Goal: Task Accomplishment & Management: Manage account settings

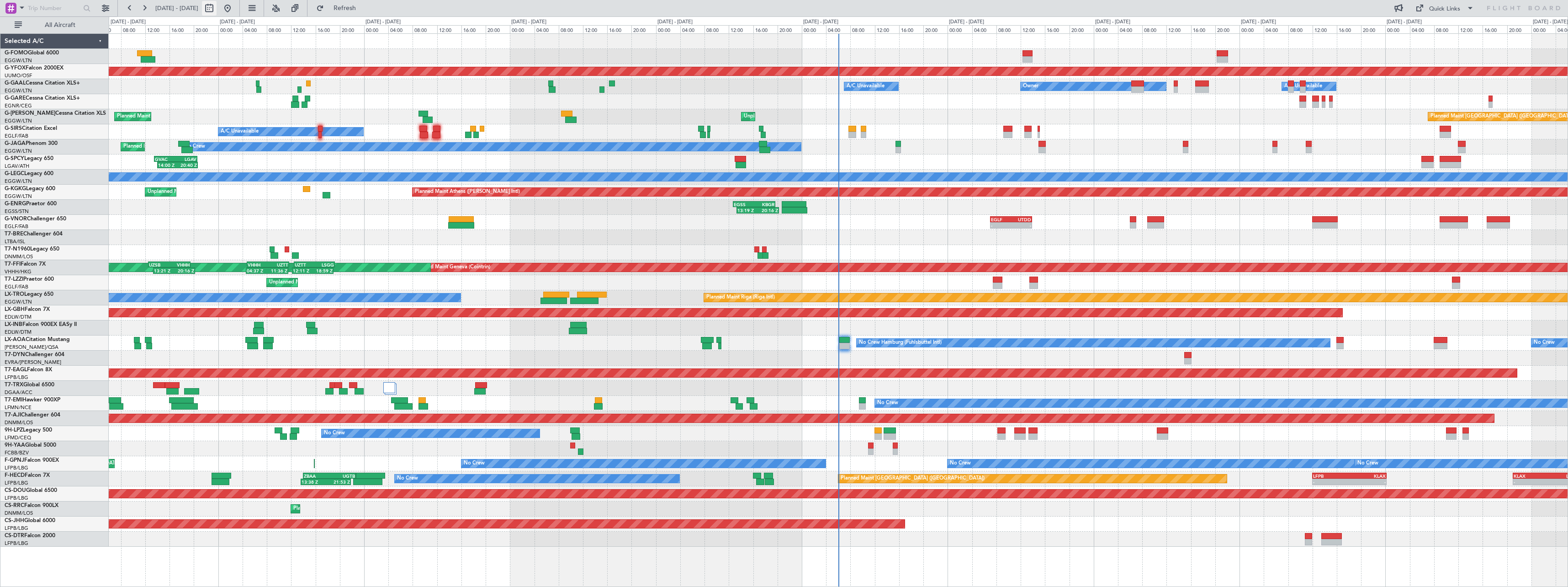
click at [217, 7] on button at bounding box center [209, 9] width 15 height 15
select select "10"
select select "2025"
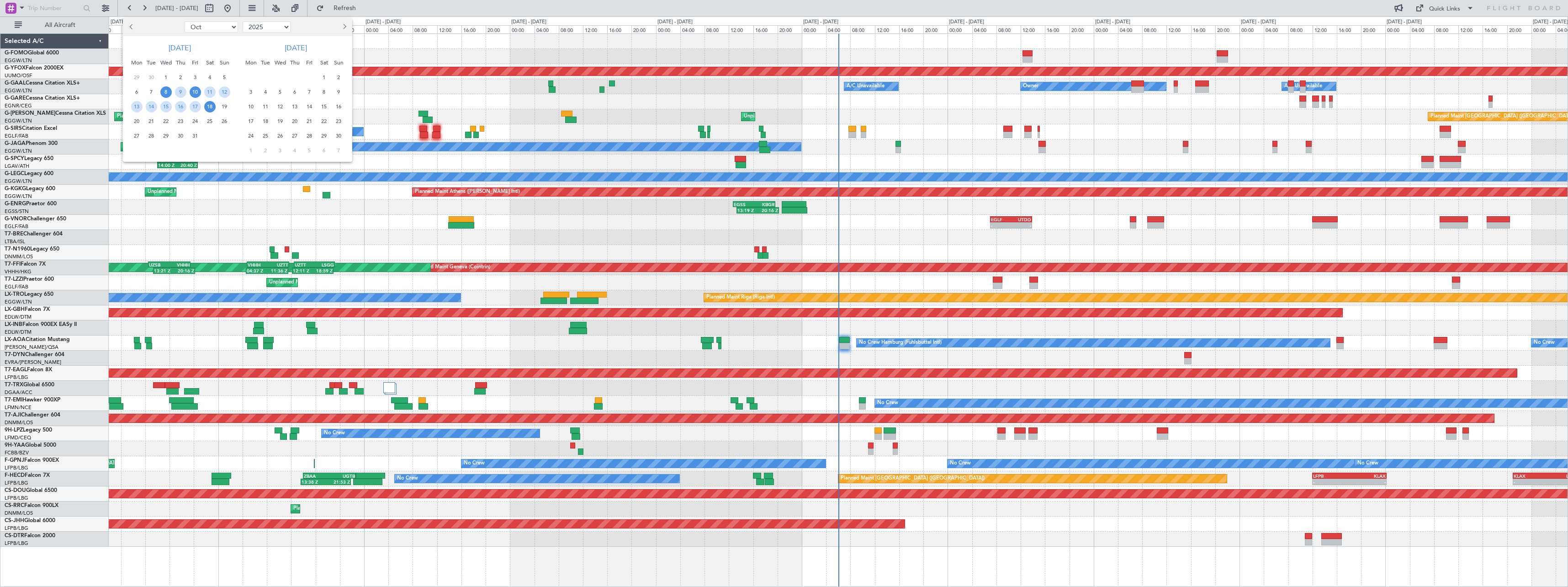
click at [199, 91] on span "10" at bounding box center [195, 92] width 12 height 12
click at [191, 118] on span "24" at bounding box center [195, 121] width 12 height 12
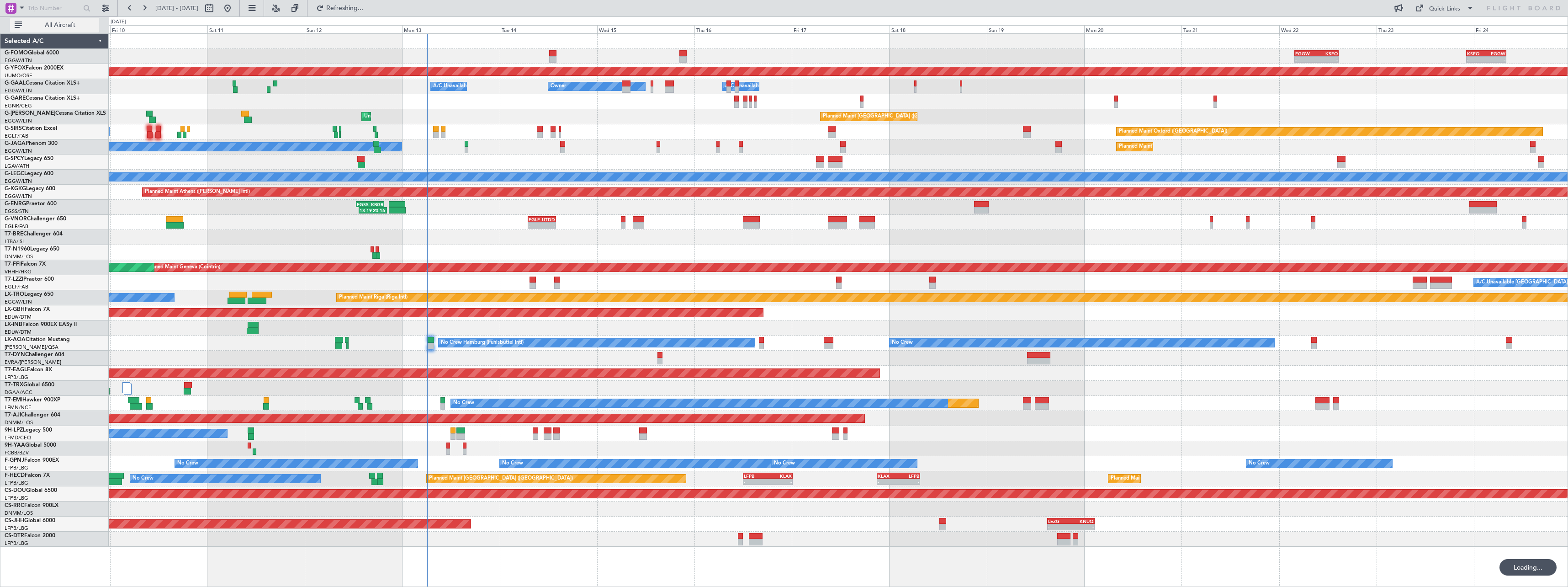
click at [47, 24] on span "All Aircraft" at bounding box center [60, 25] width 72 height 7
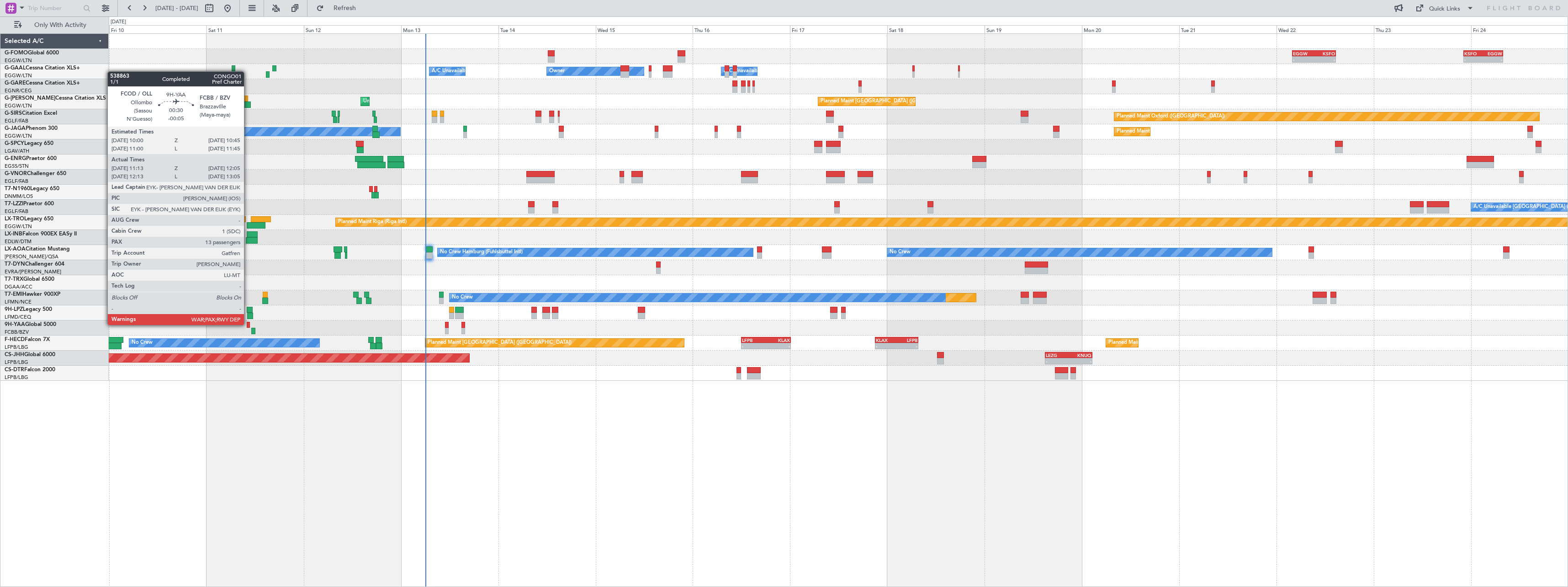
click at [248, 324] on div at bounding box center [248, 325] width 3 height 7
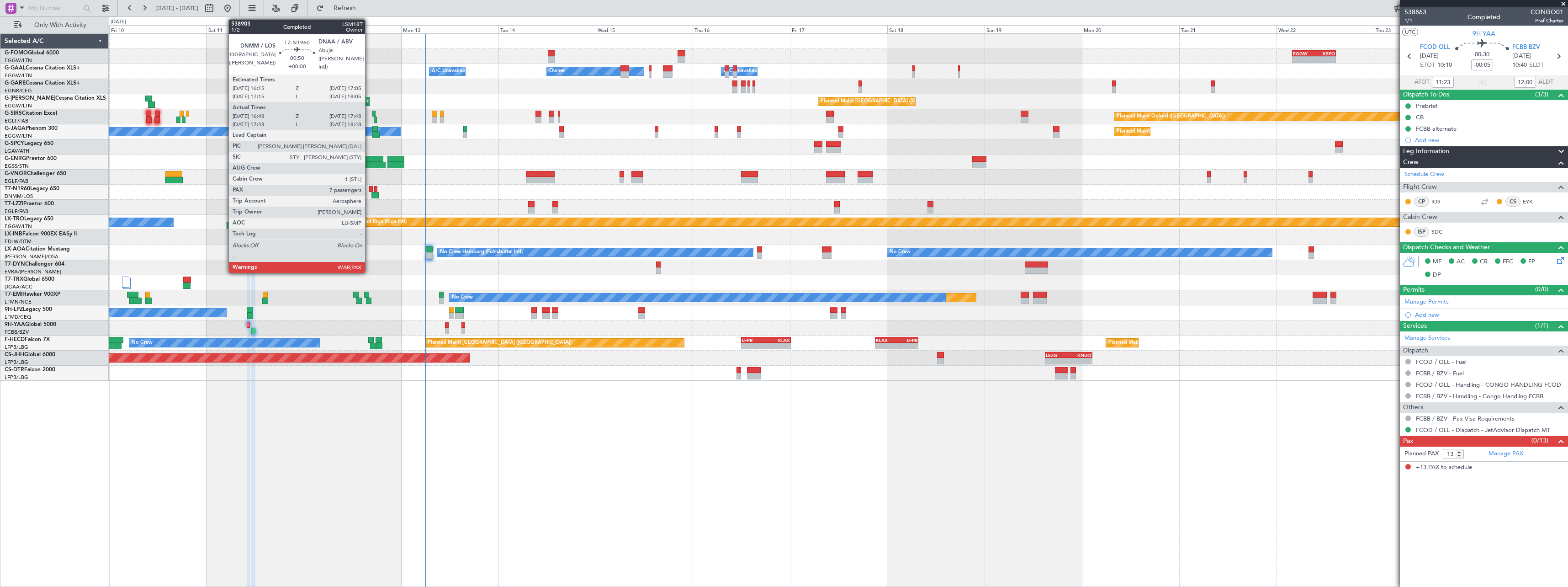
click at [369, 188] on div at bounding box center [371, 189] width 4 height 7
type input "16:48"
type input "17:48"
type input "7"
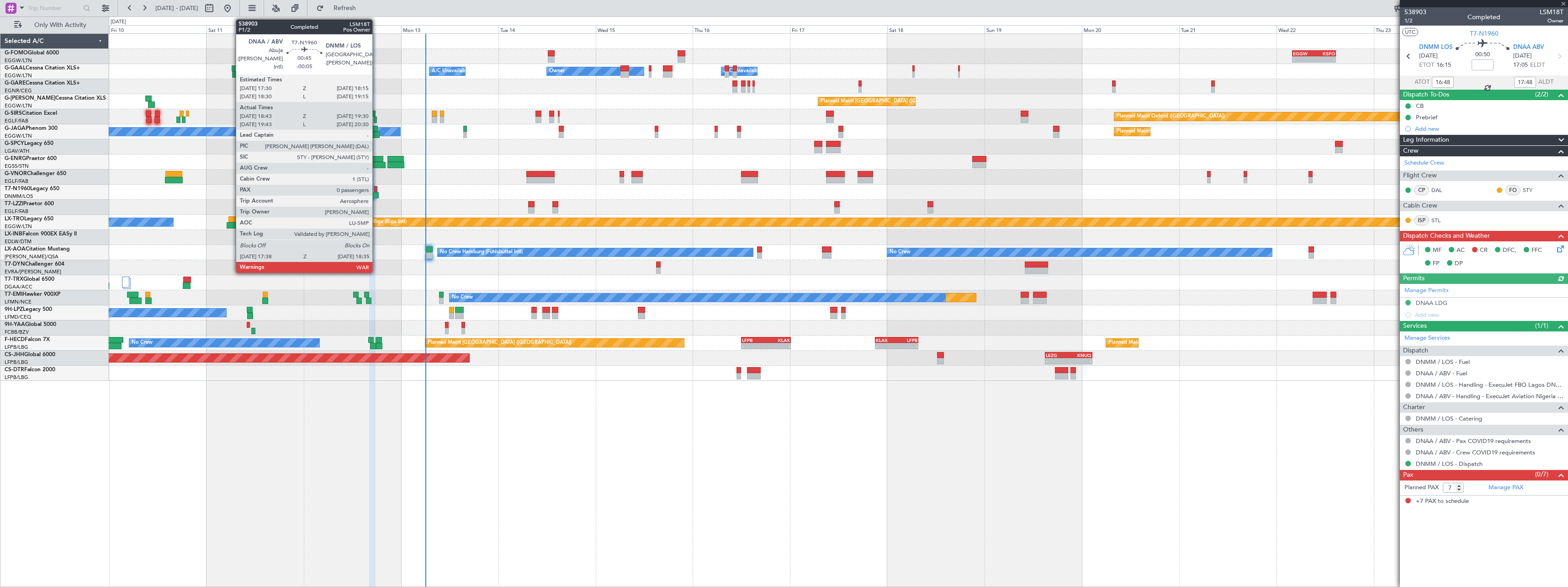
click at [376, 189] on div at bounding box center [376, 189] width 3 height 7
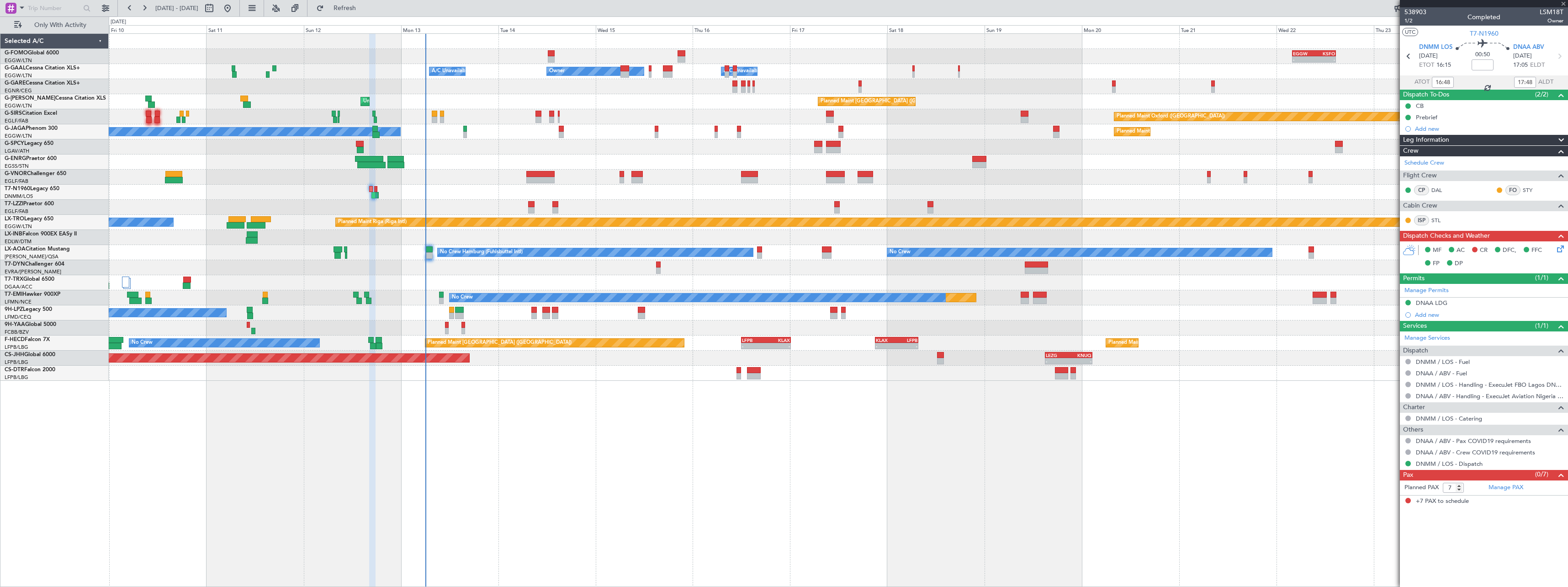
type input "-00:05"
type input "18:43"
type input "19:30"
type input "0"
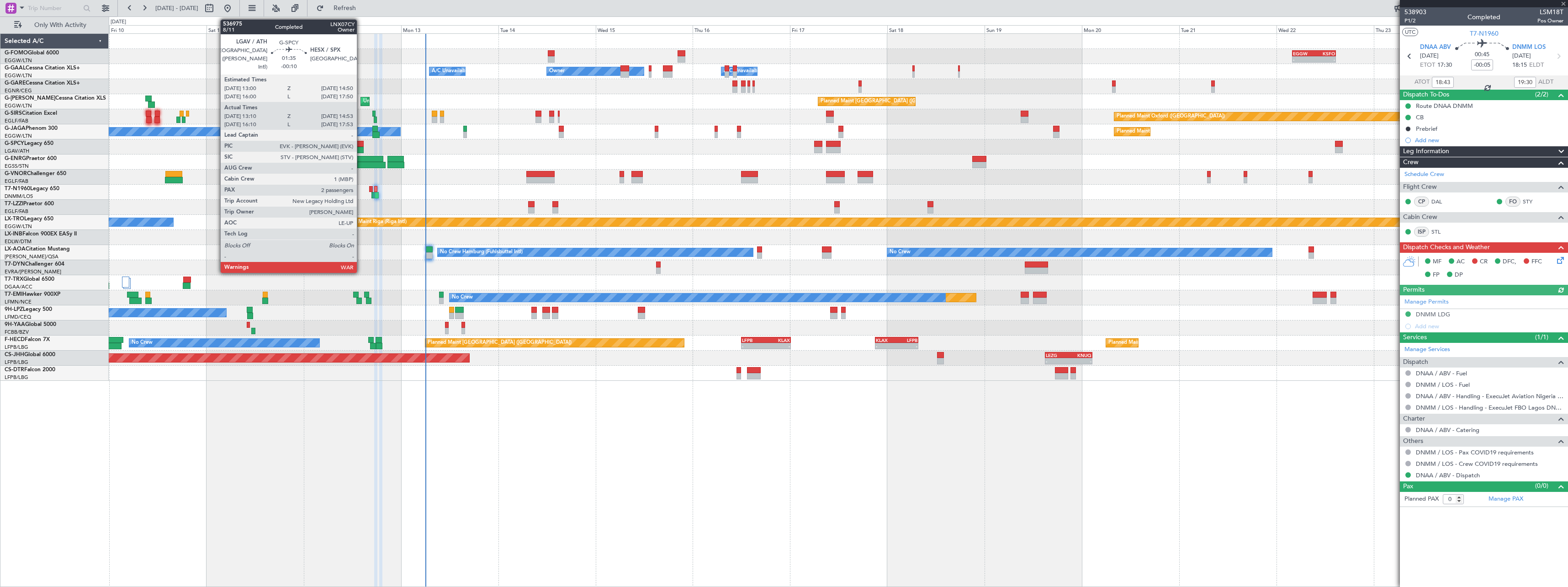
click at [361, 144] on div at bounding box center [360, 144] width 8 height 7
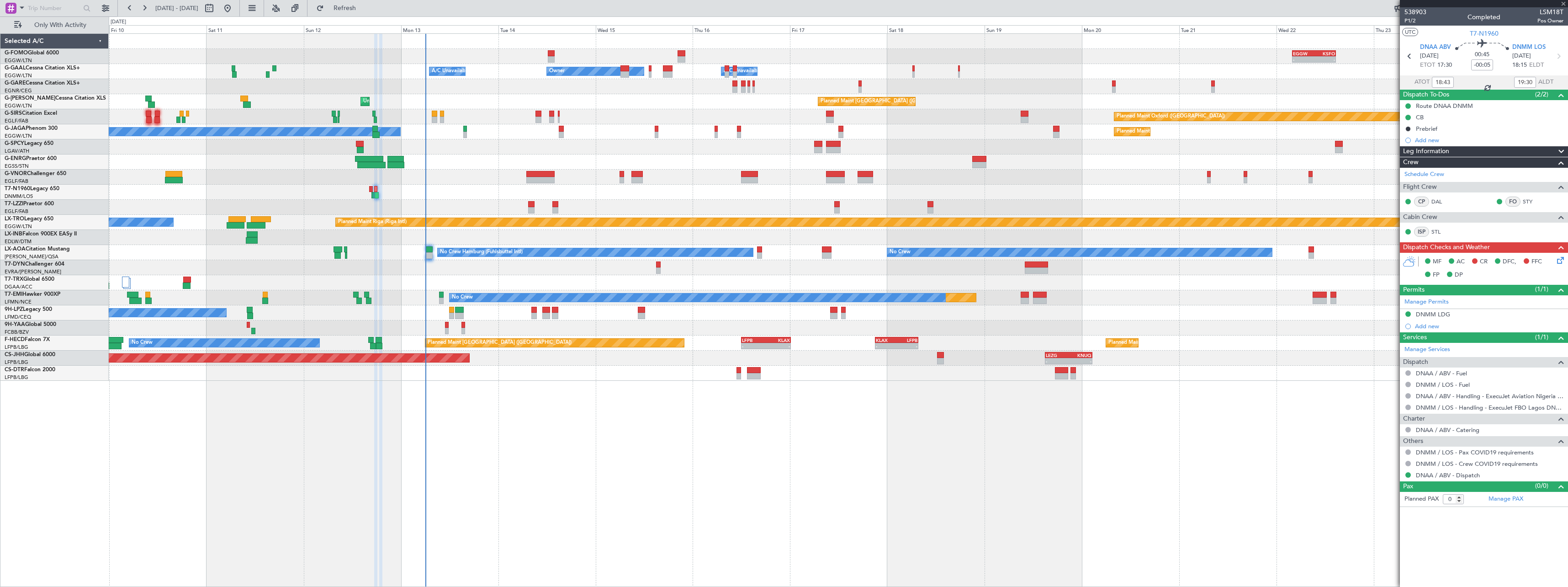
type input "-00:10"
type input "13:10"
type input "14:38"
type input "2"
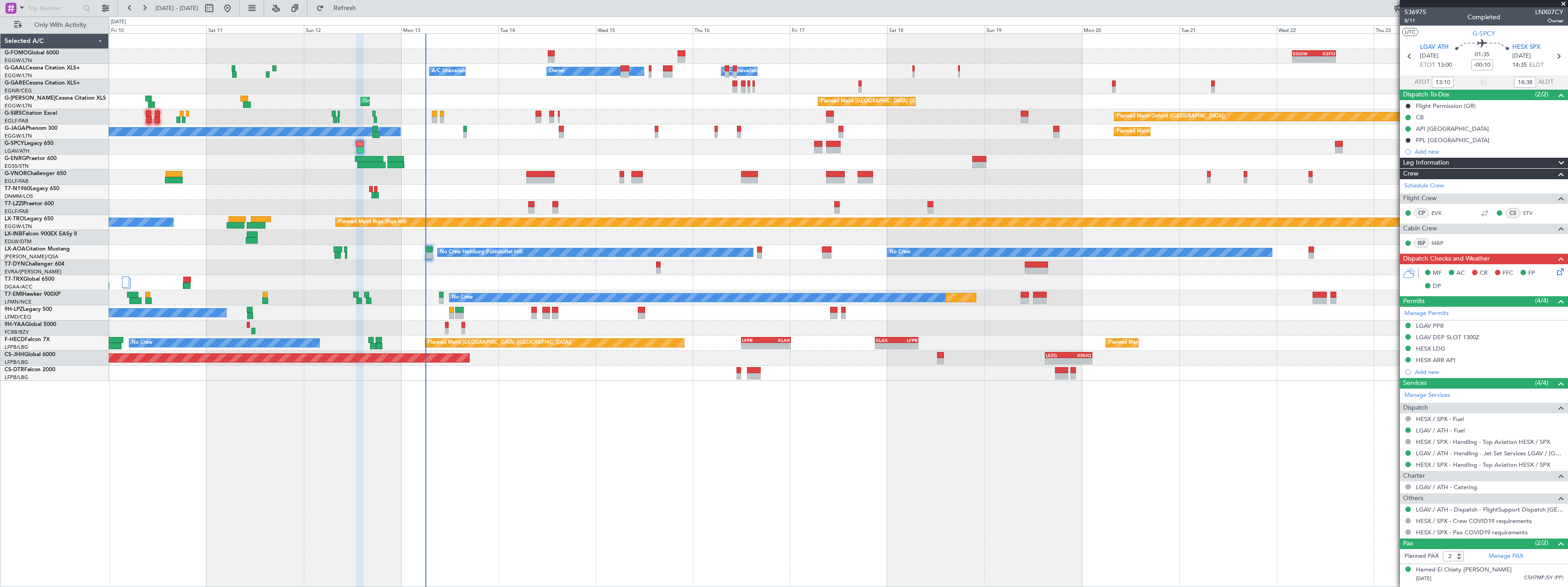
click at [1556, 271] on icon at bounding box center [1559, 270] width 7 height 7
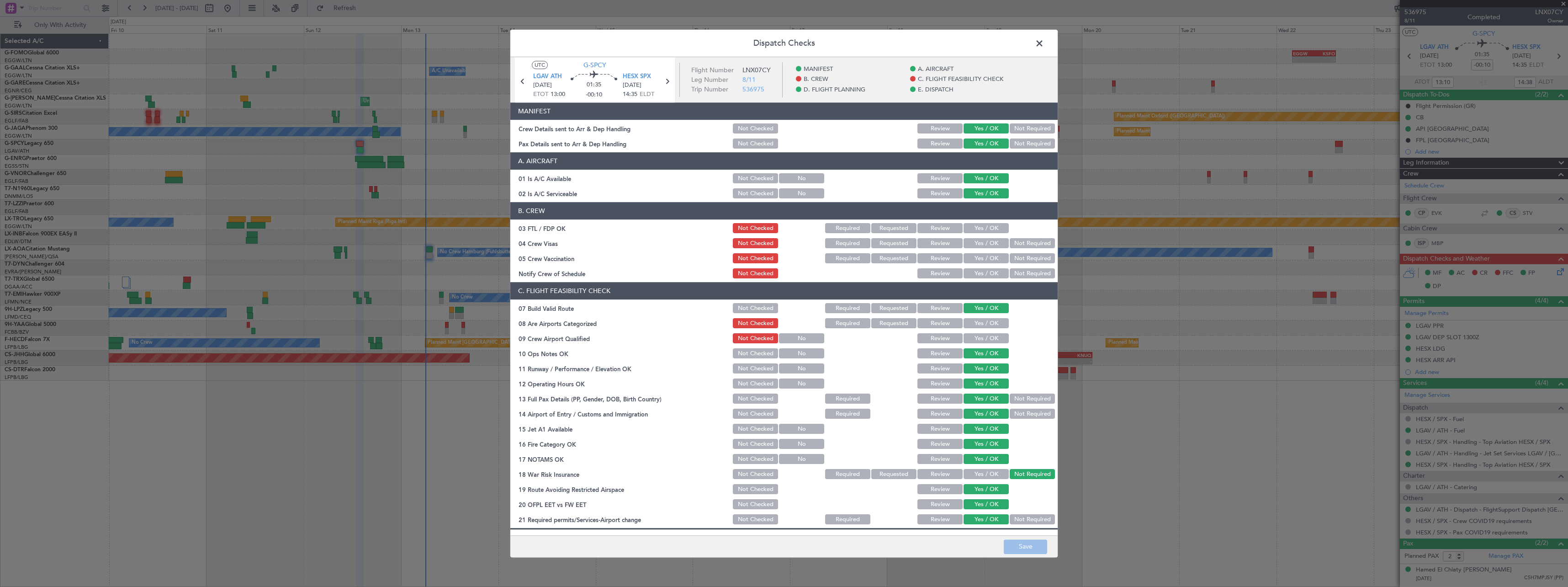
click at [1044, 43] on span at bounding box center [1044, 46] width 0 height 18
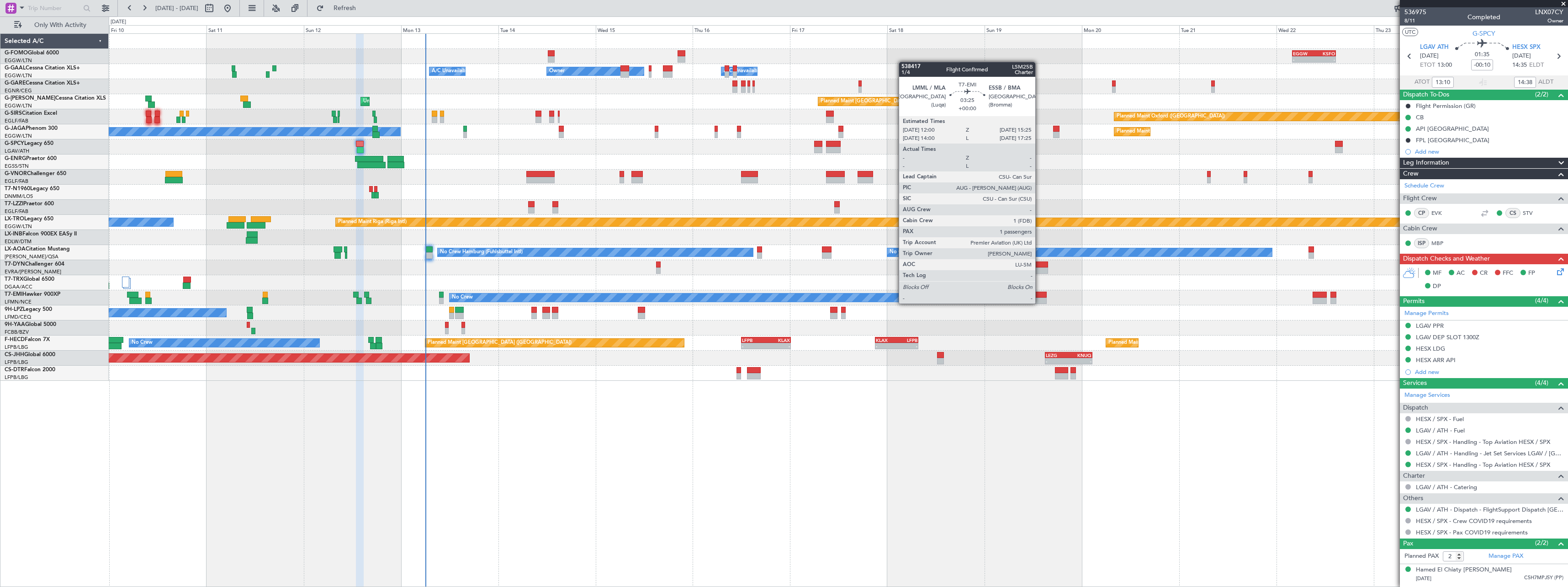
click at [1040, 303] on div at bounding box center [1040, 301] width 14 height 7
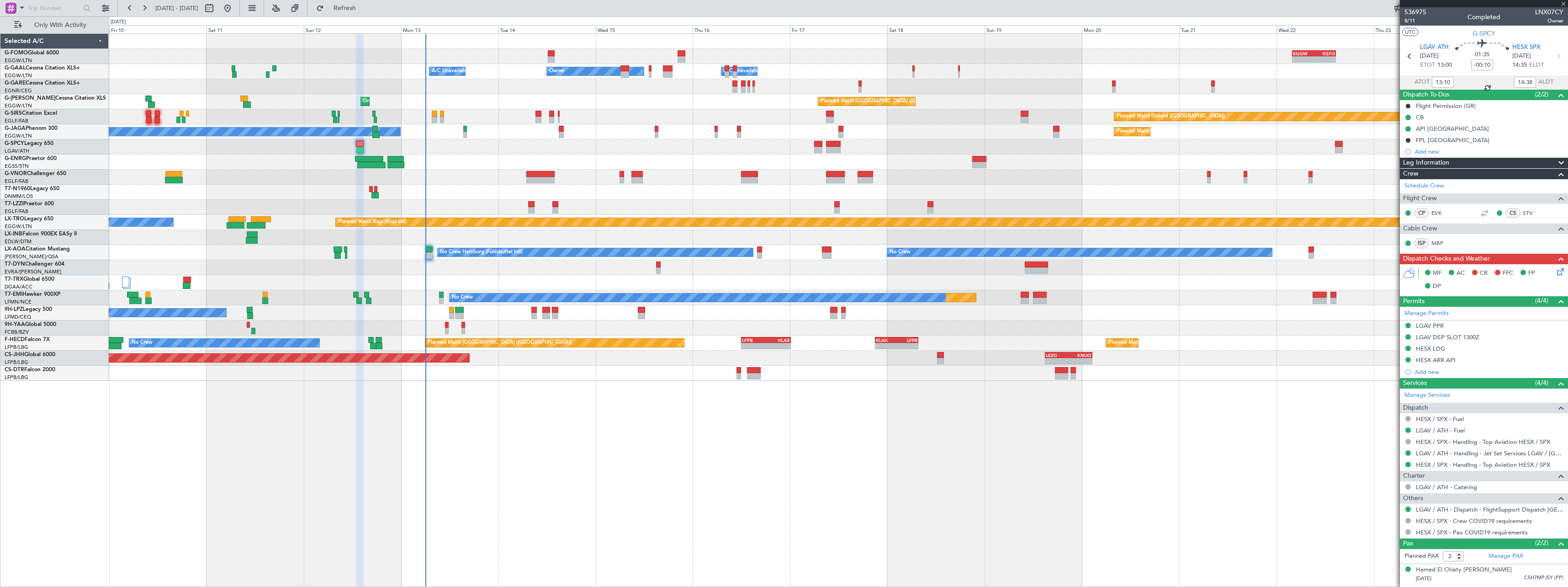
type input "1"
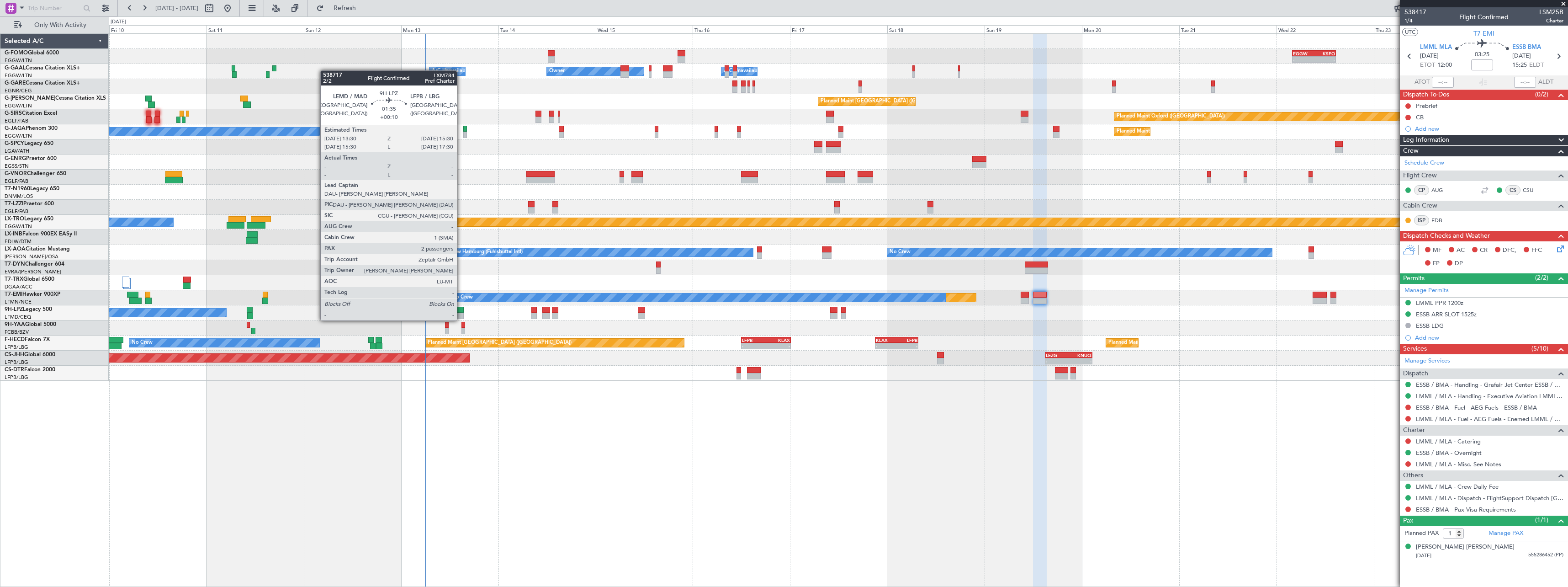
click at [461, 311] on div at bounding box center [460, 310] width 9 height 7
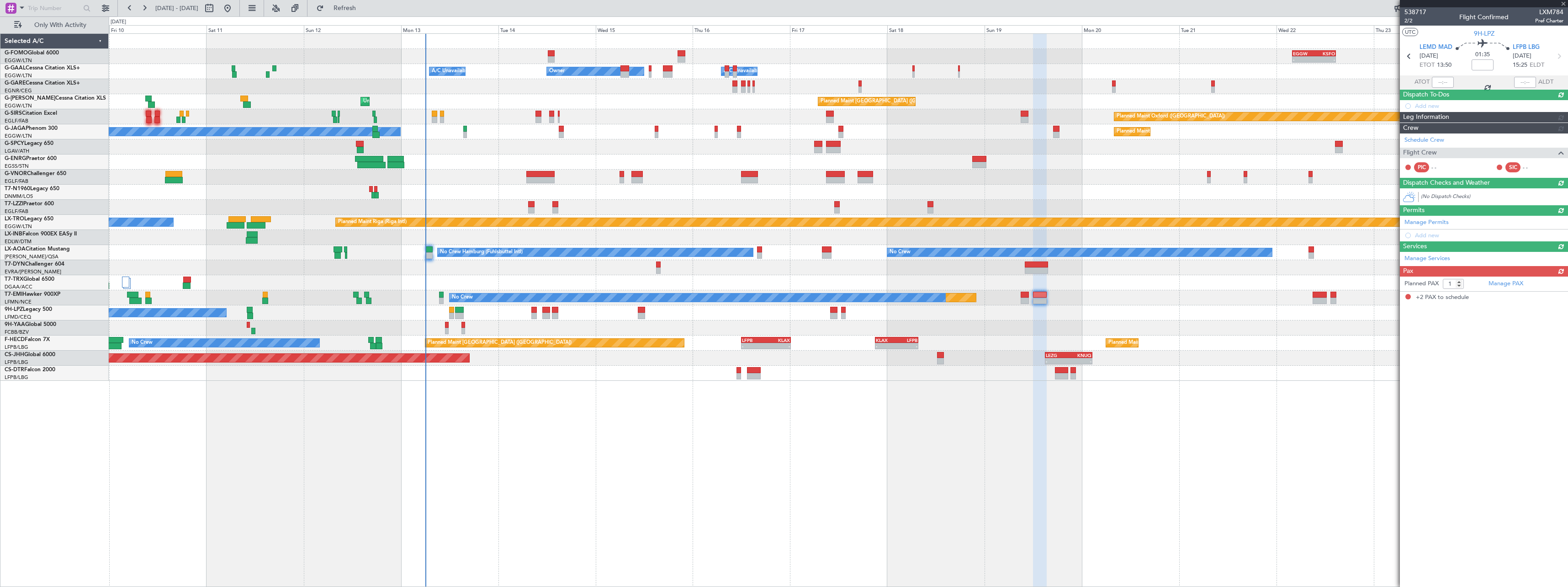
type input "+00:10"
type input "2"
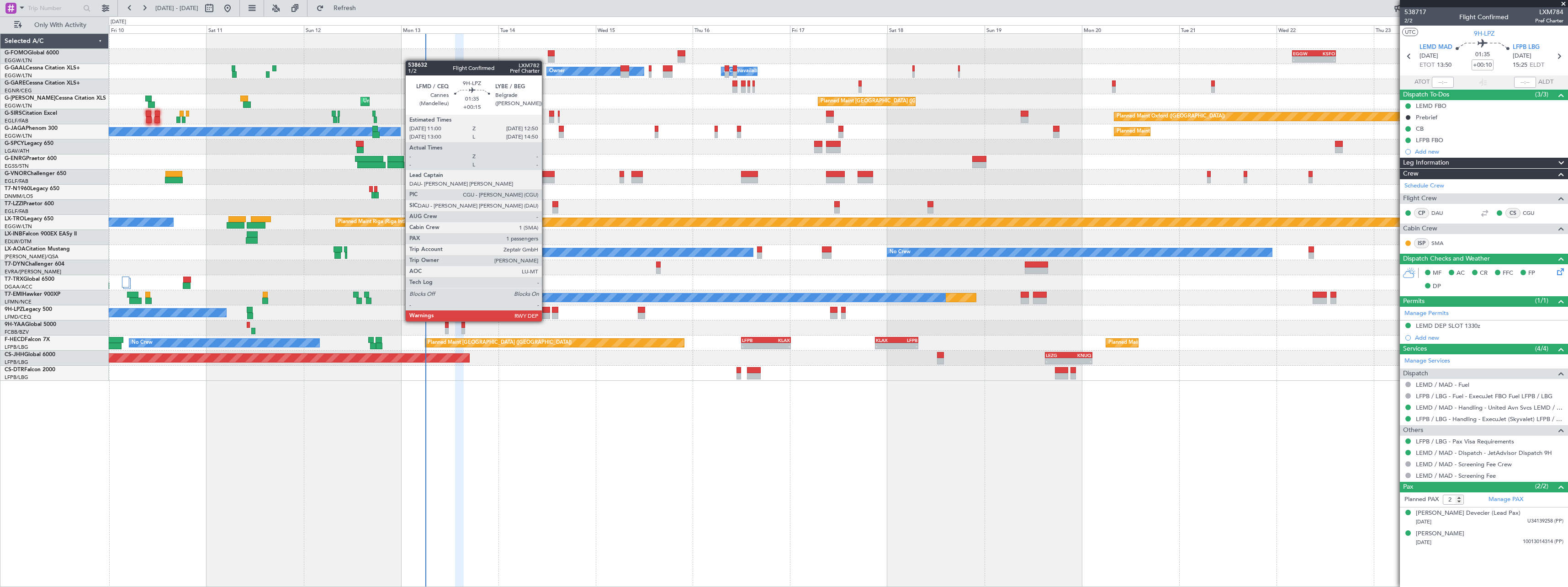
click at [546, 312] on div at bounding box center [546, 310] width 8 height 7
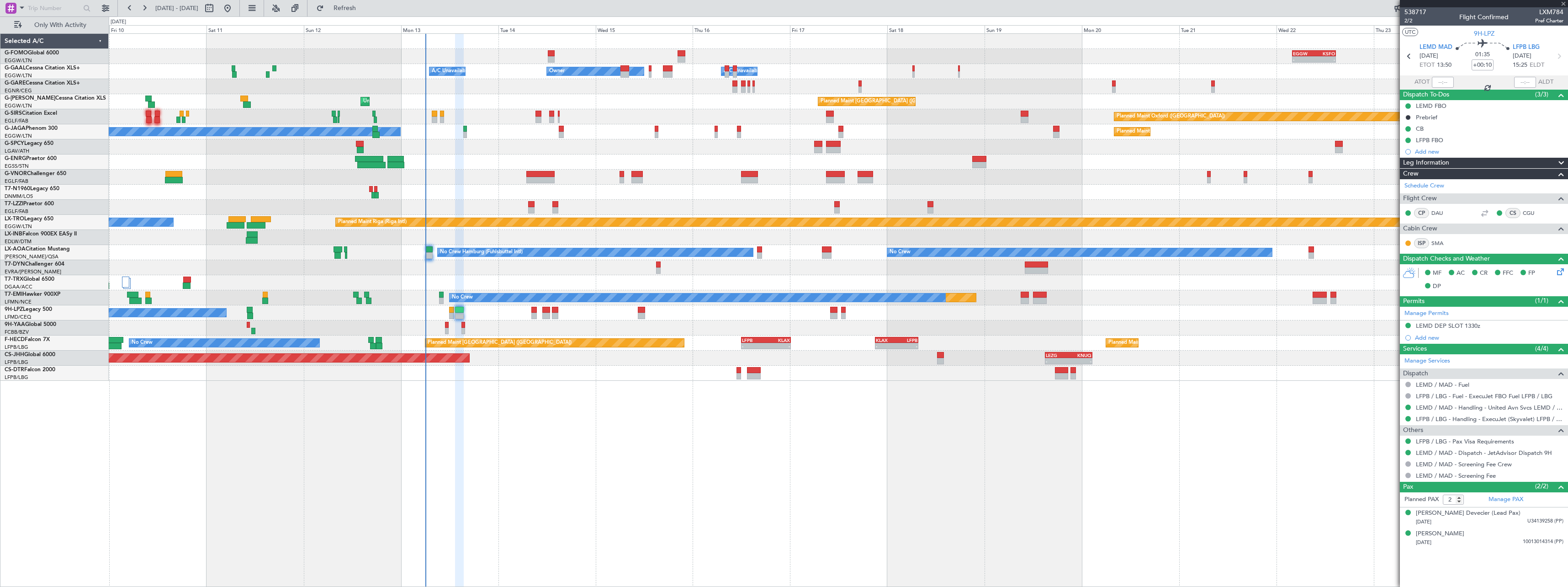
type input "+00:15"
type input "1"
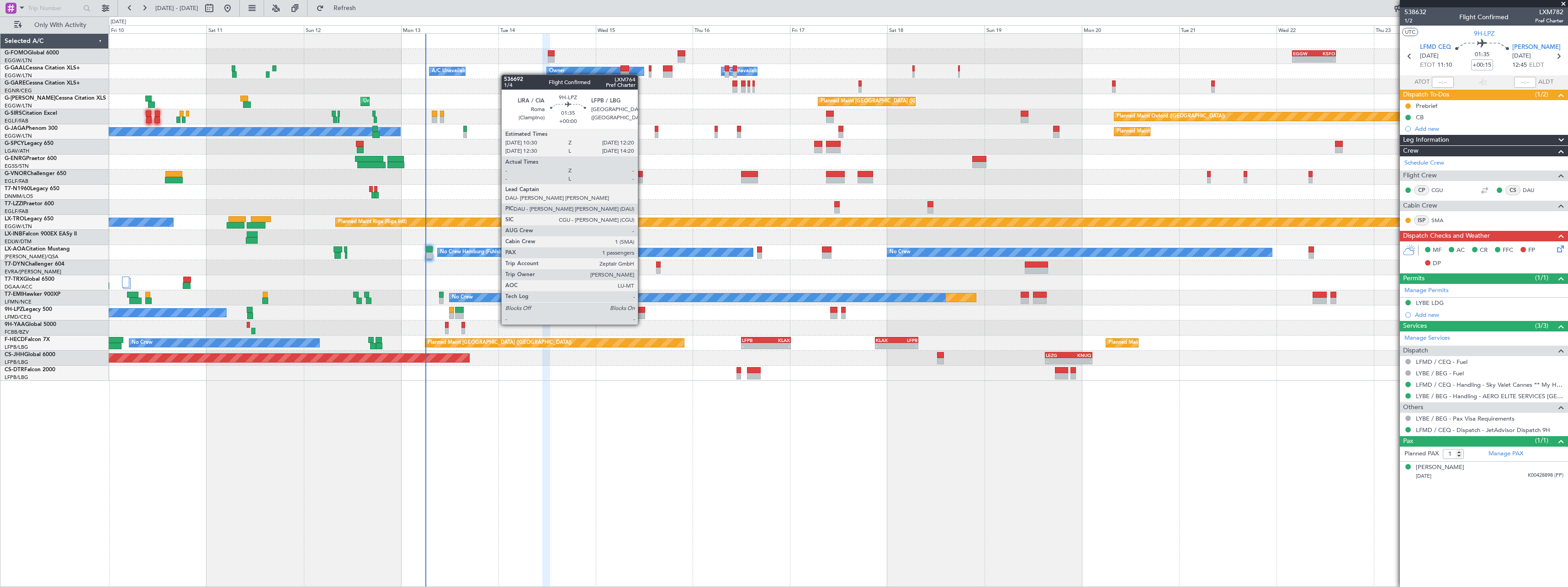
click at [642, 315] on div at bounding box center [642, 315] width 8 height 7
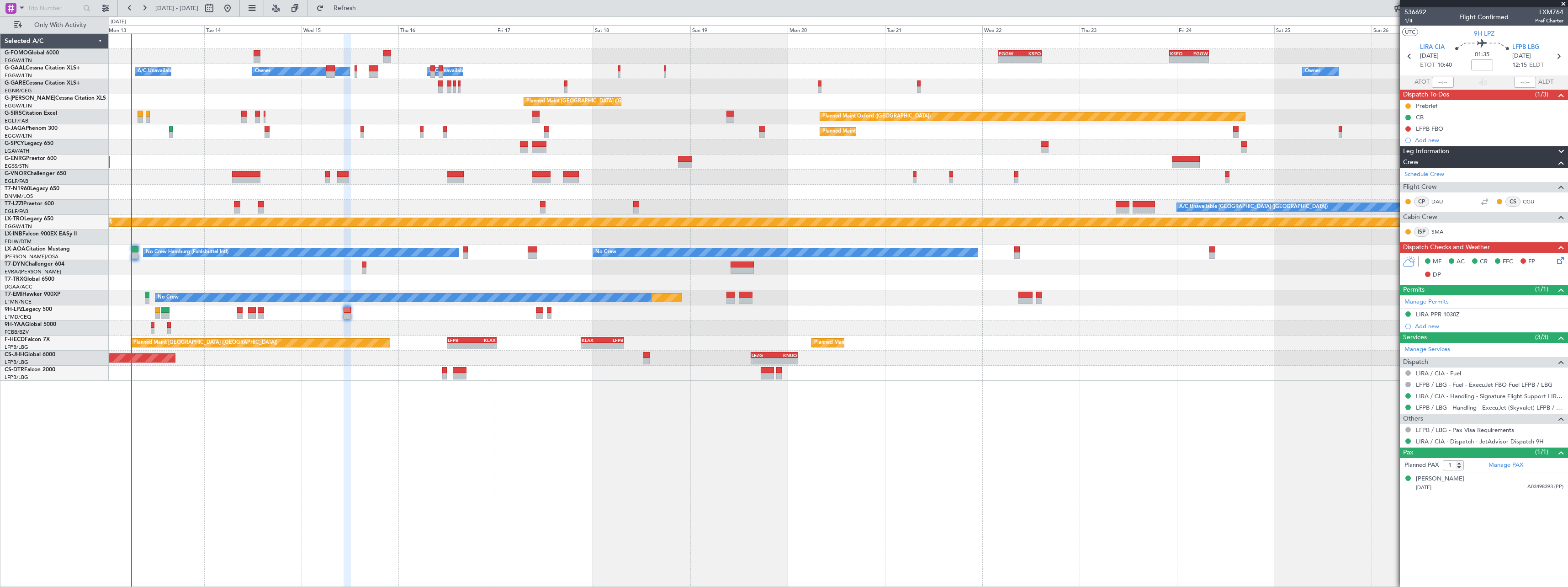
click at [263, 423] on div "- - EGGW 03:55 Z KSFO 14:45 Z - - KSFO 22:15 Z EGGW 08:00 Z Owner Owner A/C Una…" at bounding box center [838, 310] width 1459 height 554
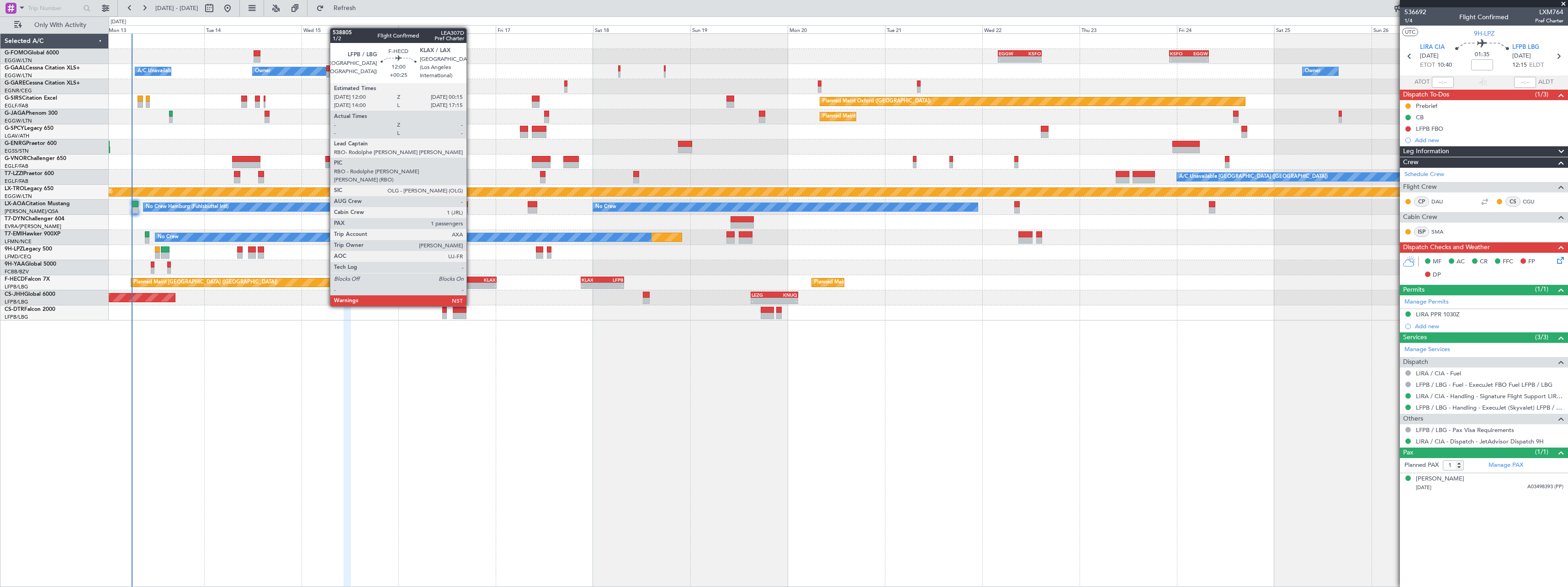
click at [471, 281] on div "LFPB" at bounding box center [460, 279] width 24 height 5
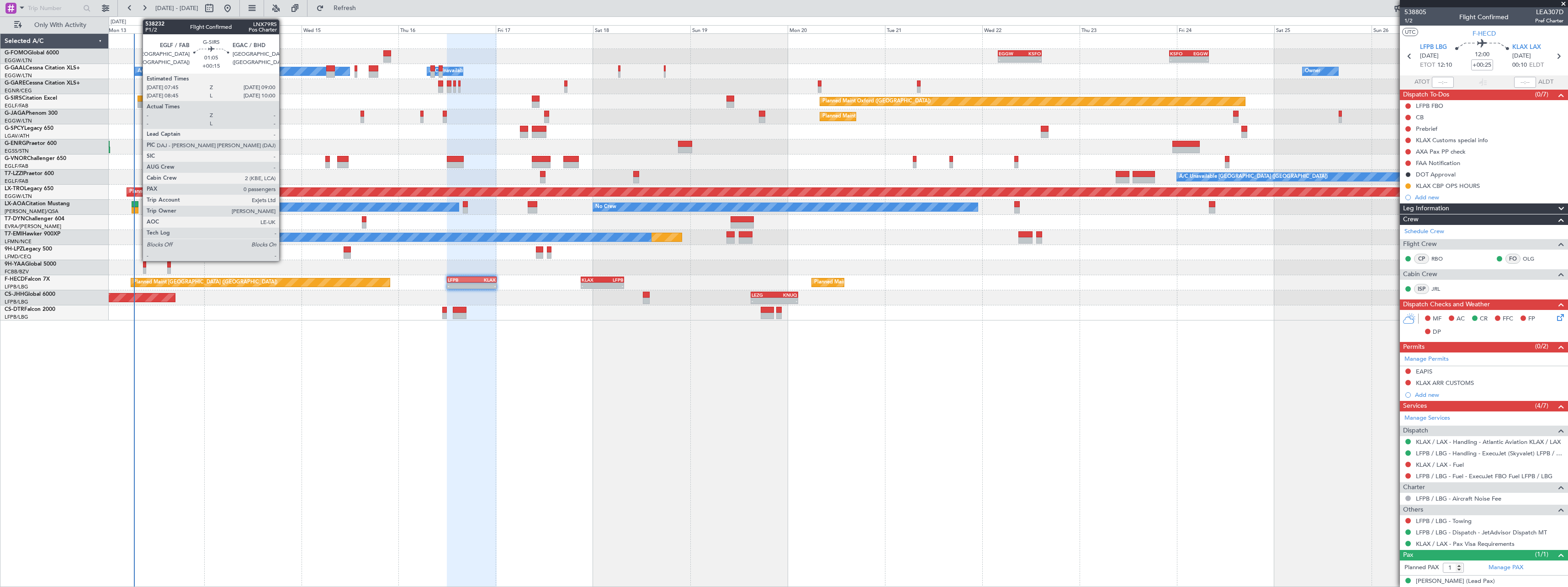
click at [138, 102] on div at bounding box center [140, 105] width 5 height 7
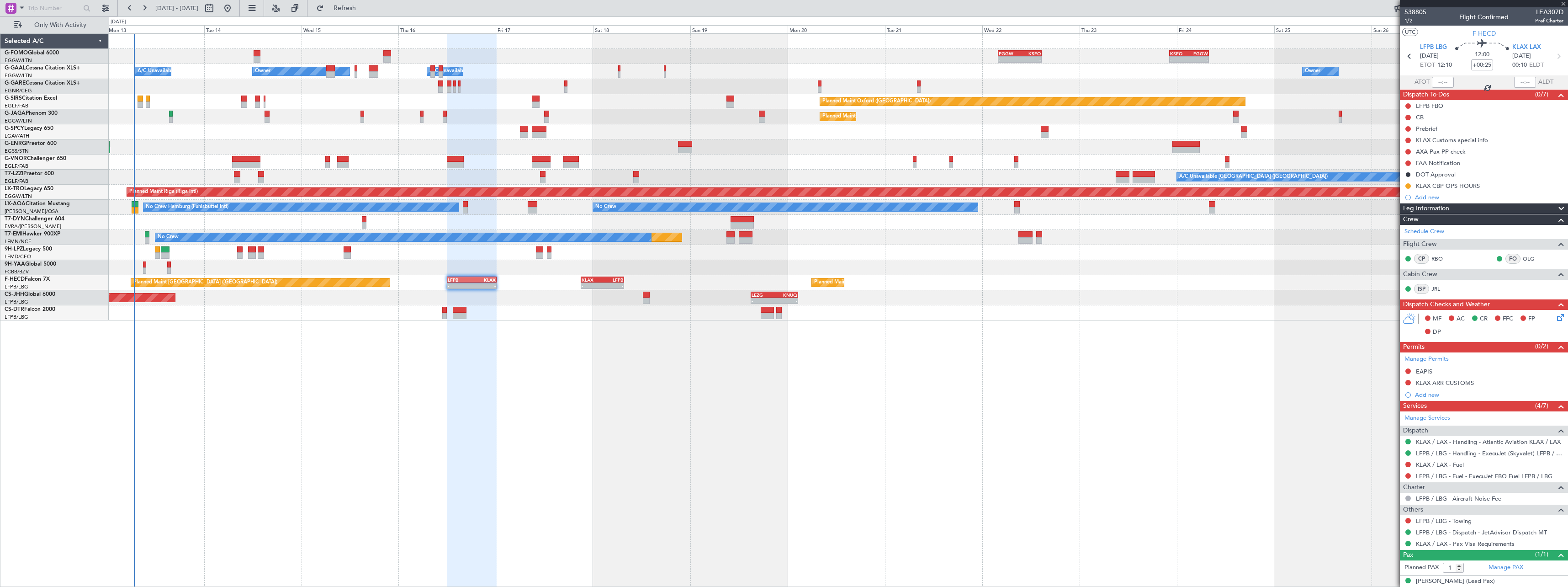
type input "+00:15"
type input "0"
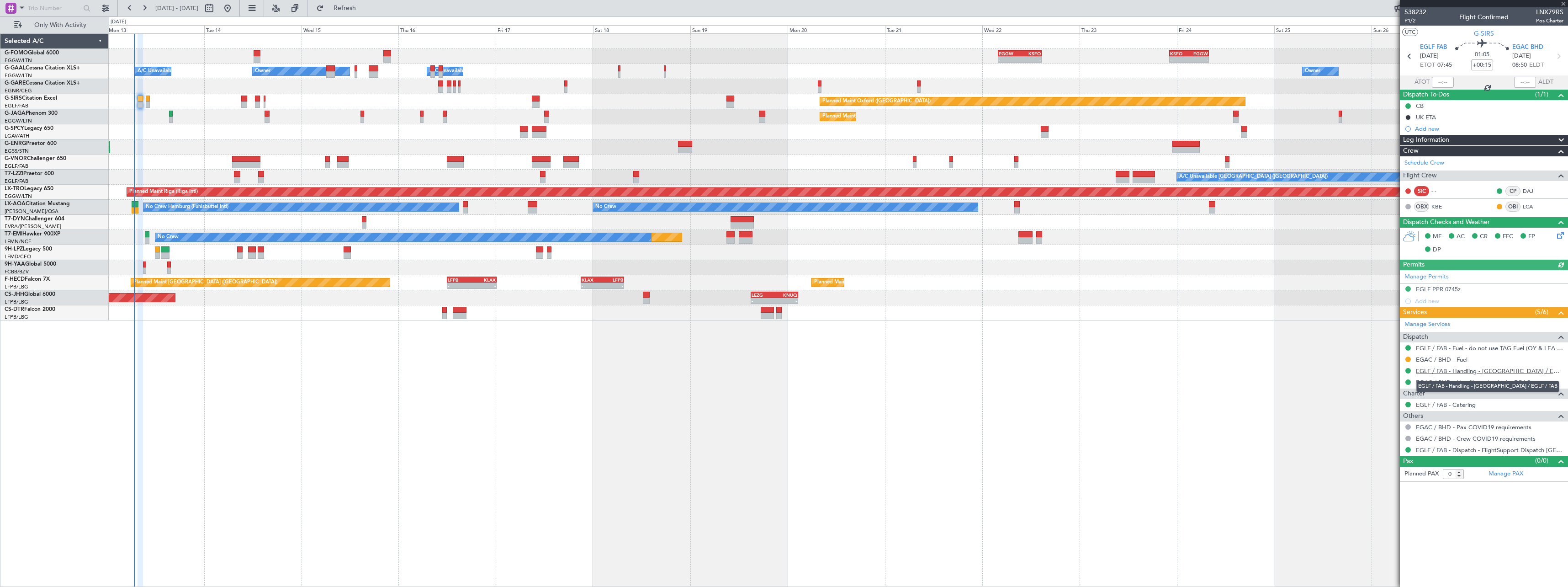
click at [1493, 369] on link "EGLF / FAB - Handling - [GEOGRAPHIC_DATA] / EGLF / FAB" at bounding box center [1489, 371] width 147 height 8
click at [1466, 369] on link "EGLF / FAB - Handling - [GEOGRAPHIC_DATA] / EGLF / FAB" at bounding box center [1489, 371] width 147 height 8
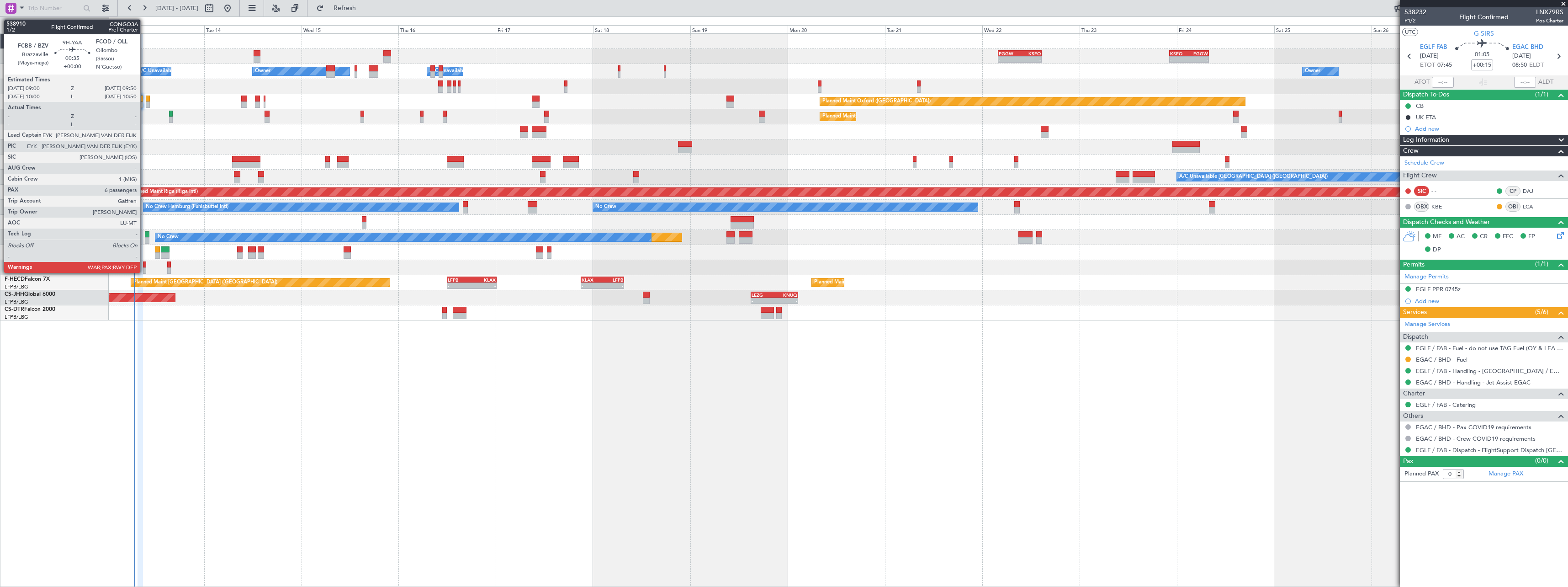
click at [144, 266] on div at bounding box center [145, 264] width 4 height 7
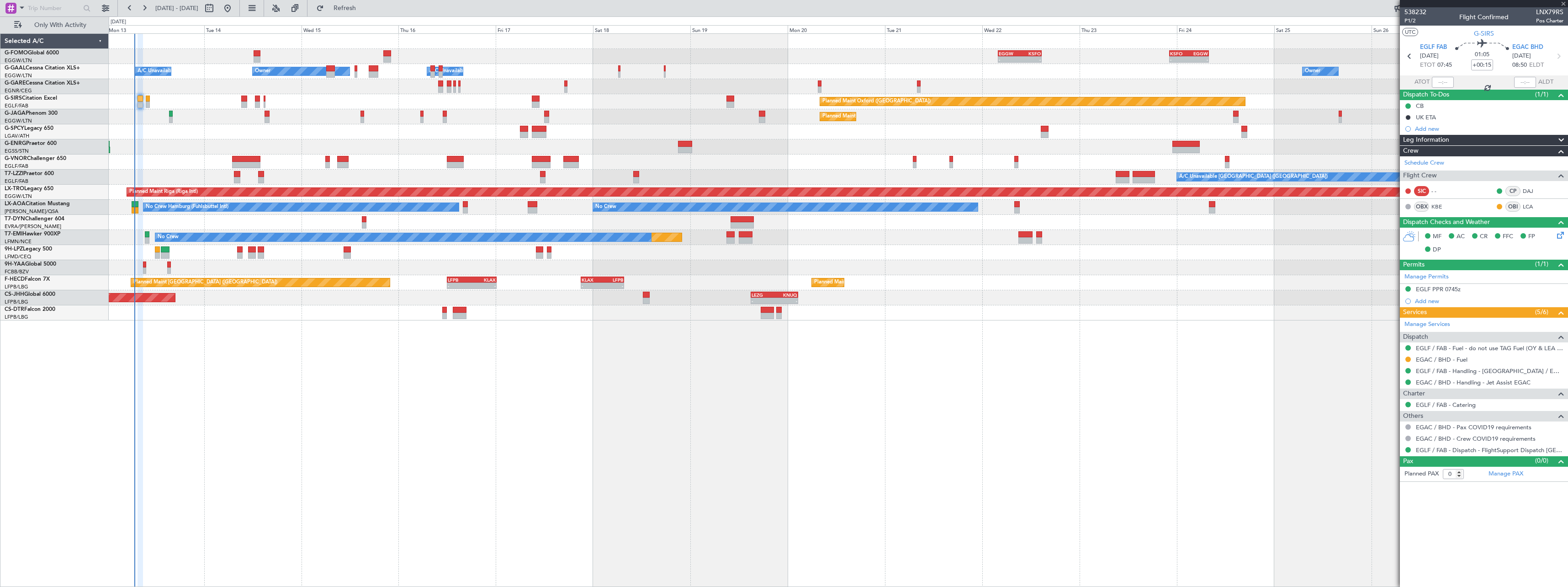
type input "6"
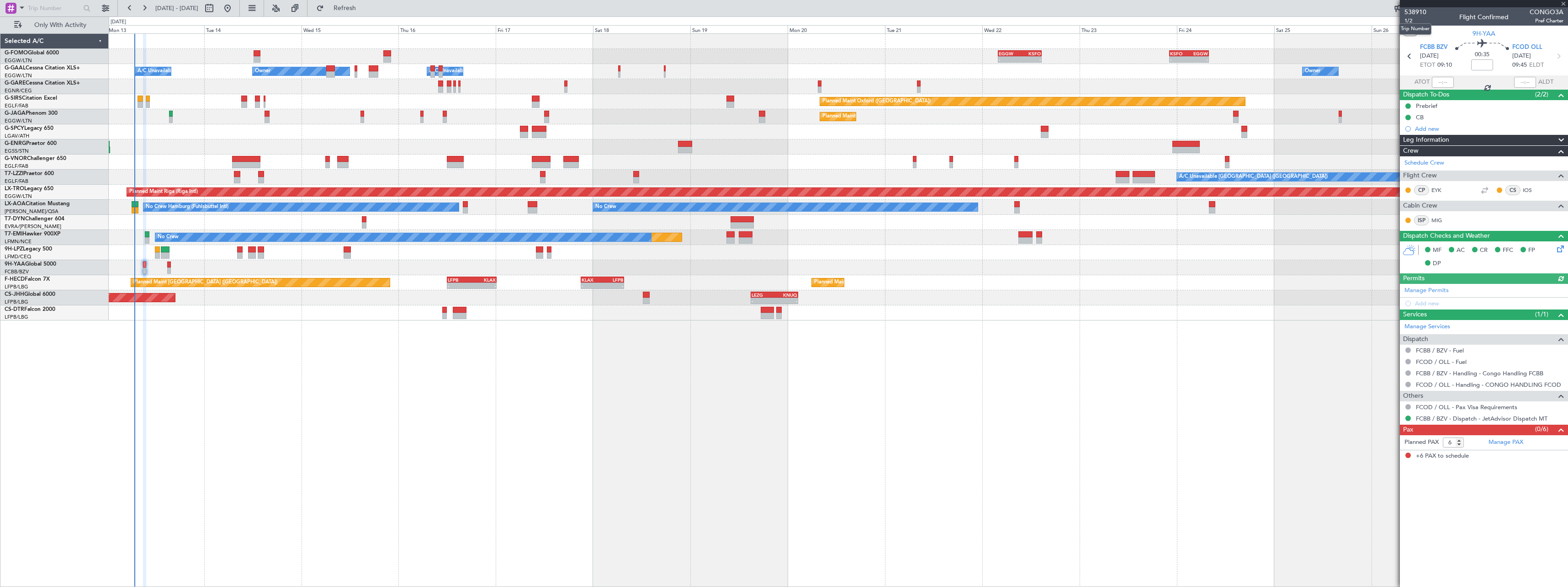
click at [1410, 21] on mat-tooltip-component "Trip Number" at bounding box center [1415, 29] width 45 height 24
click at [1412, 23] on span "1/2" at bounding box center [1415, 21] width 22 height 8
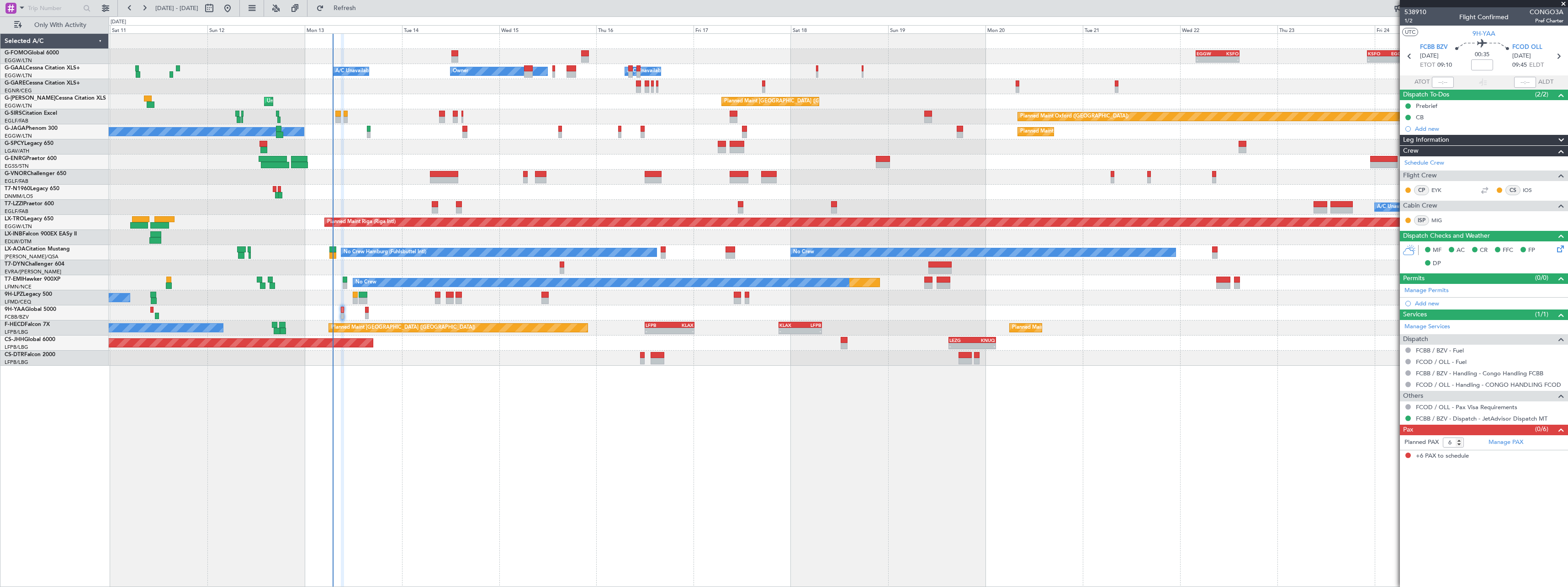
click at [405, 457] on div "- - EGGW 03:55 Z KSFO 14:45 Z - - KSFO 22:15 Z EGGW 08:00 Z Owner Owner A/C Una…" at bounding box center [838, 310] width 1459 height 554
click at [45, 23] on span "Only With Activity" at bounding box center [60, 25] width 72 height 7
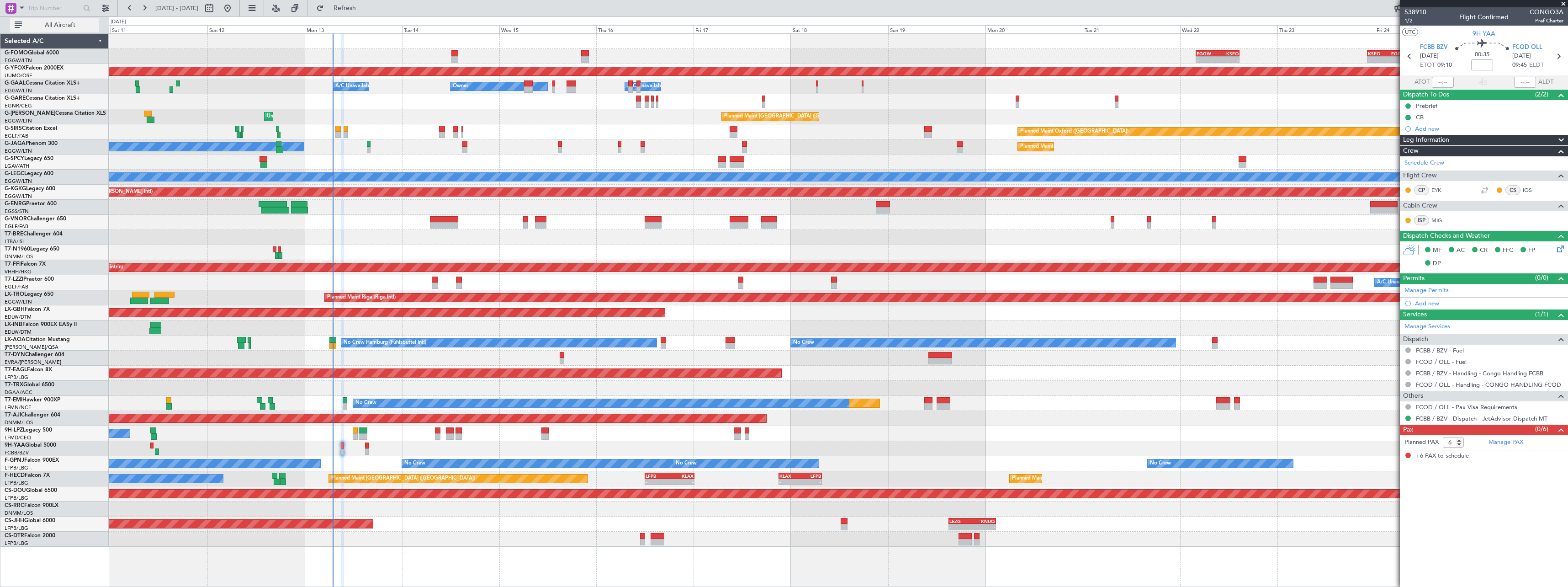
click at [45, 23] on span "All Aircraft" at bounding box center [60, 25] width 72 height 7
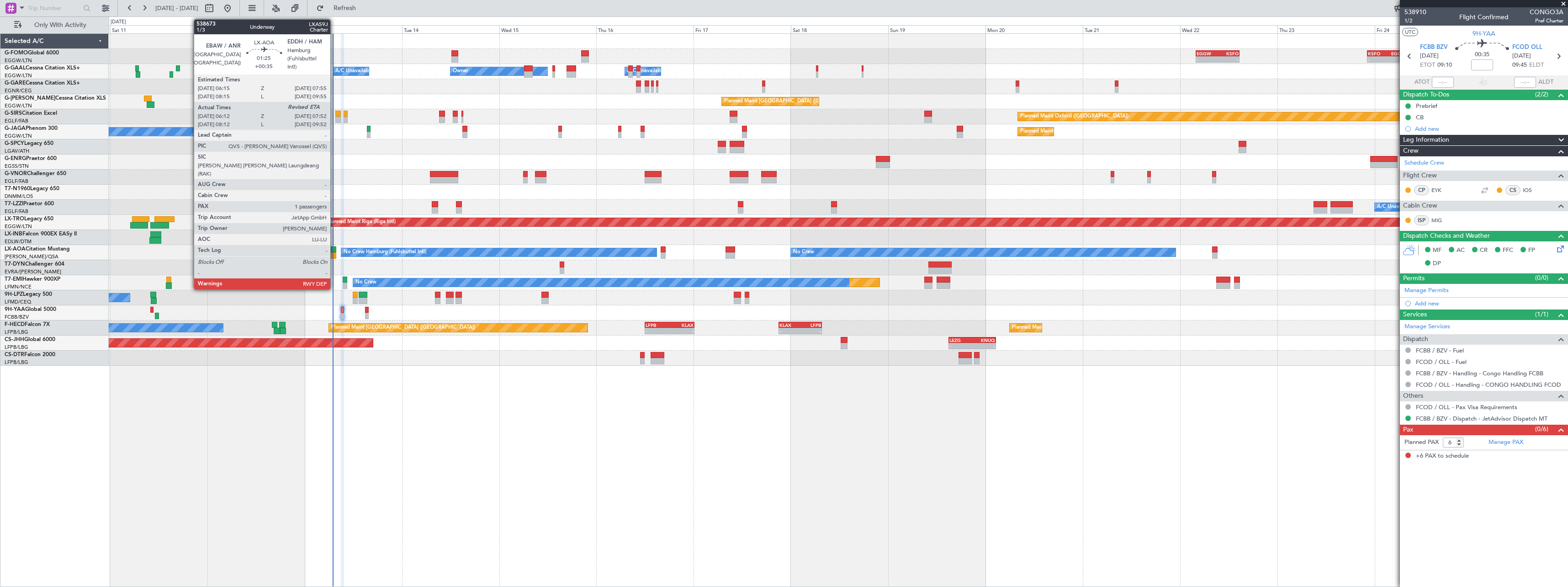
click at [334, 248] on div at bounding box center [332, 250] width 7 height 7
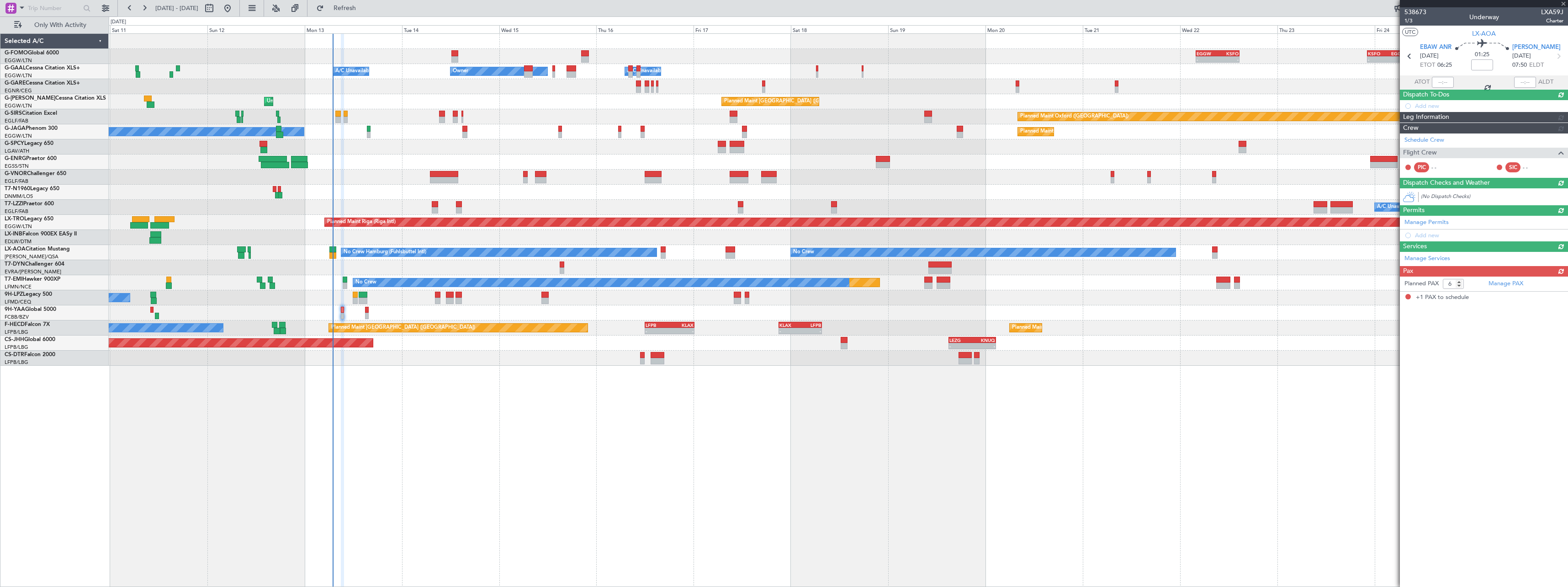
type input "+00:35"
type input "06:22"
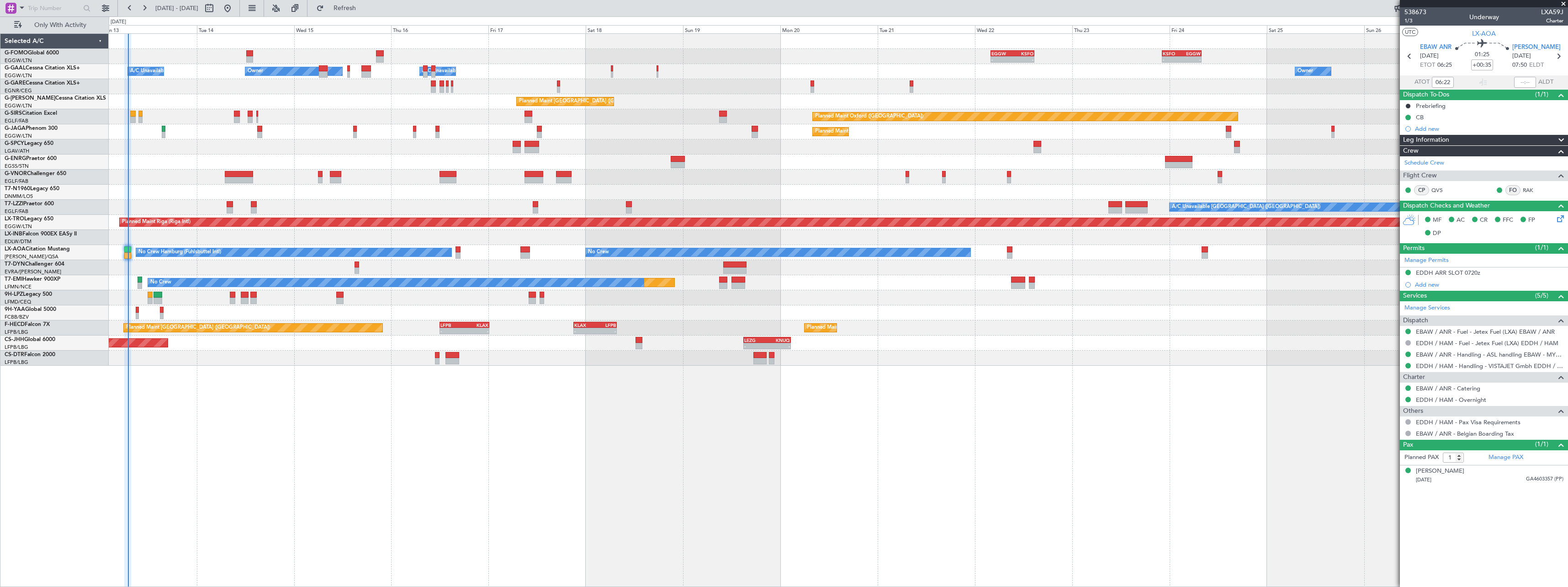
click at [223, 384] on div "- - EGGW 03:55 Z KSFO 14:45 Z - - KSFO 22:15 Z EGGW 08:00 Z Owner A/C Unavailab…" at bounding box center [838, 310] width 1459 height 554
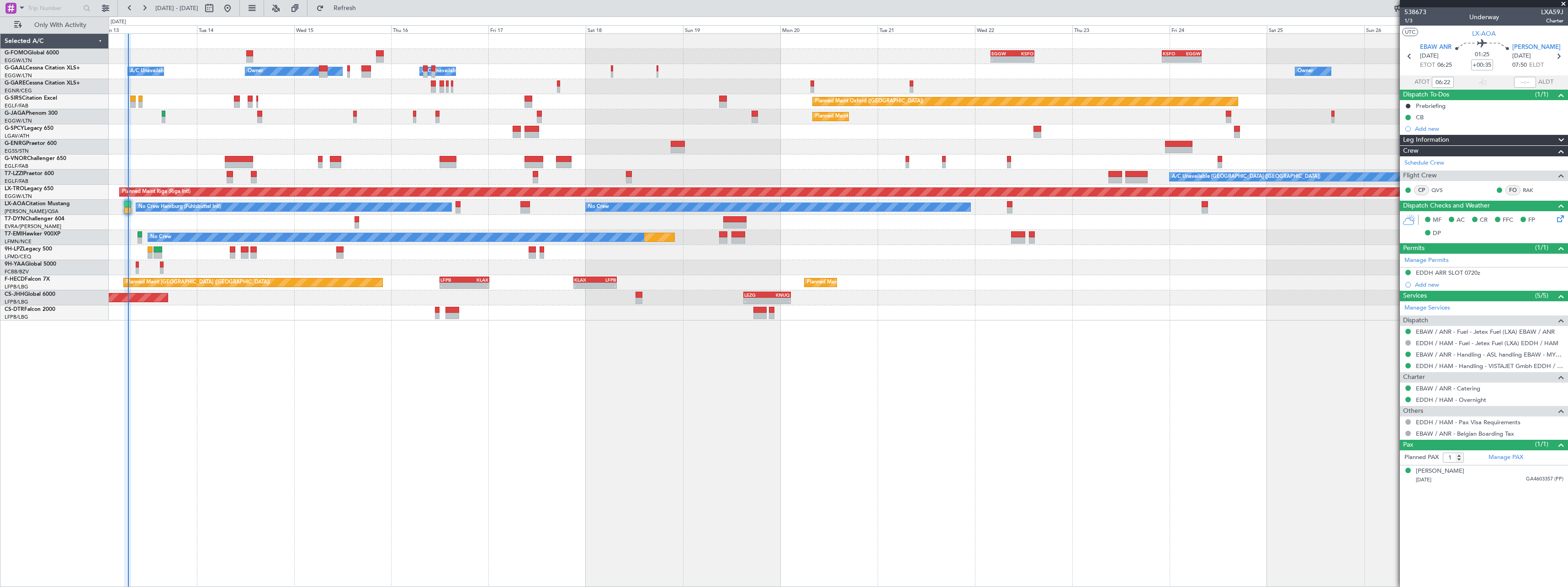
click at [1561, 6] on span at bounding box center [1563, 4] width 9 height 9
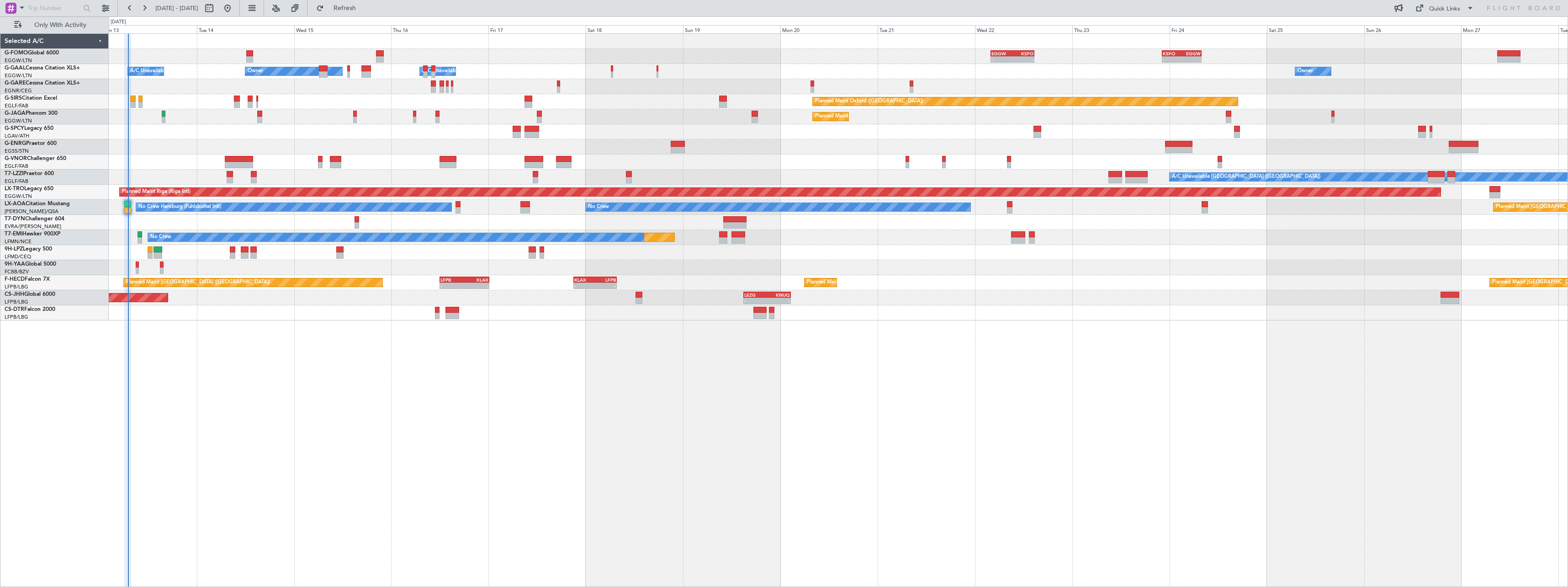
type input "0"
click at [57, 24] on span "Only With Activity" at bounding box center [60, 25] width 72 height 7
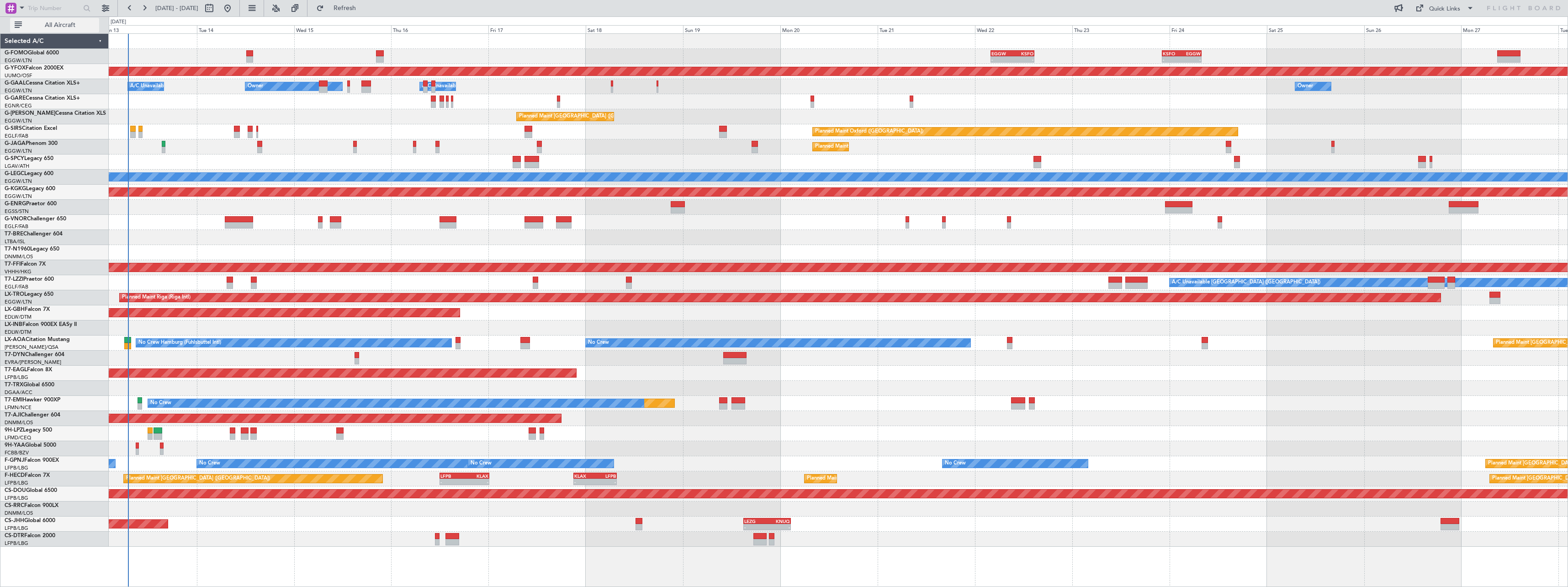
click at [57, 24] on span "All Aircraft" at bounding box center [60, 25] width 72 height 7
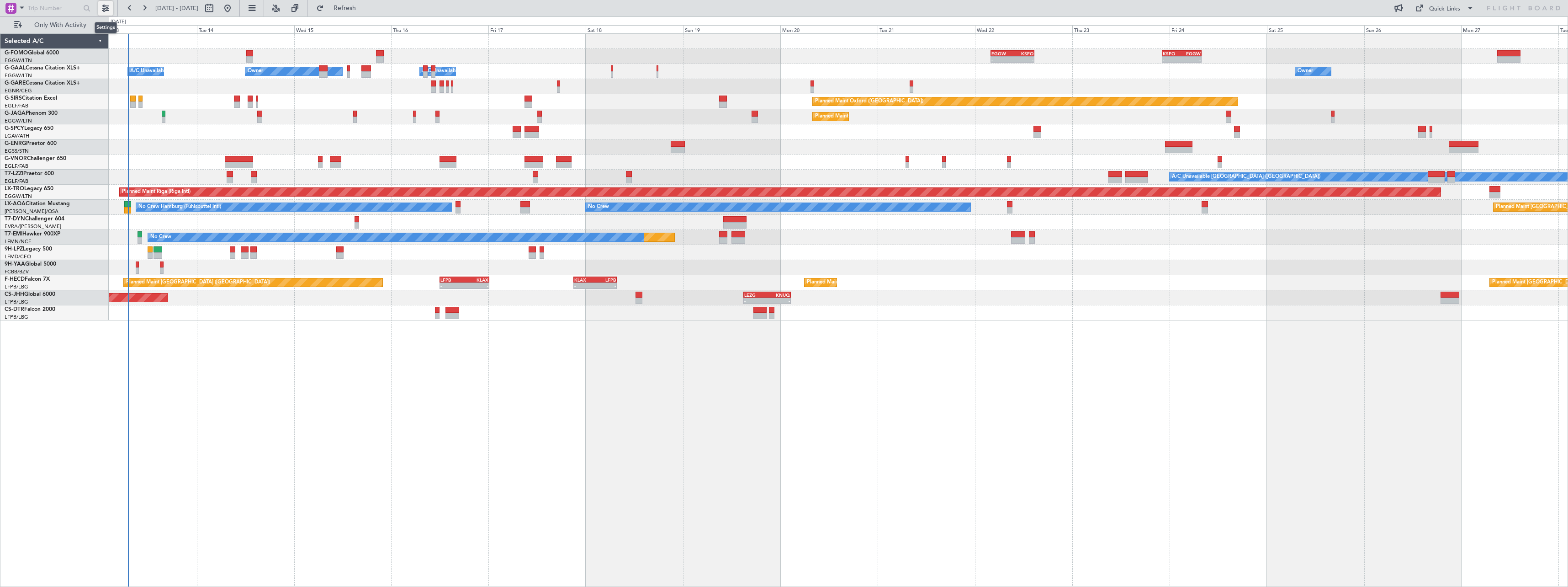
click at [107, 8] on button at bounding box center [105, 9] width 15 height 15
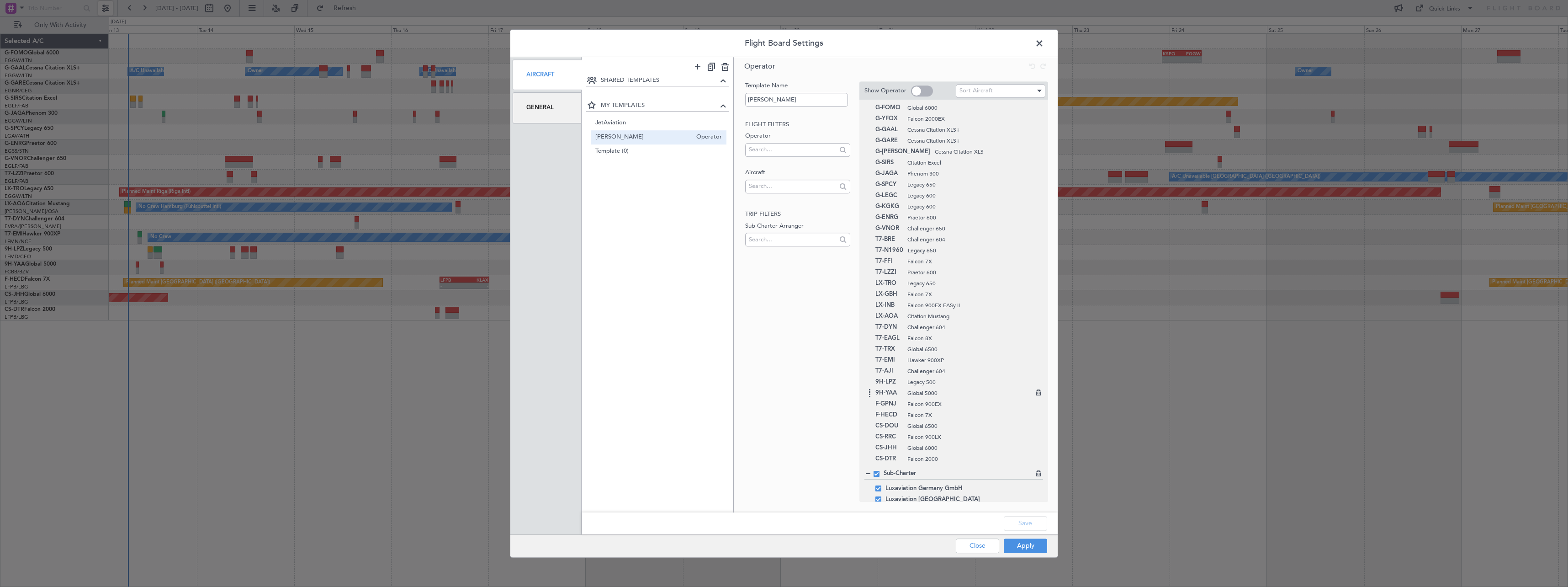
scroll to position [24, 0]
click at [990, 542] on button "Close" at bounding box center [977, 546] width 43 height 15
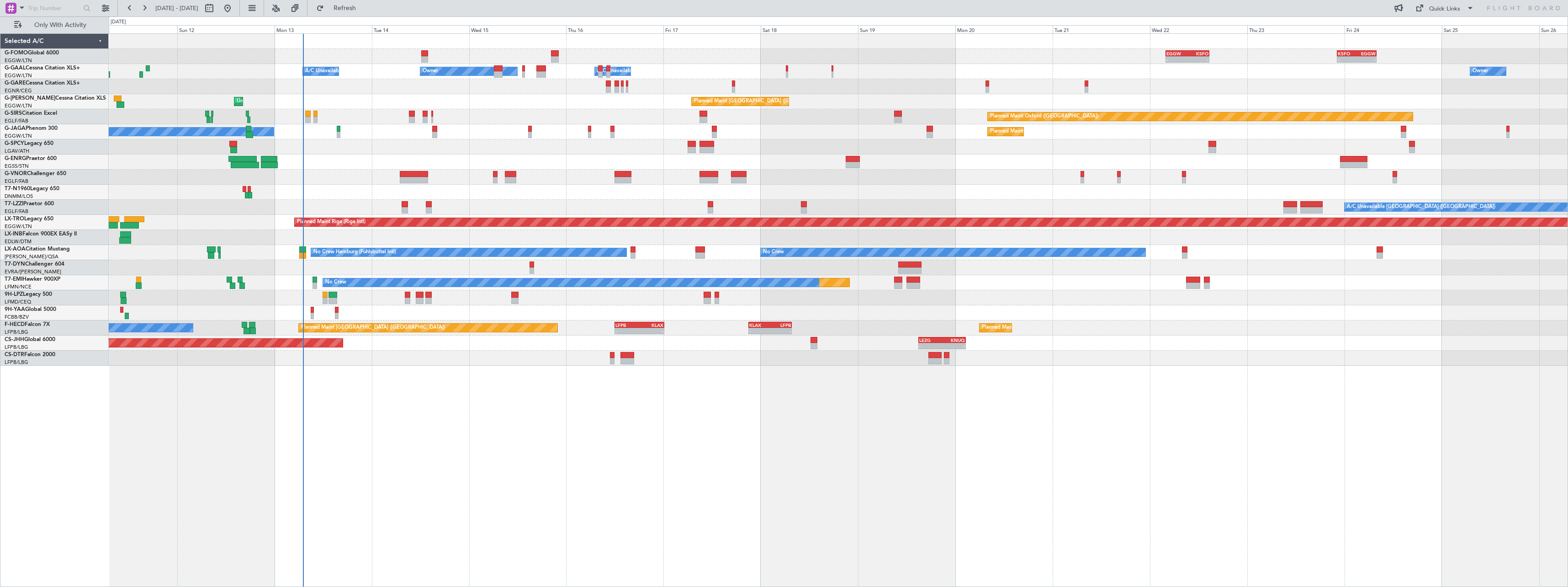
click at [452, 412] on div "- - EGGW 03:55 Z KSFO 14:45 Z - - KSFO 22:15 Z EGGW 08:00 Z Owner A/C Unavailab…" at bounding box center [838, 310] width 1459 height 554
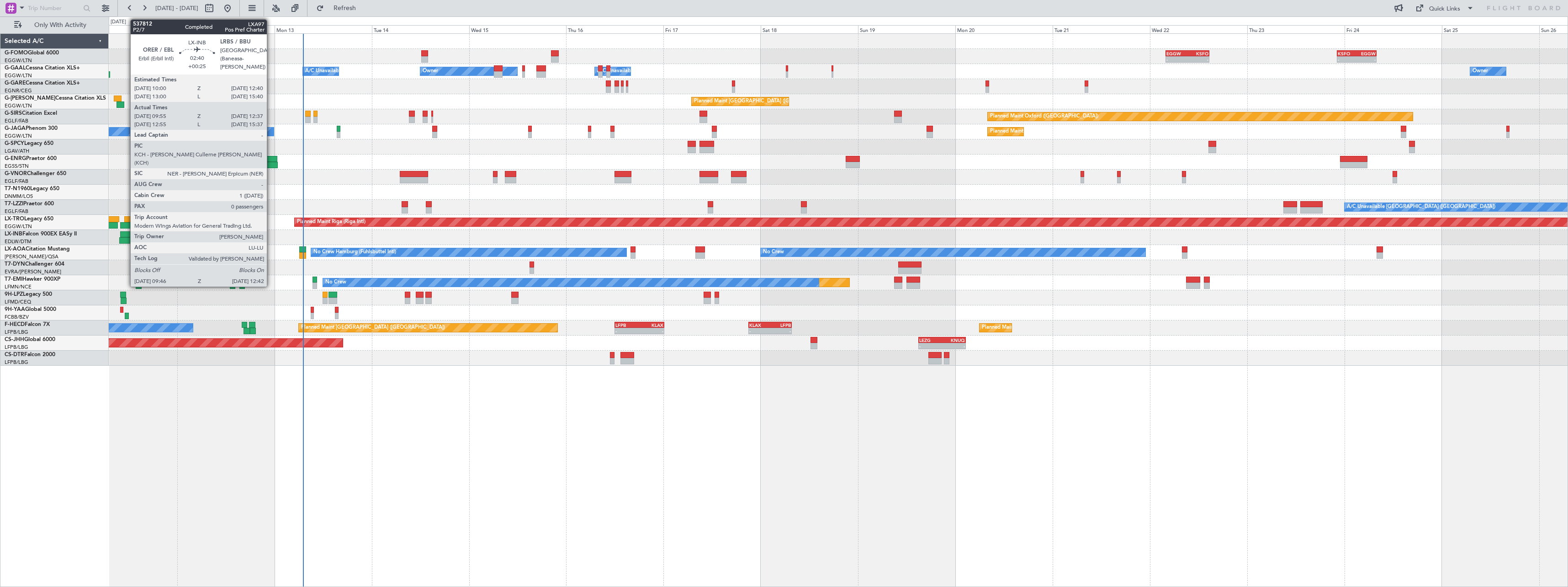
click at [125, 233] on div at bounding box center [125, 234] width 11 height 7
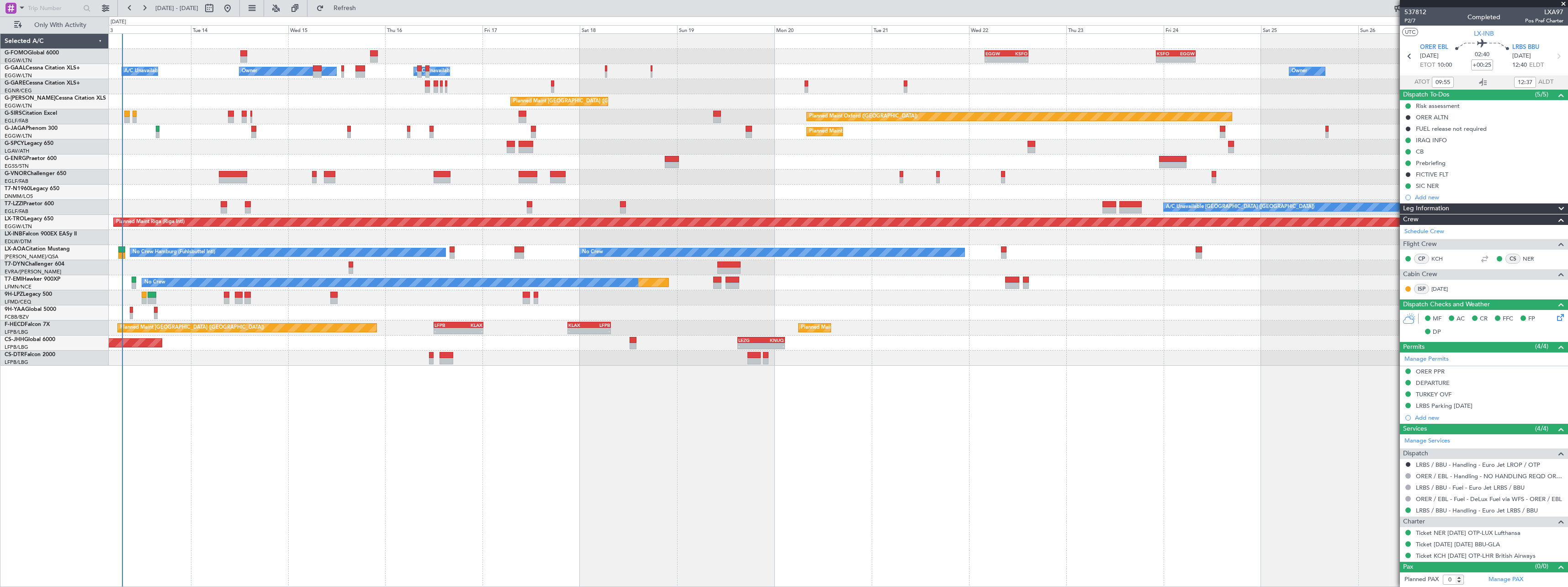
click at [458, 461] on div "- - EGGW 03:55 Z KSFO 14:45 Z - - KSFO 22:15 Z EGGW 08:00 Z Owner A/C Unavailab…" at bounding box center [838, 310] width 1459 height 554
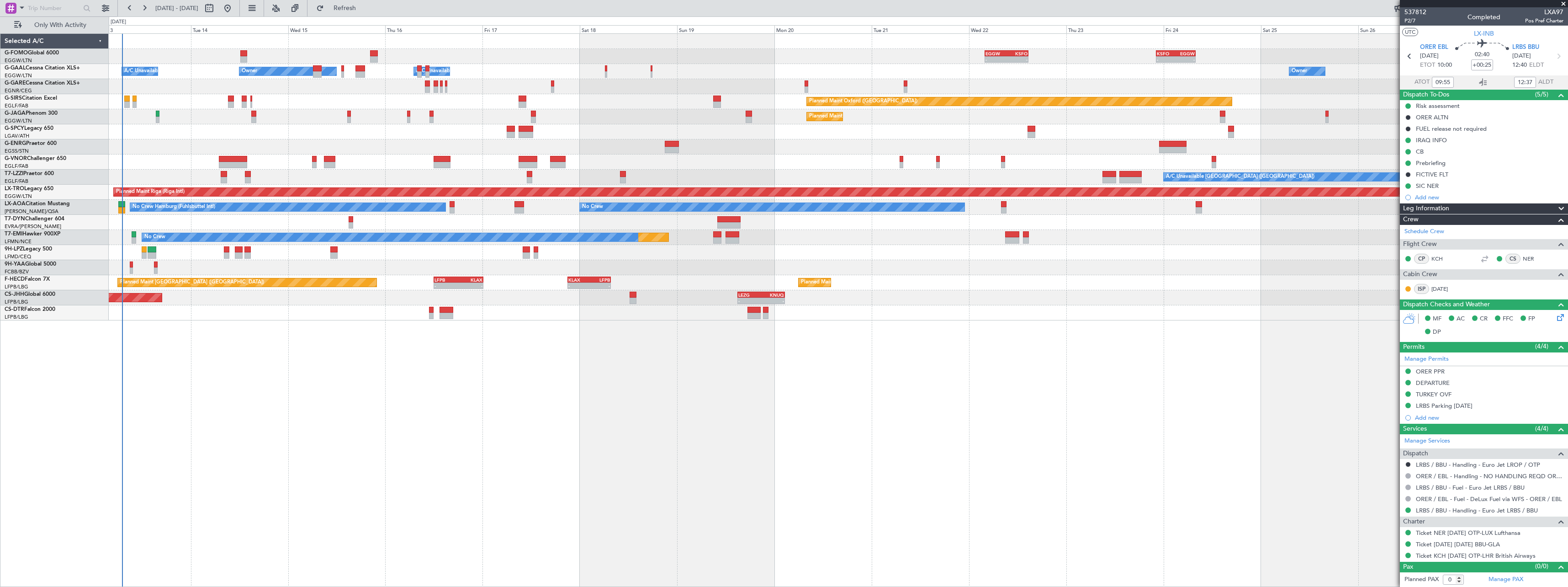
drag, startPoint x: 51, startPoint y: 29, endPoint x: 66, endPoint y: 40, distance: 18.6
click at [51, 29] on span "Only With Activity" at bounding box center [60, 25] width 72 height 7
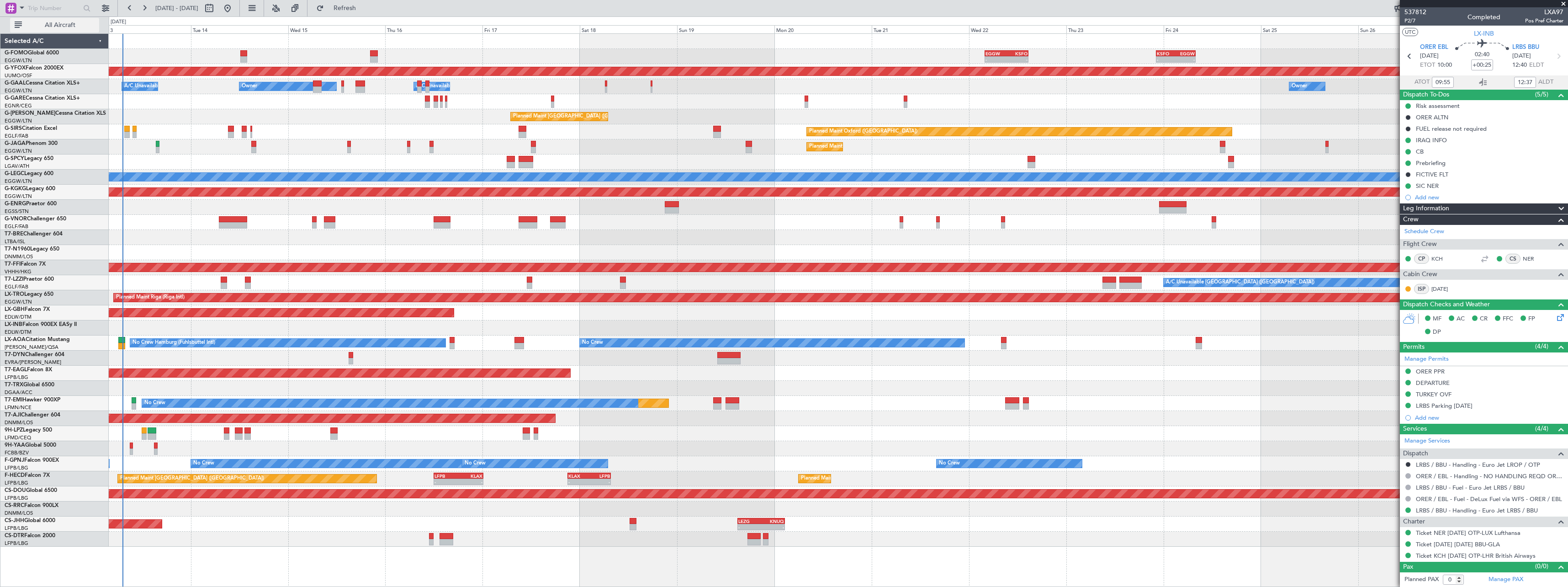
click at [61, 27] on span "All Aircraft" at bounding box center [60, 25] width 72 height 7
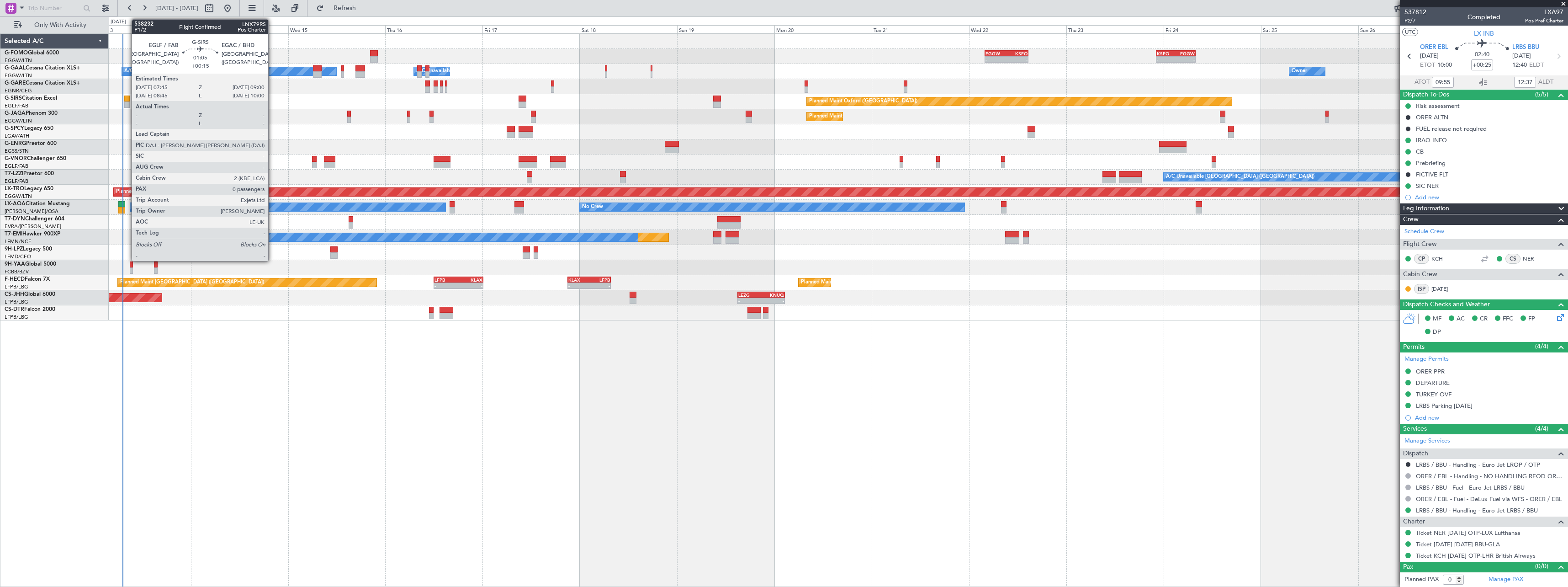
click at [127, 97] on div at bounding box center [127, 99] width 5 height 7
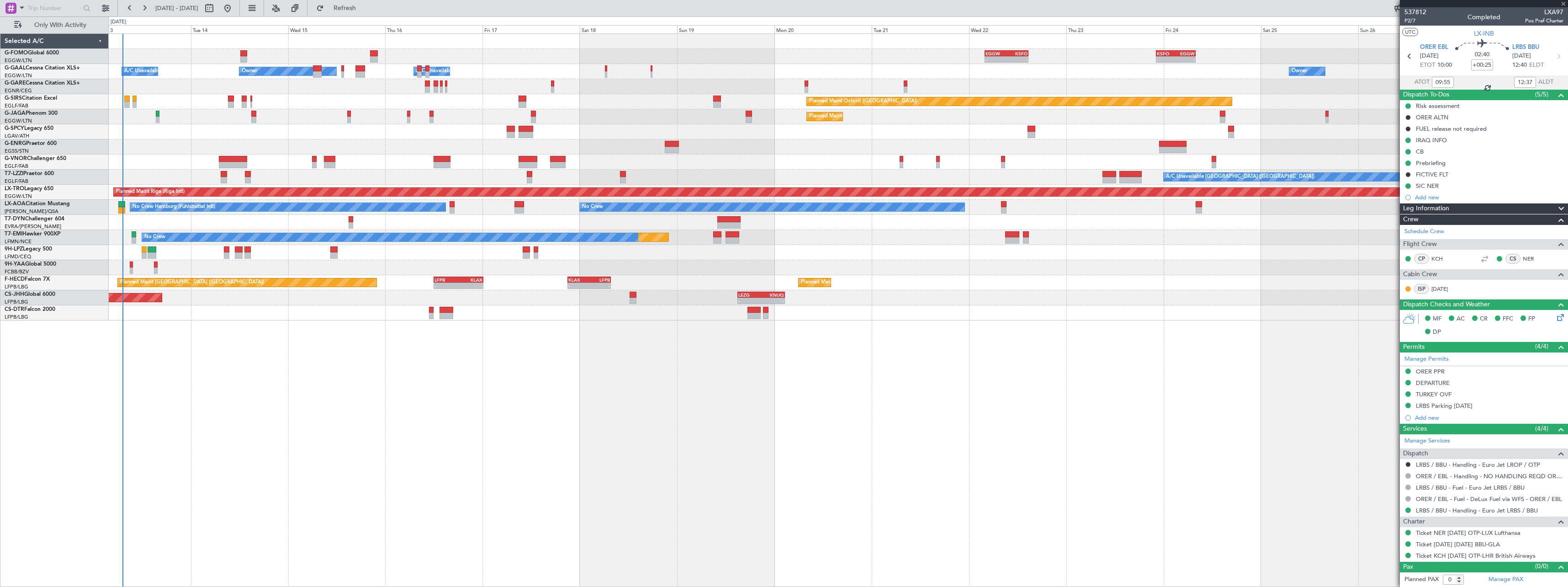
type input "+00:15"
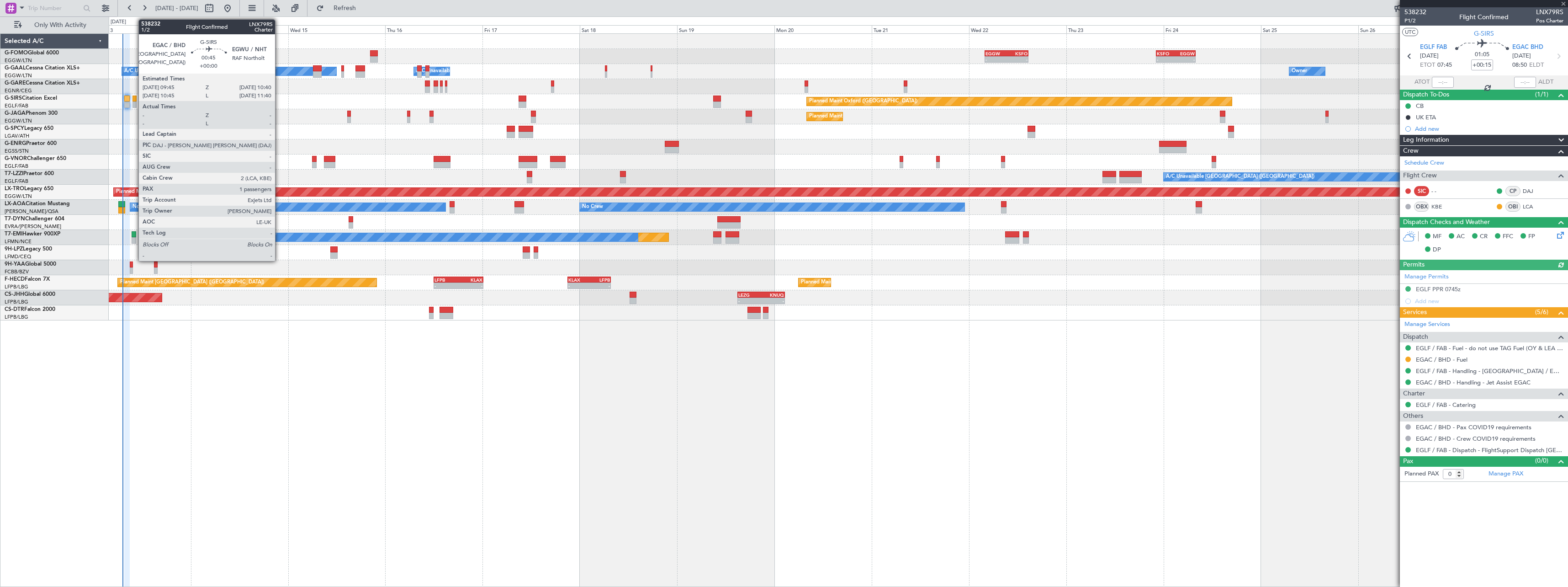
click at [134, 97] on div at bounding box center [135, 99] width 4 height 7
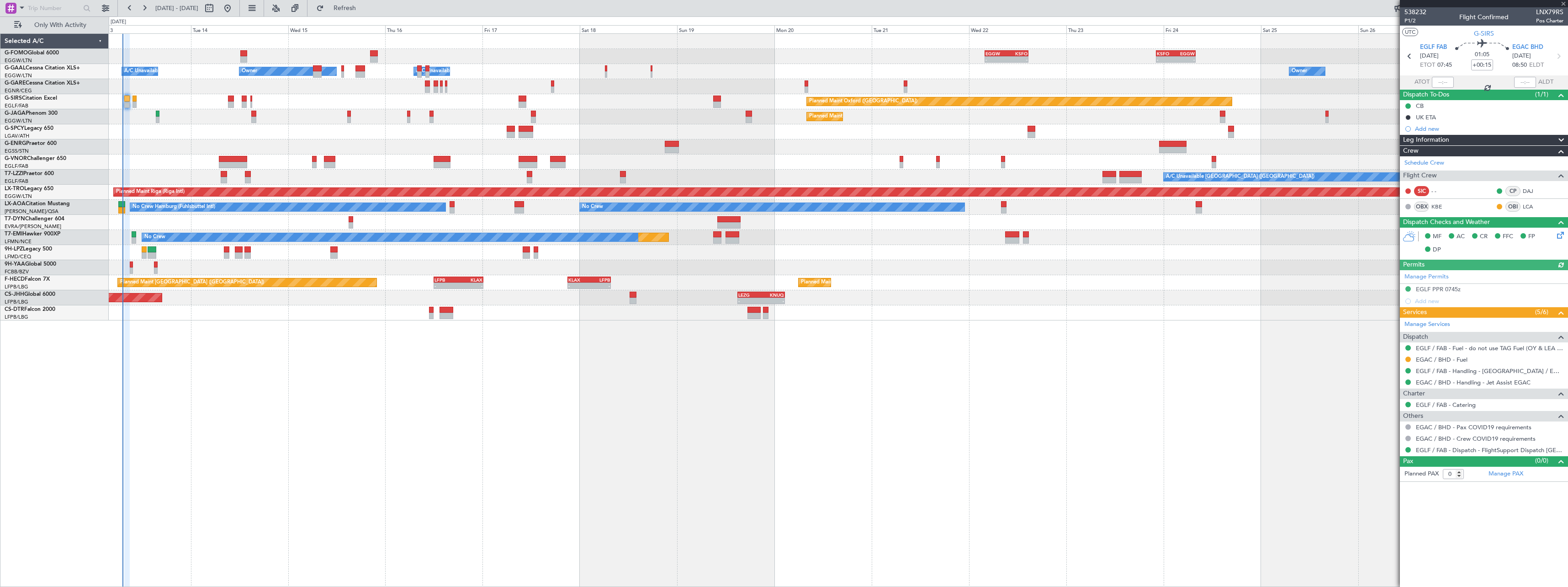
type input "1"
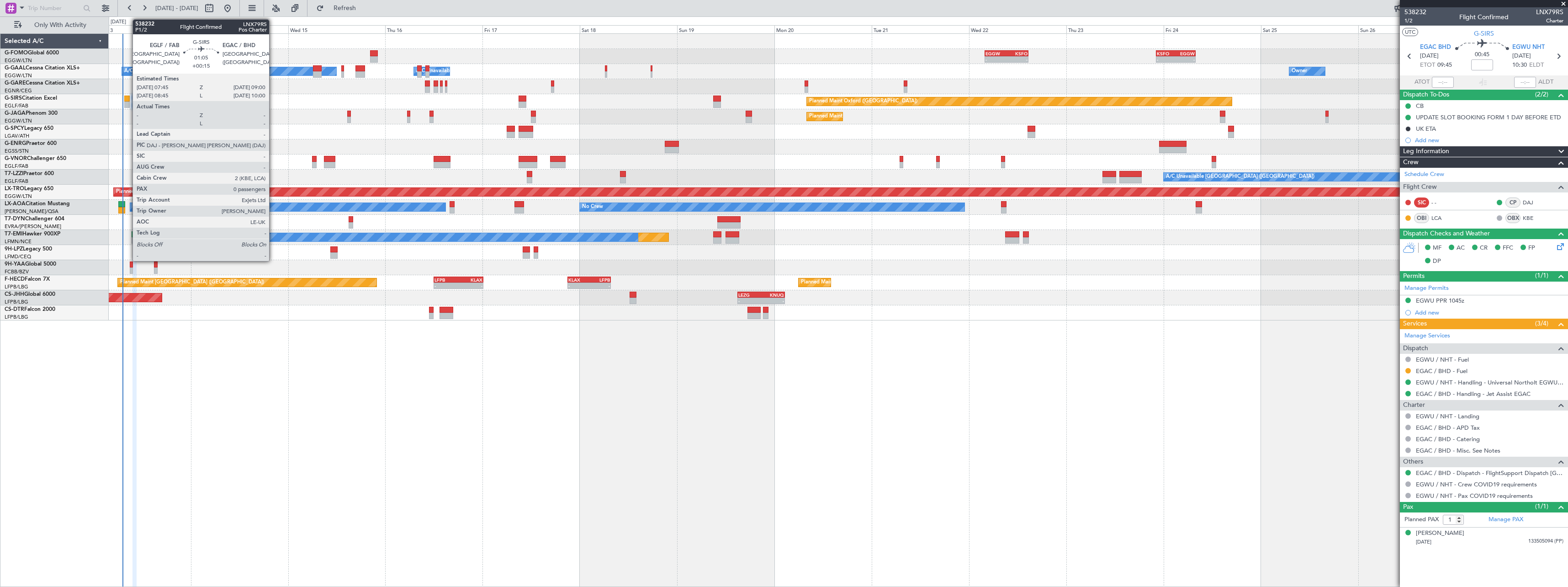
click at [128, 102] on div at bounding box center [127, 105] width 5 height 7
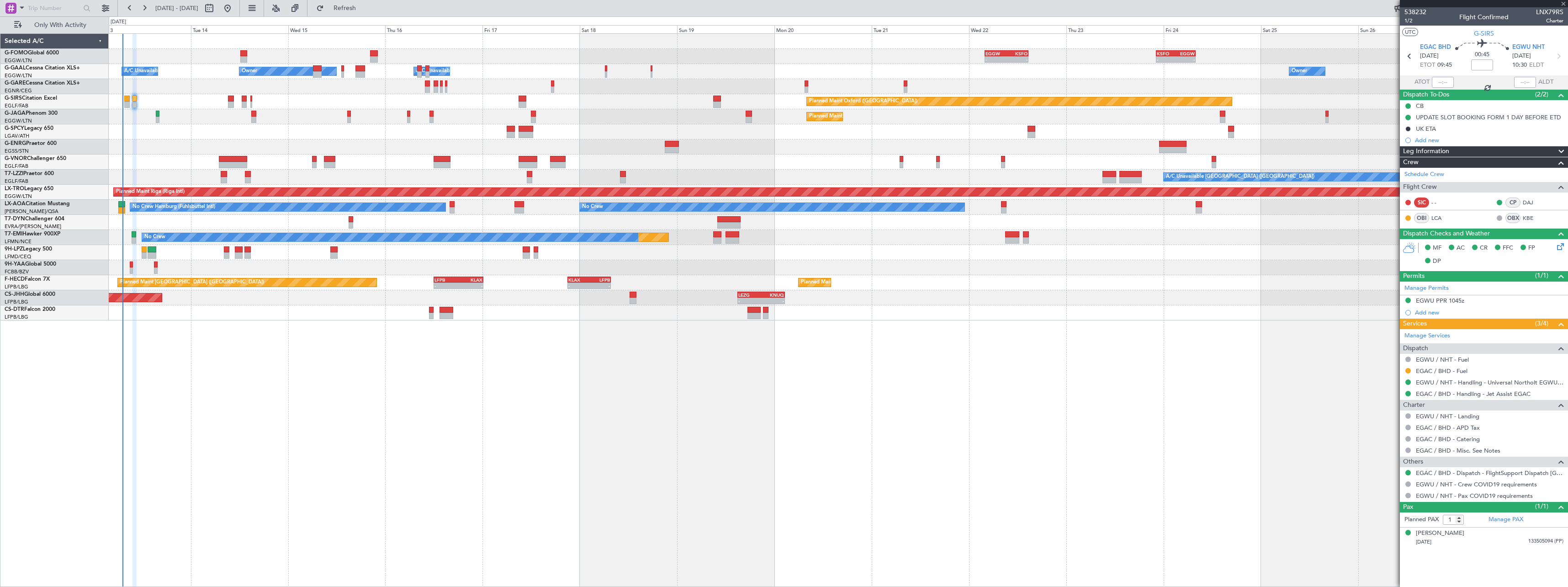
type input "+00:15"
type input "0"
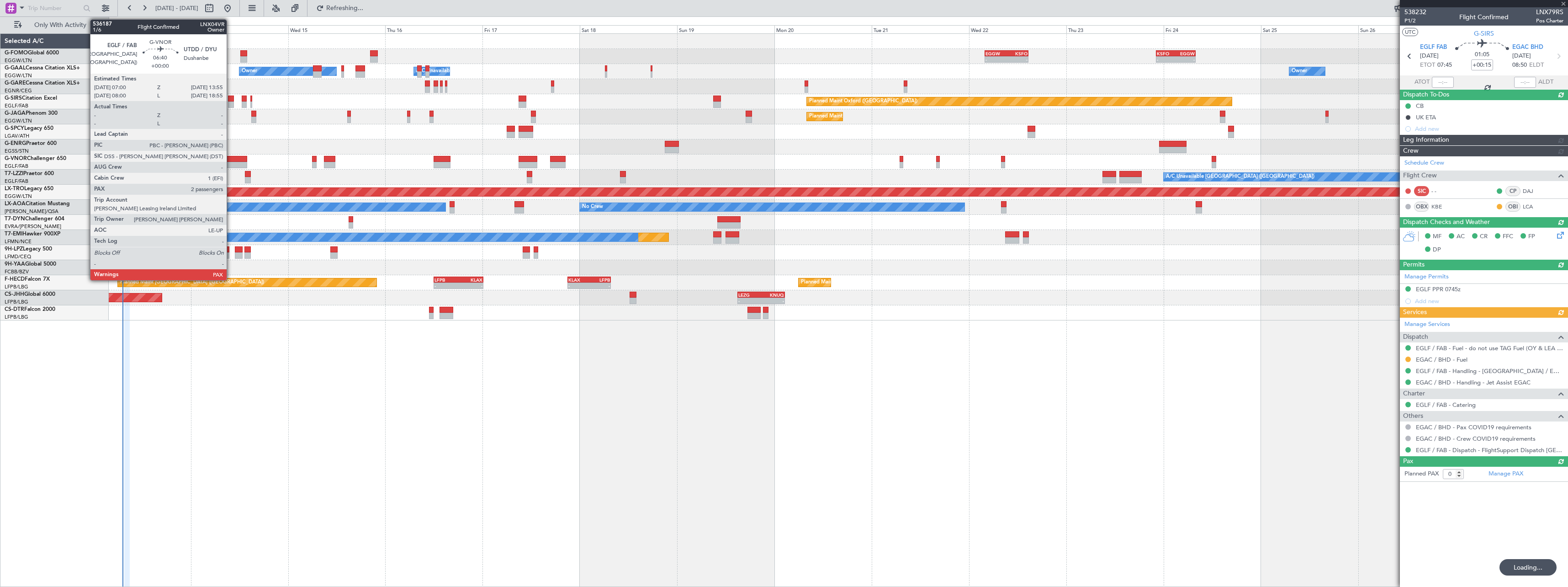
click at [229, 160] on div at bounding box center [233, 159] width 29 height 7
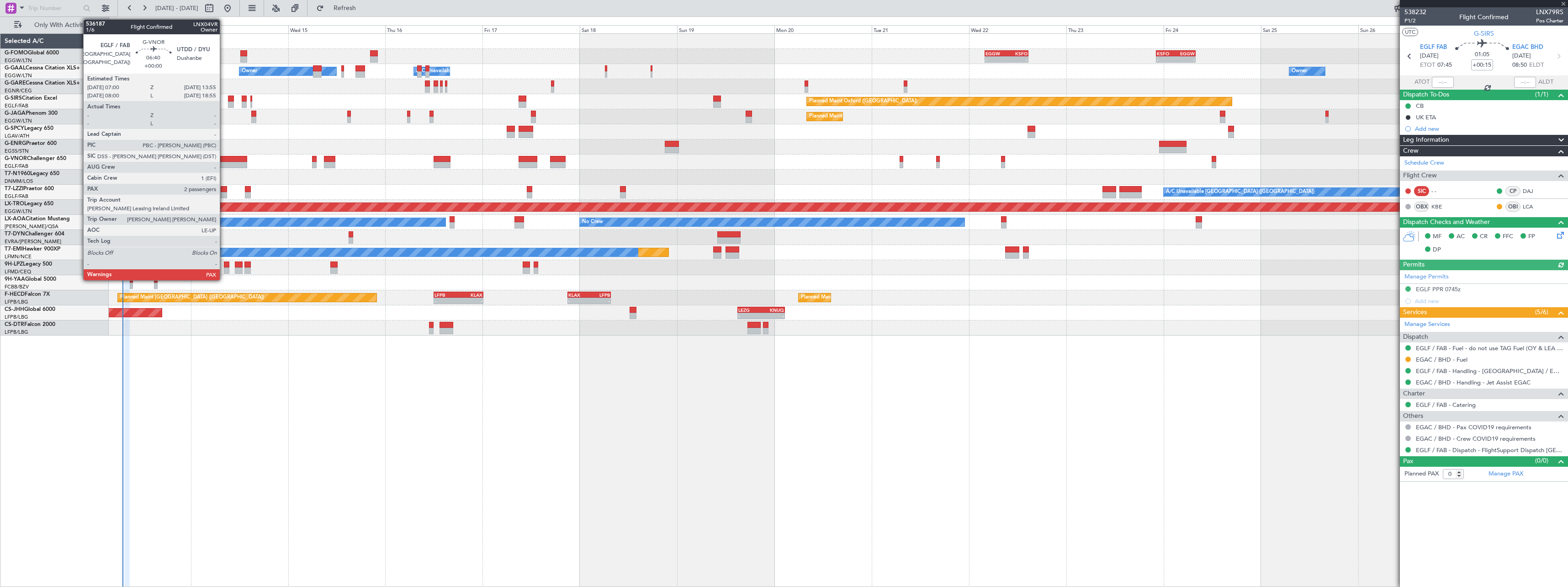
click at [226, 158] on div at bounding box center [233, 159] width 29 height 7
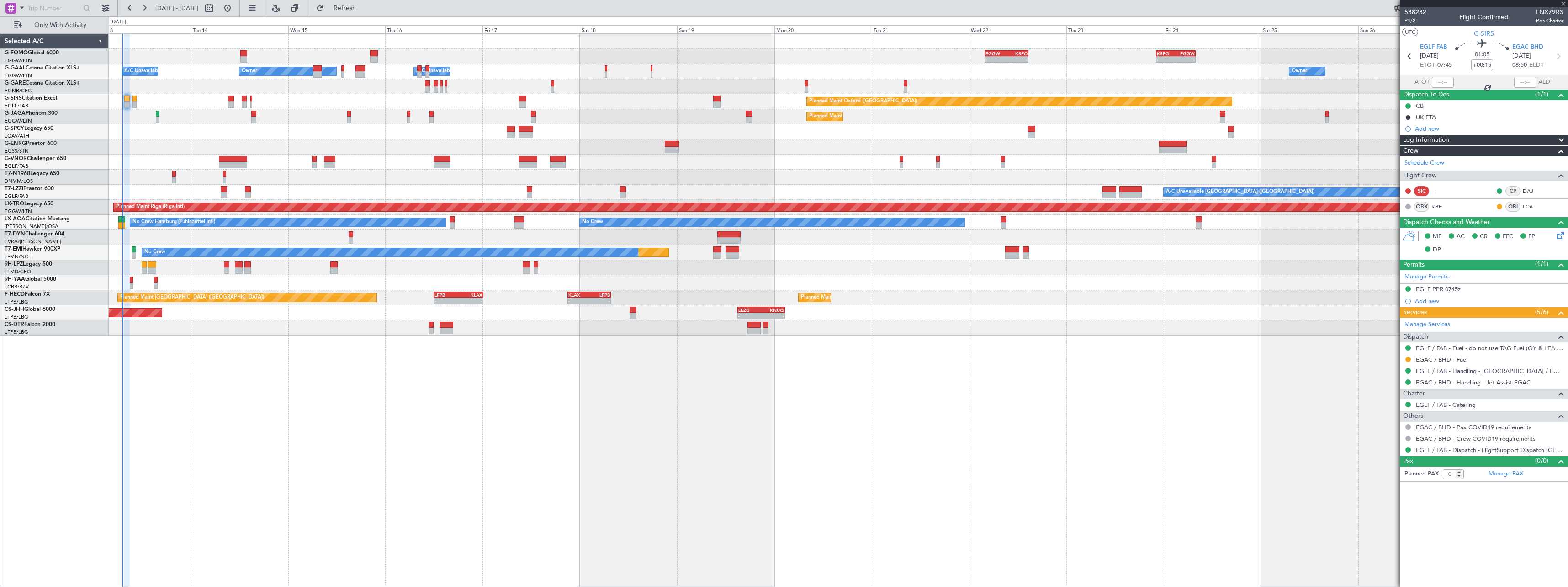
type input "2"
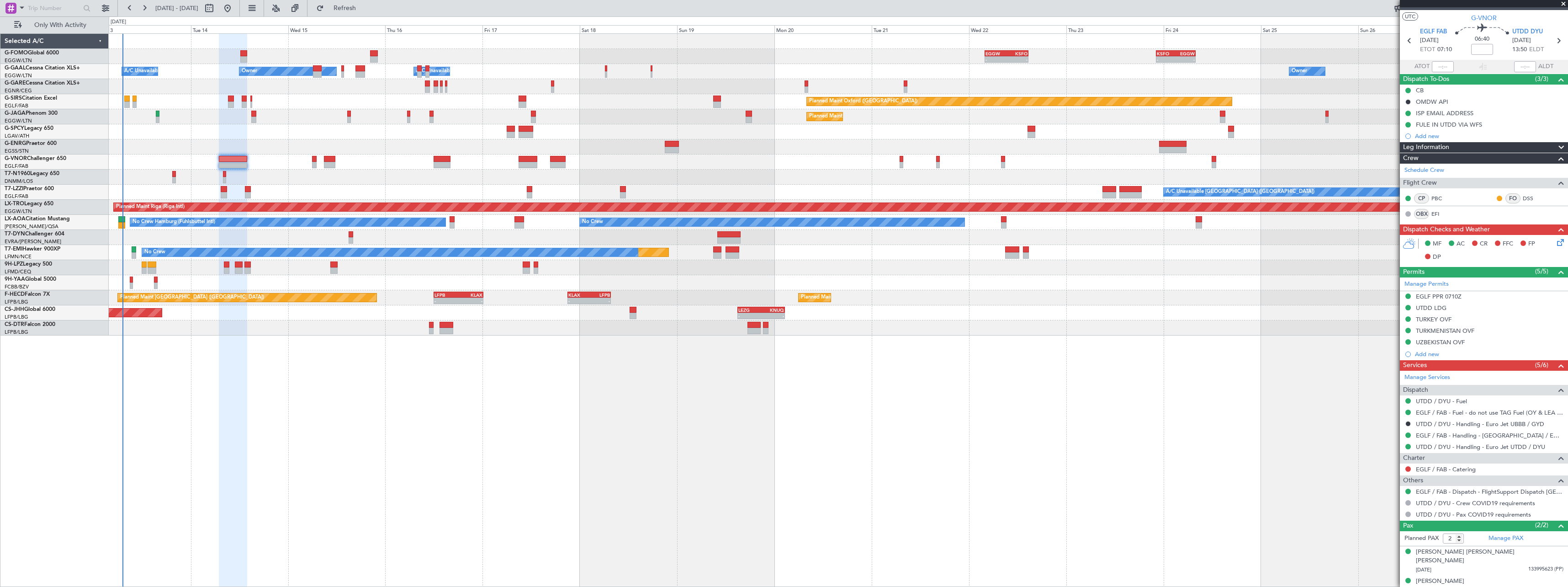
scroll to position [0, 0]
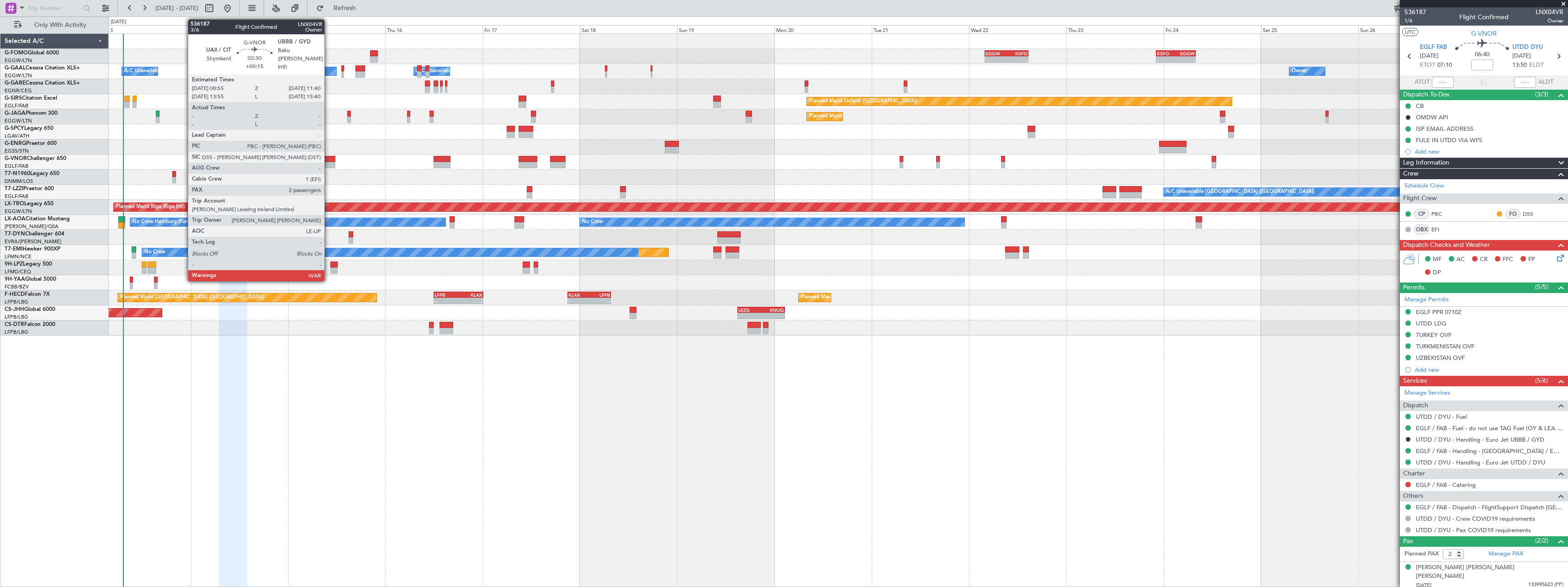
click at [329, 158] on div at bounding box center [329, 159] width 12 height 7
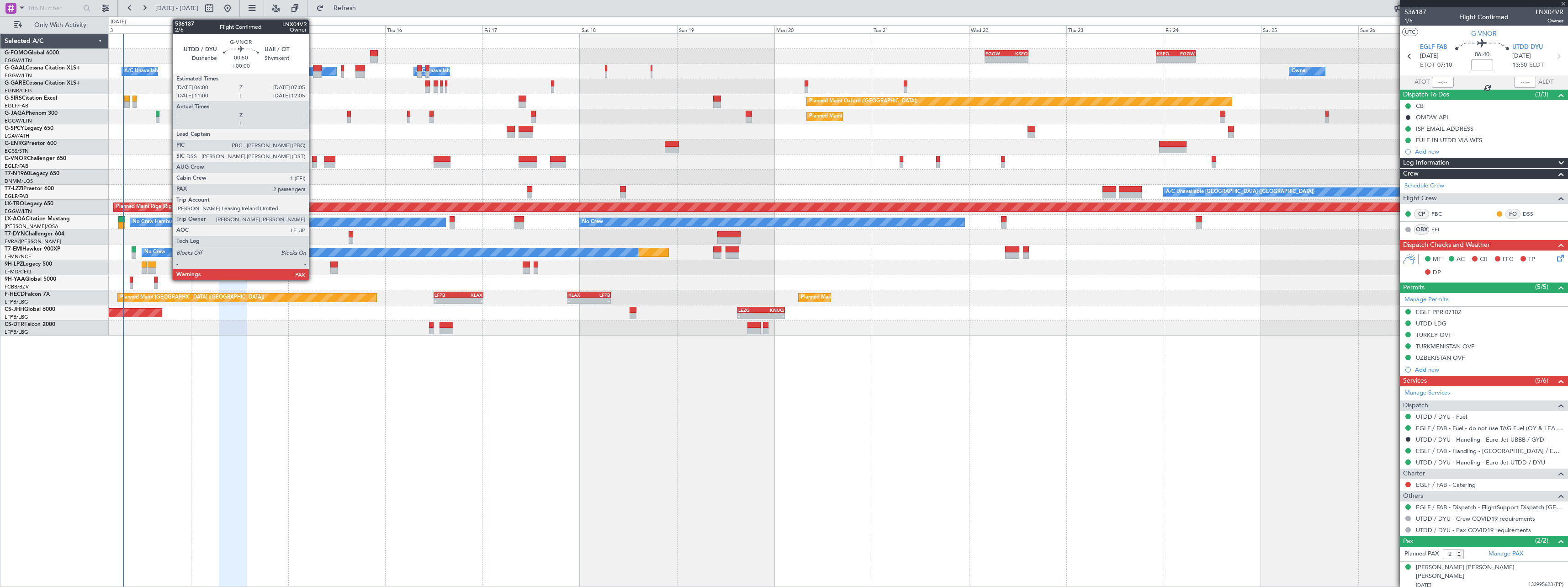
type input "+00:15"
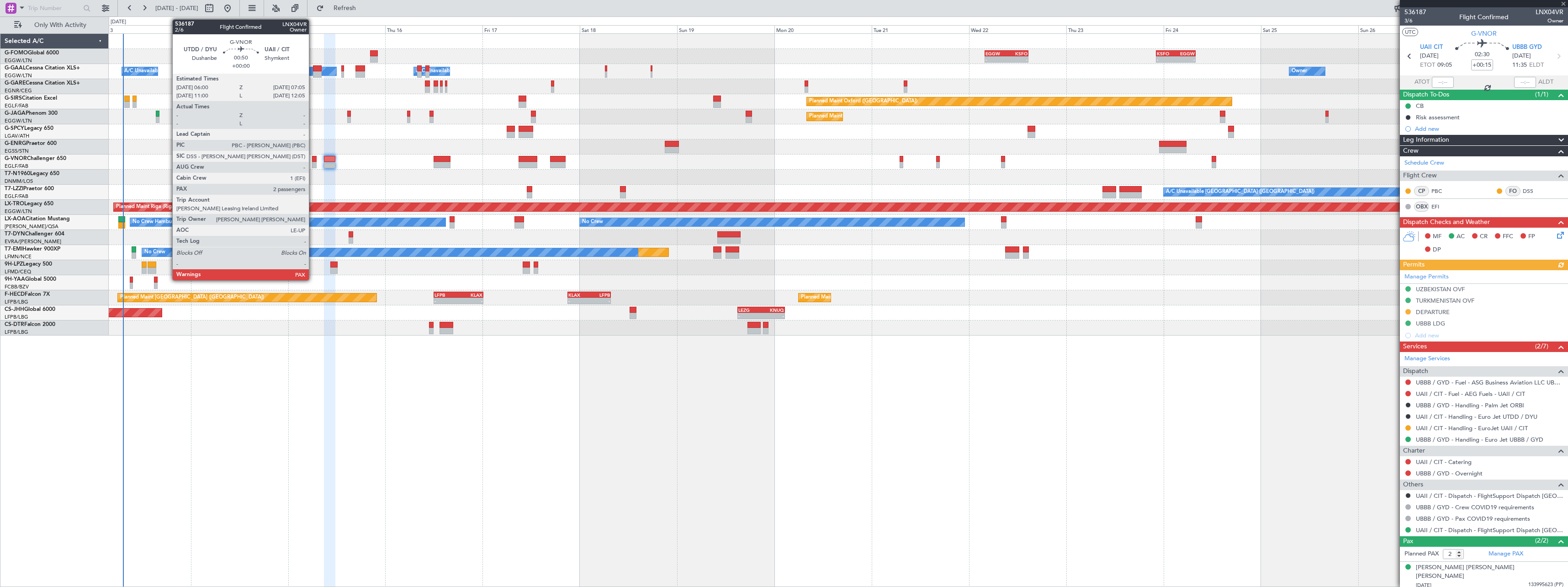
click at [313, 159] on div at bounding box center [315, 159] width 5 height 7
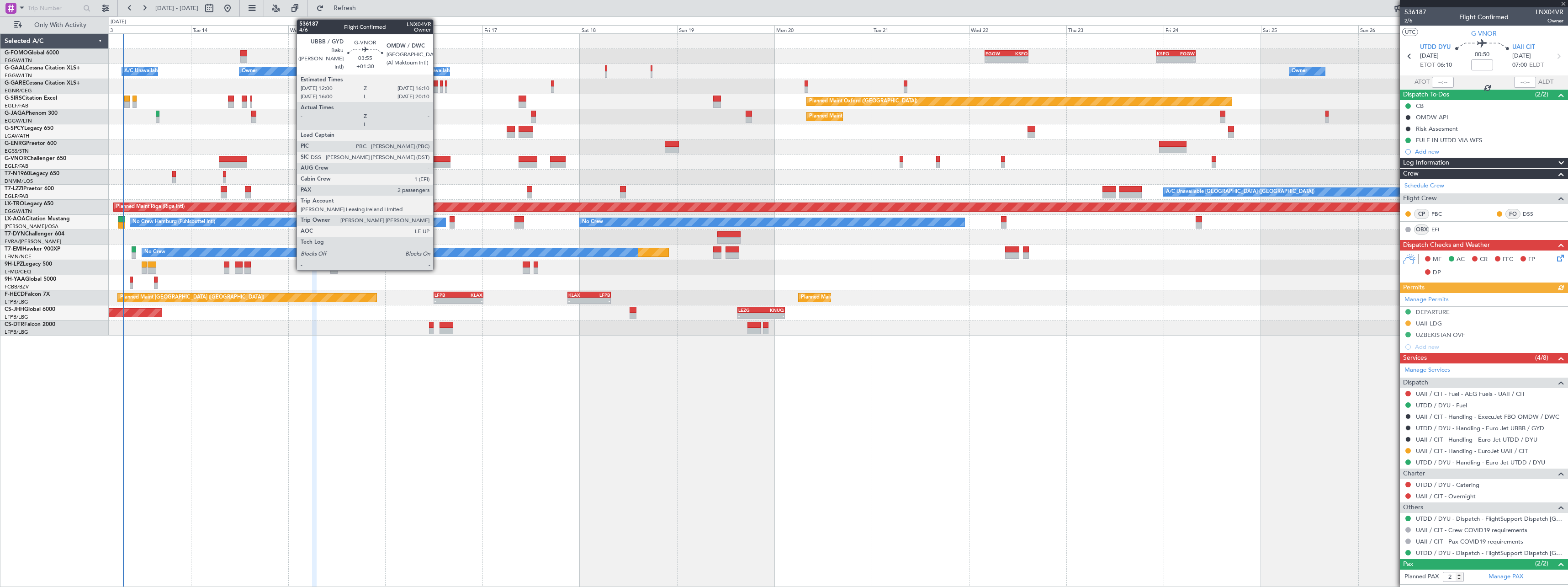
click at [437, 163] on div at bounding box center [442, 165] width 17 height 7
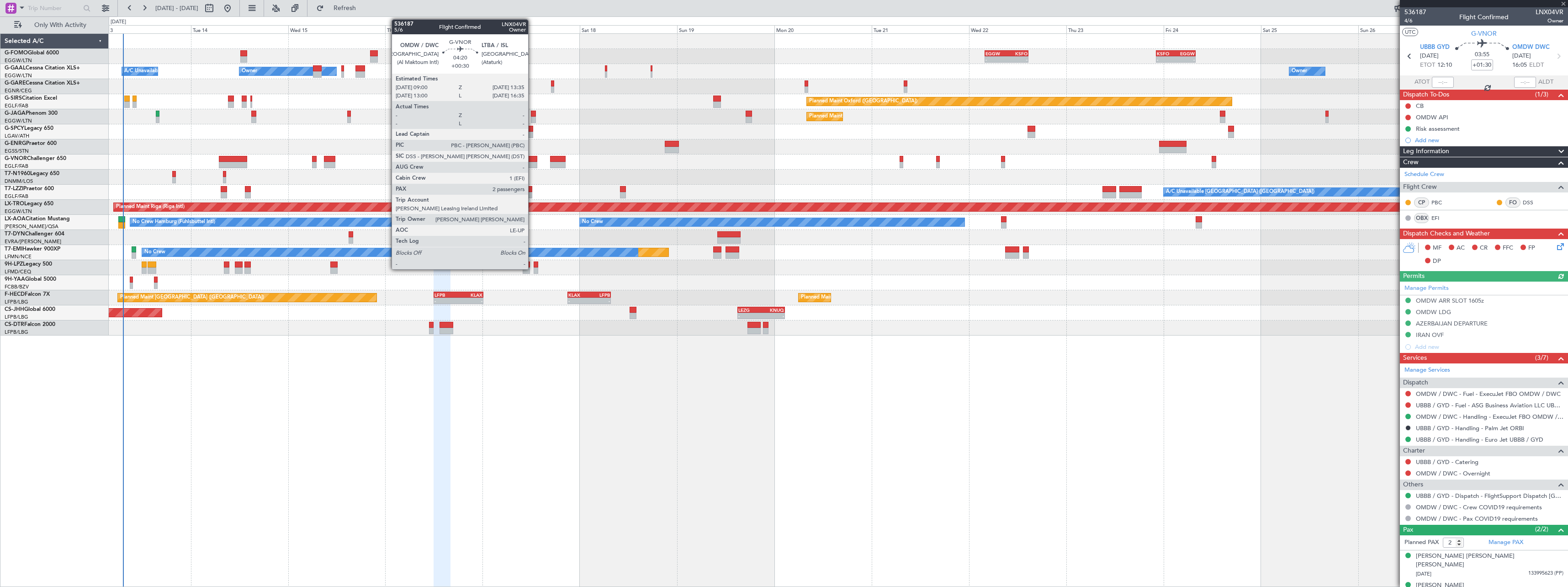
click at [532, 160] on div at bounding box center [528, 159] width 19 height 7
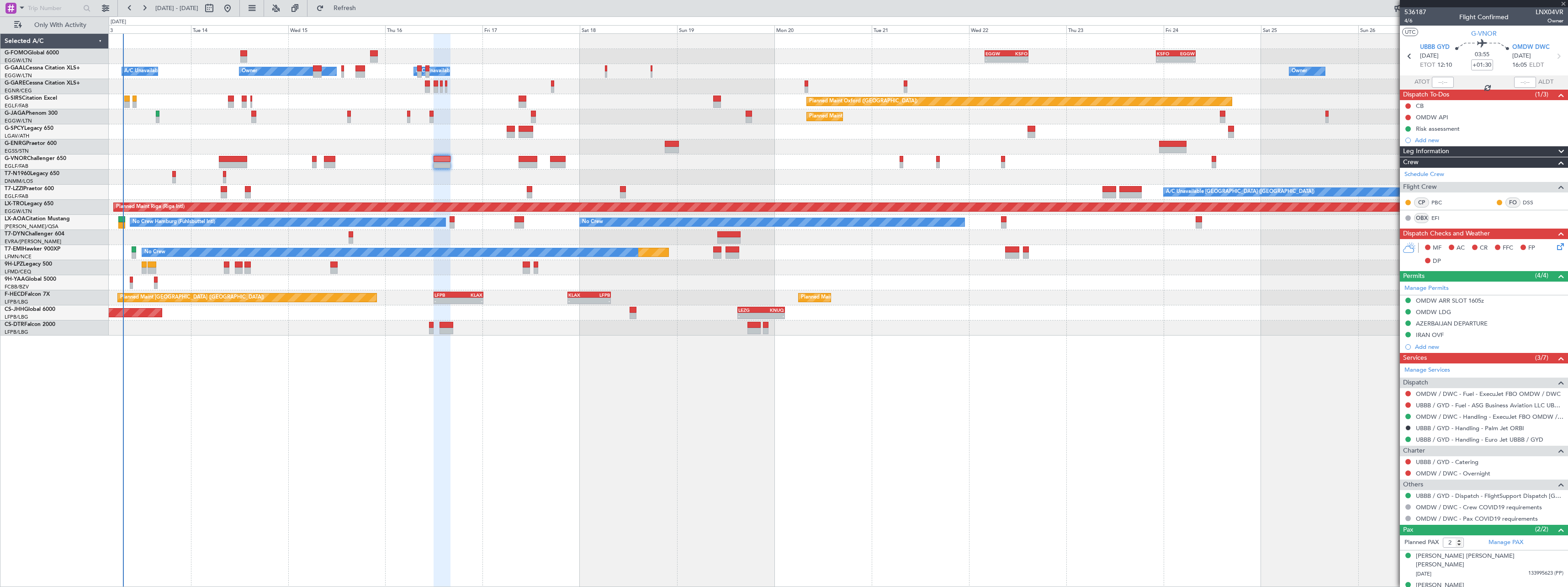
type input "+00:30"
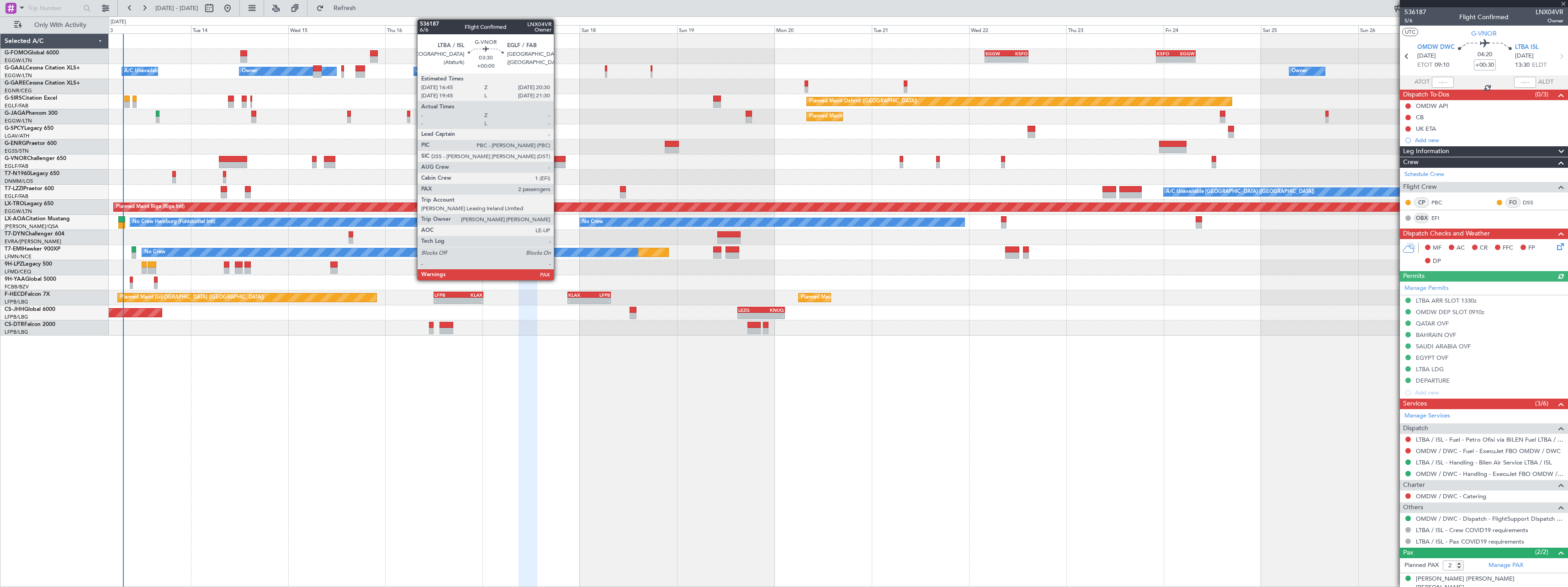
click at [558, 161] on div at bounding box center [558, 159] width 16 height 7
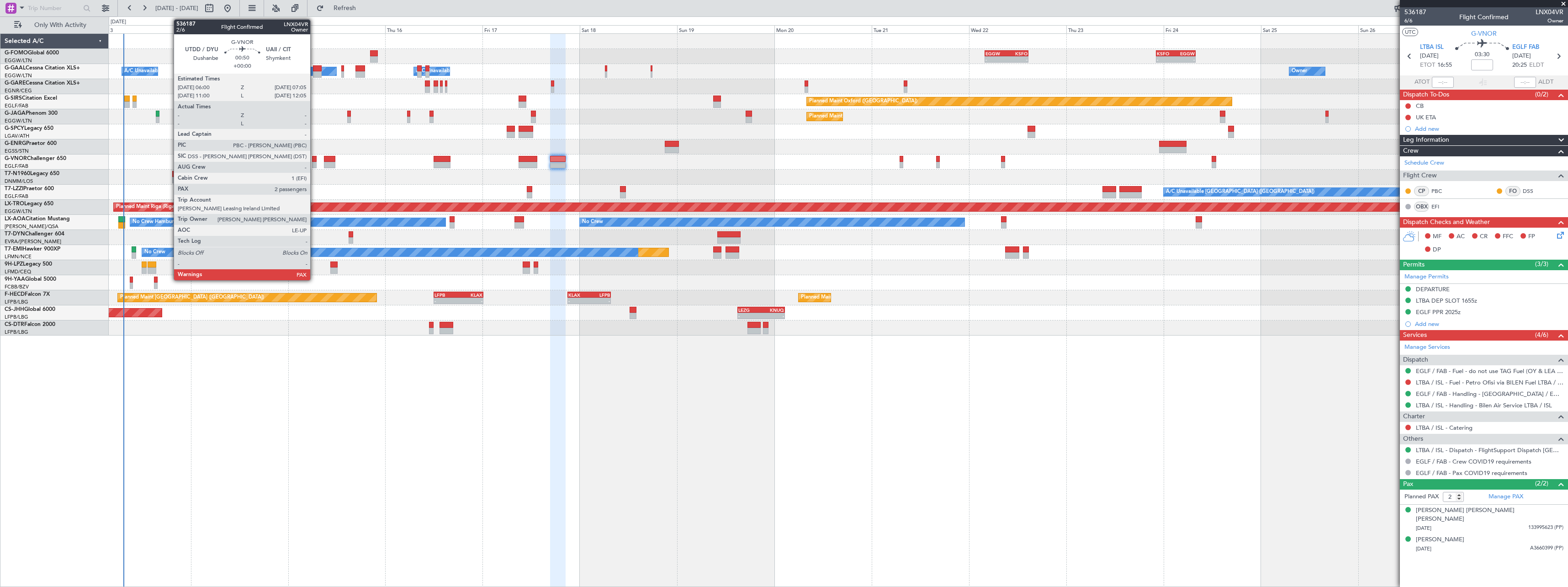
click at [314, 161] on div at bounding box center [315, 159] width 5 height 7
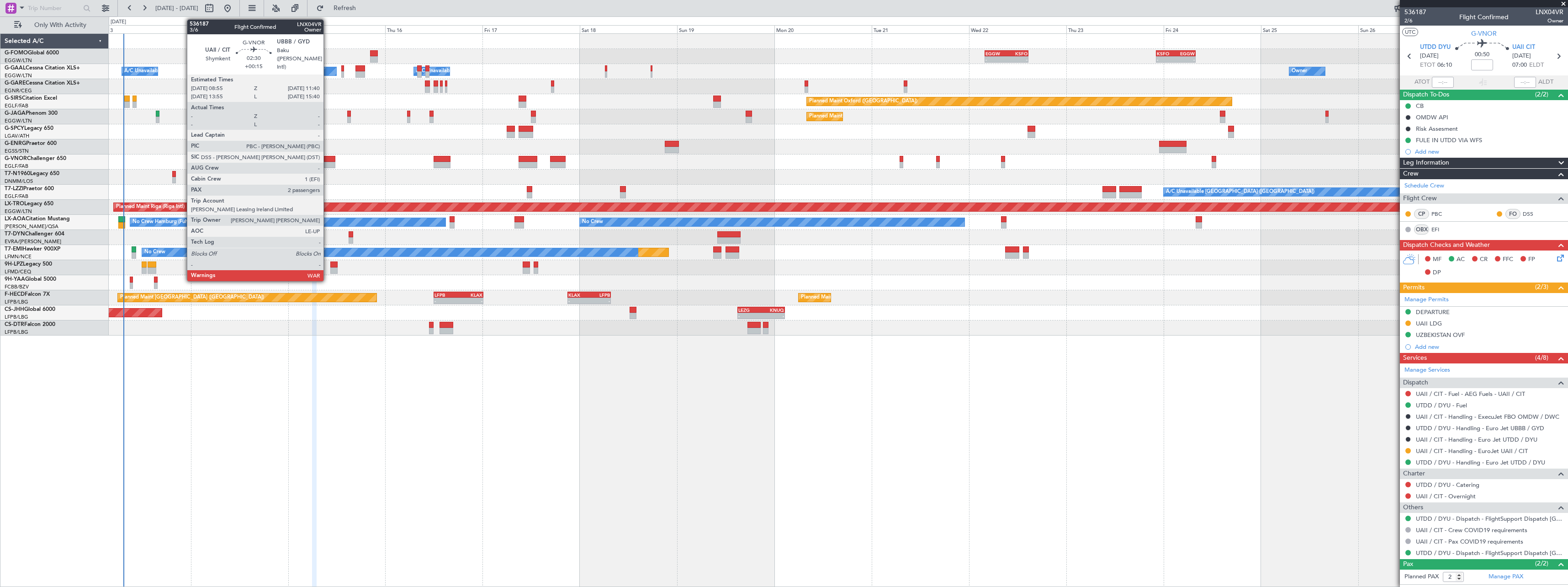
click at [327, 163] on div at bounding box center [329, 165] width 12 height 7
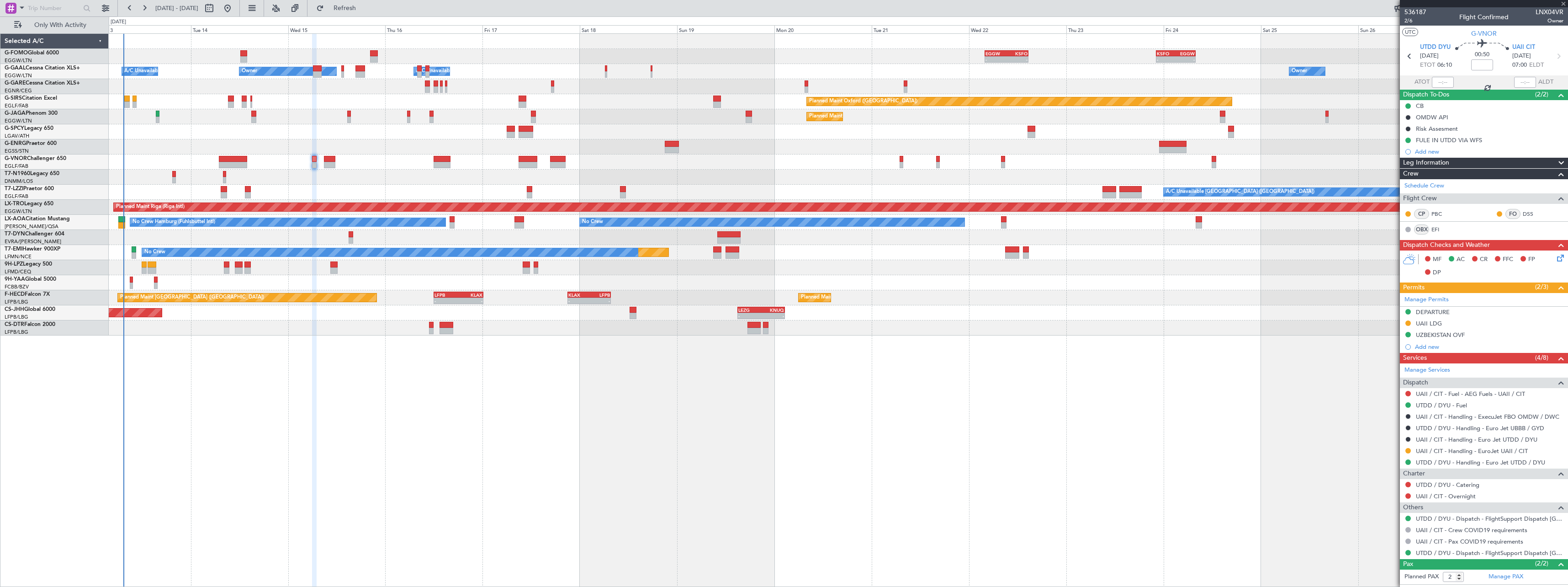
type input "+00:15"
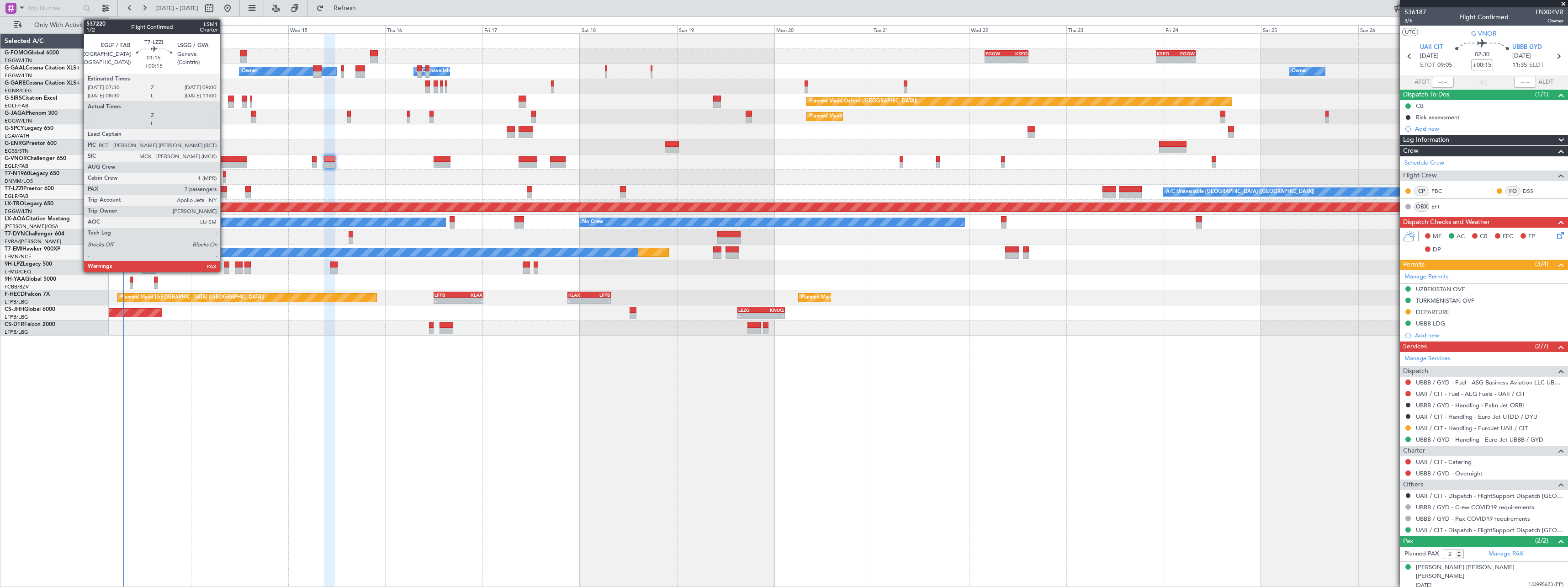
click at [225, 191] on div at bounding box center [224, 189] width 7 height 7
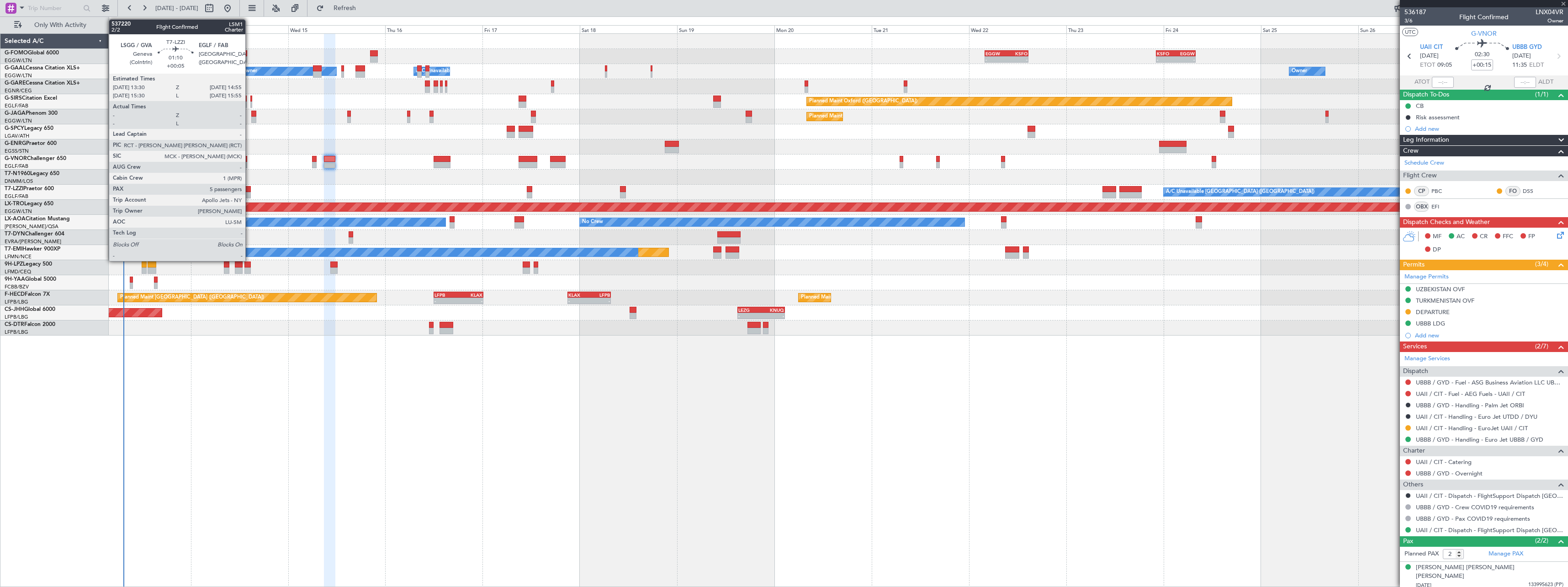
type input "7"
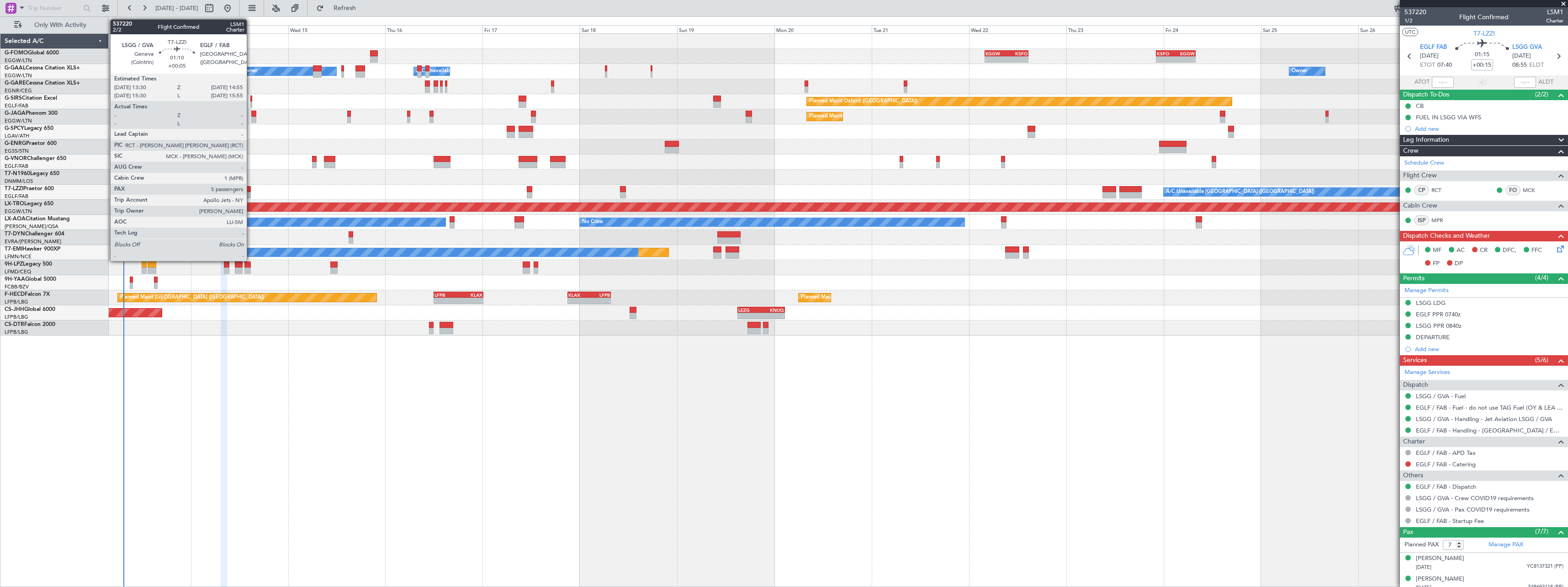
click at [251, 194] on div at bounding box center [248, 195] width 6 height 7
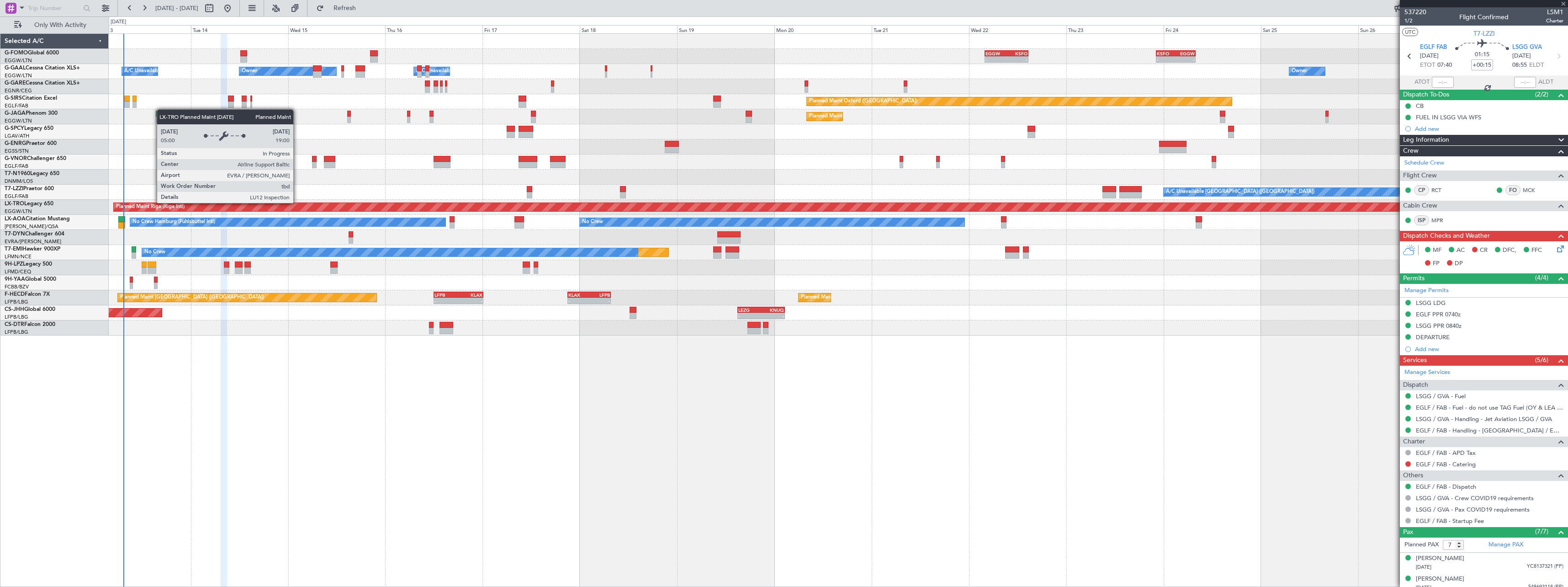
type input "+00:05"
type input "5"
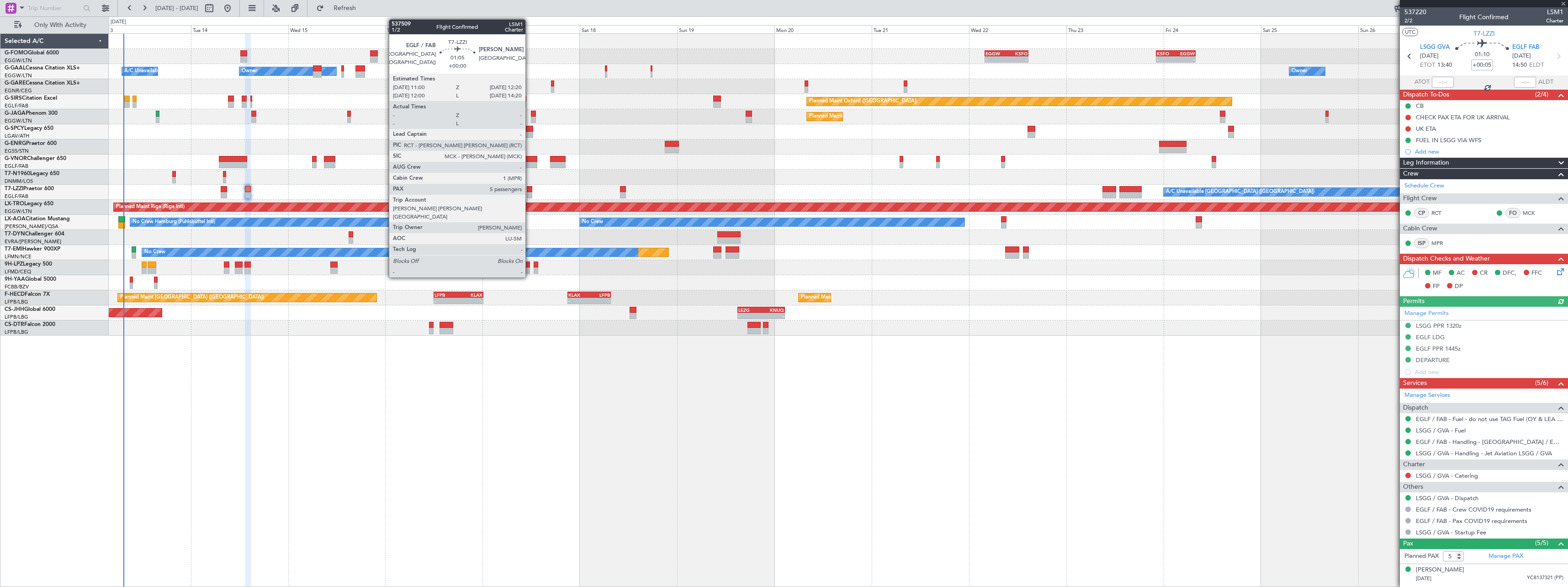
click at [530, 189] on div at bounding box center [529, 189] width 5 height 7
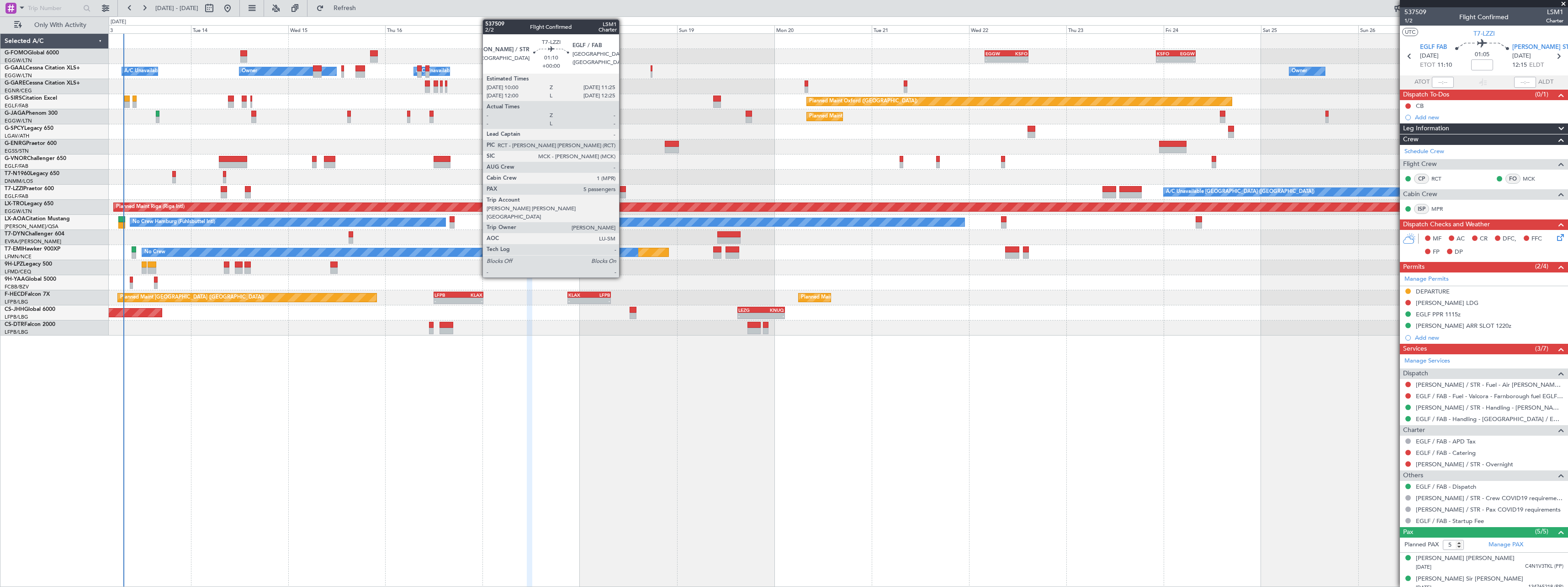
click at [623, 192] on div at bounding box center [623, 195] width 6 height 7
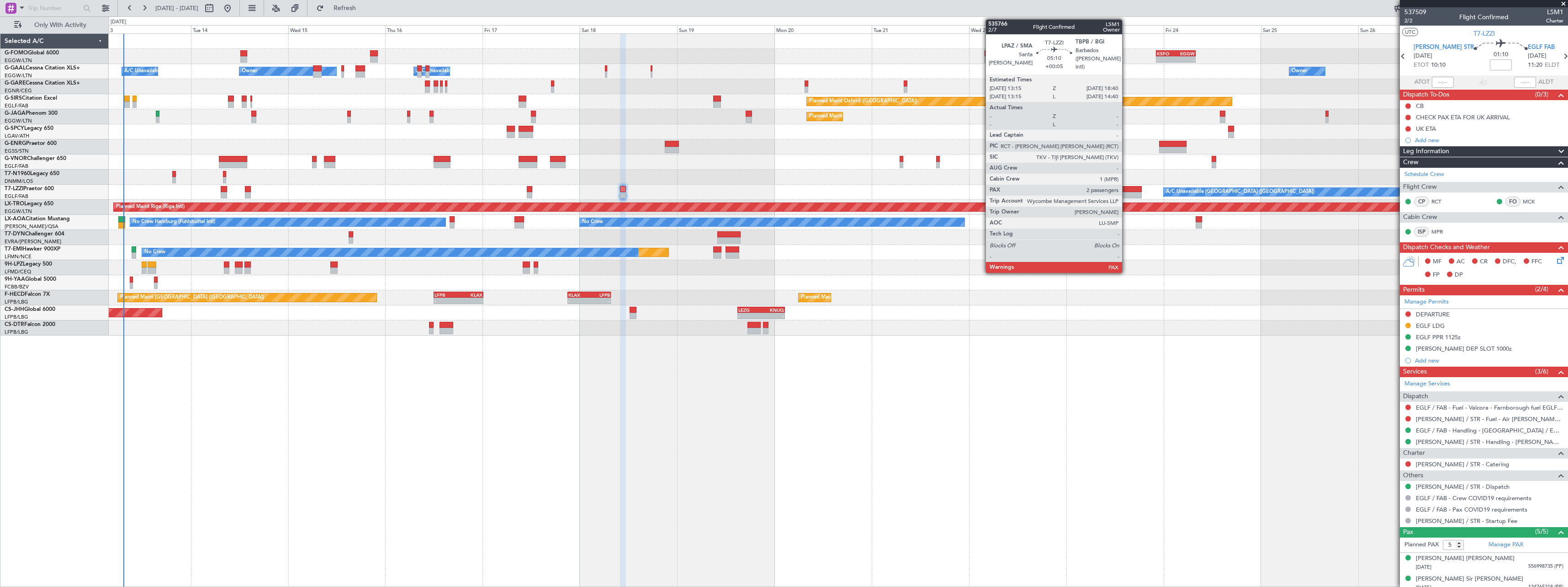
click at [1126, 188] on div at bounding box center [1130, 189] width 23 height 7
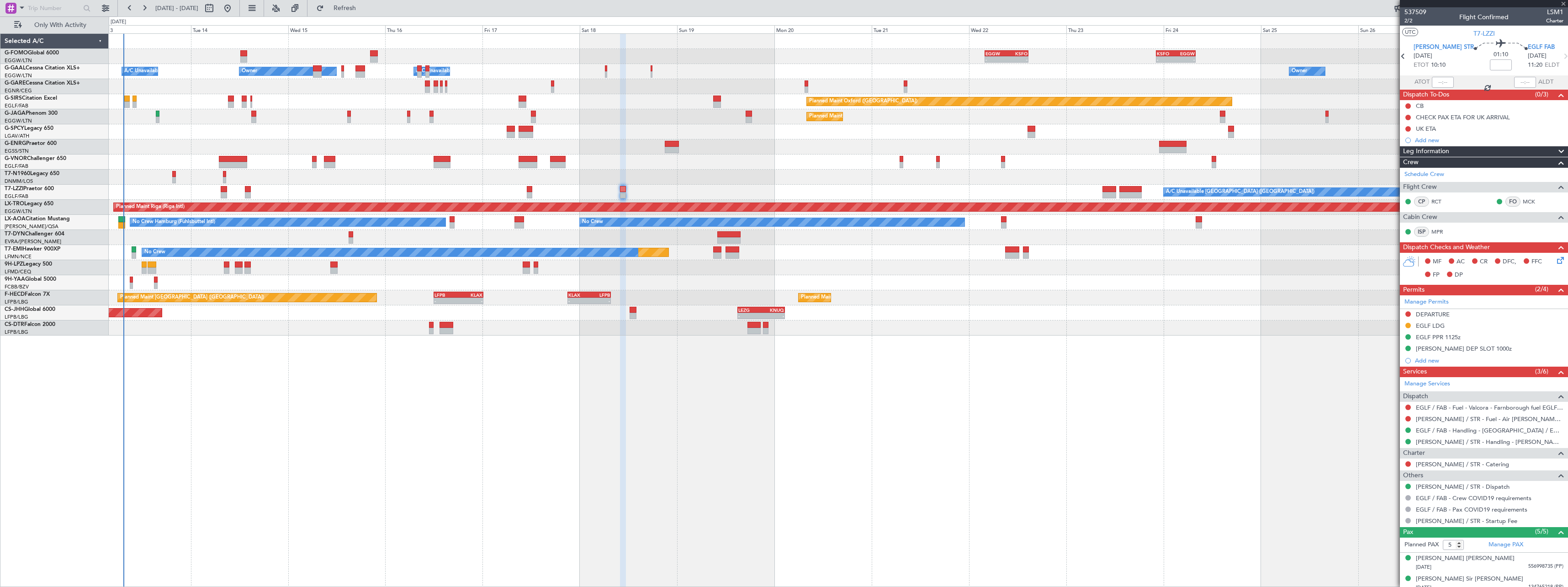
type input "+00:05"
type input "2"
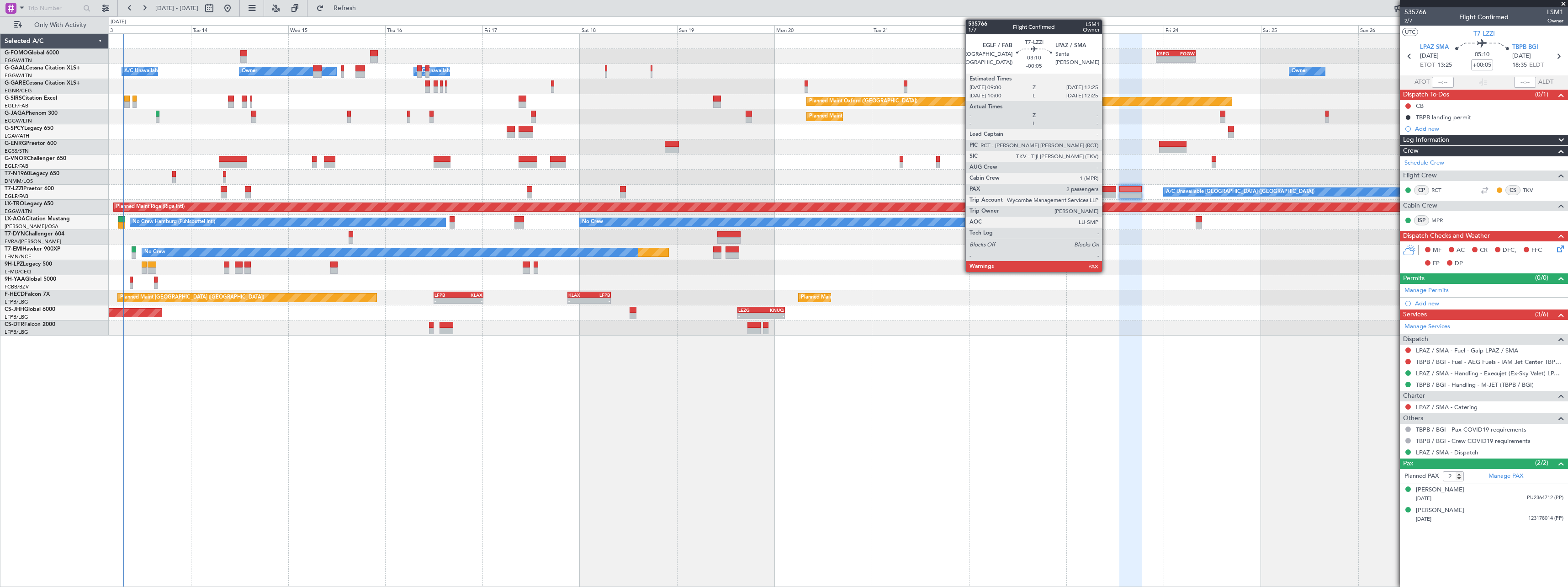
click at [1106, 189] on div at bounding box center [1109, 189] width 14 height 7
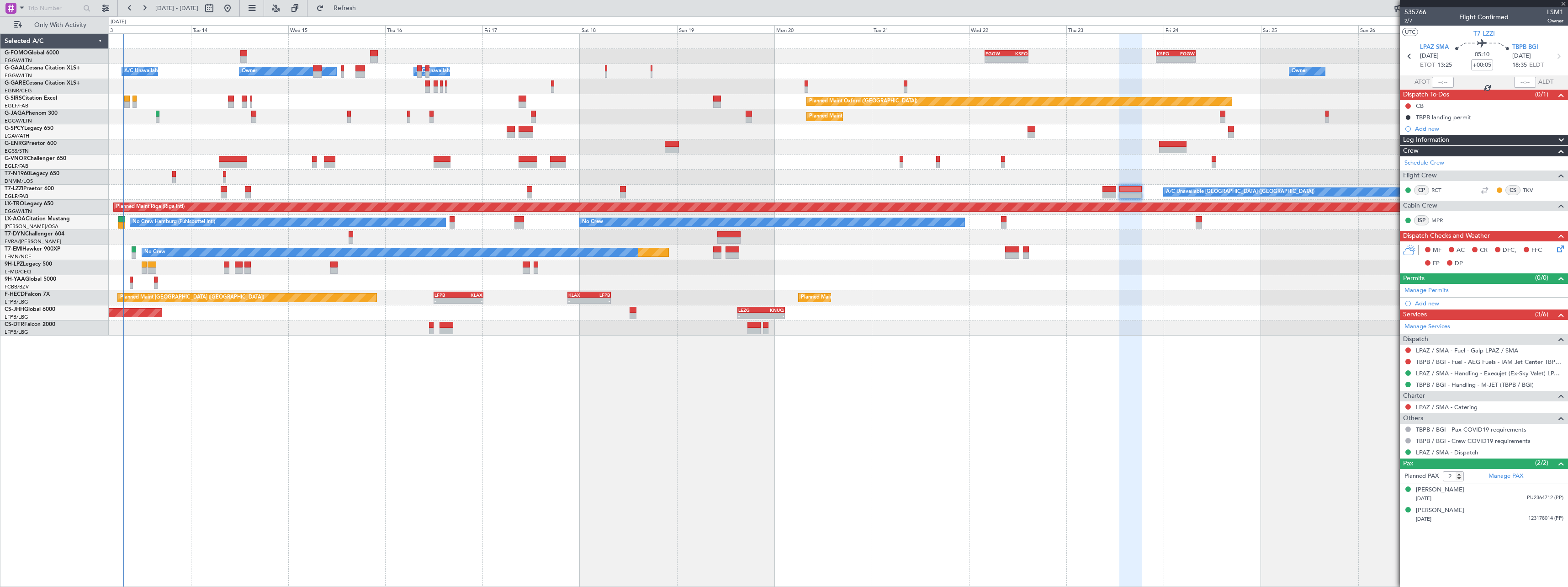
type input "-00:05"
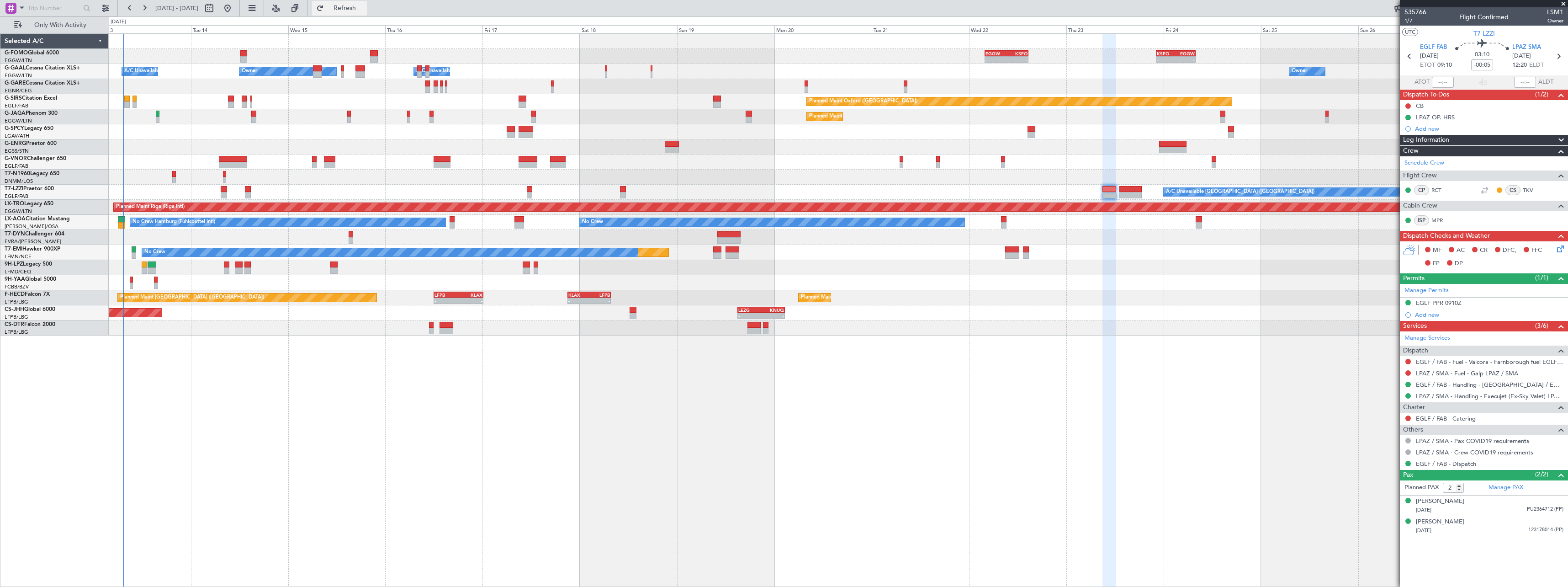
click at [364, 9] on span "Refresh" at bounding box center [345, 8] width 38 height 7
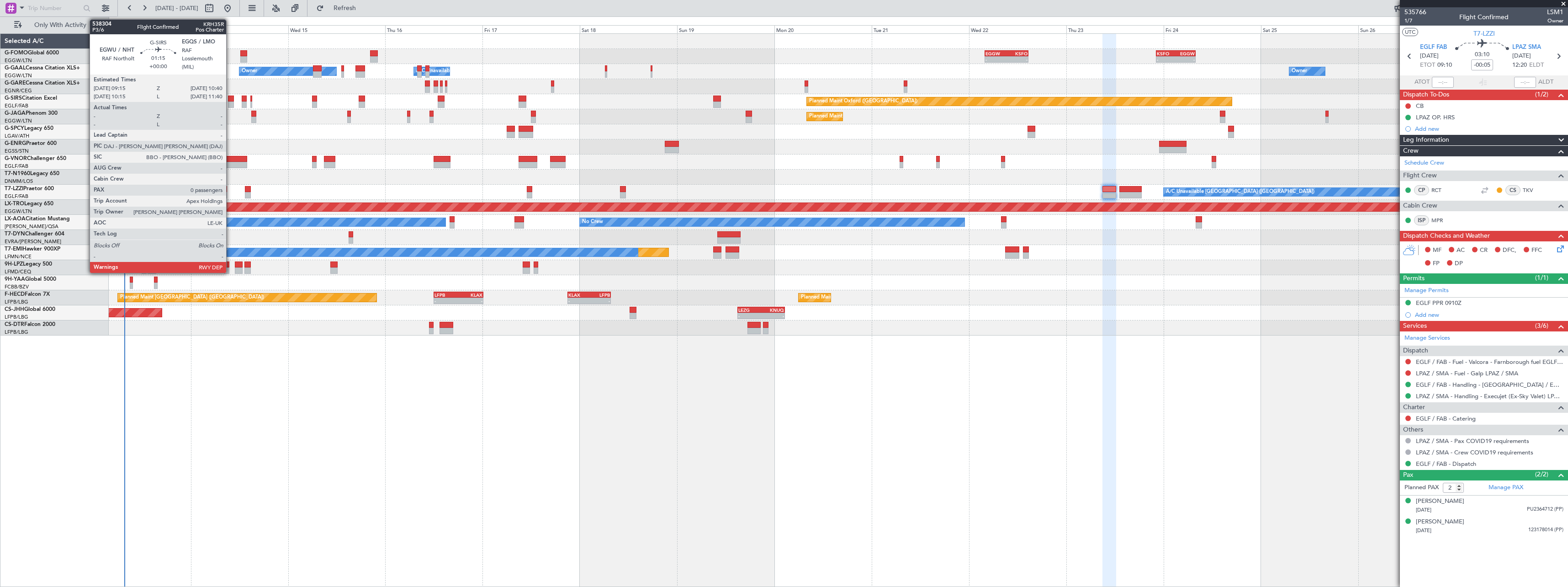
click at [230, 99] on div at bounding box center [231, 99] width 6 height 7
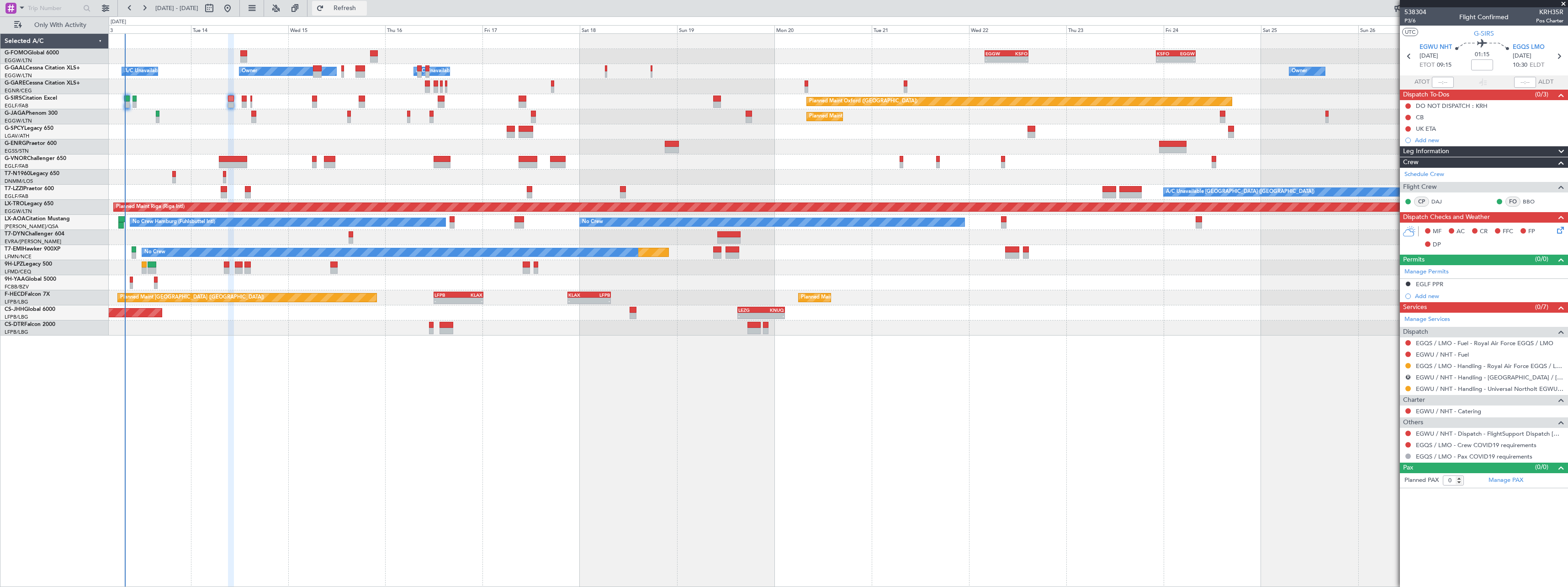
click at [364, 7] on span "Refresh" at bounding box center [345, 8] width 38 height 7
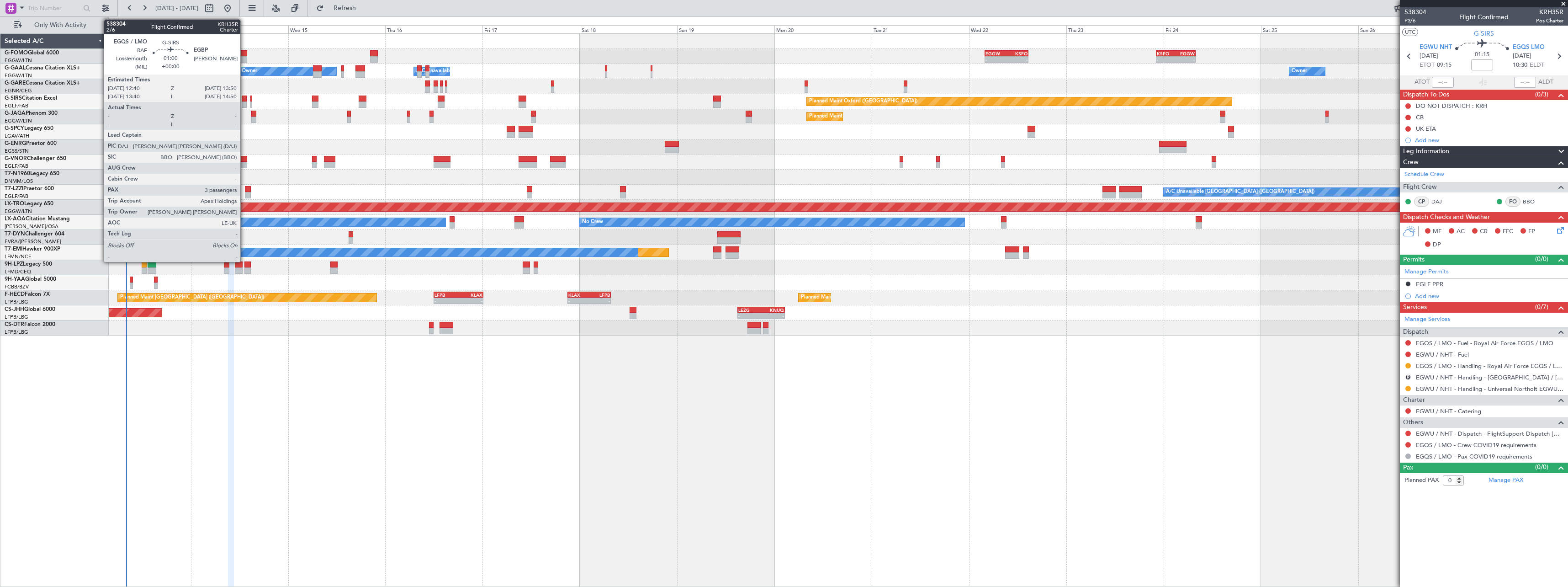
click at [245, 97] on div at bounding box center [244, 99] width 5 height 7
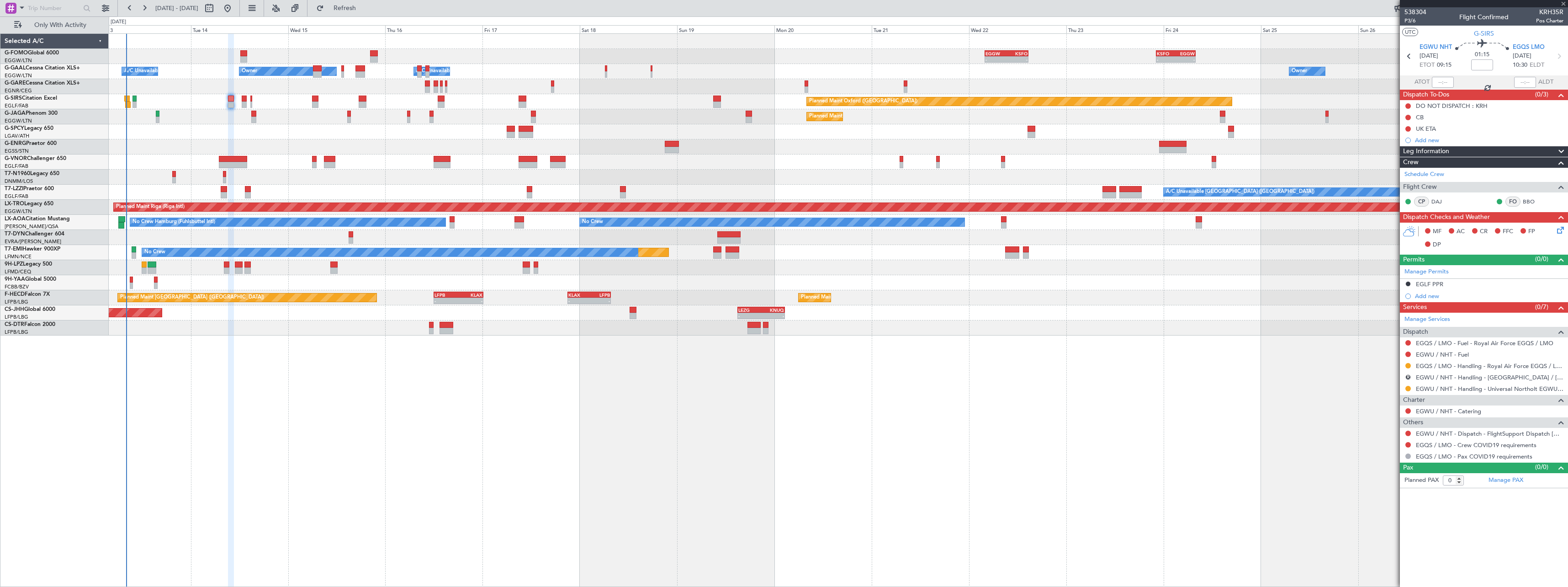
type input "3"
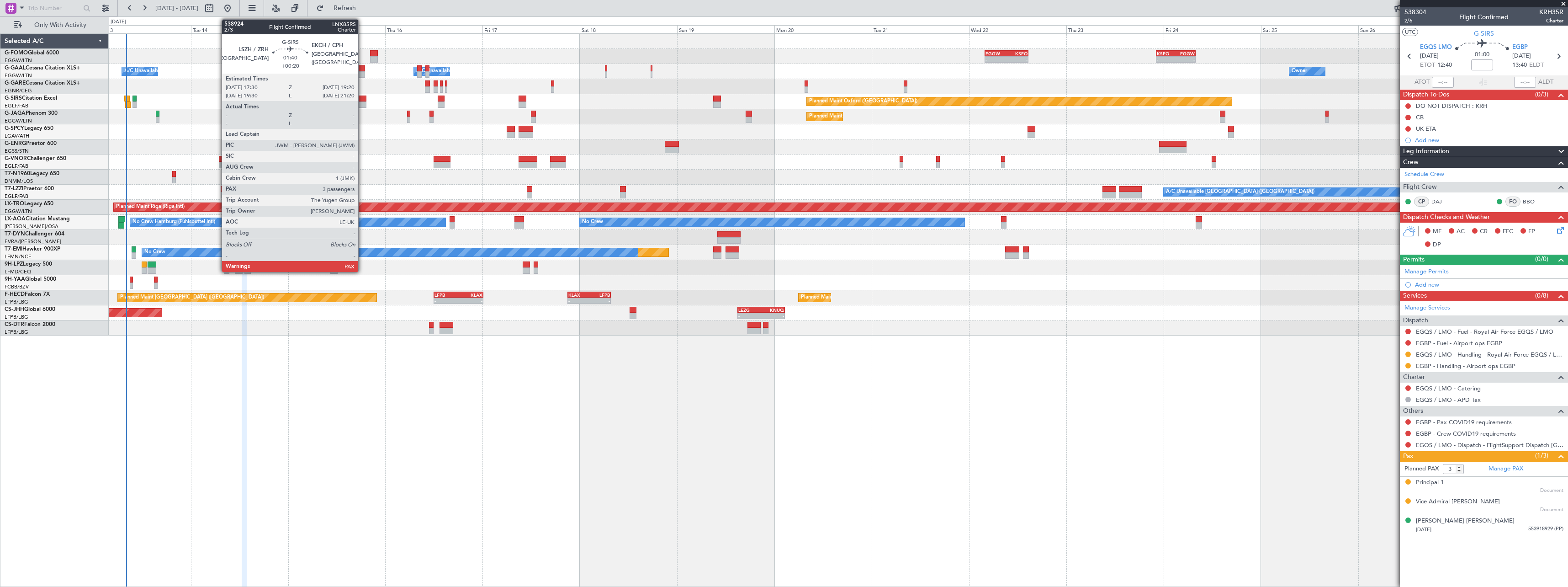
click at [362, 101] on div at bounding box center [362, 99] width 8 height 7
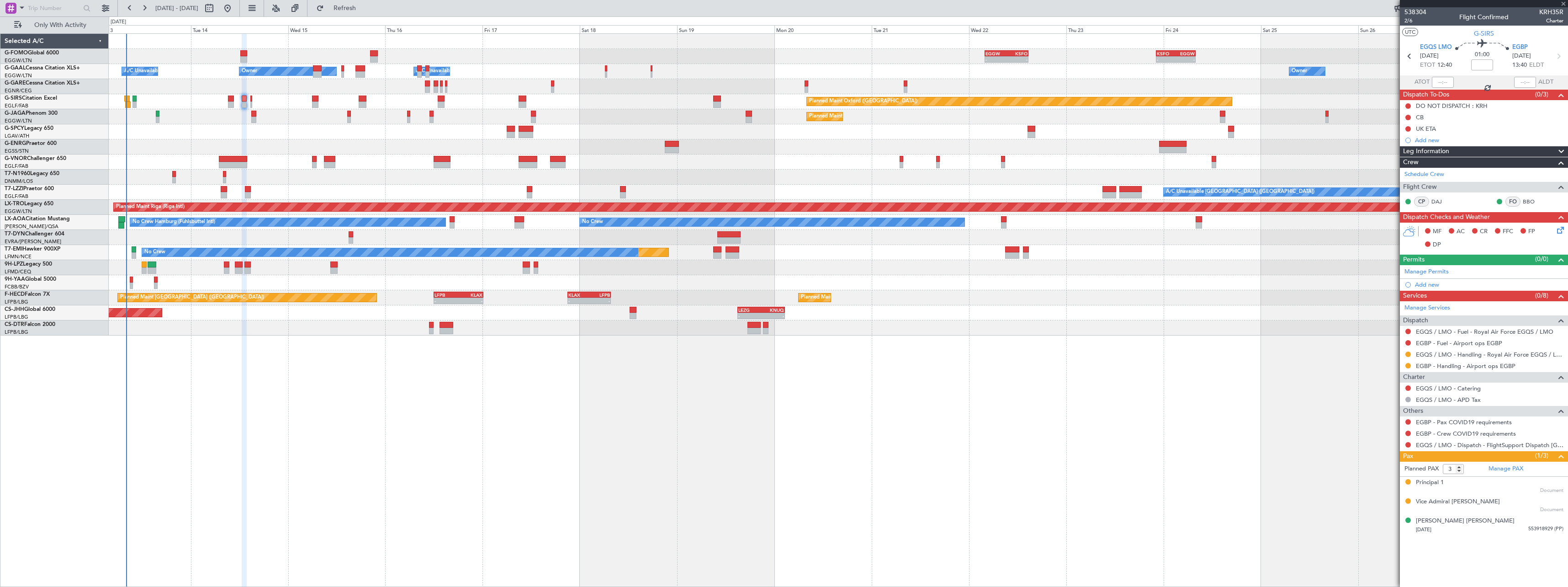
type input "+00:20"
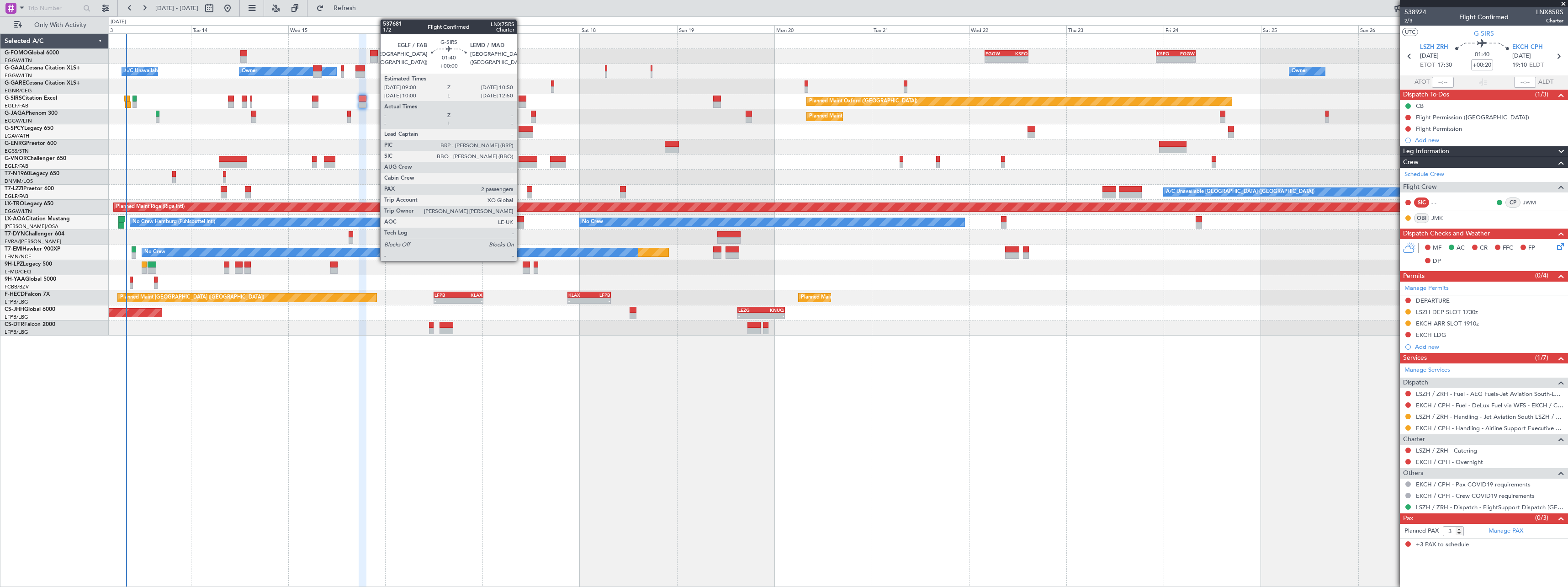
click at [521, 97] on div at bounding box center [522, 99] width 8 height 7
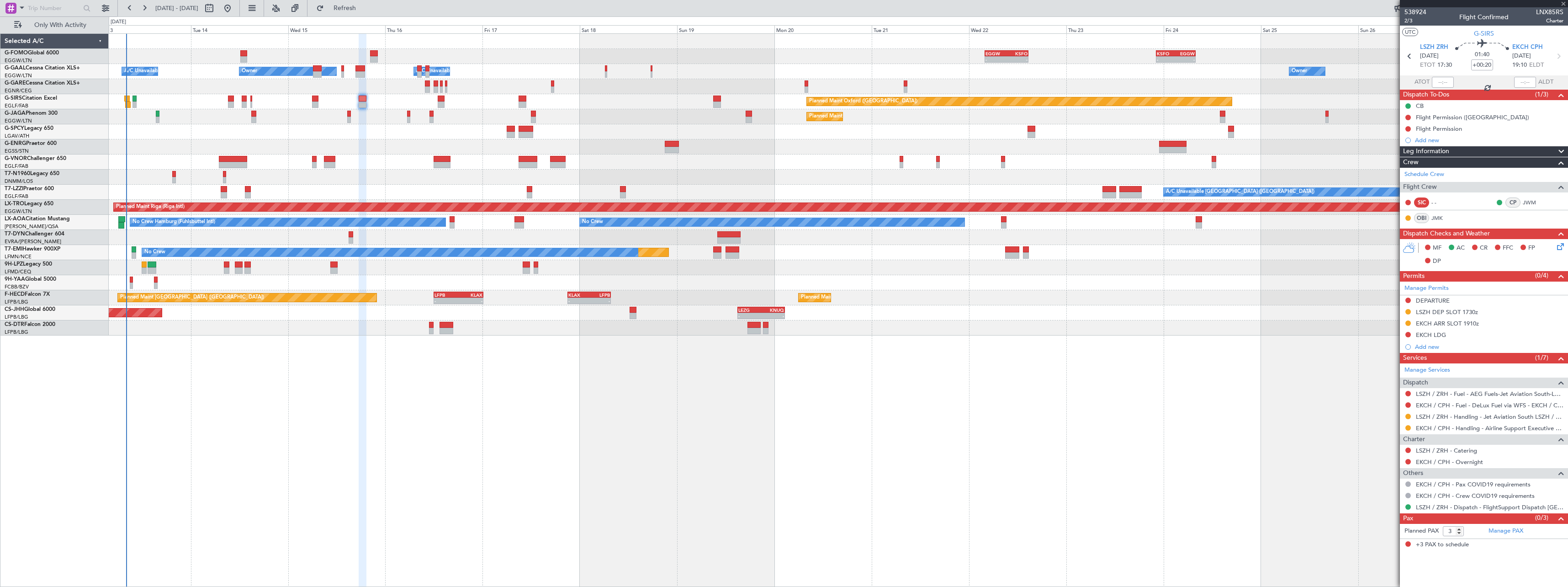
type input "2"
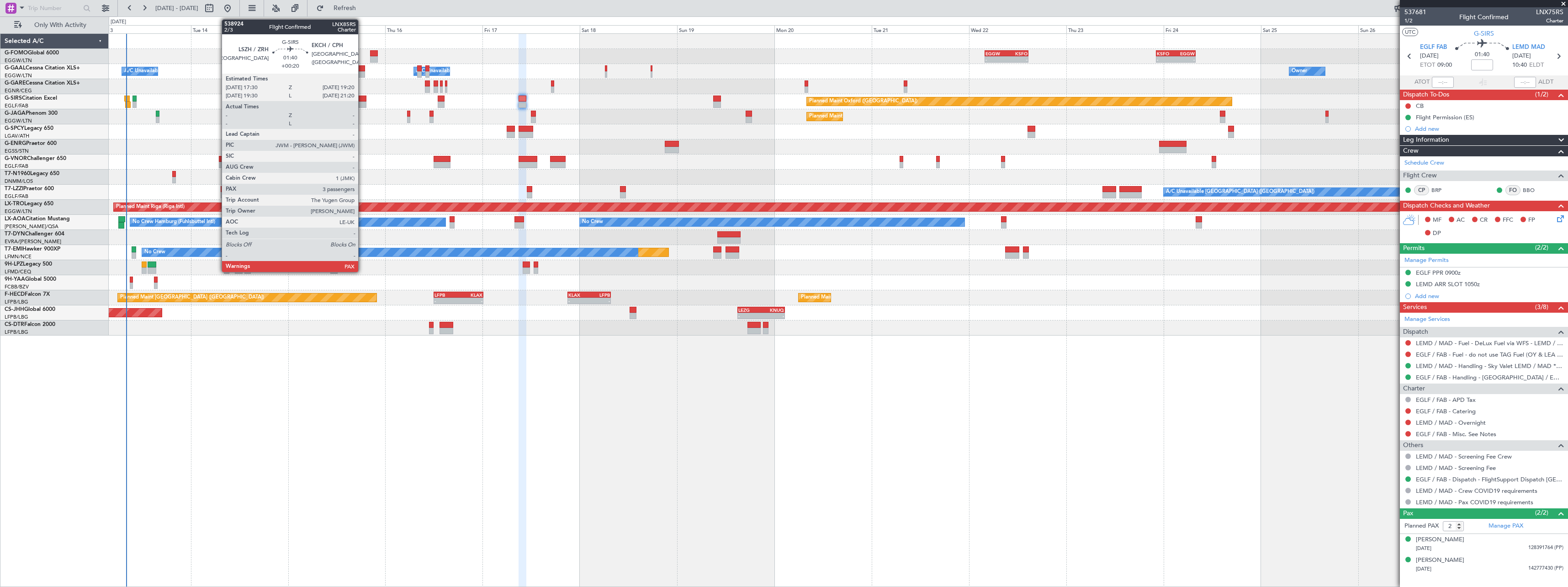
click at [362, 99] on div at bounding box center [362, 99] width 8 height 7
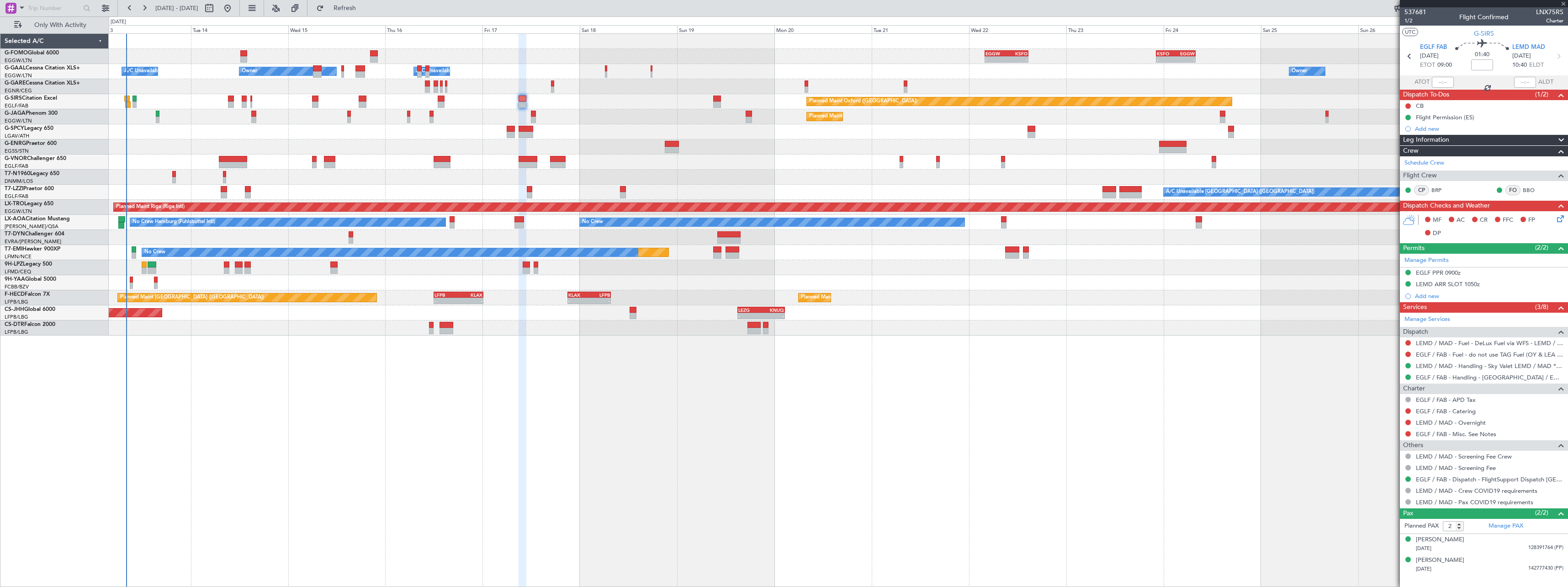
type input "+00:20"
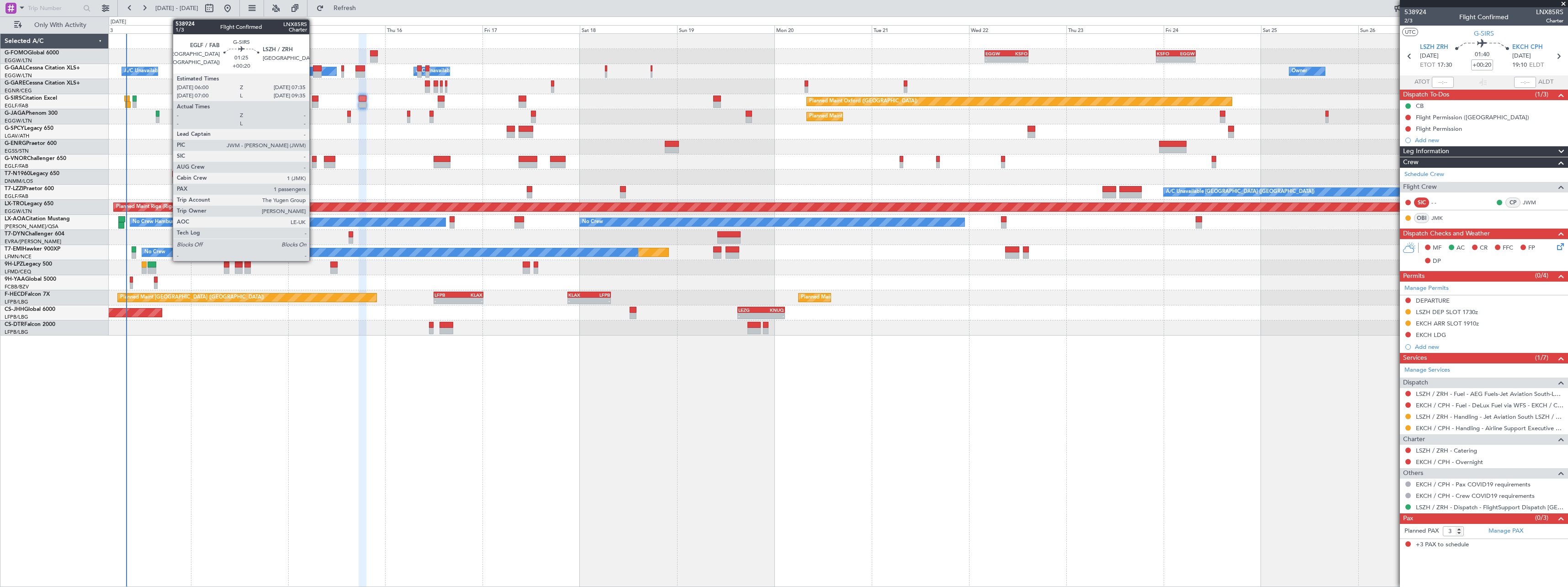
click at [313, 100] on div at bounding box center [315, 99] width 7 height 7
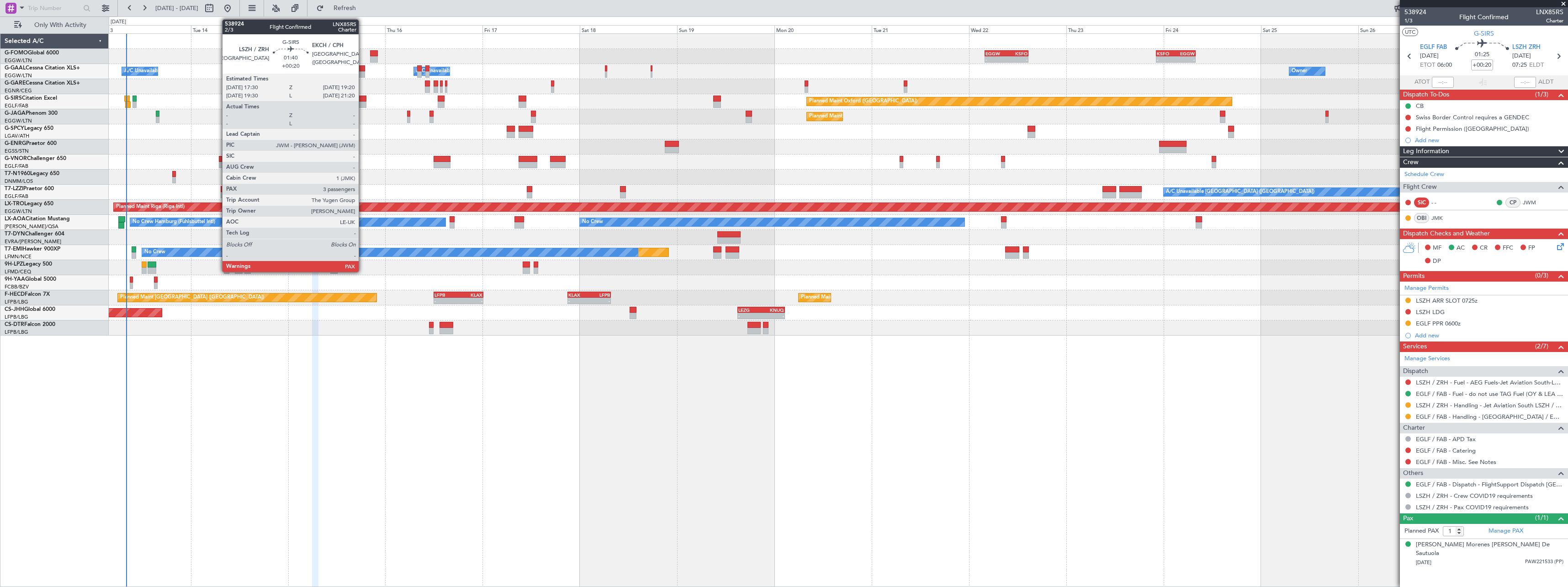
click at [363, 99] on div at bounding box center [362, 99] width 8 height 7
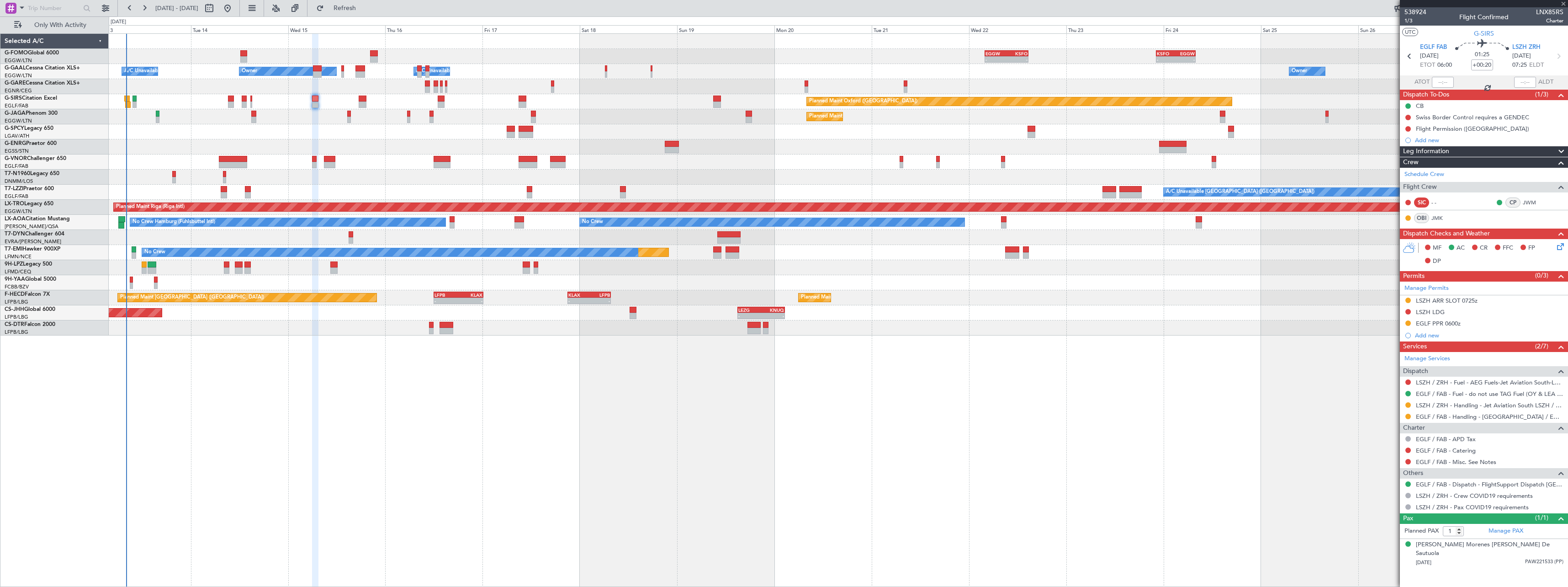
type input "3"
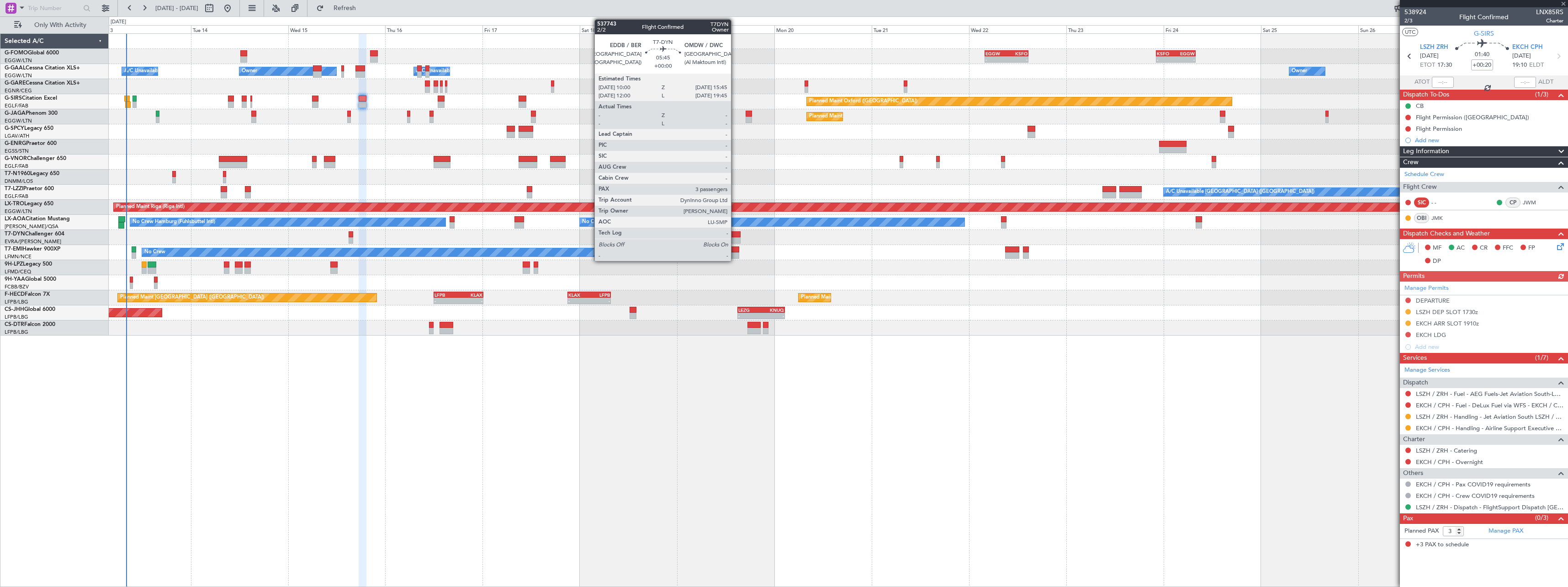
click at [735, 237] on div at bounding box center [729, 234] width 24 height 7
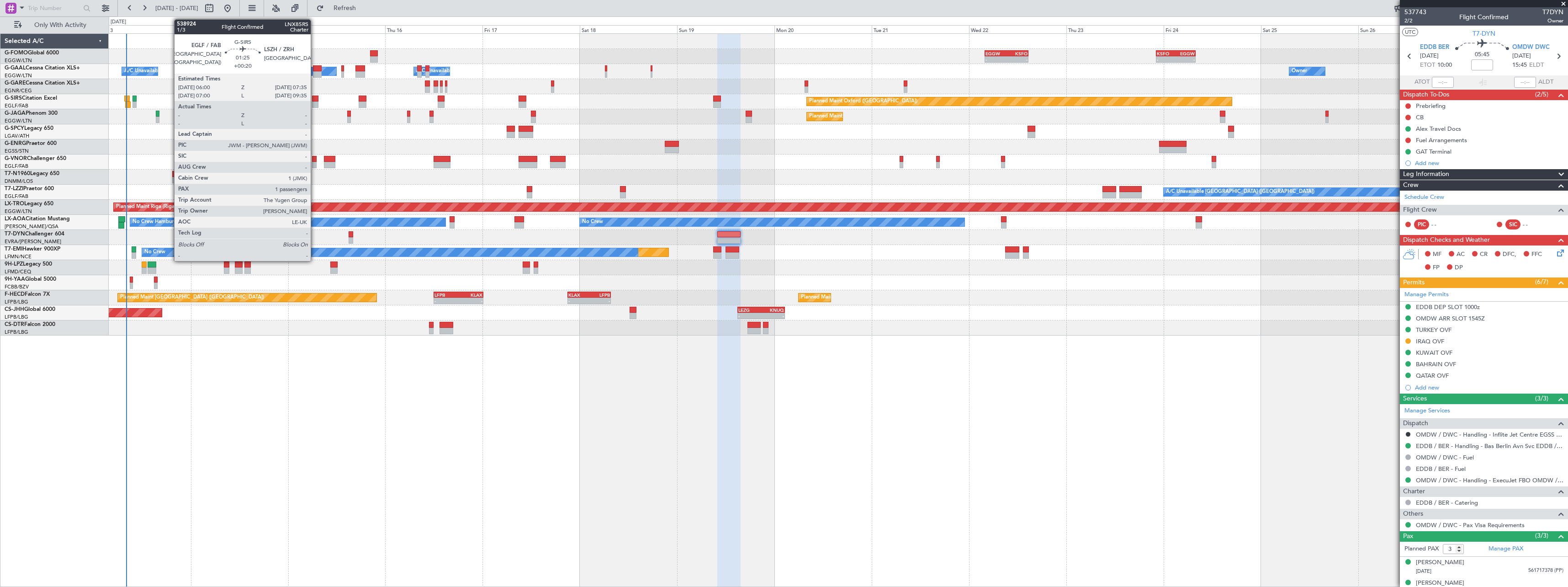
click at [315, 100] on div at bounding box center [315, 99] width 7 height 7
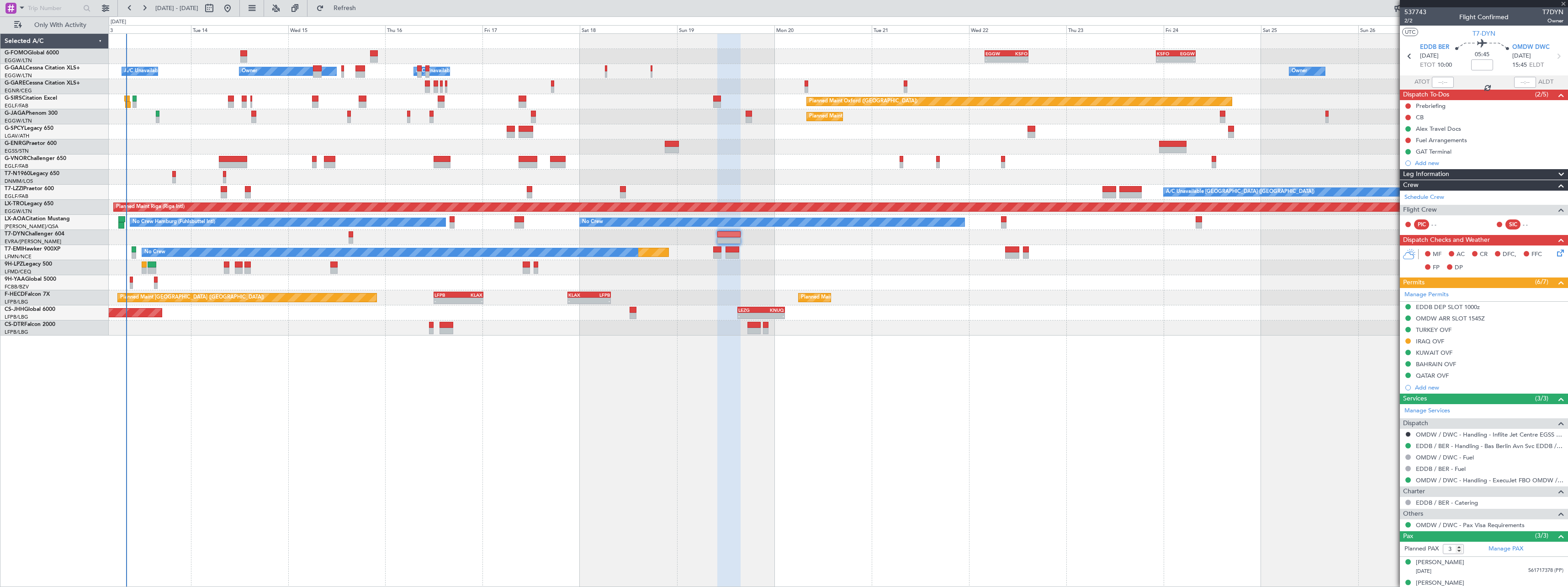
type input "+00:20"
type input "1"
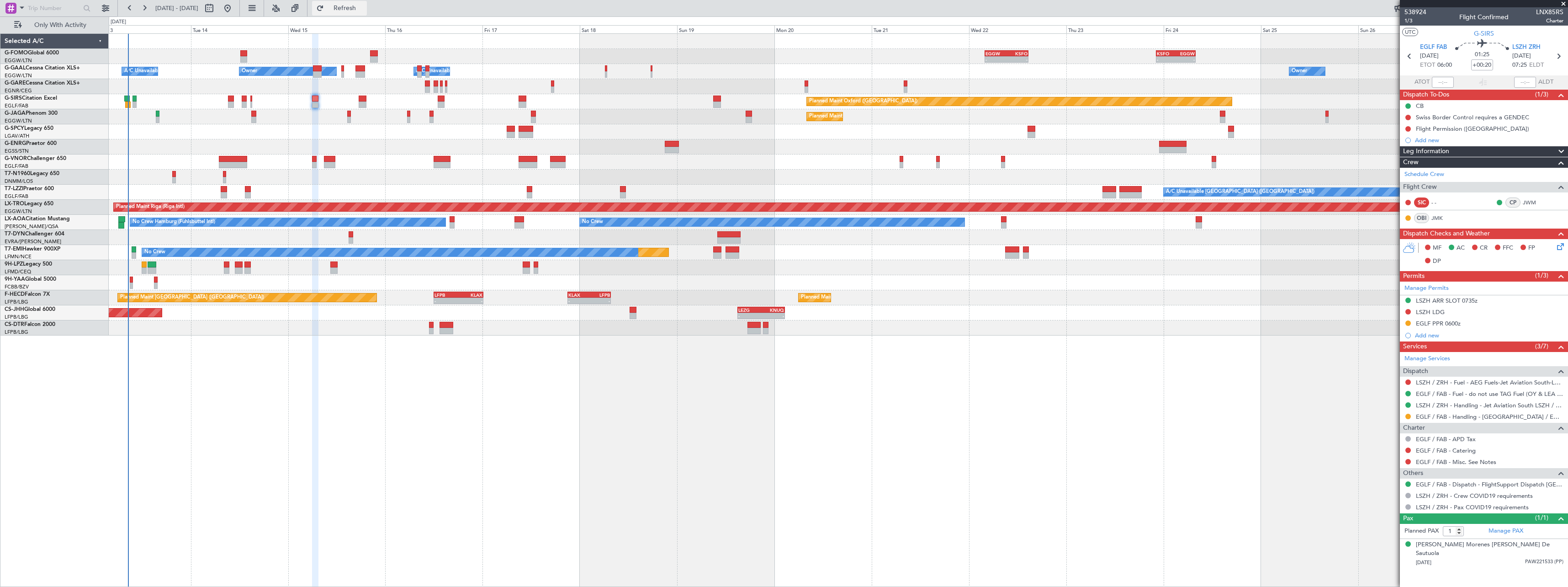
click at [367, 3] on button "Refresh" at bounding box center [340, 9] width 55 height 15
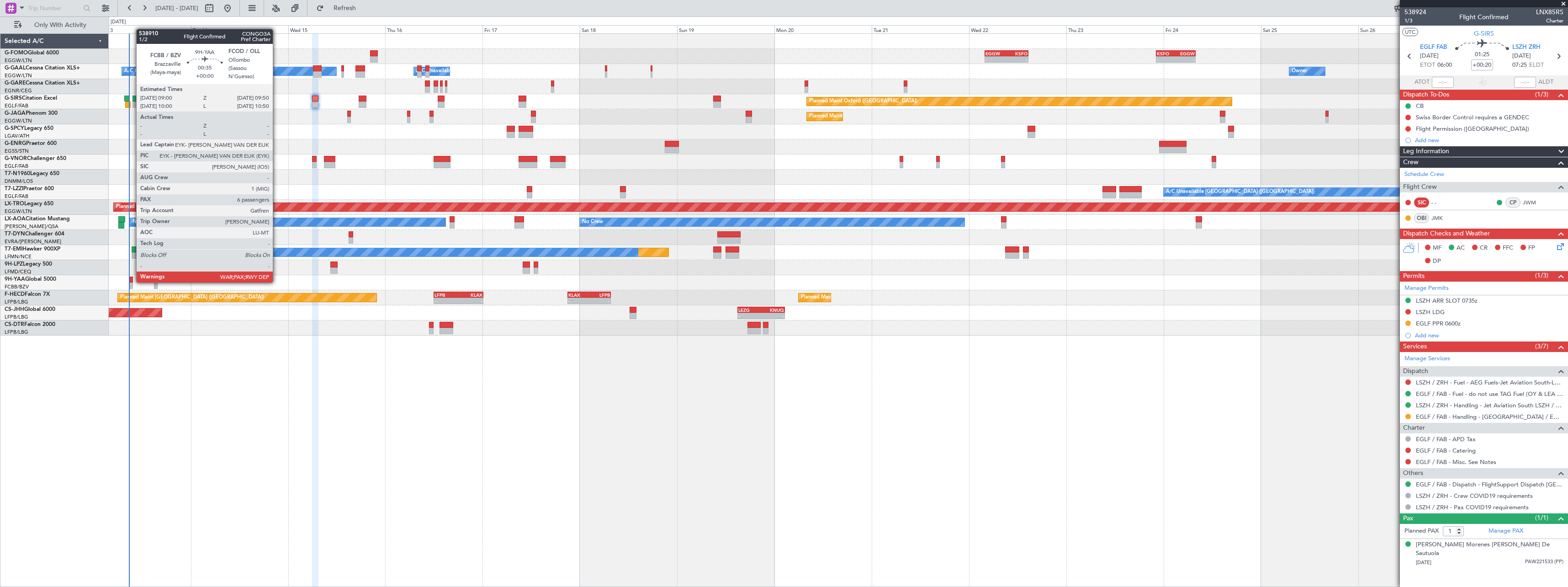
click at [131, 281] on div at bounding box center [131, 279] width 4 height 7
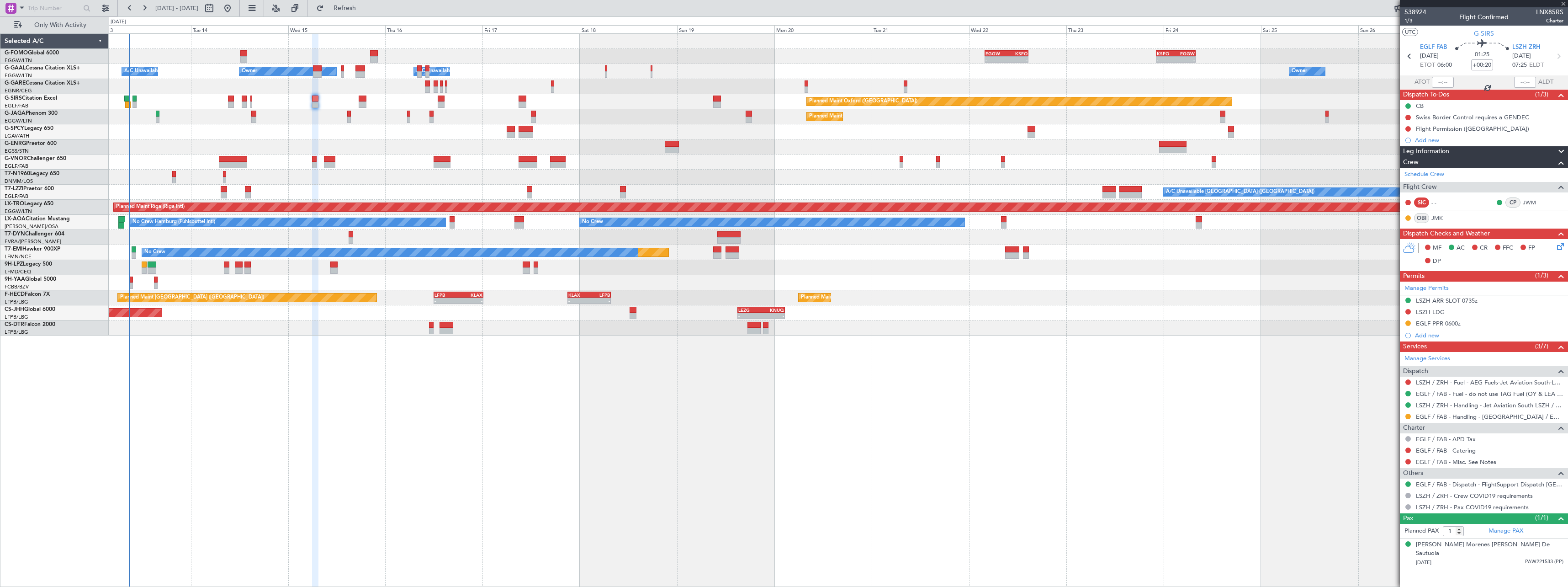
type input "6"
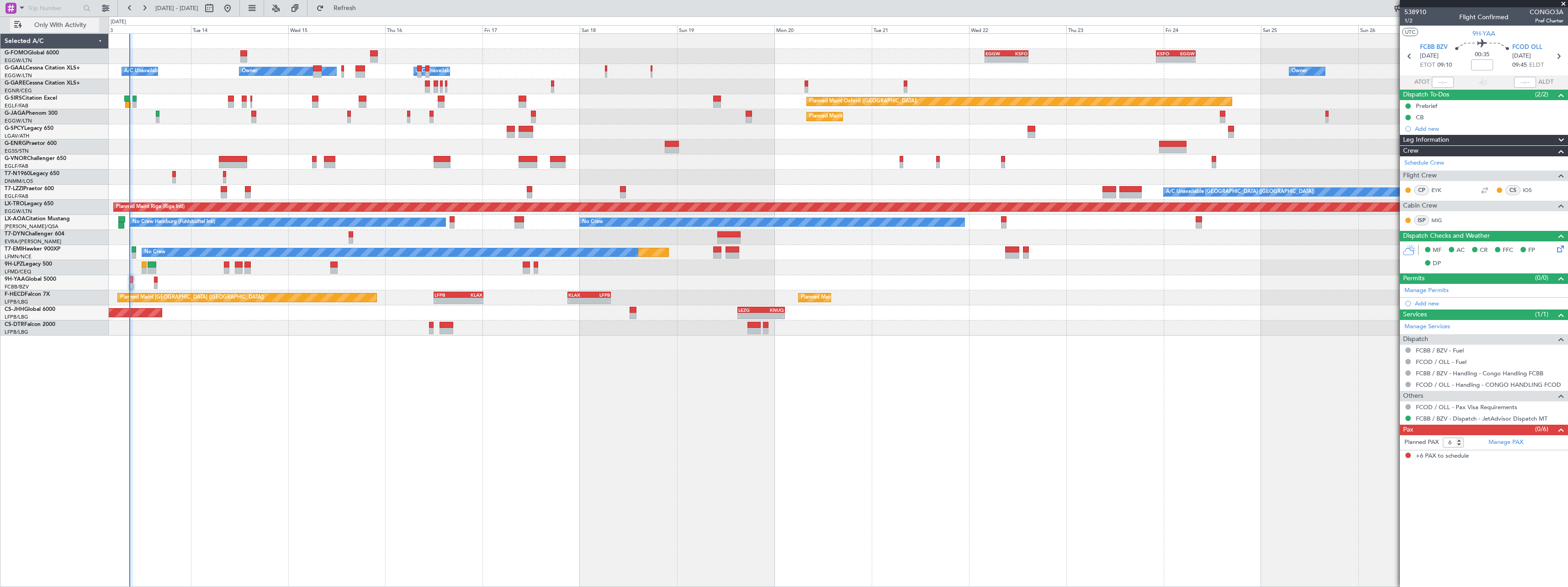
click at [58, 23] on span "Only With Activity" at bounding box center [60, 25] width 72 height 7
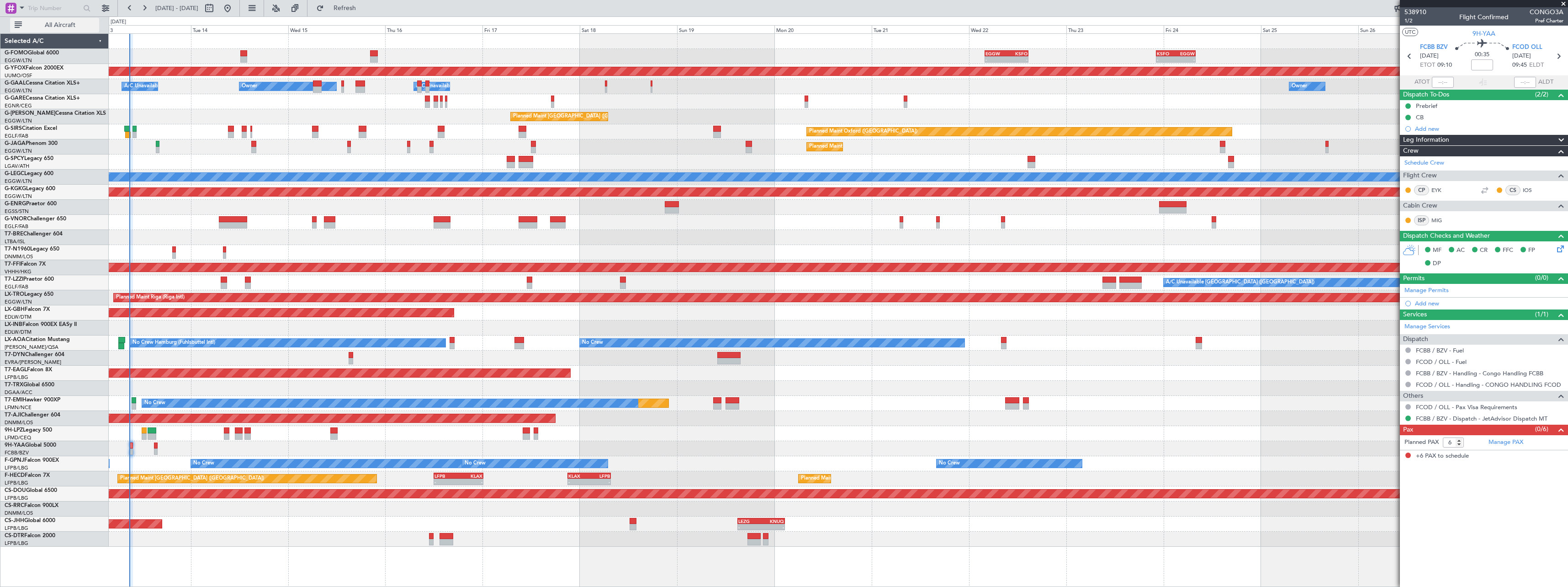
click at [73, 20] on button "All Aircraft" at bounding box center [55, 25] width 89 height 15
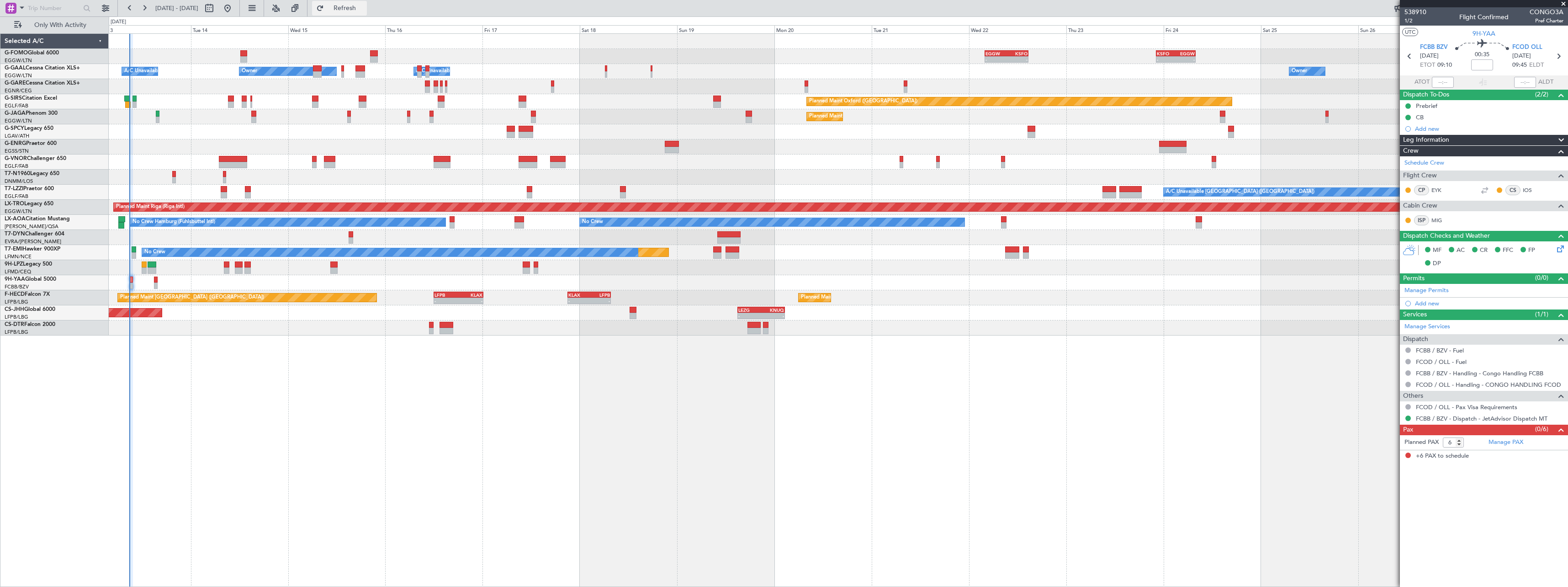
click at [364, 8] on span "Refresh" at bounding box center [345, 8] width 38 height 7
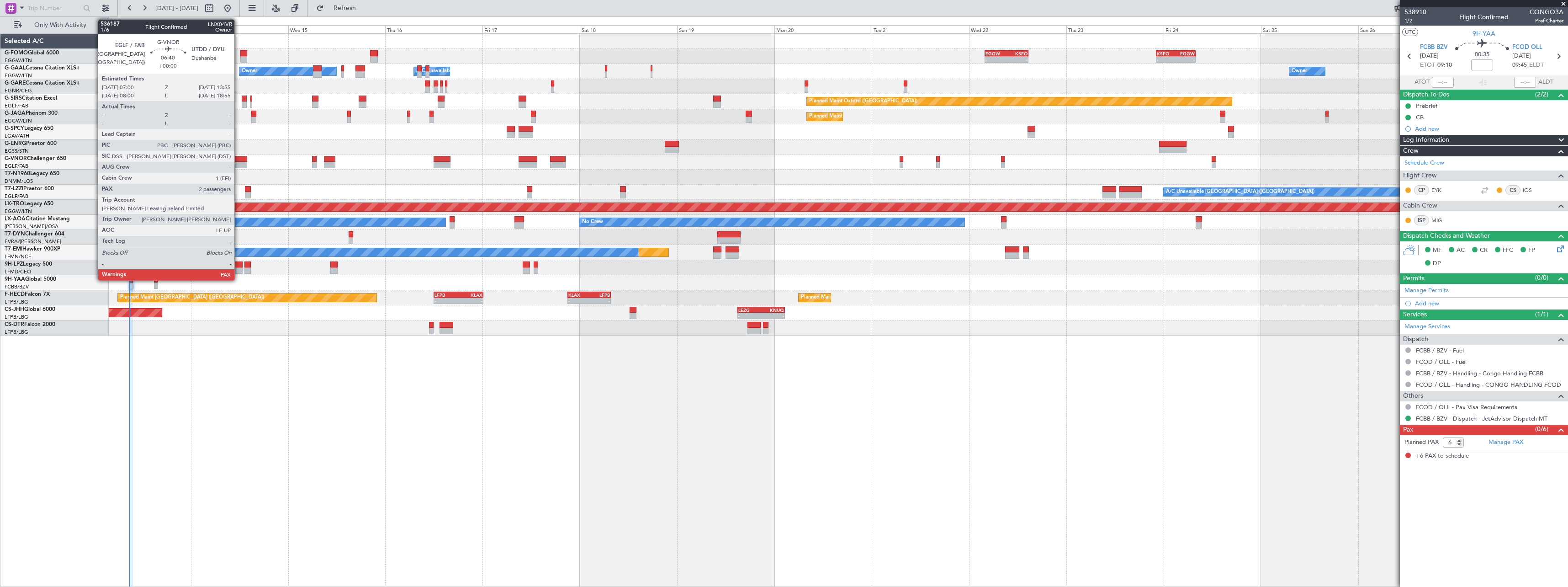
click at [239, 158] on div at bounding box center [233, 159] width 29 height 7
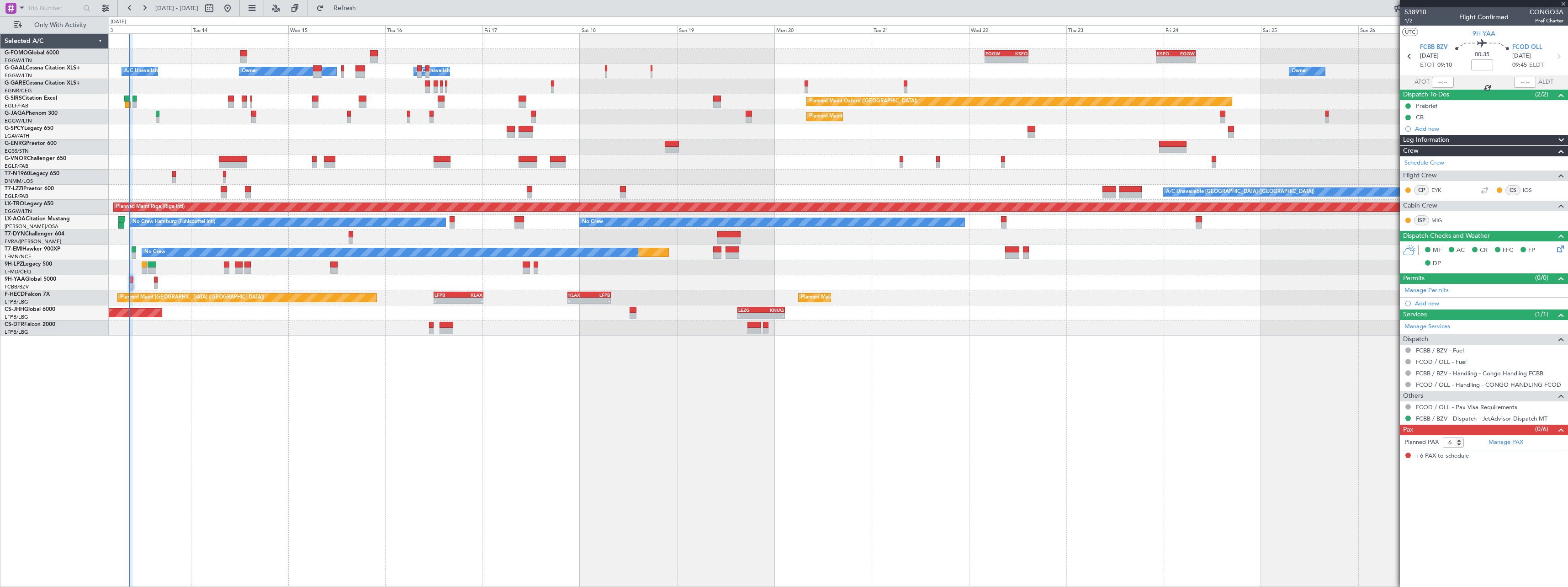
type input "2"
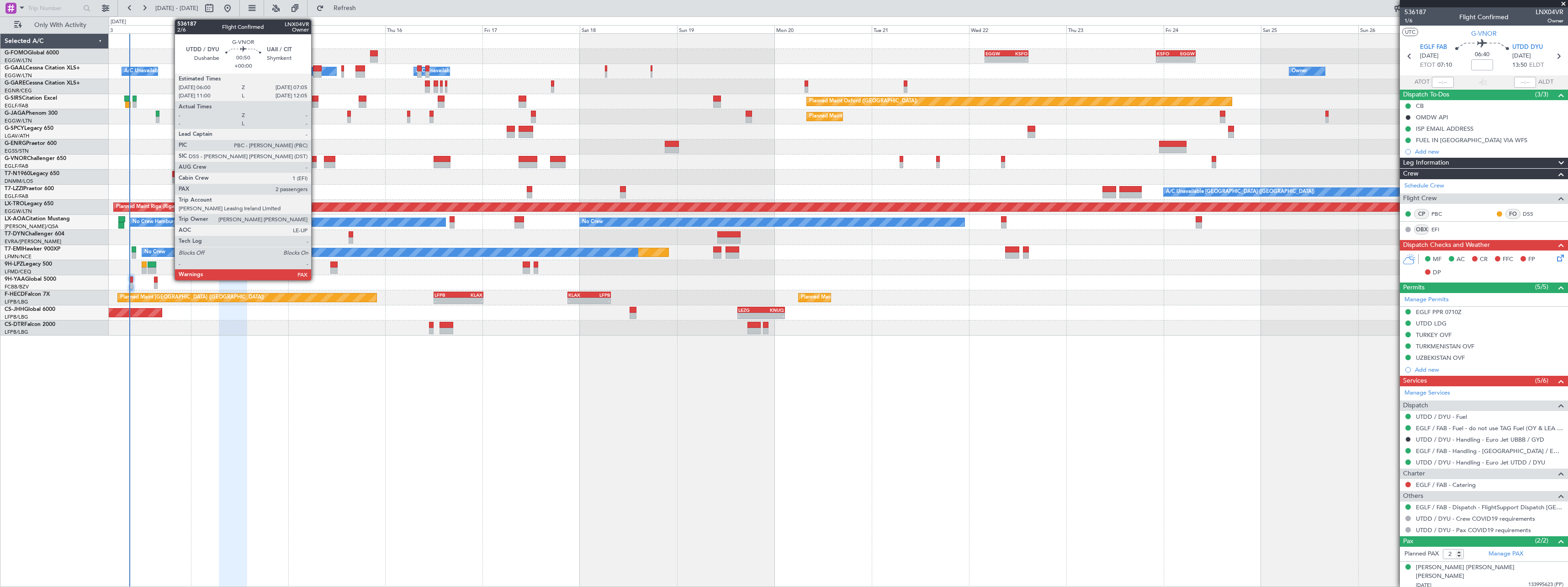
click at [315, 160] on div at bounding box center [315, 159] width 5 height 7
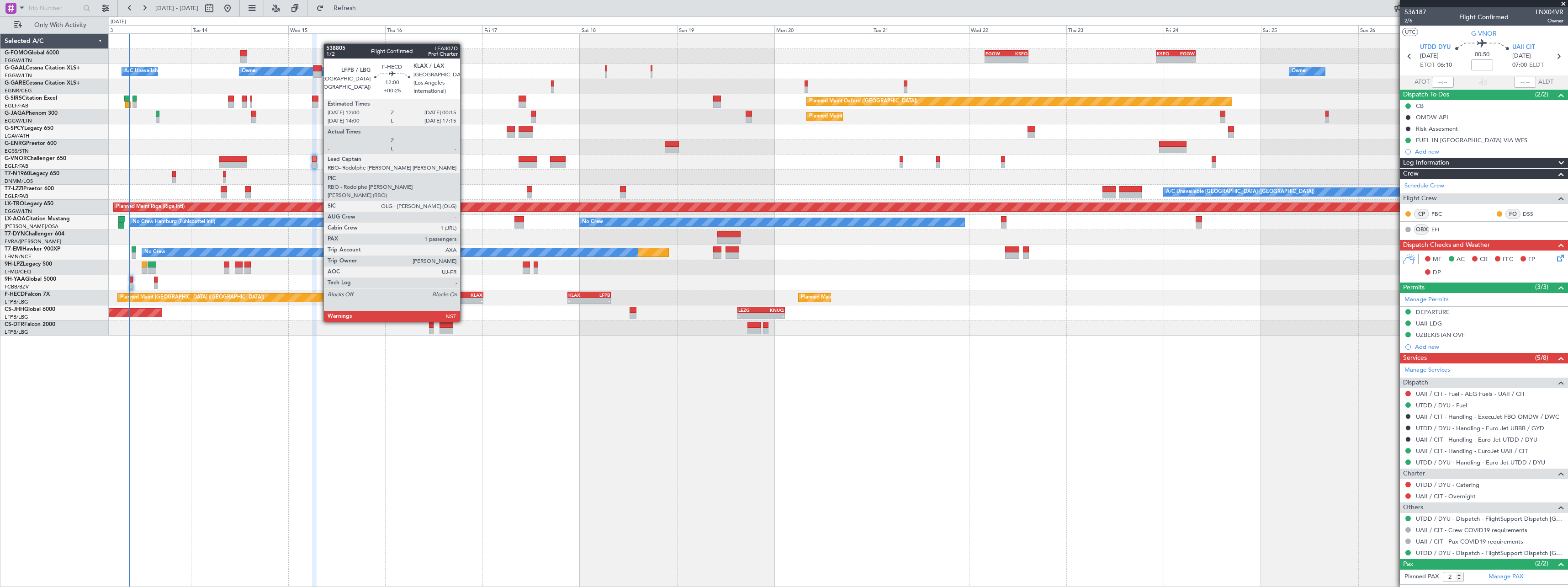
click at [464, 296] on div "KLAX" at bounding box center [471, 295] width 24 height 5
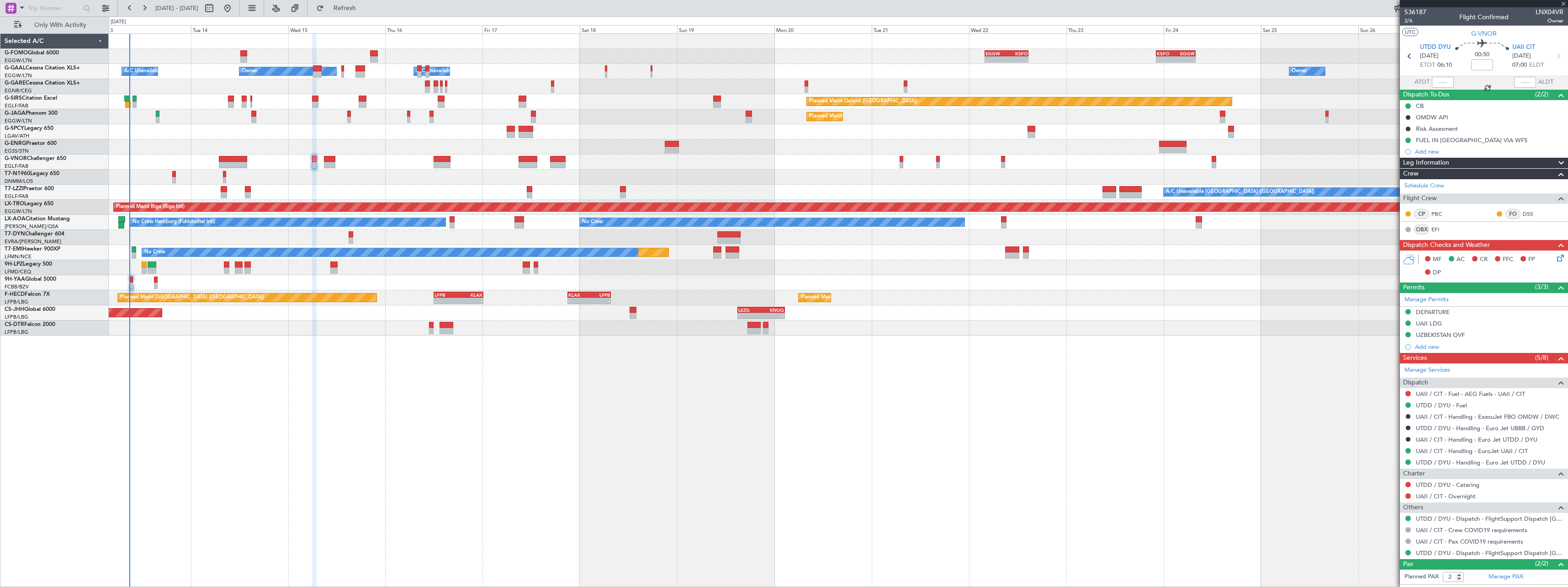
type input "+00:25"
type input "1"
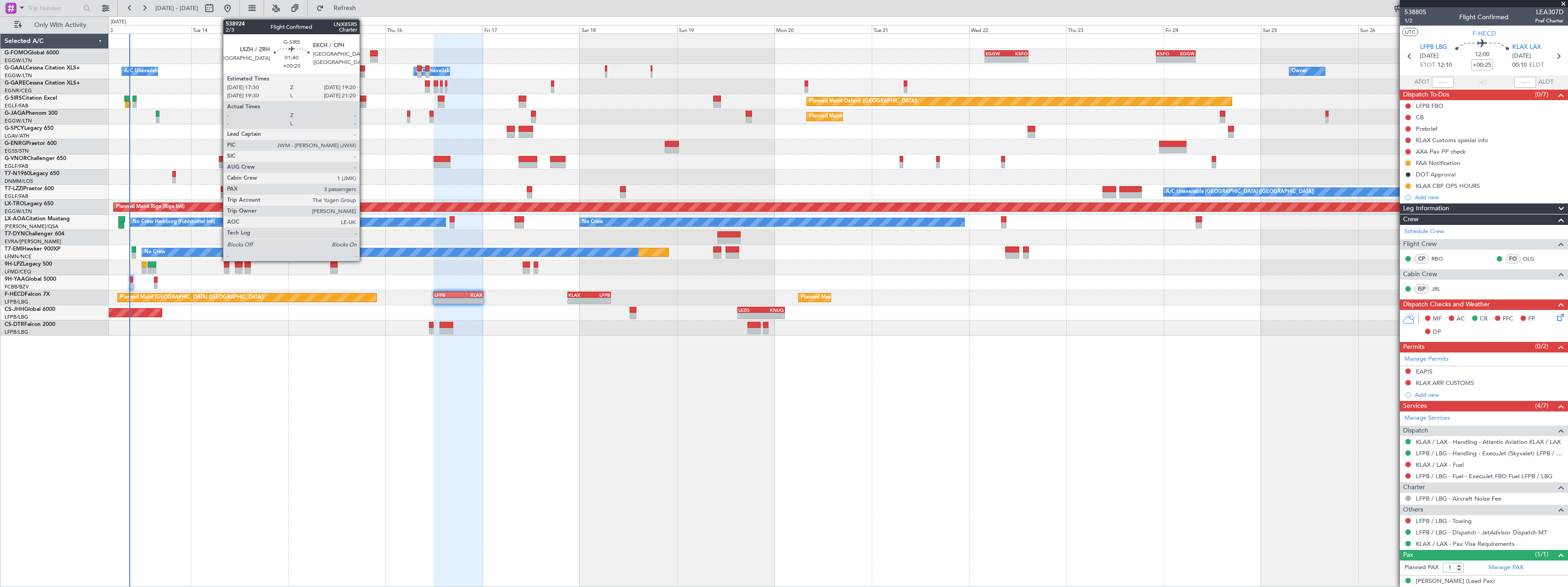
click at [363, 97] on div at bounding box center [362, 99] width 8 height 7
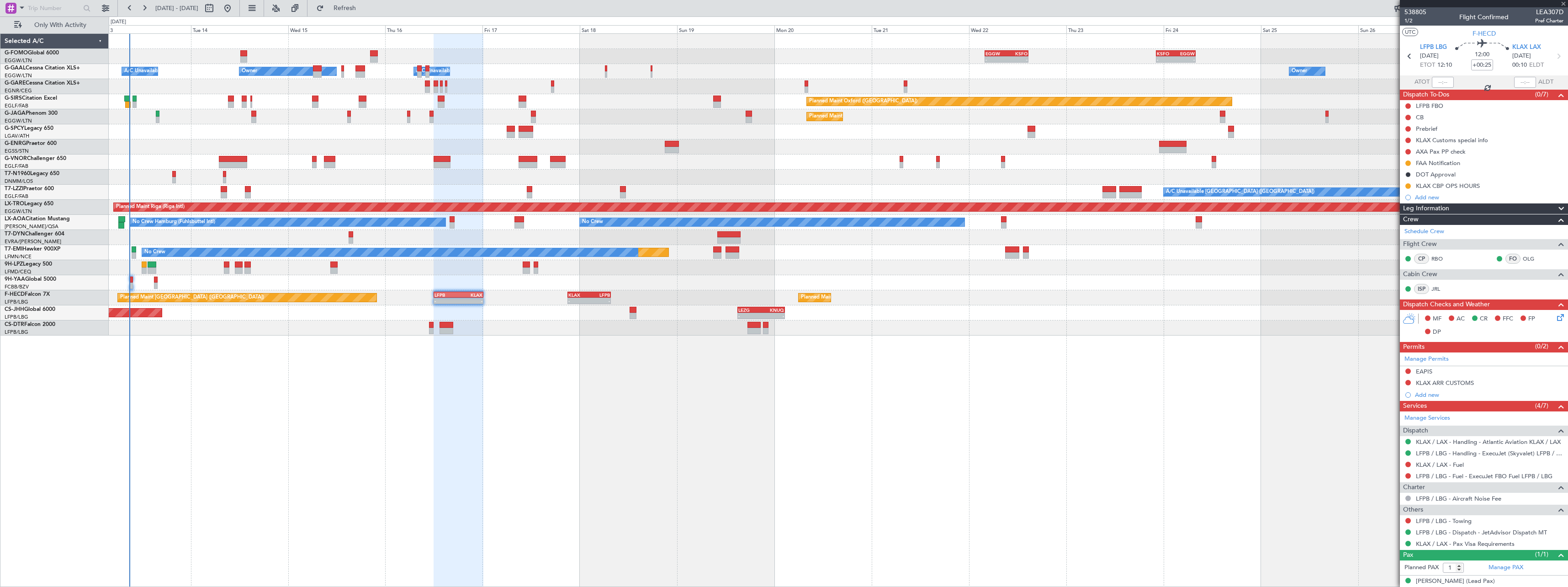
type input "+00:20"
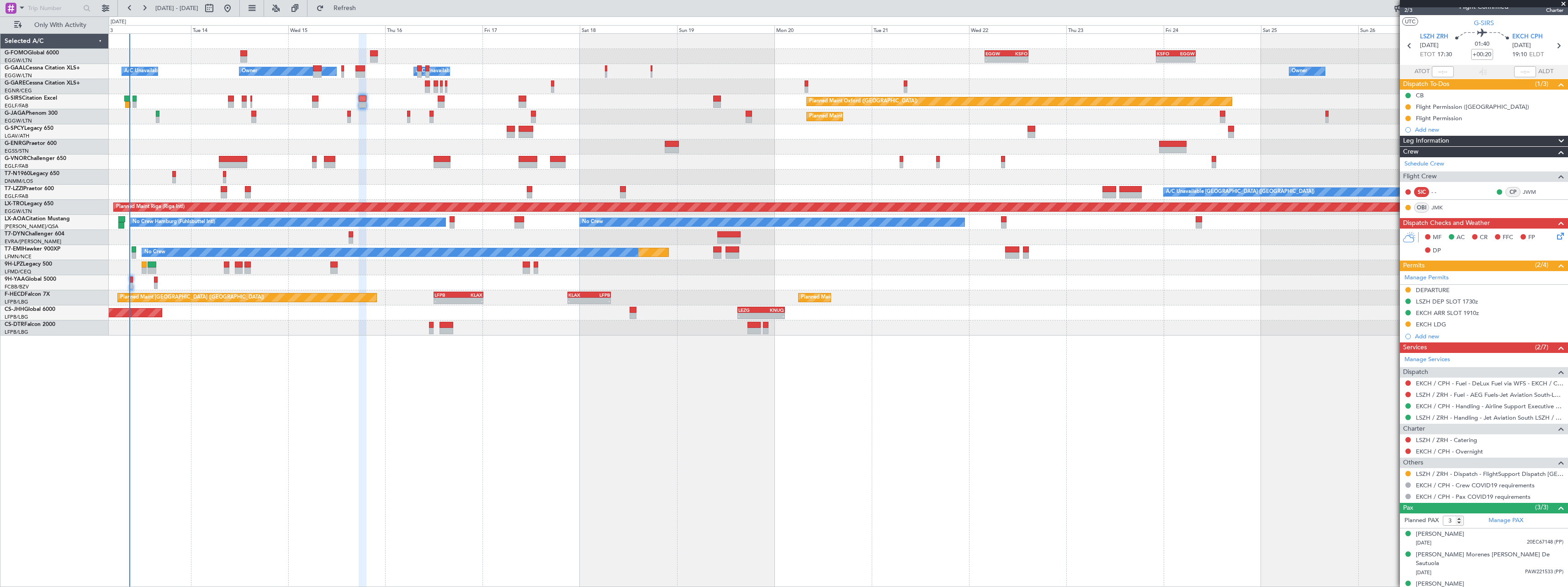
scroll to position [13, 0]
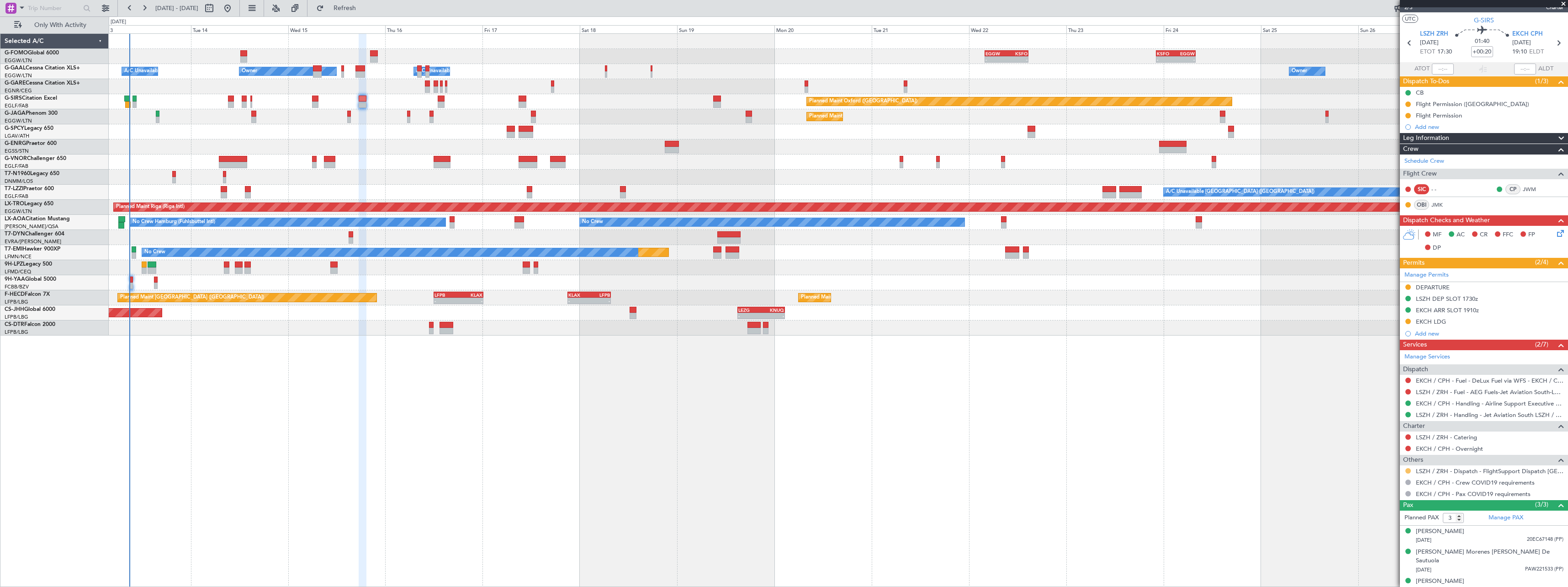
click at [1409, 470] on button at bounding box center [1408, 471] width 5 height 5
click at [1382, 578] on span "Confirmed" at bounding box center [1382, 579] width 29 height 9
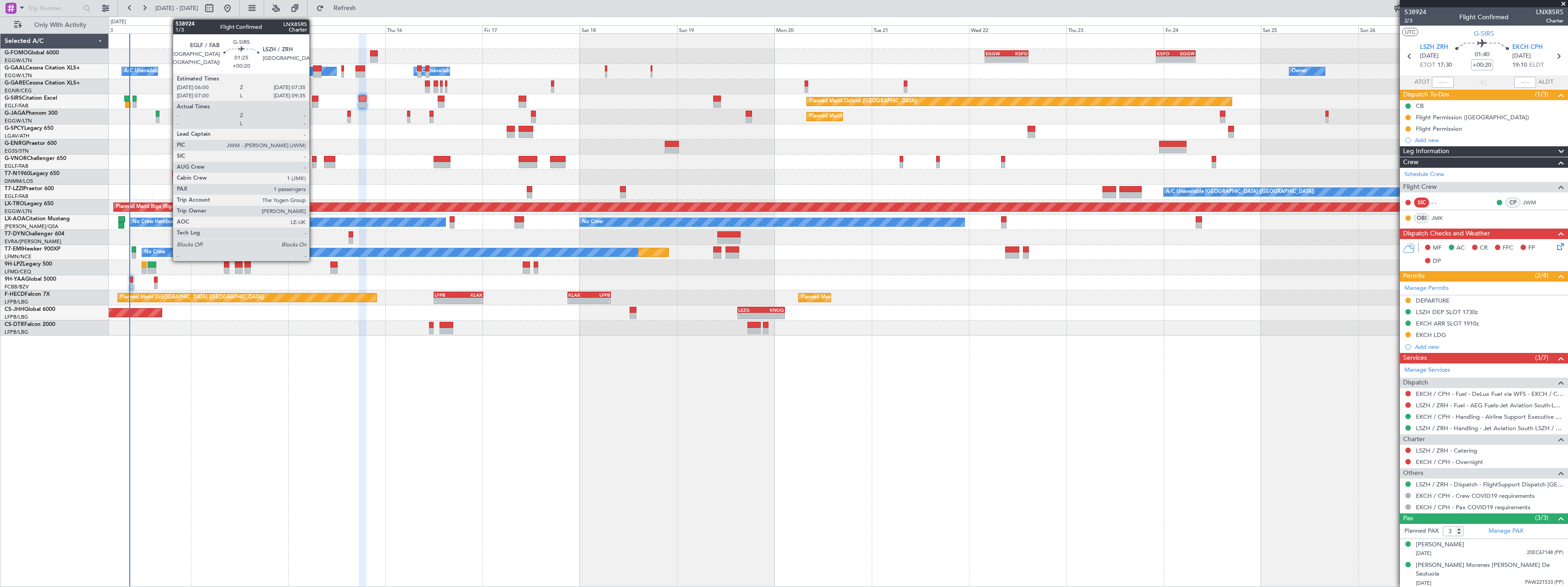
click at [313, 97] on div at bounding box center [315, 99] width 7 height 7
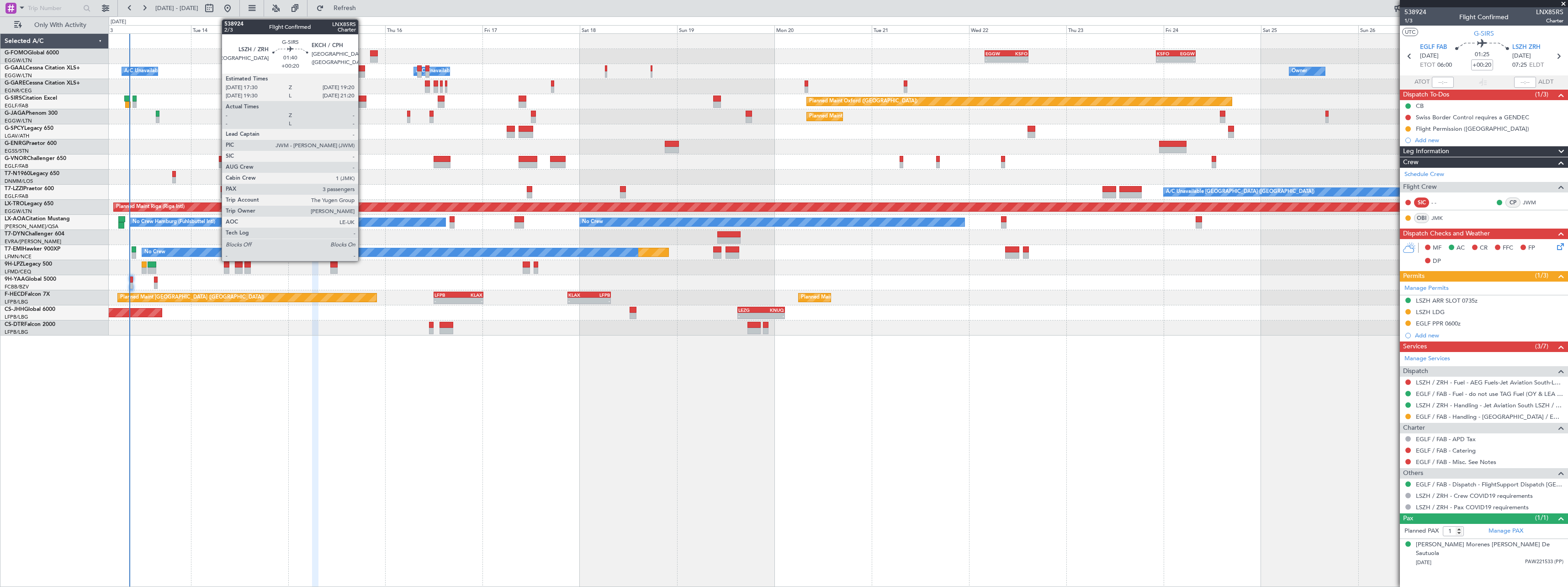
click at [362, 100] on div at bounding box center [362, 99] width 8 height 7
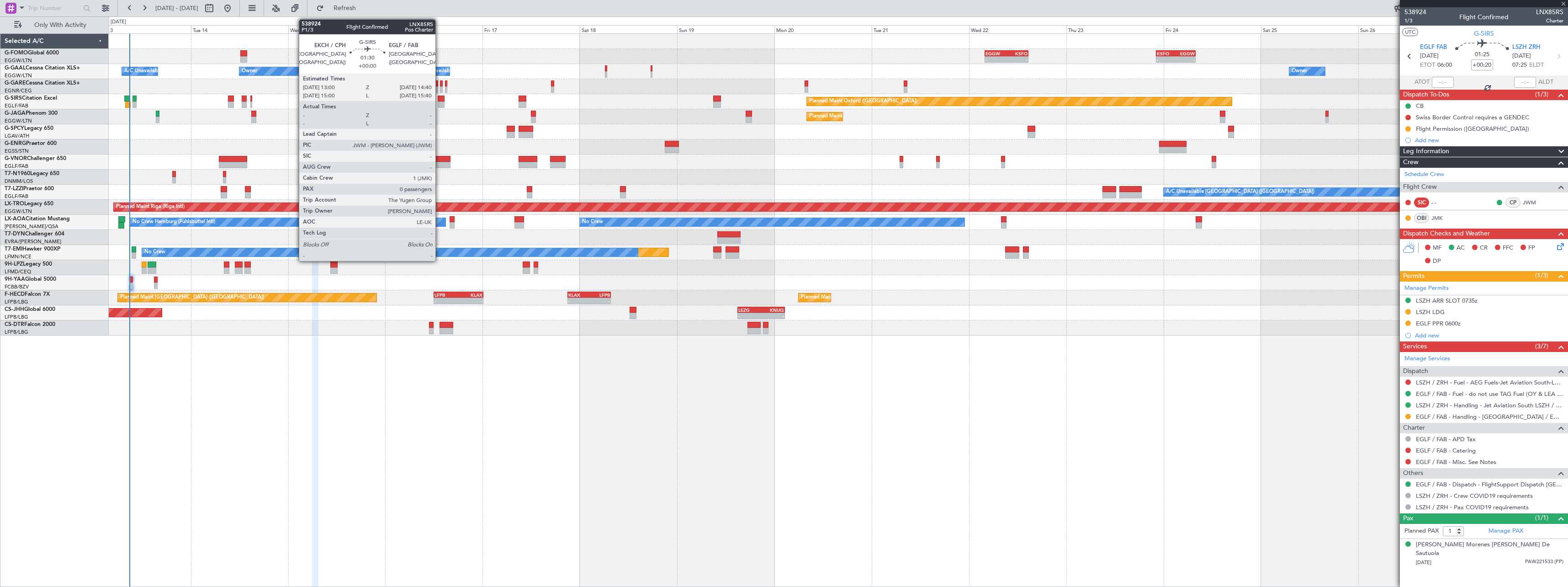
type input "3"
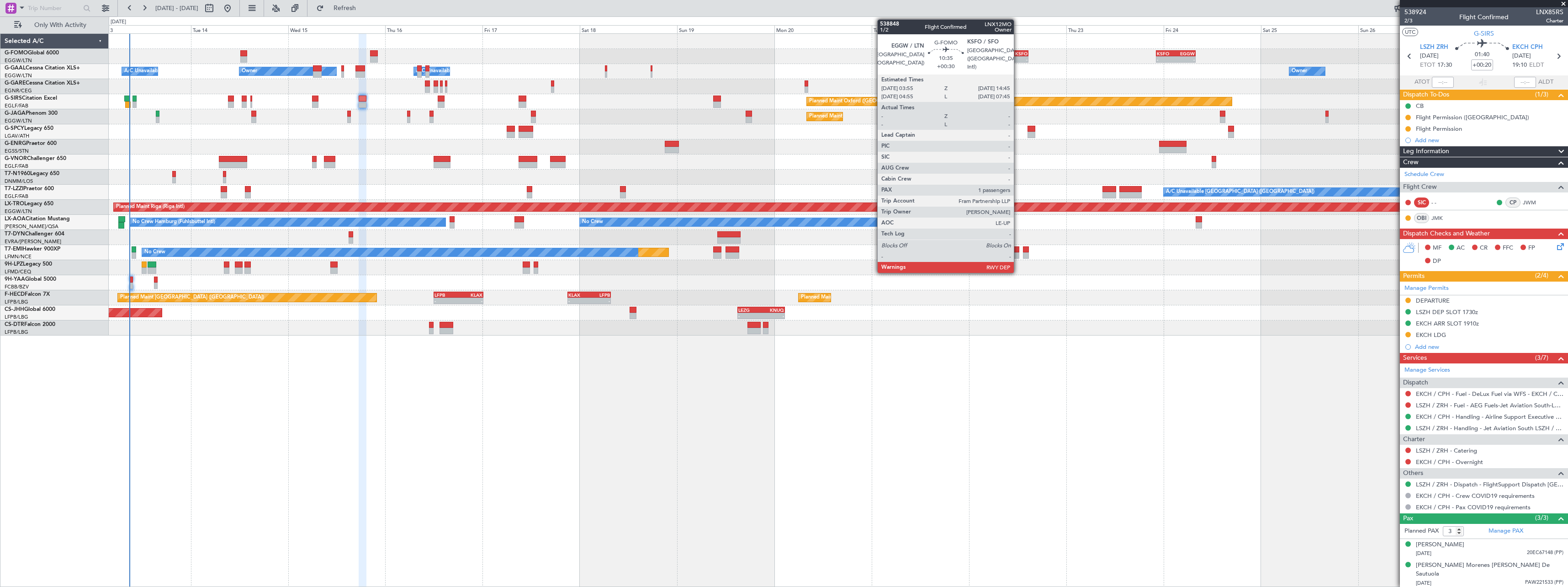
click at [1018, 52] on div "KSFO" at bounding box center [1017, 53] width 21 height 5
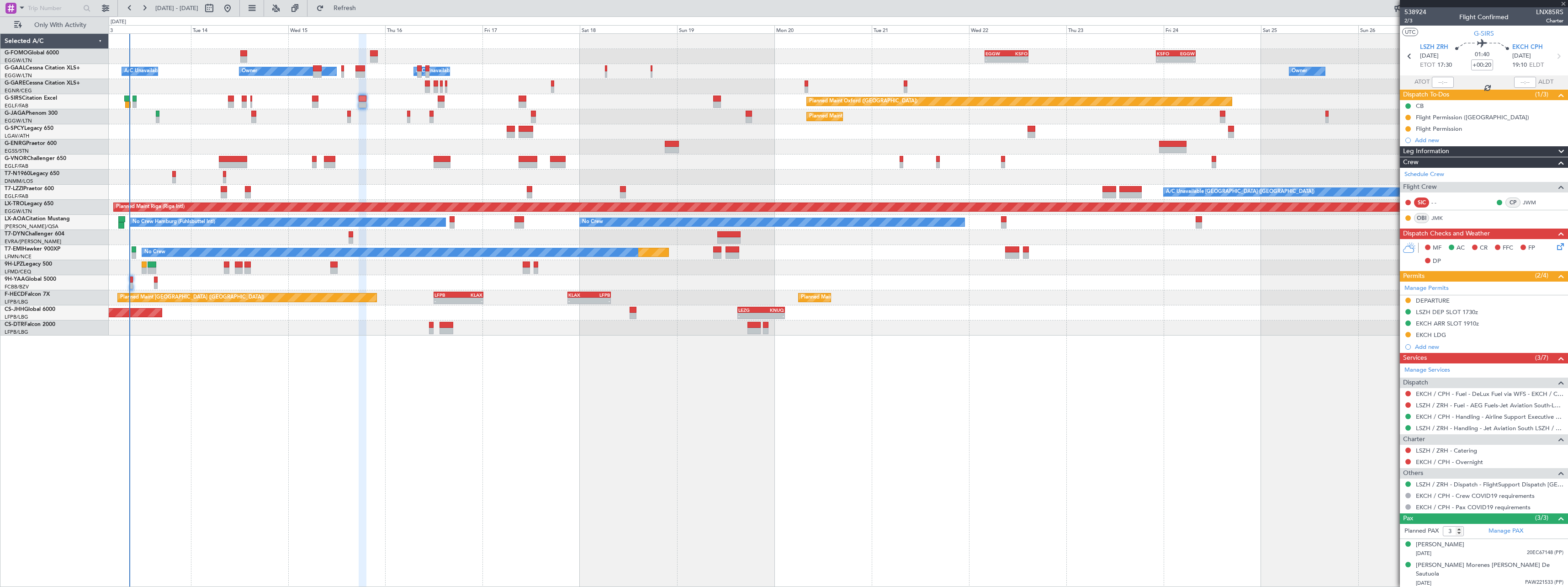
type input "+00:30"
type input "1"
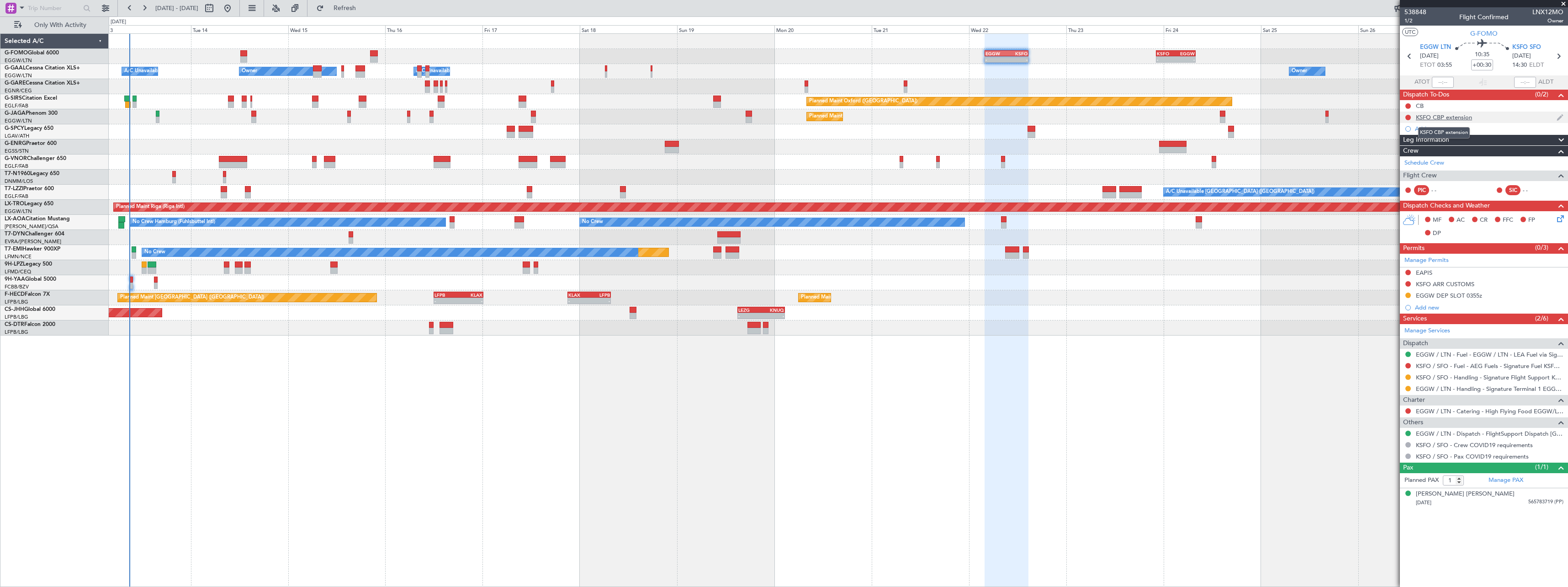
click at [1459, 119] on div "KSFO CBP extension" at bounding box center [1444, 117] width 56 height 8
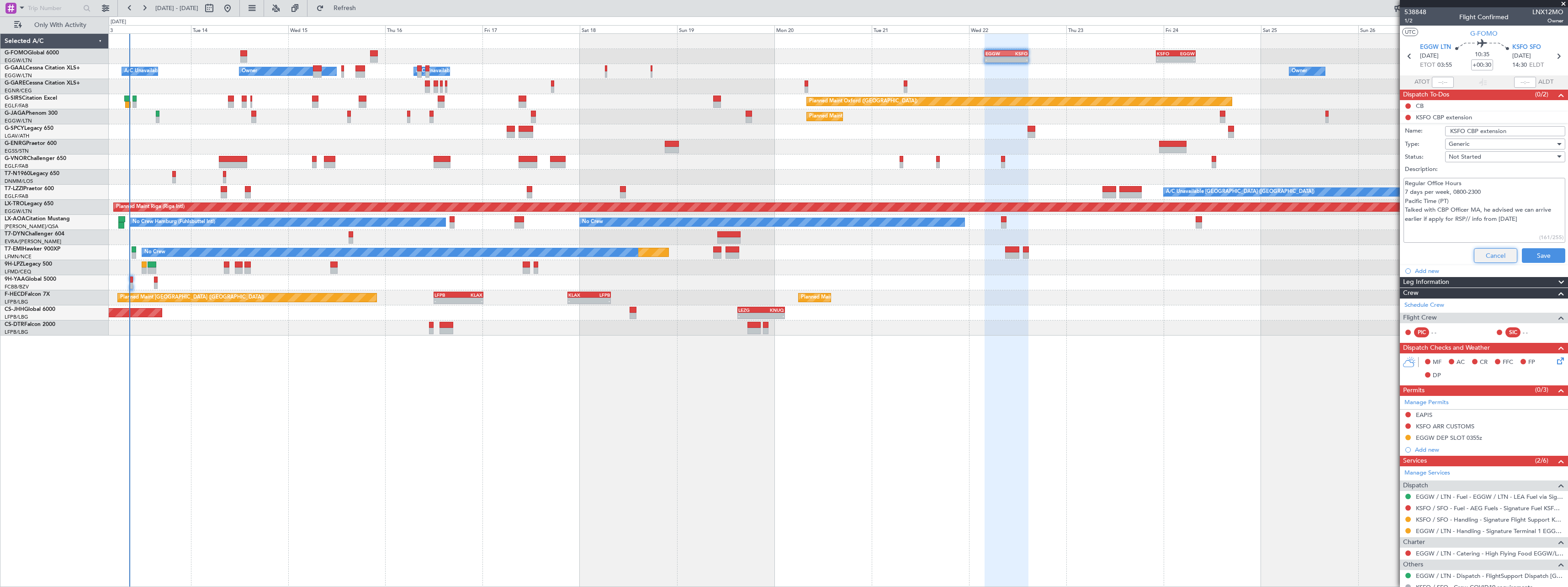
click at [1480, 253] on button "Cancel" at bounding box center [1495, 256] width 43 height 15
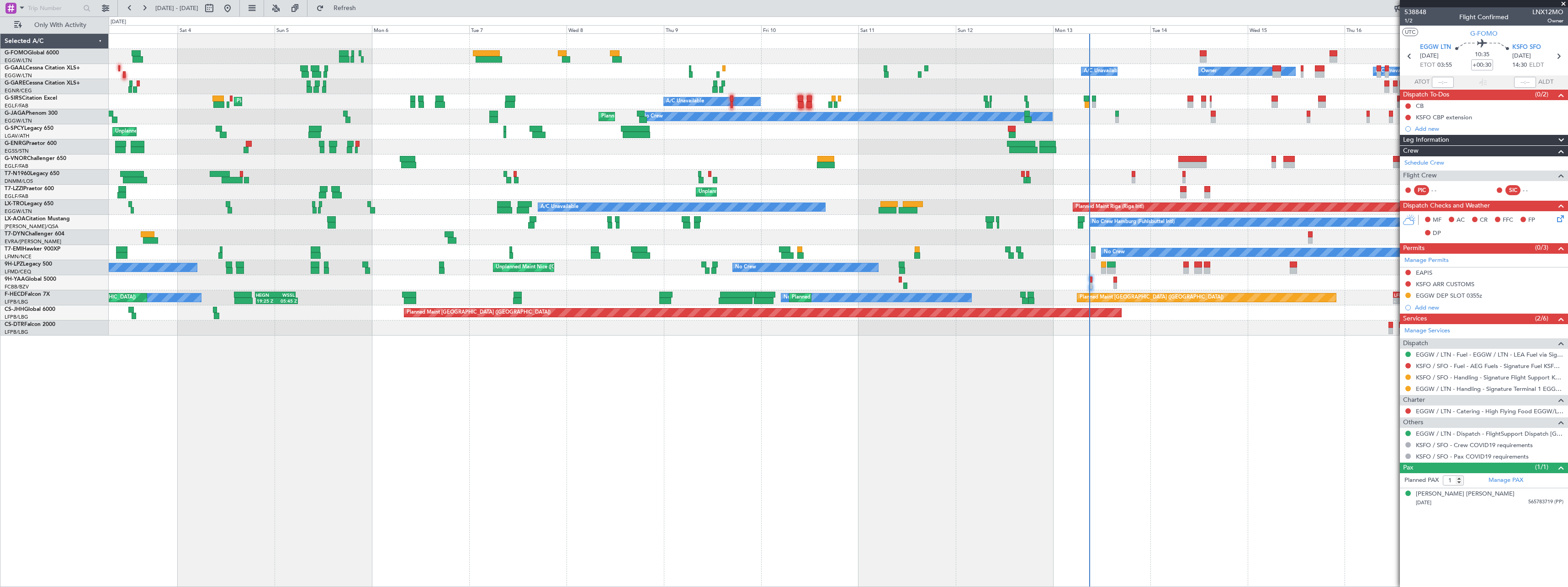
click at [1168, 352] on div "Owner A/C Unavailable Owner A/C Unavailable AOG Maint [GEOGRAPHIC_DATA] Planned…" at bounding box center [838, 310] width 1459 height 554
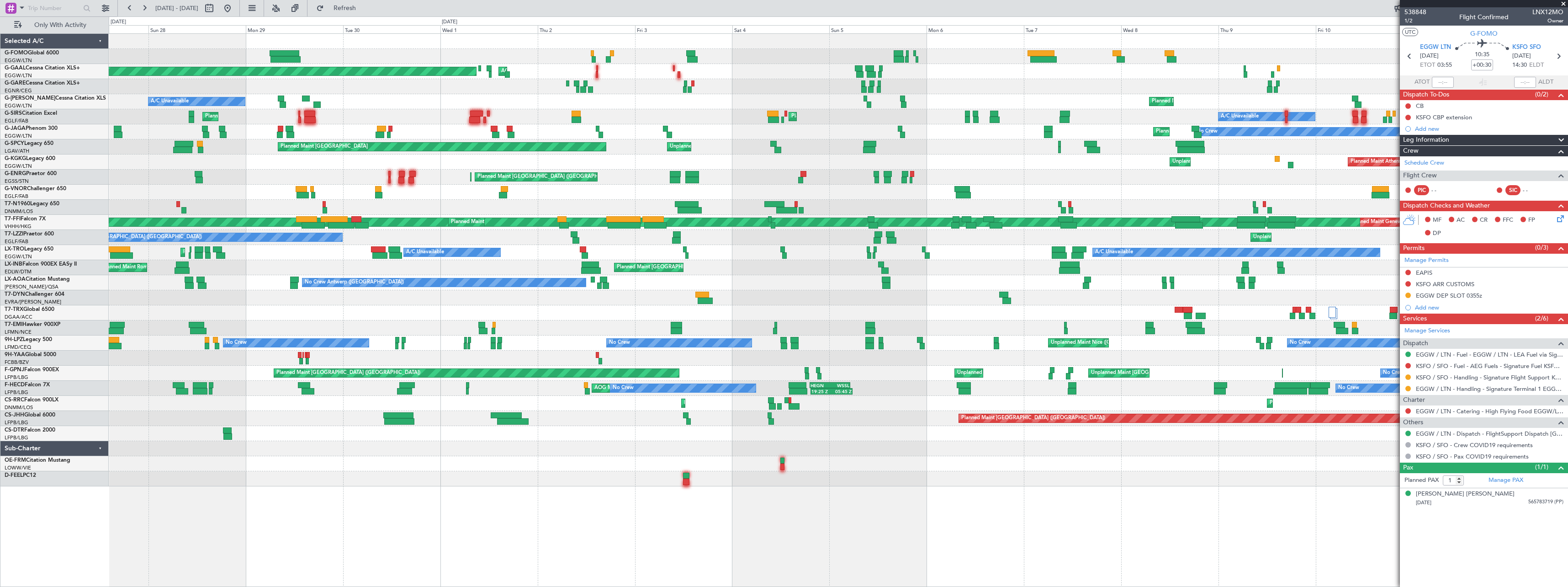
click at [1090, 506] on div "AOG Maint Dusseldorf Planned [GEOGRAPHIC_DATA] A/C Unavailable Owner Owner A/C …" at bounding box center [838, 310] width 1459 height 554
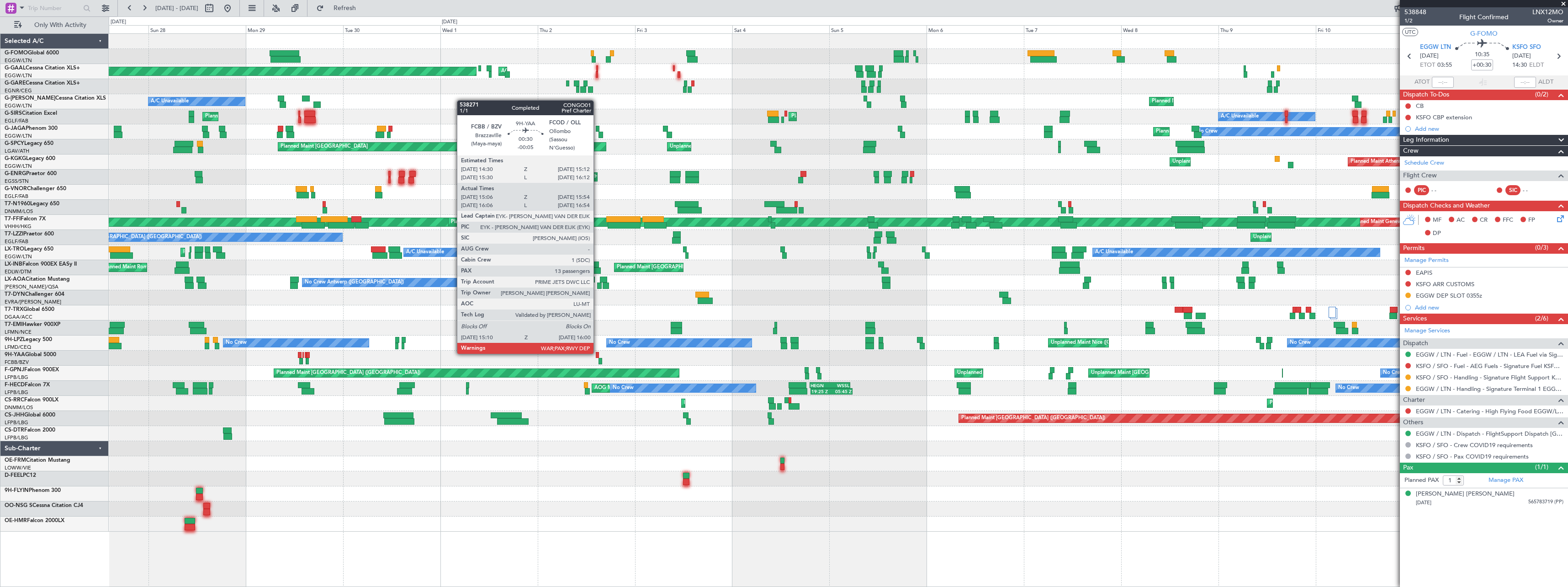
click at [598, 353] on div at bounding box center [597, 355] width 3 height 7
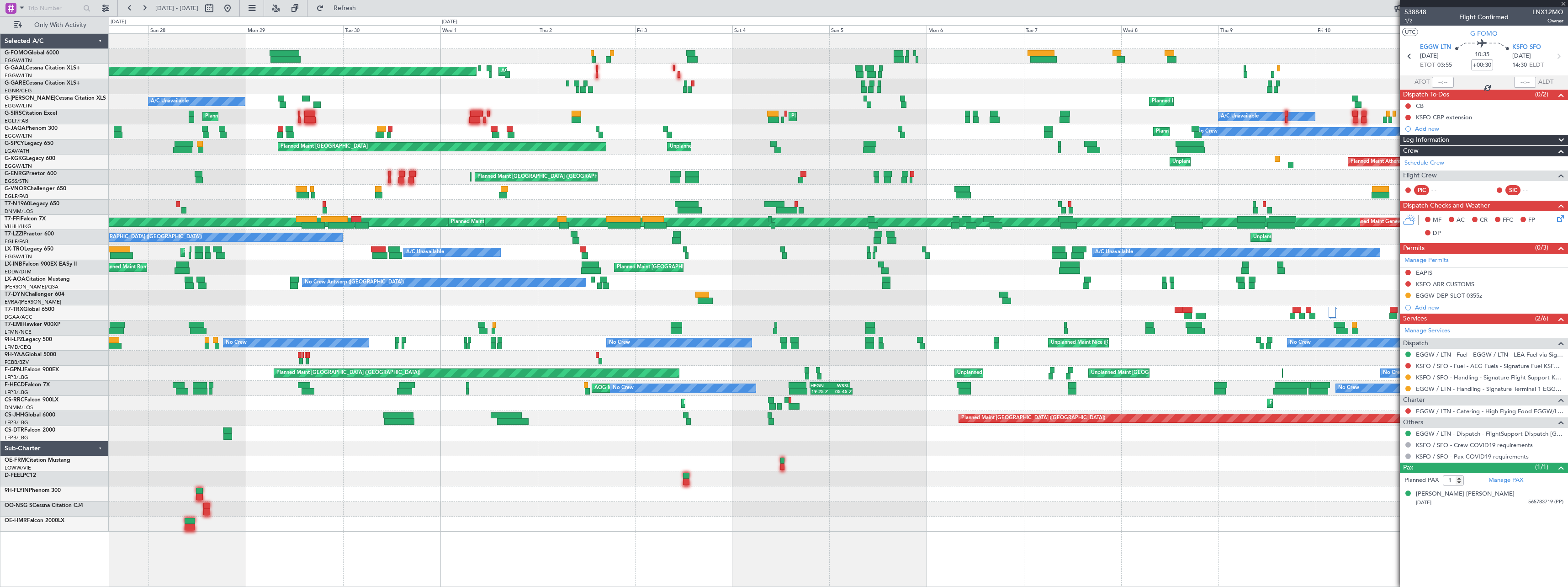
type input "-00:05"
type input "15:16"
type input "15:52"
type input "13"
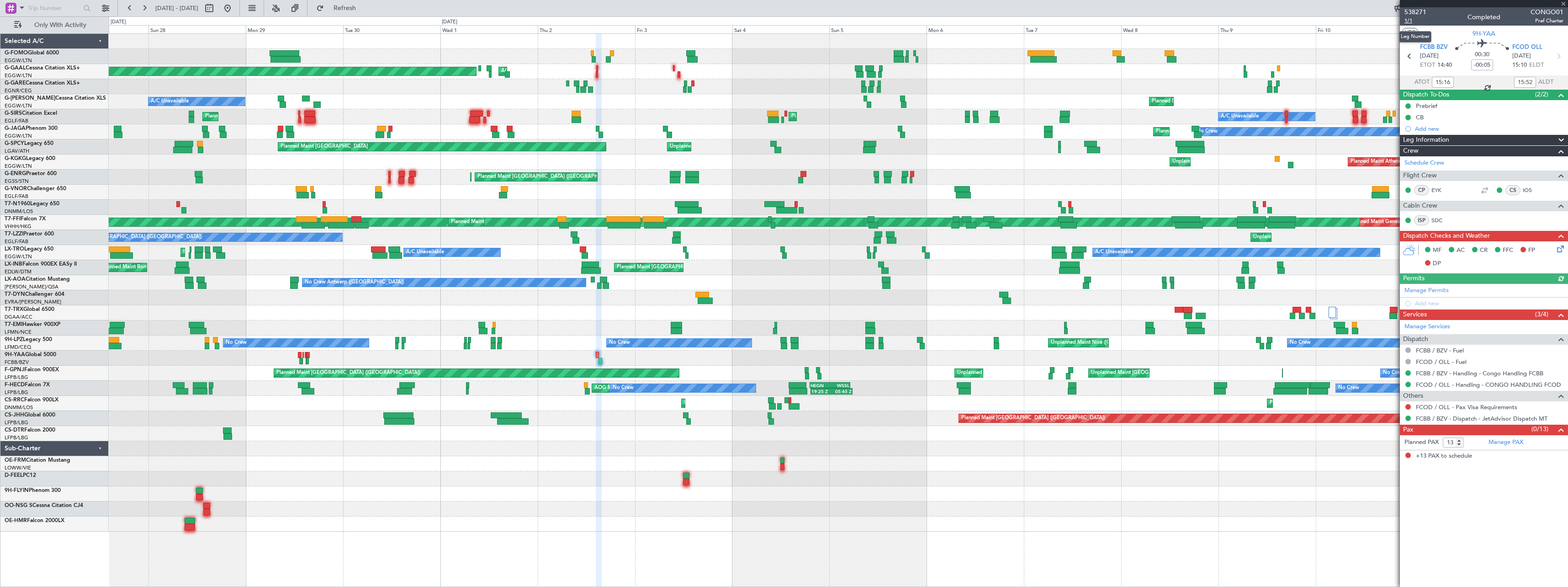
click at [1409, 21] on span "1/1" at bounding box center [1415, 21] width 22 height 8
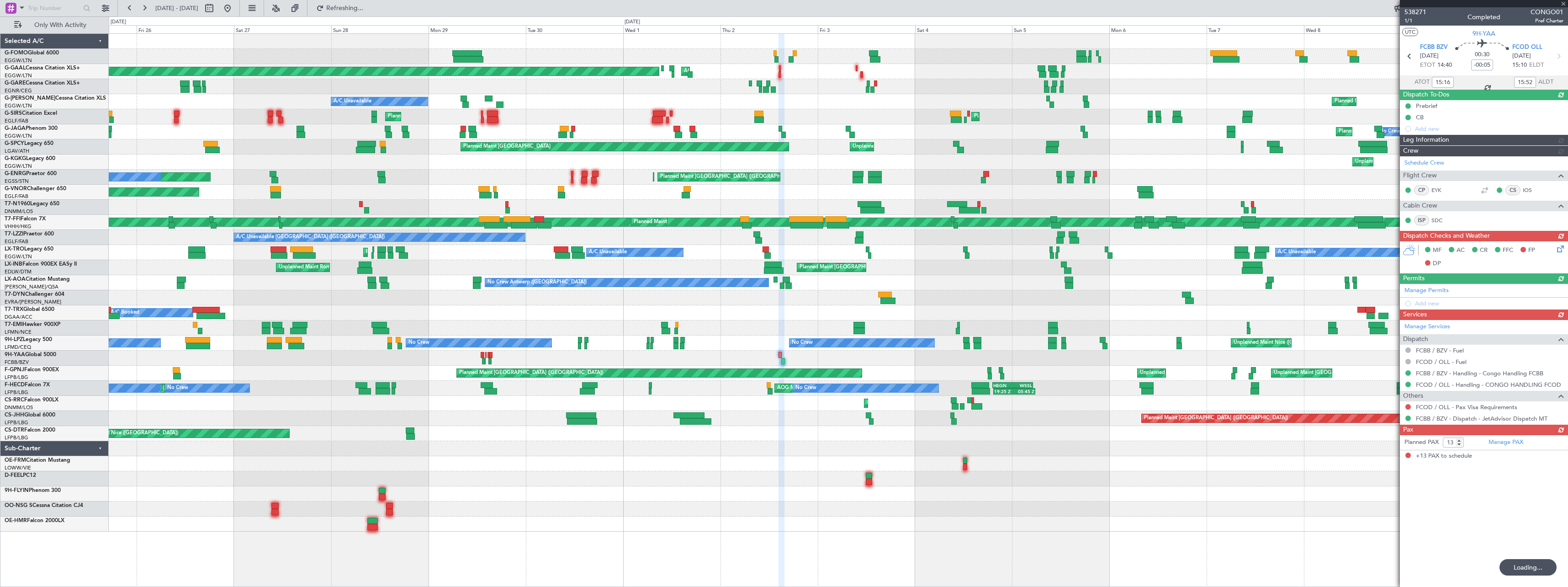
click at [605, 473] on div at bounding box center [838, 479] width 1459 height 15
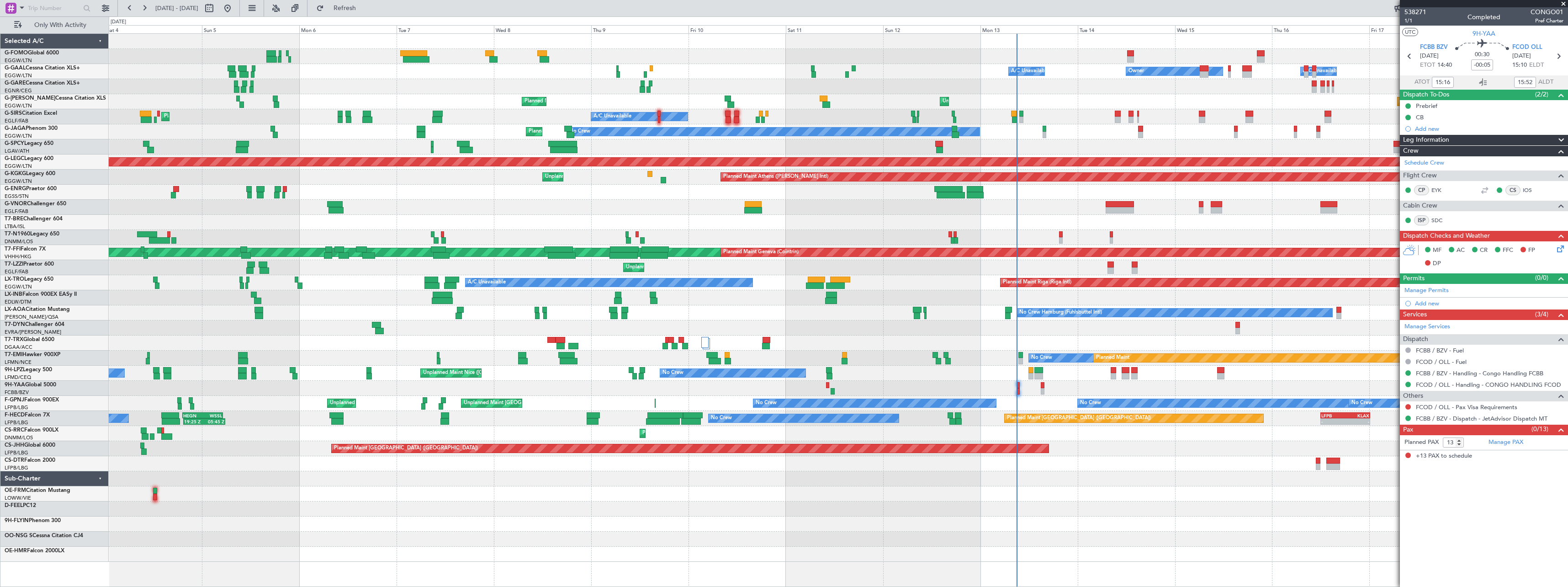
click at [301, 503] on div "- - EGGW 03:55 Z KSFO 14:45 Z A/C Unavailable Owner Owner A/C Unavailable AOG M…" at bounding box center [838, 298] width 1459 height 528
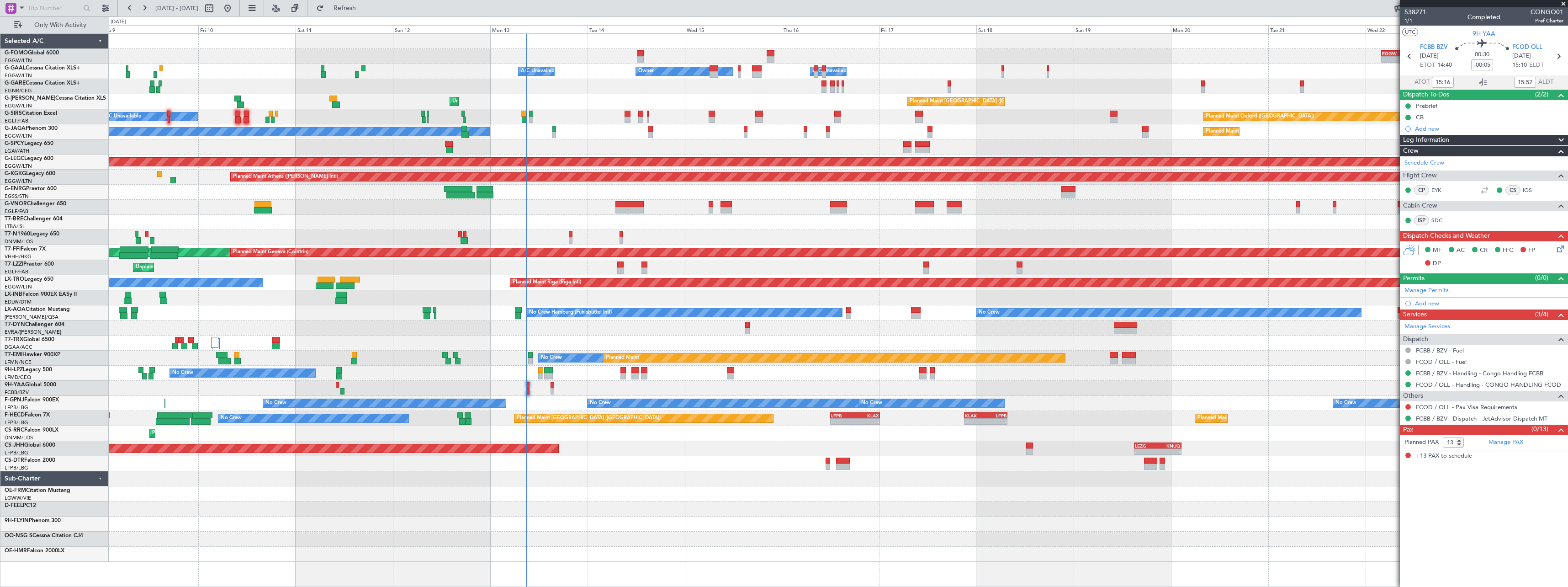
click at [435, 505] on div "- - EGGW 03:55 Z KSFO 14:45 Z - - KSFO 22:15 Z EGGW 08:00 Z A/C Unavailable Own…" at bounding box center [838, 298] width 1459 height 528
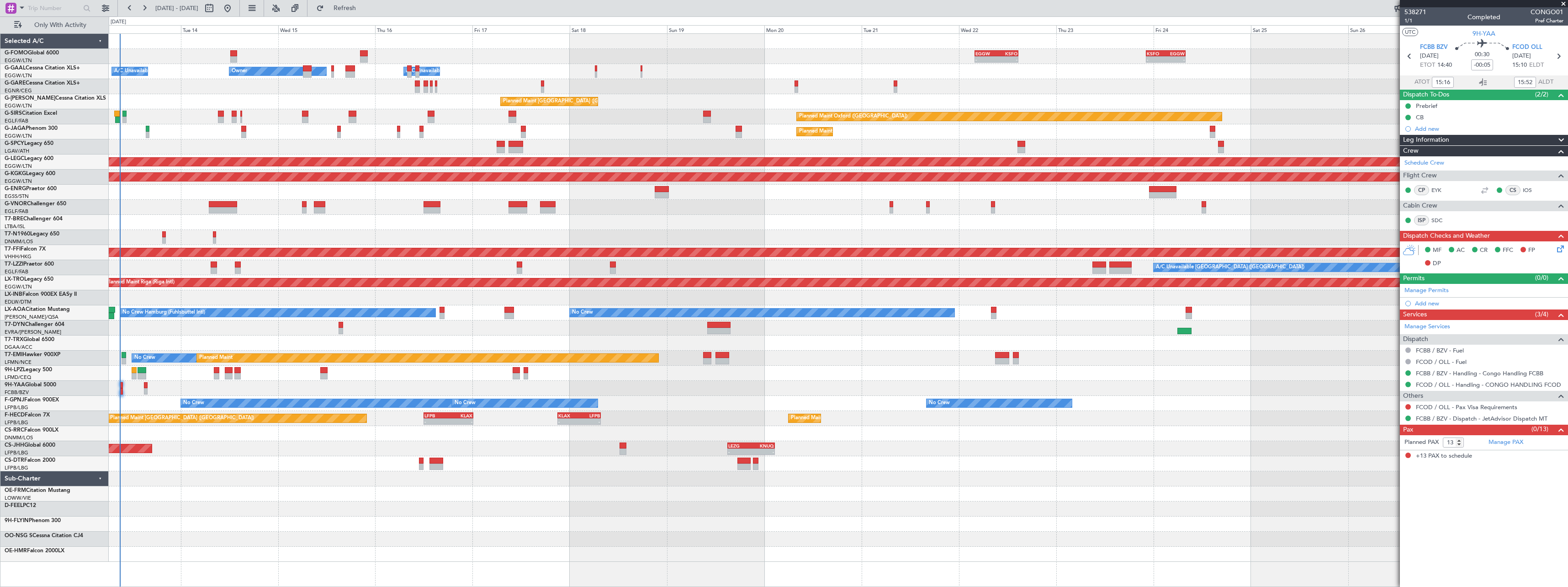
click at [348, 504] on div "- - EGGW 03:55 Z KSFO 14:45 Z - - KSFO 22:15 Z EGGW 08:00 Z A/C Unavailable Own…" at bounding box center [838, 298] width 1459 height 528
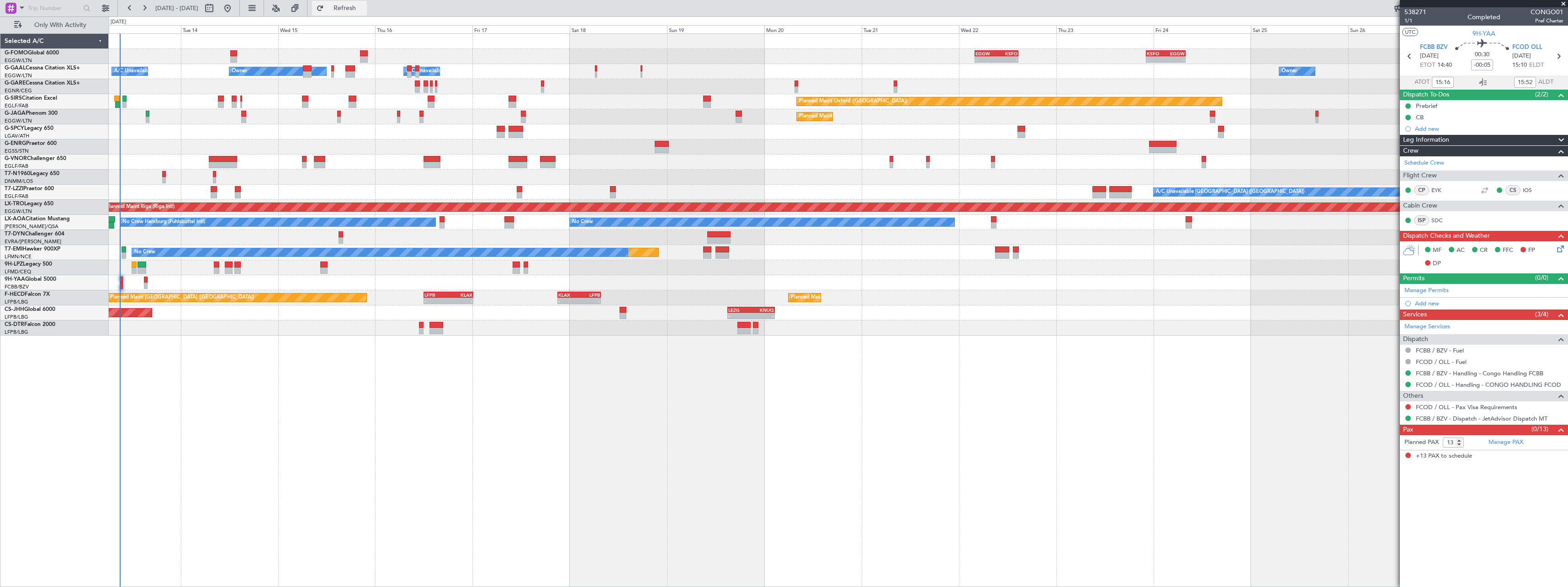
click at [364, 9] on span "Refresh" at bounding box center [345, 8] width 38 height 7
click at [1349, 402] on div "- - EGGW 03:55 Z KSFO 14:45 Z - - KSFO 22:15 Z EGGW 08:00 Z Owner Owner A/C Una…" at bounding box center [838, 310] width 1459 height 554
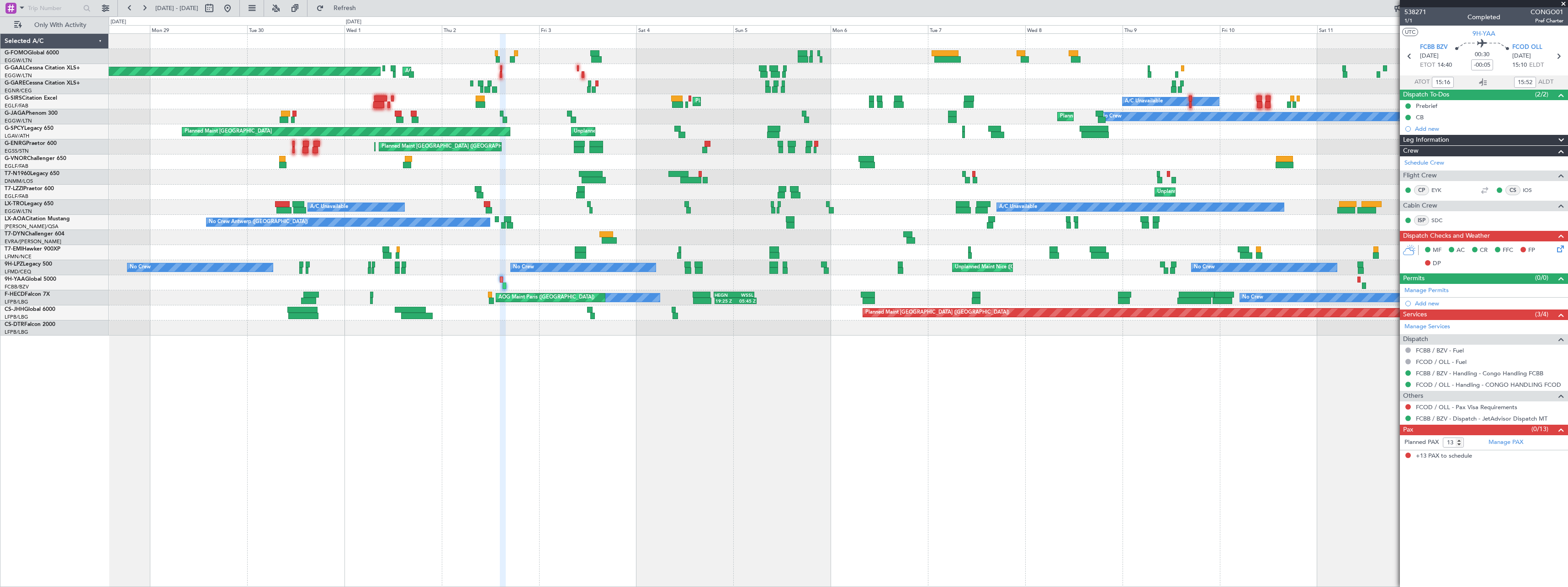
click at [1192, 417] on div "A/C Unavailable AOG Maint Dusseldorf Planned Maint Dusseldorf Owner Owner A/C U…" at bounding box center [838, 310] width 1459 height 554
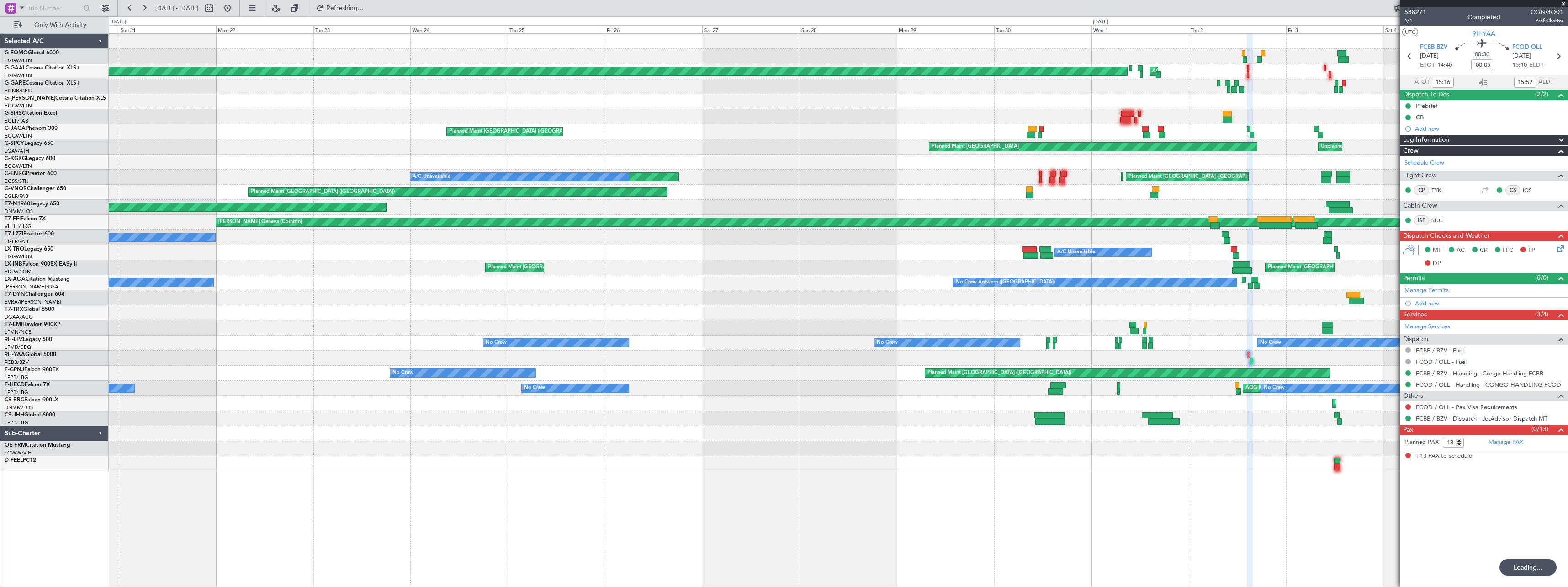
click at [1186, 450] on div "Planned Maint Dusseldorf AOG Maint Dusseldorf Planned Maint London (Luton) Plan…" at bounding box center [838, 253] width 1459 height 437
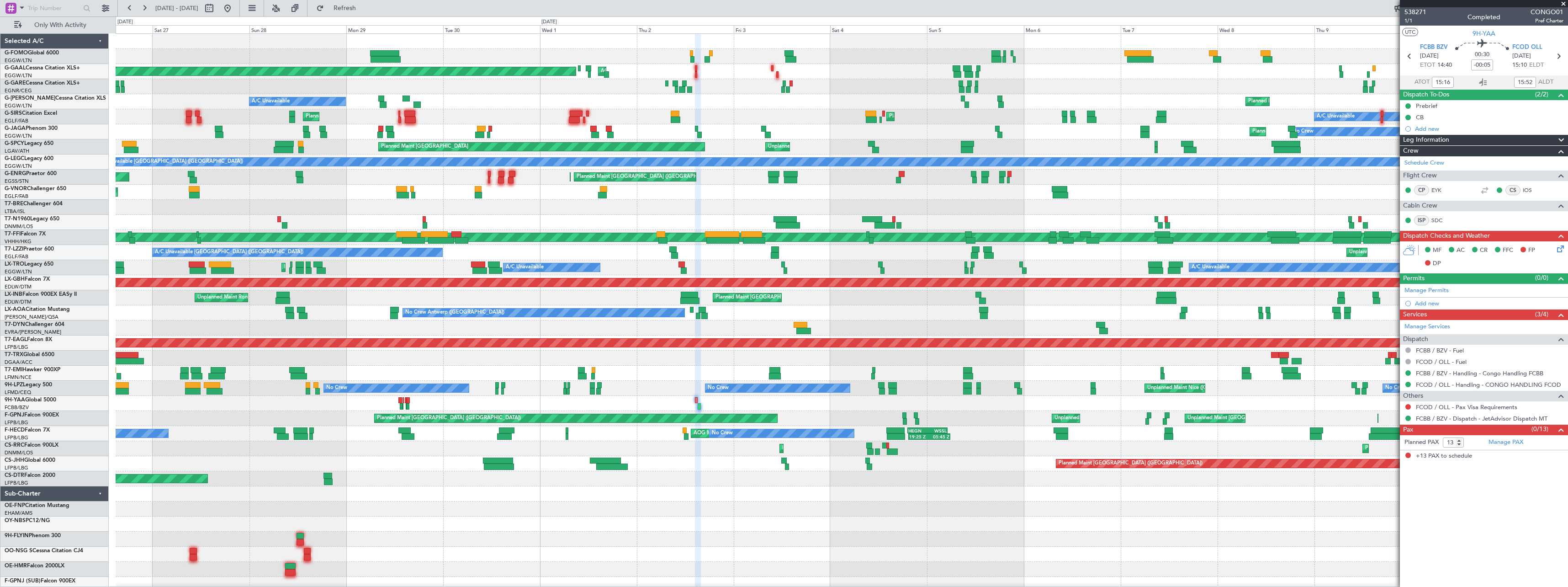
click at [81, 317] on div "Planned Maint London (Luton) Planned Maint Dusseldorf AOG Maint Dusseldorf A/C …" at bounding box center [784, 301] width 1568 height 571
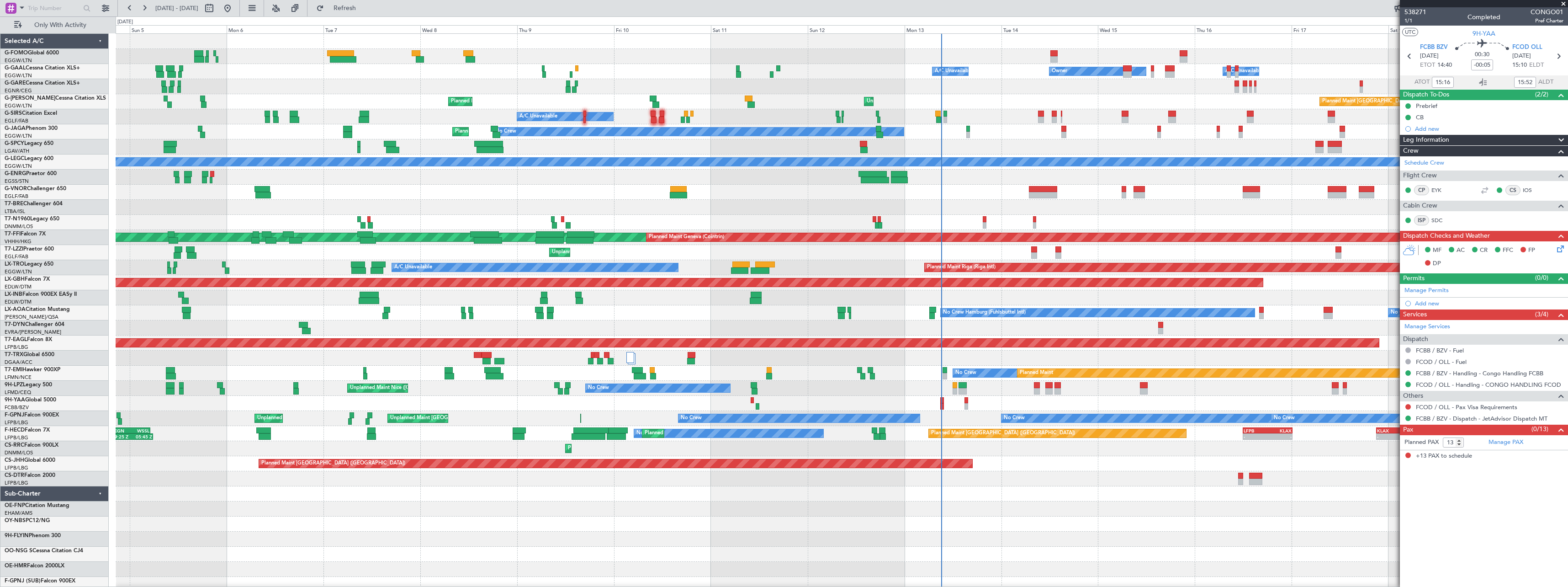
click at [0, 496] on html "17 Sep 2025 - 02 Oct 2025 Refresh Quick Links Only With Activity - - EGGW 03:55…" at bounding box center [784, 294] width 1568 height 587
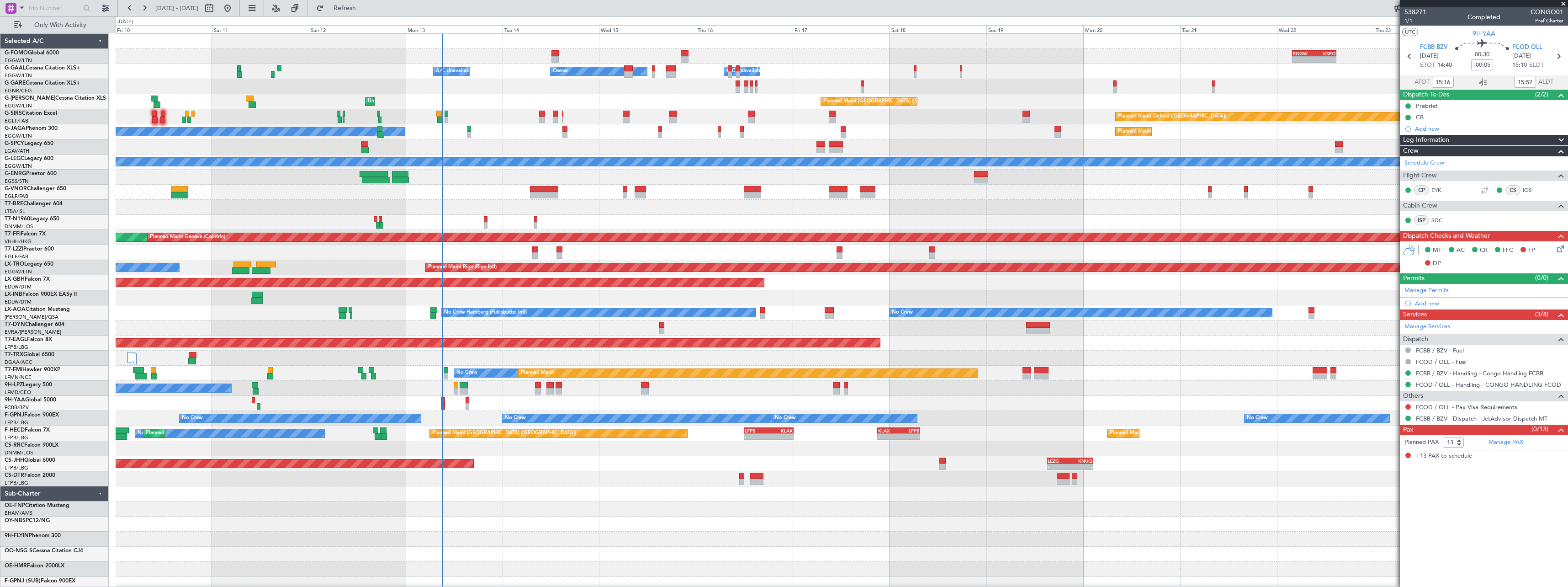
click at [161, 473] on div "- - EGGW 03:55 Z KSFO 14:45 Z - - KSFO 22:15 Z EGGW 08:00 Z A/C Unavailable Own…" at bounding box center [841, 313] width 1452 height 558
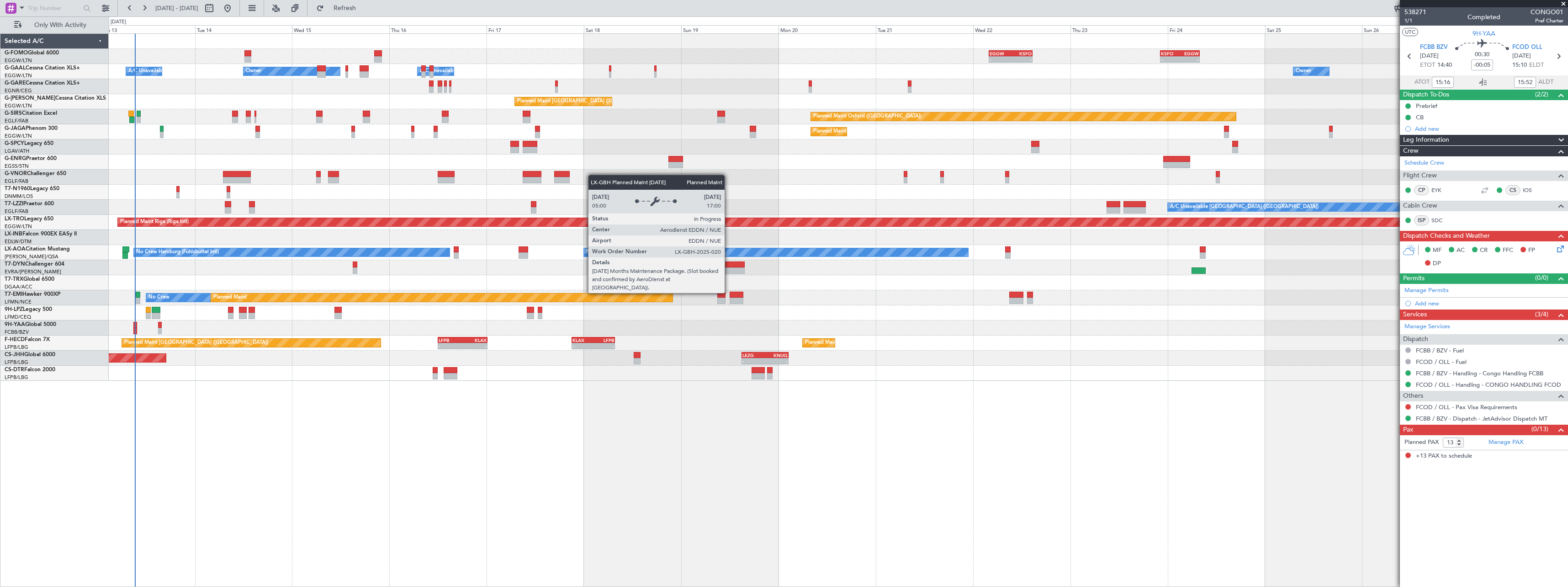
click at [497, 210] on div "- - EGGW 03:55 Z KSFO 14:45 Z - - KSFO 22:15 Z EGGW 08:00 Z A/C Unavailable Own…" at bounding box center [838, 208] width 1459 height 347
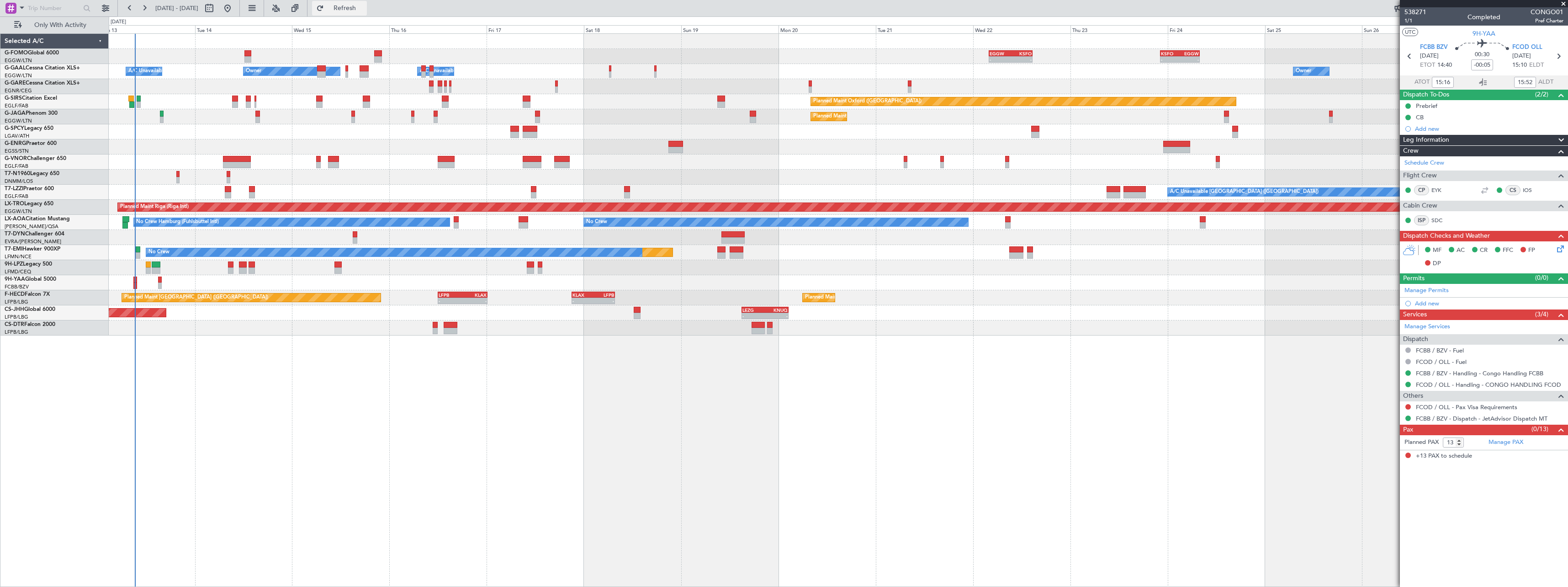
click at [364, 10] on span "Refresh" at bounding box center [345, 8] width 38 height 7
click at [364, 5] on span "Refresh" at bounding box center [345, 8] width 38 height 7
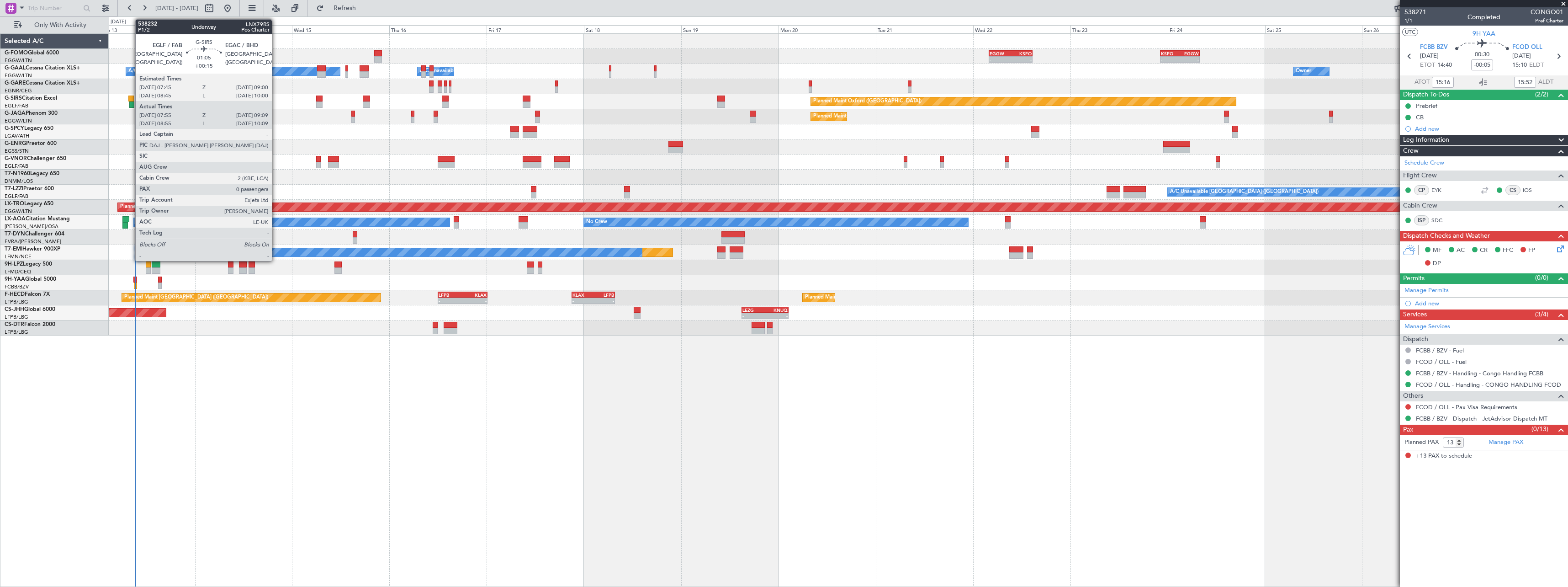
click at [131, 100] on div at bounding box center [131, 99] width 5 height 7
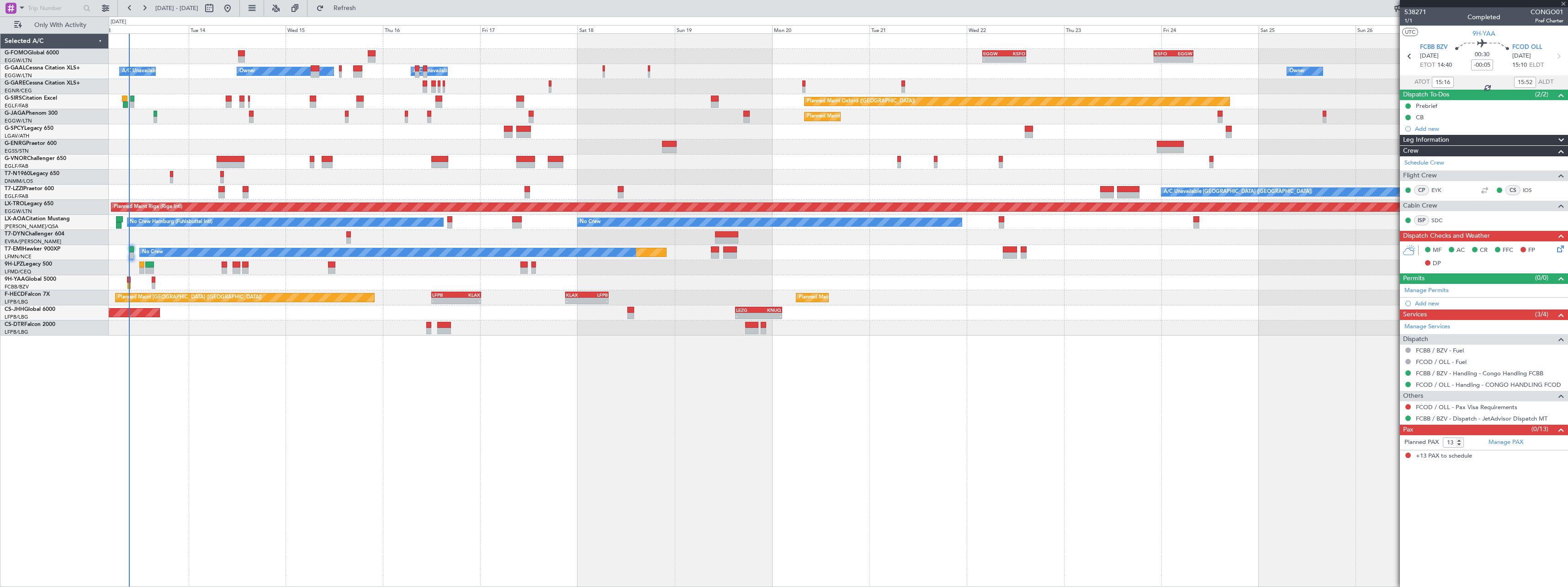
type input "+00:15"
type input "07:55"
type input "08:59"
type input "0"
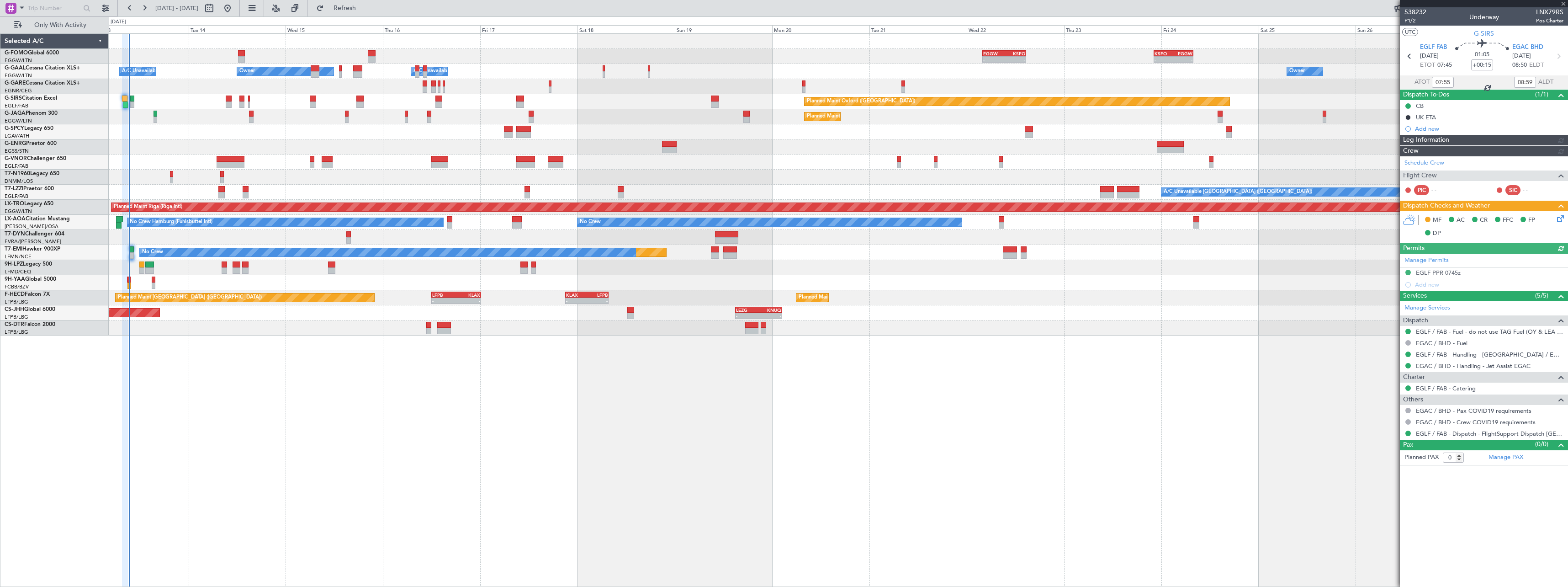
click at [223, 364] on div "- - EGGW 03:55 Z KSFO 14:45 Z - - KSFO 22:15 Z EGGW 08:00 Z Owner Owner A/C Una…" at bounding box center [838, 310] width 1459 height 554
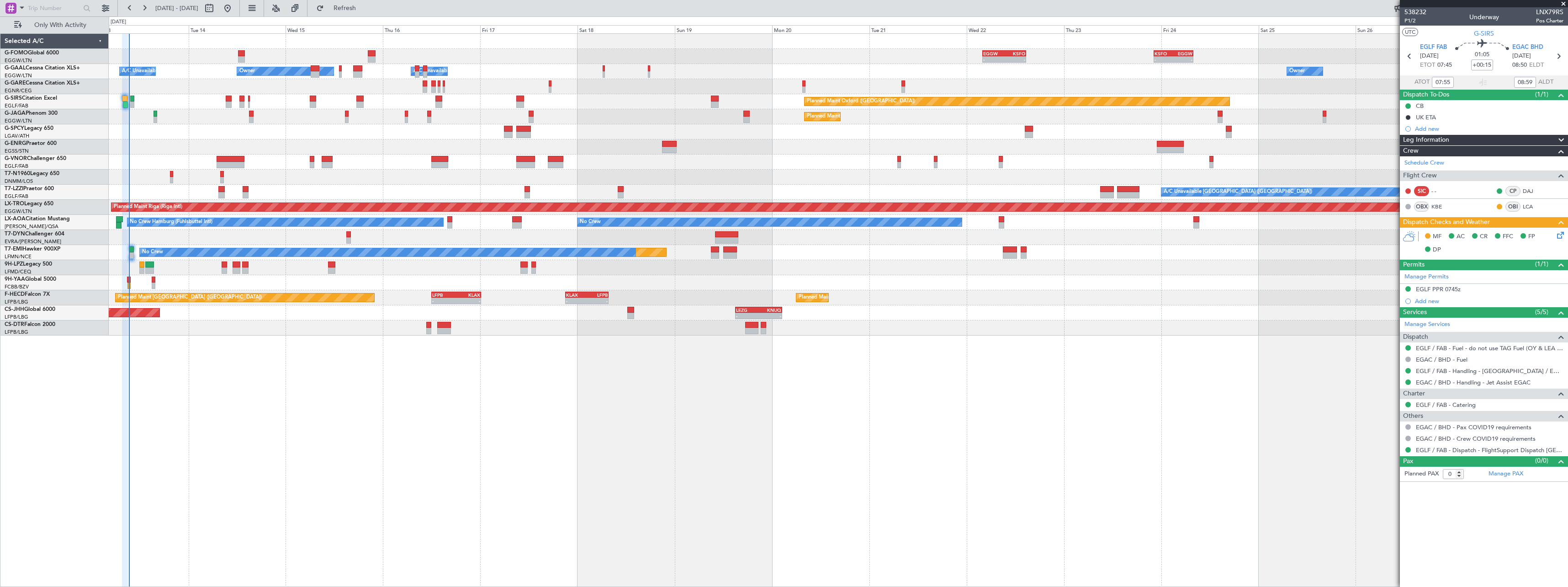
click at [1560, 236] on icon at bounding box center [1559, 234] width 7 height 7
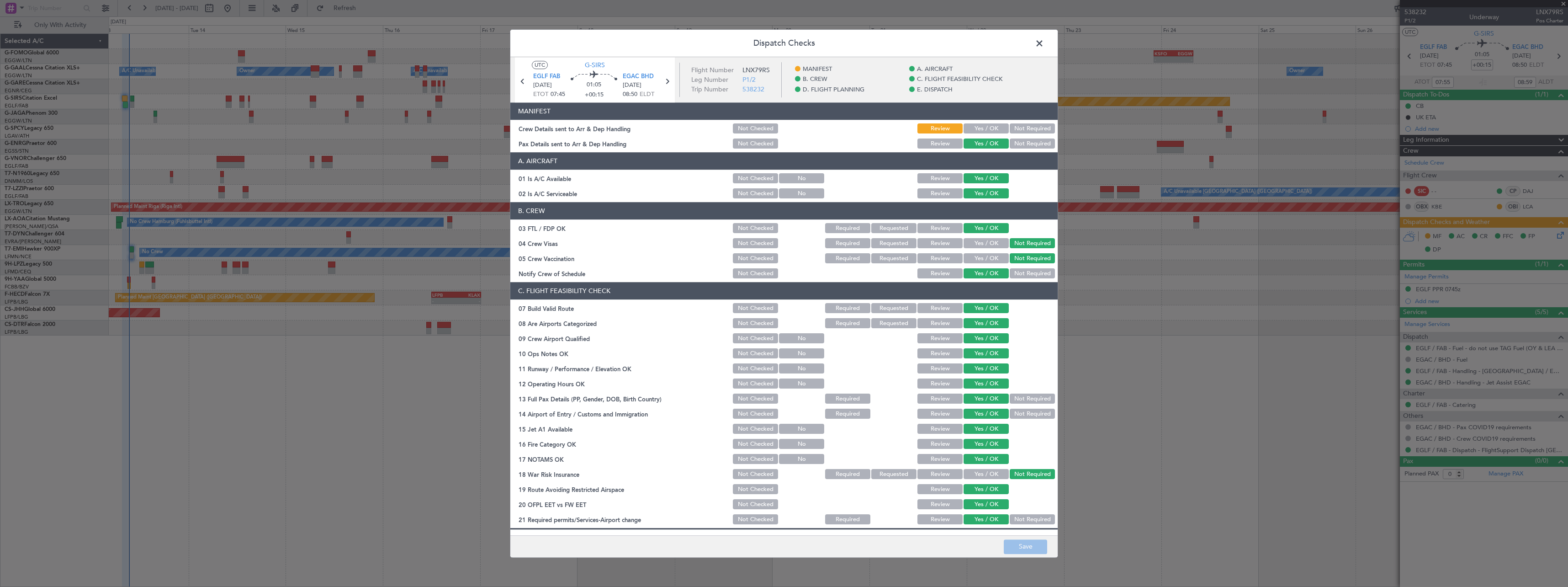
click at [983, 130] on button "Yes / OK" at bounding box center [986, 128] width 45 height 10
drag, startPoint x: 1015, startPoint y: 545, endPoint x: 1021, endPoint y: 540, distance: 7.8
click at [1015, 545] on button "Save" at bounding box center [1025, 547] width 43 height 15
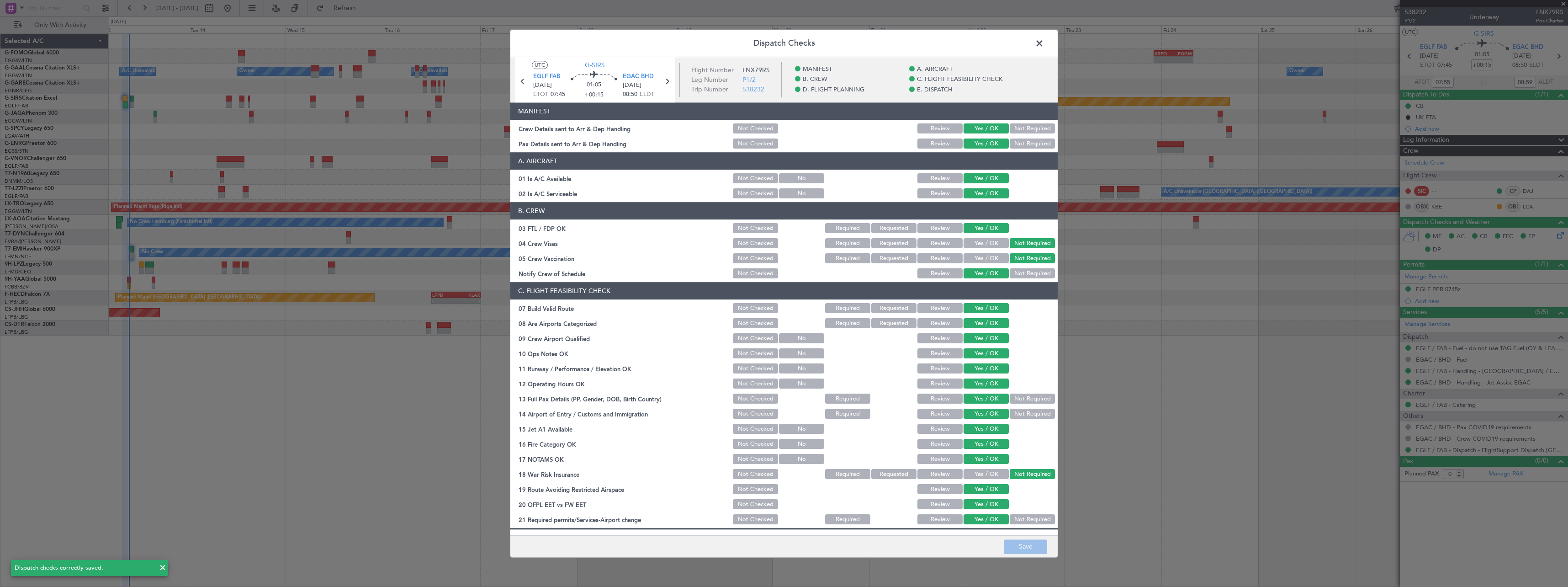
click at [1044, 40] on span at bounding box center [1044, 46] width 0 height 18
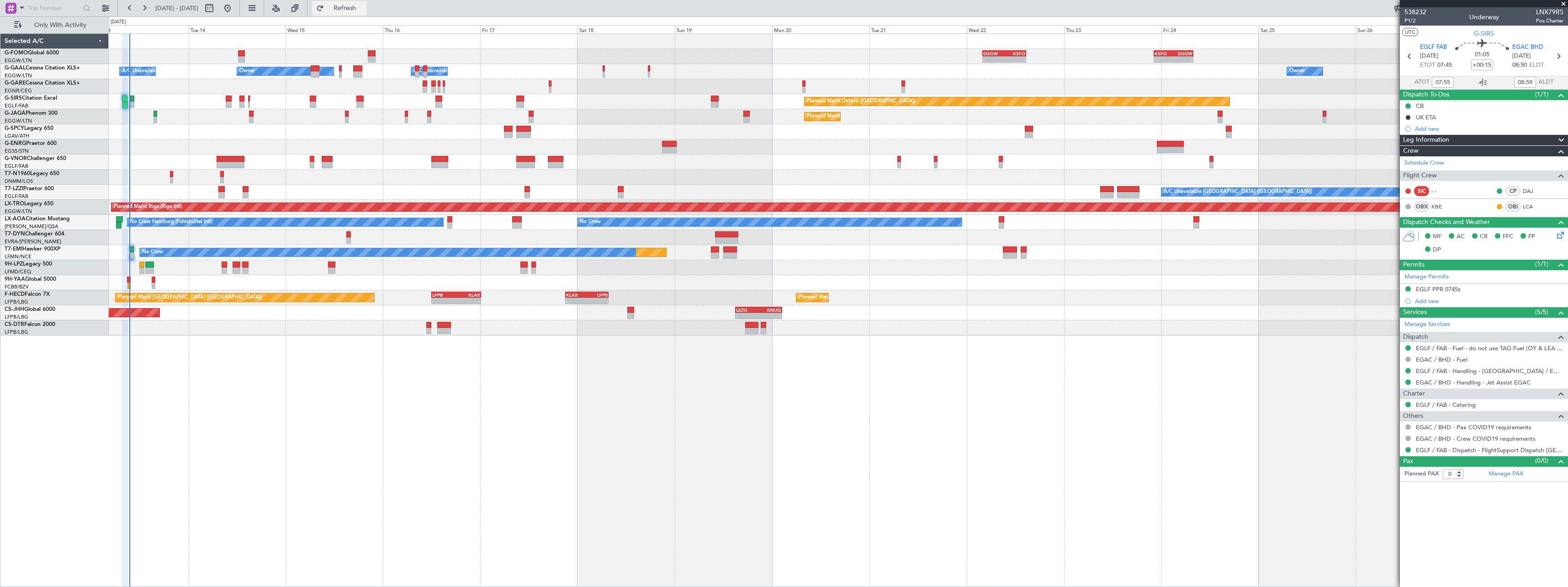
click at [364, 10] on span "Refresh" at bounding box center [345, 8] width 38 height 7
click at [364, 10] on span "Refresh" at bounding box center [345, 8] width 38 height 7
click at [367, 3] on button "Refresh" at bounding box center [340, 9] width 55 height 15
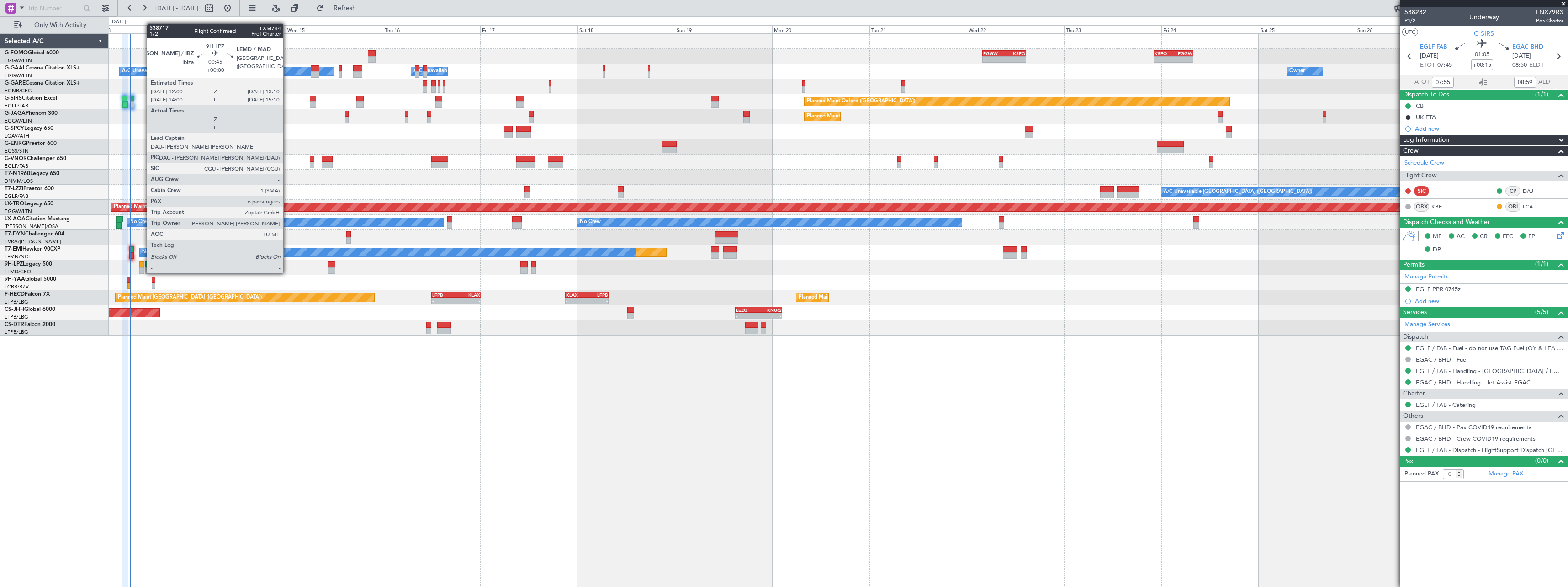
click at [142, 264] on div at bounding box center [142, 264] width 5 height 7
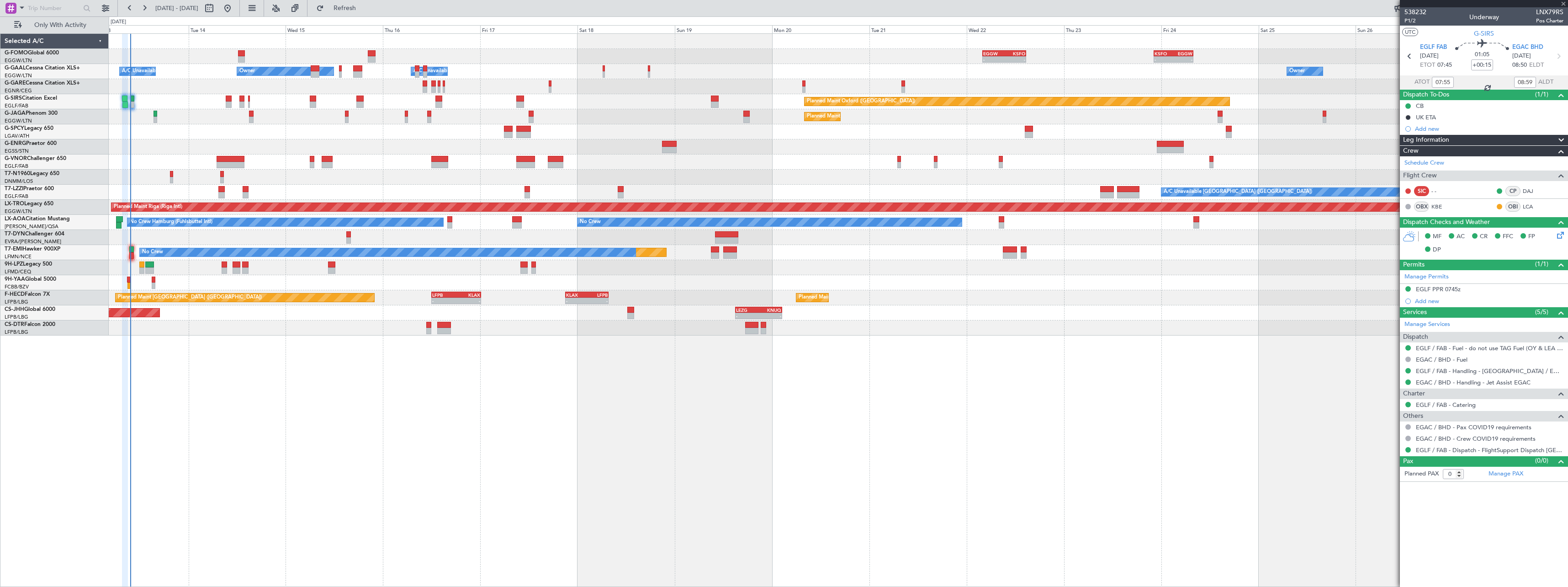
type input "6"
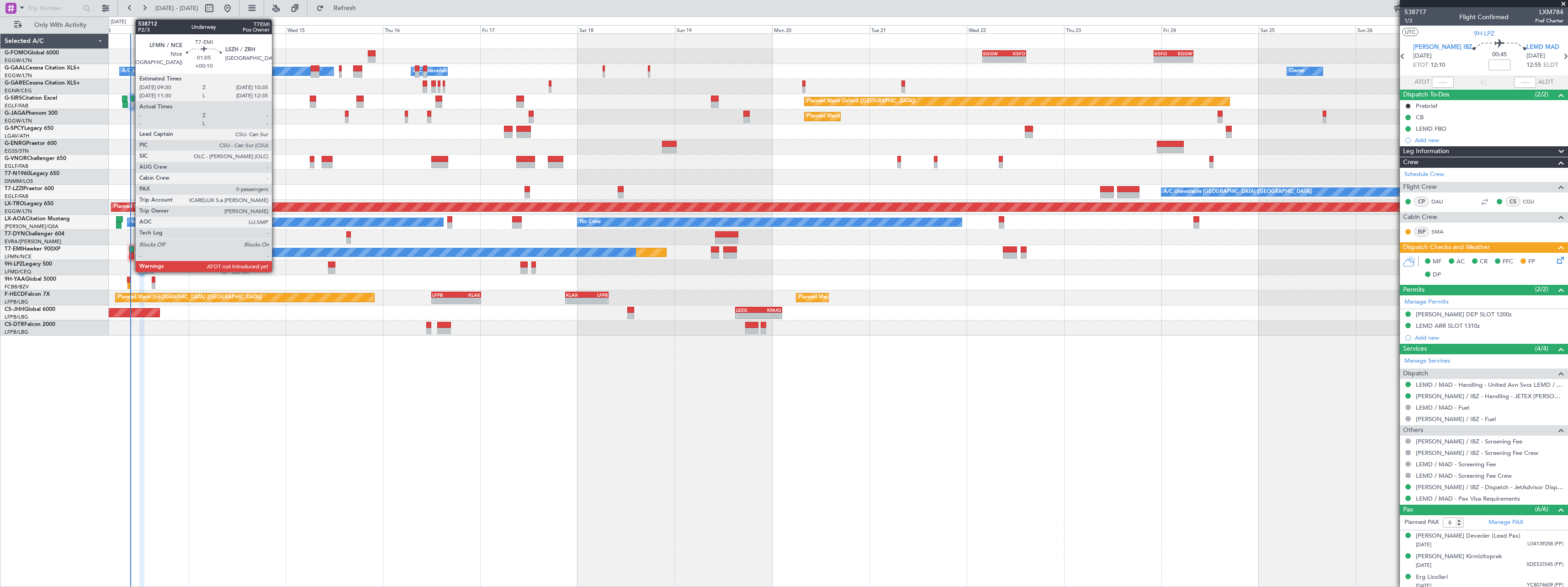
click at [131, 247] on div at bounding box center [131, 250] width 5 height 7
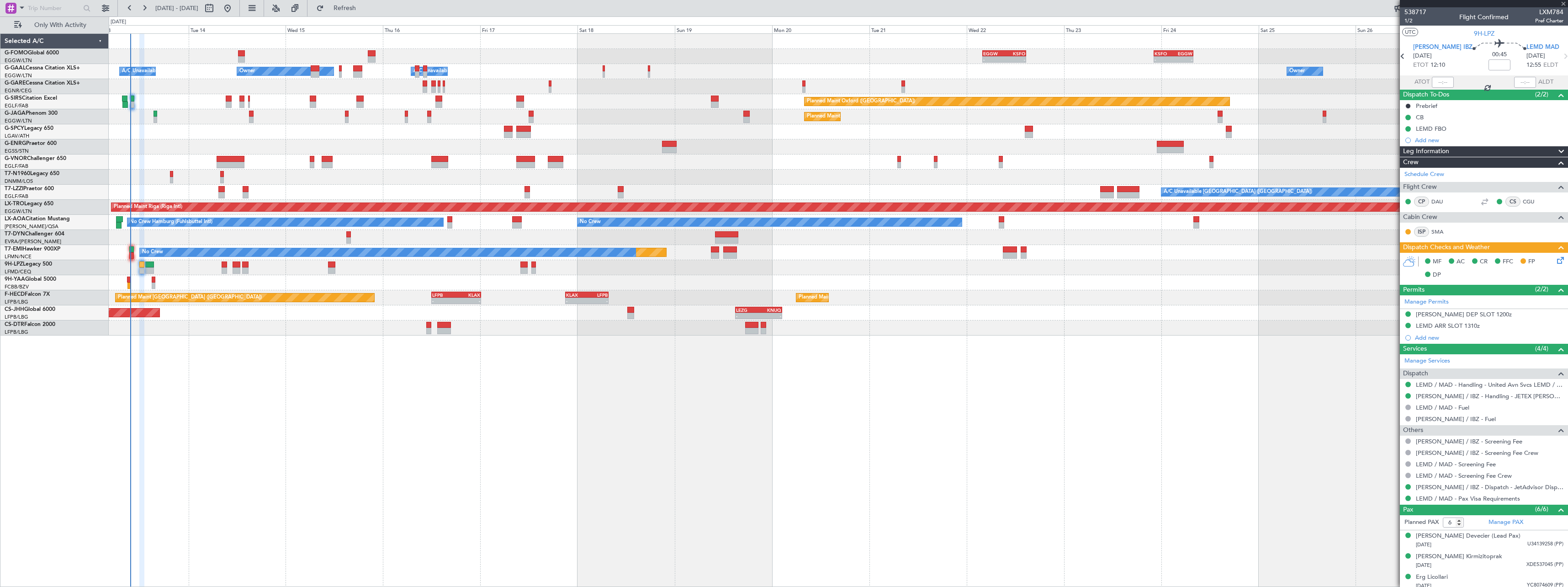
type input "+00:10"
type input "0"
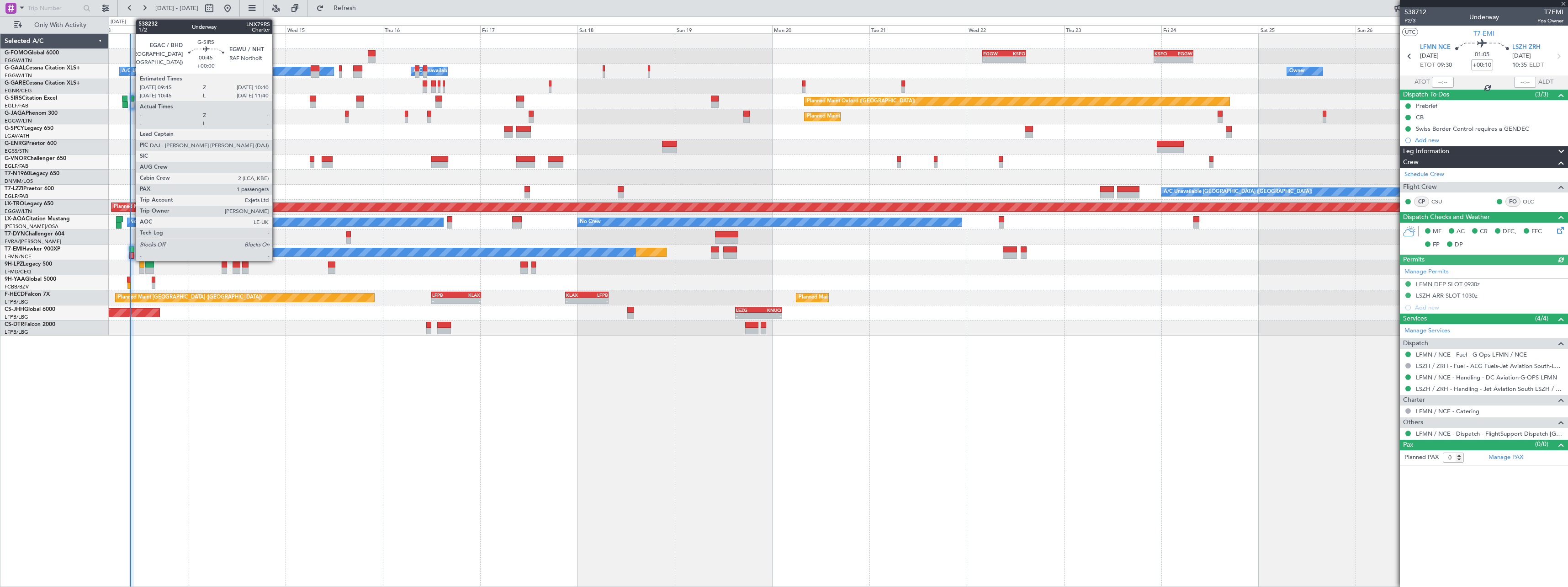
click at [131, 96] on div at bounding box center [132, 99] width 4 height 7
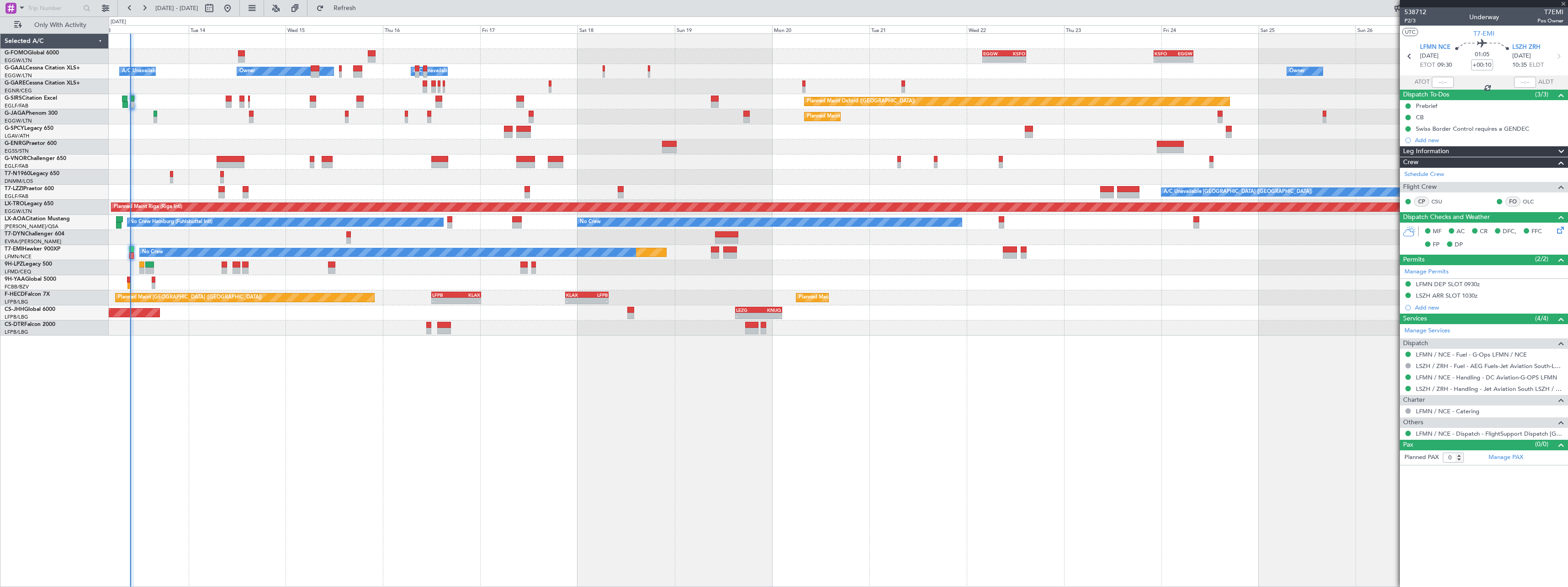
type input "1"
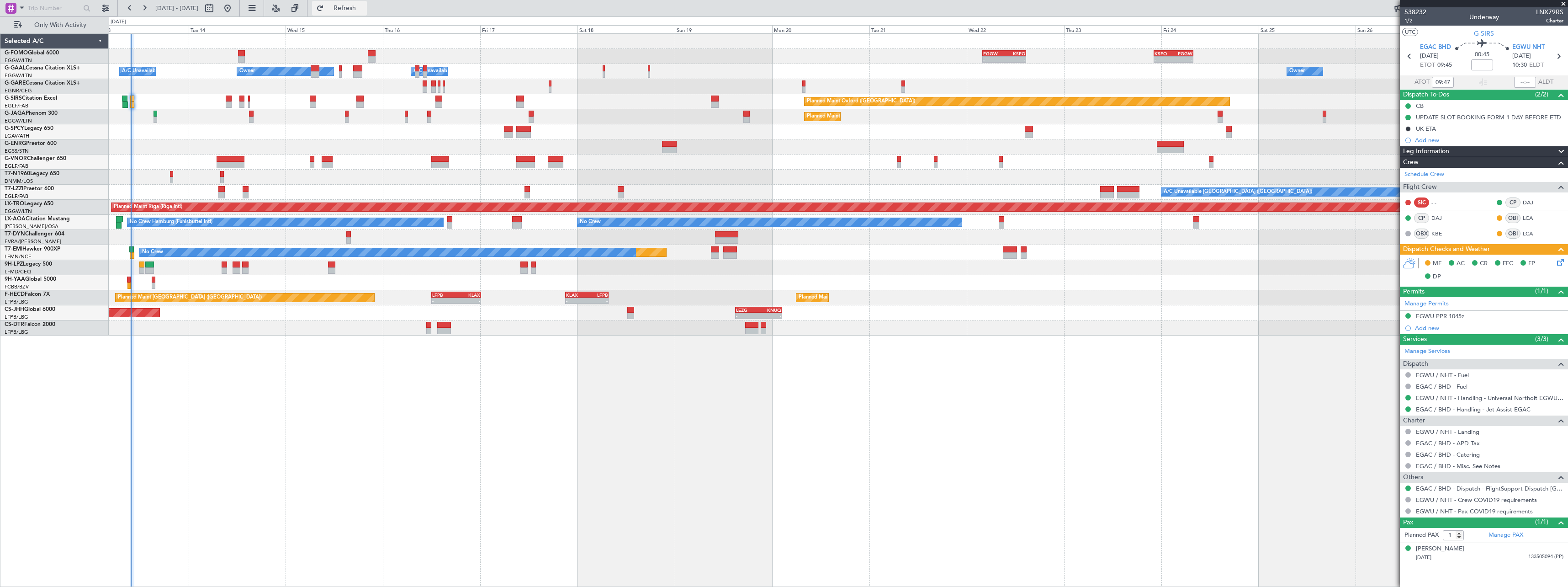
click at [364, 5] on span "Refresh" at bounding box center [345, 8] width 38 height 7
click at [364, 7] on span "Refresh" at bounding box center [345, 8] width 38 height 7
click at [364, 9] on span "Refresh" at bounding box center [345, 8] width 38 height 7
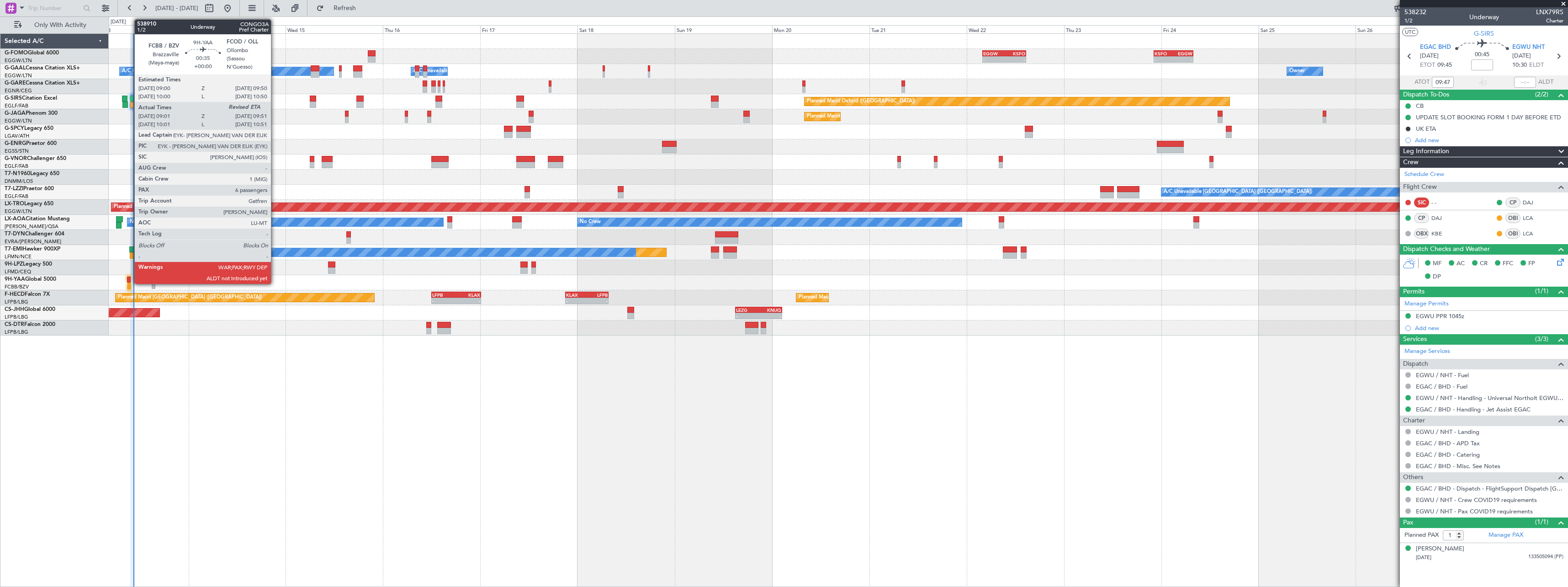
click at [130, 278] on div at bounding box center [129, 279] width 4 height 7
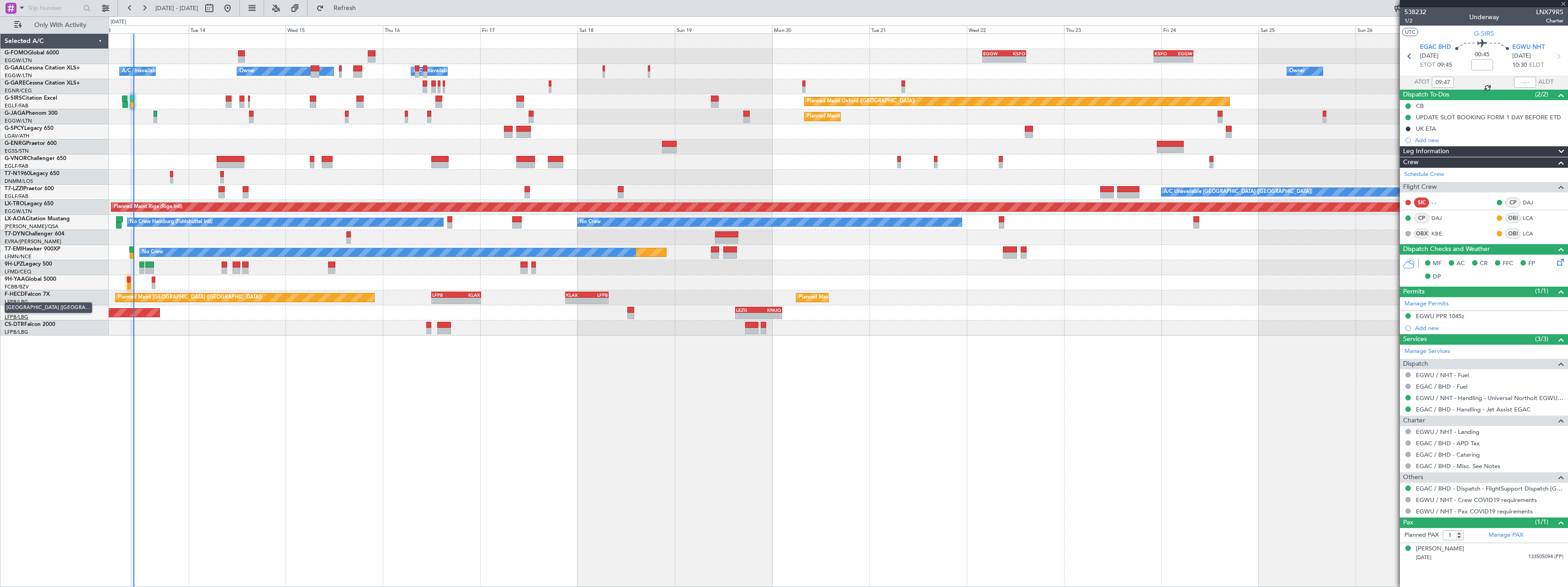
type input "09:11"
type input "6"
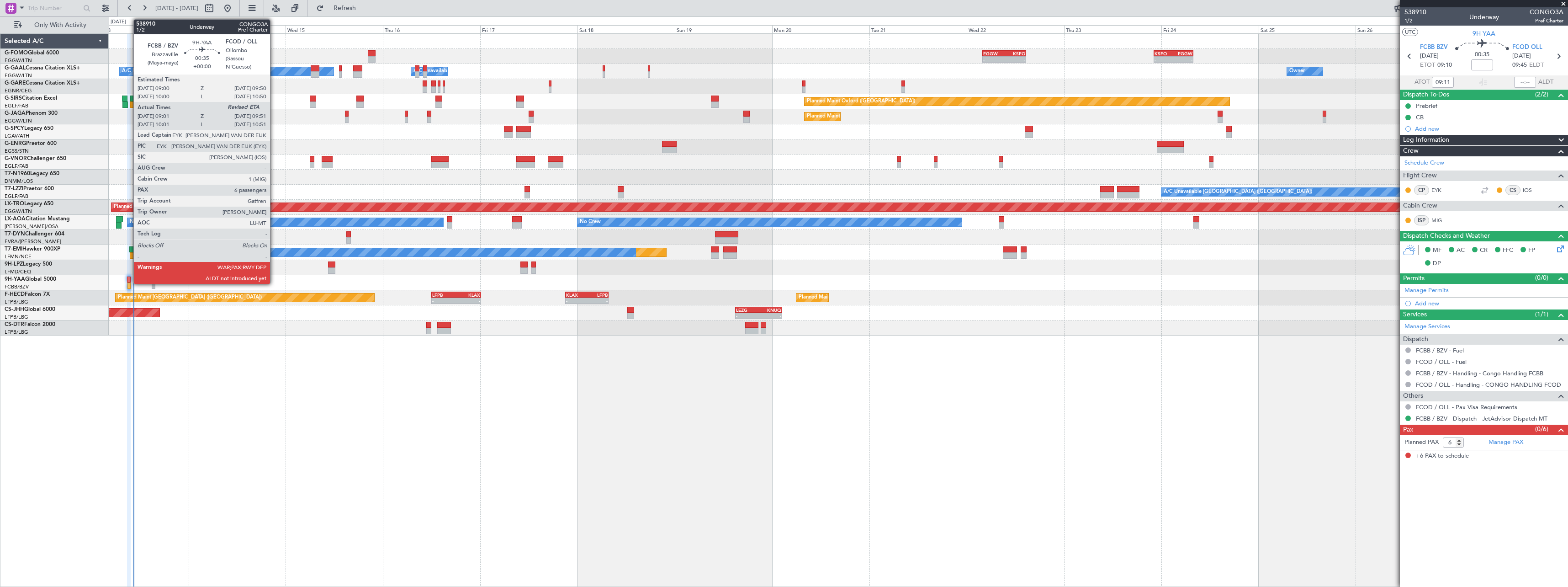
click at [129, 279] on div at bounding box center [129, 279] width 4 height 7
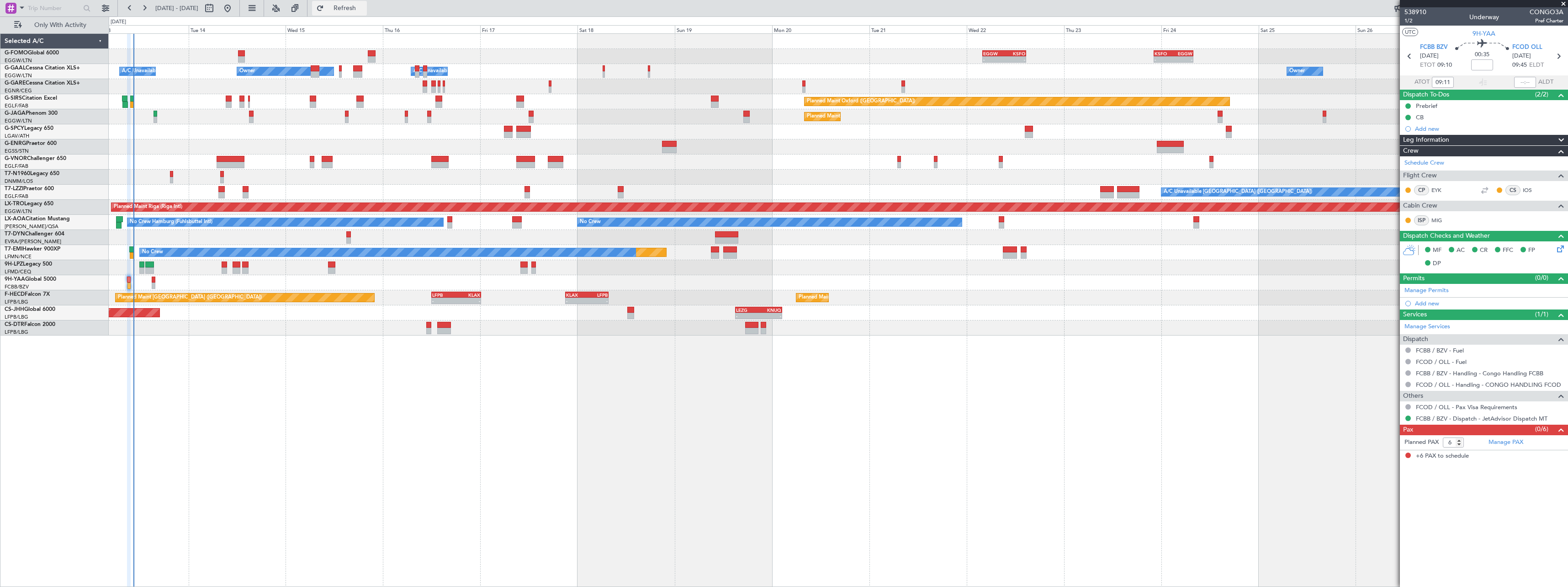
click at [364, 5] on span "Refresh" at bounding box center [345, 8] width 38 height 7
type input "09:47"
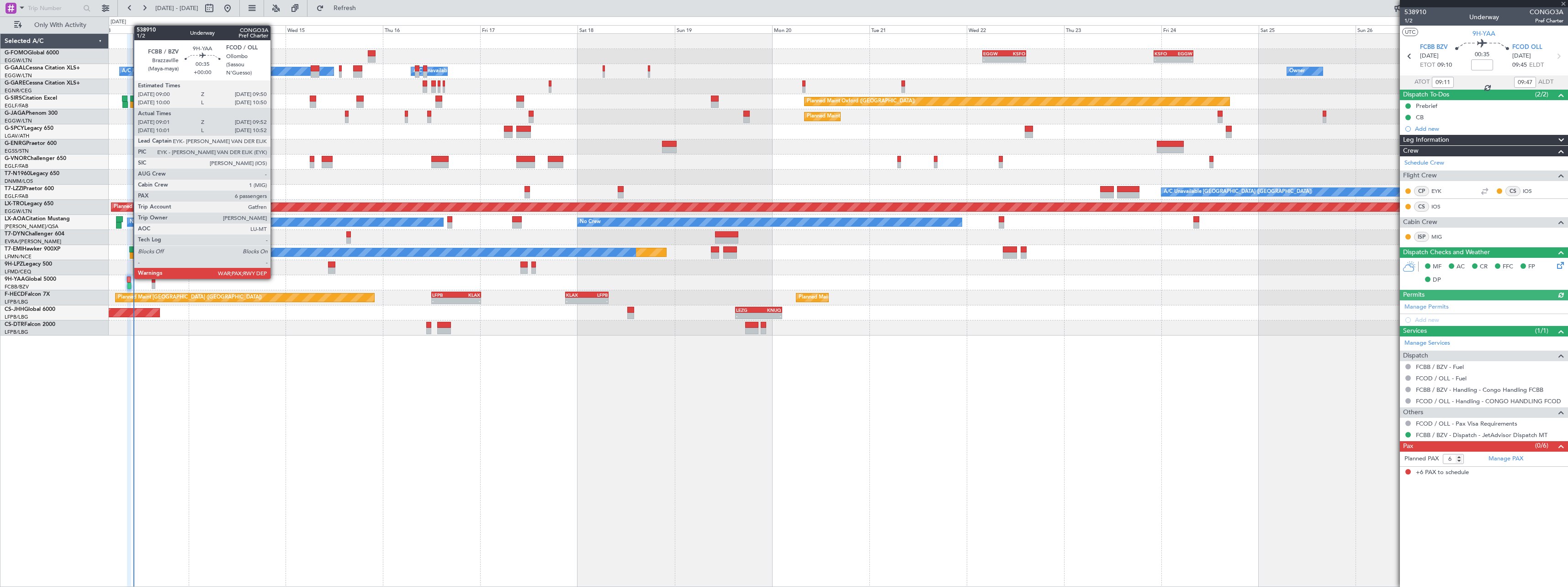
click at [129, 278] on div at bounding box center [129, 279] width 4 height 7
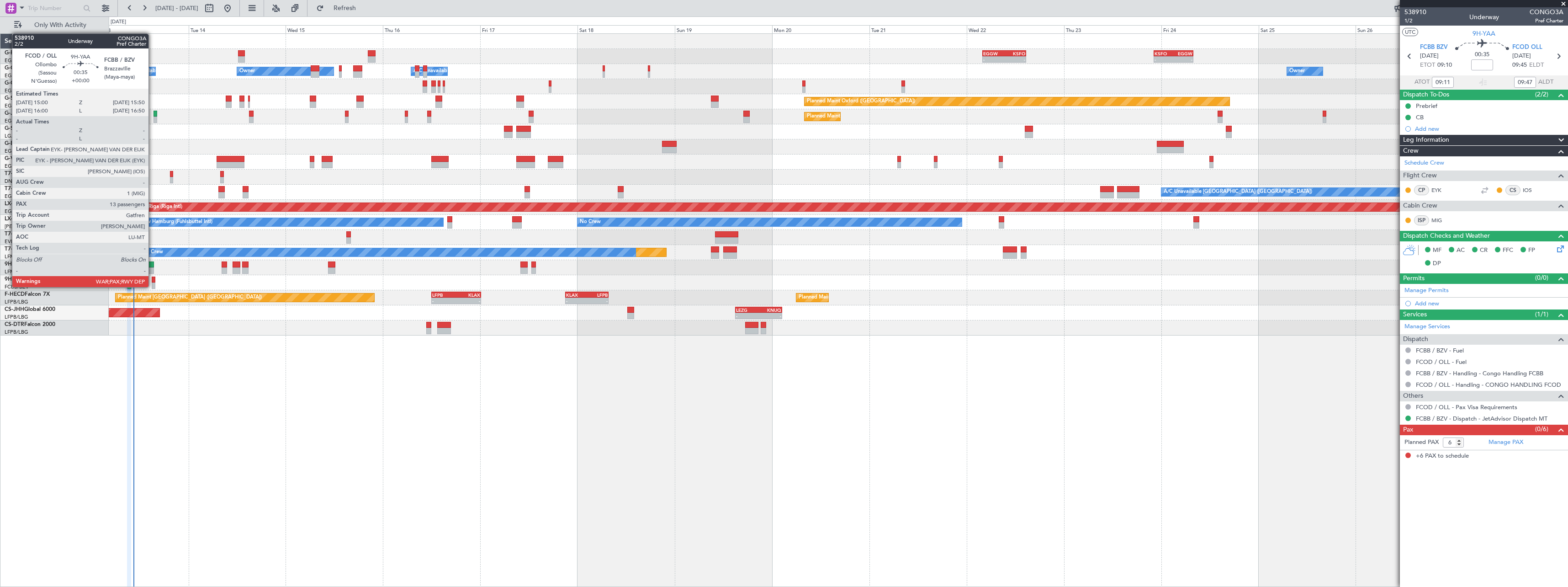
click at [153, 286] on div at bounding box center [153, 286] width 4 height 7
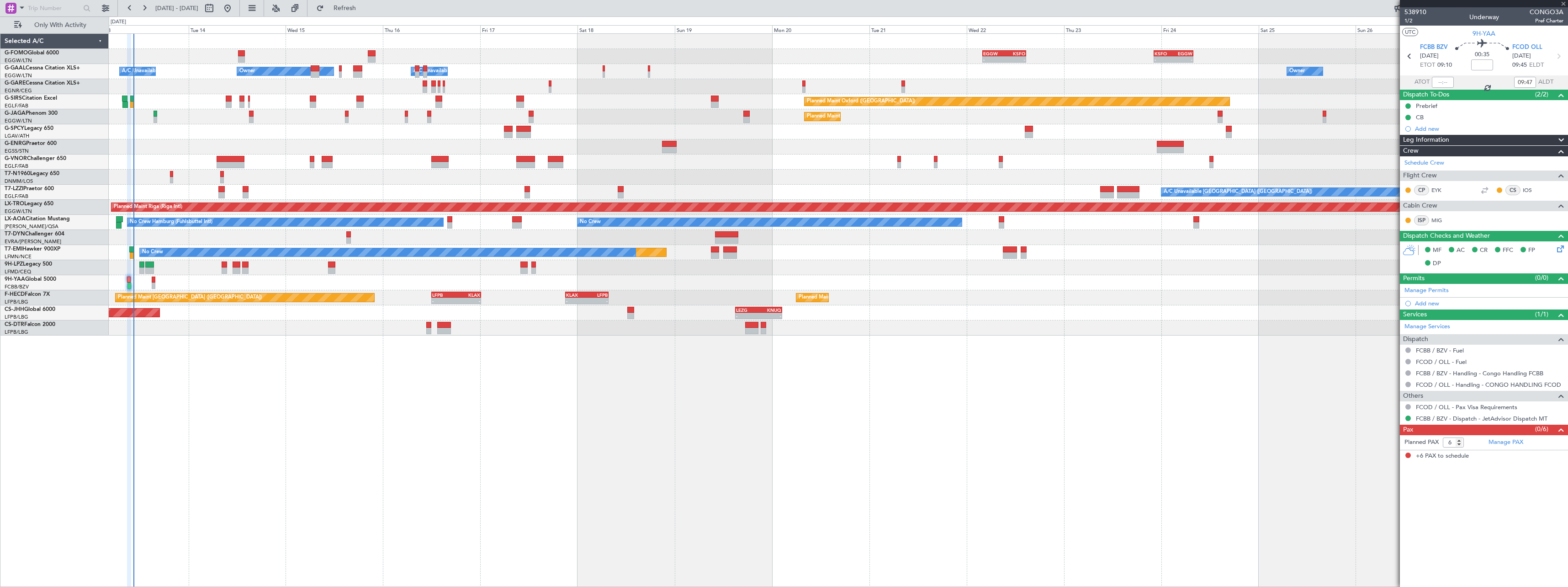
type input "13"
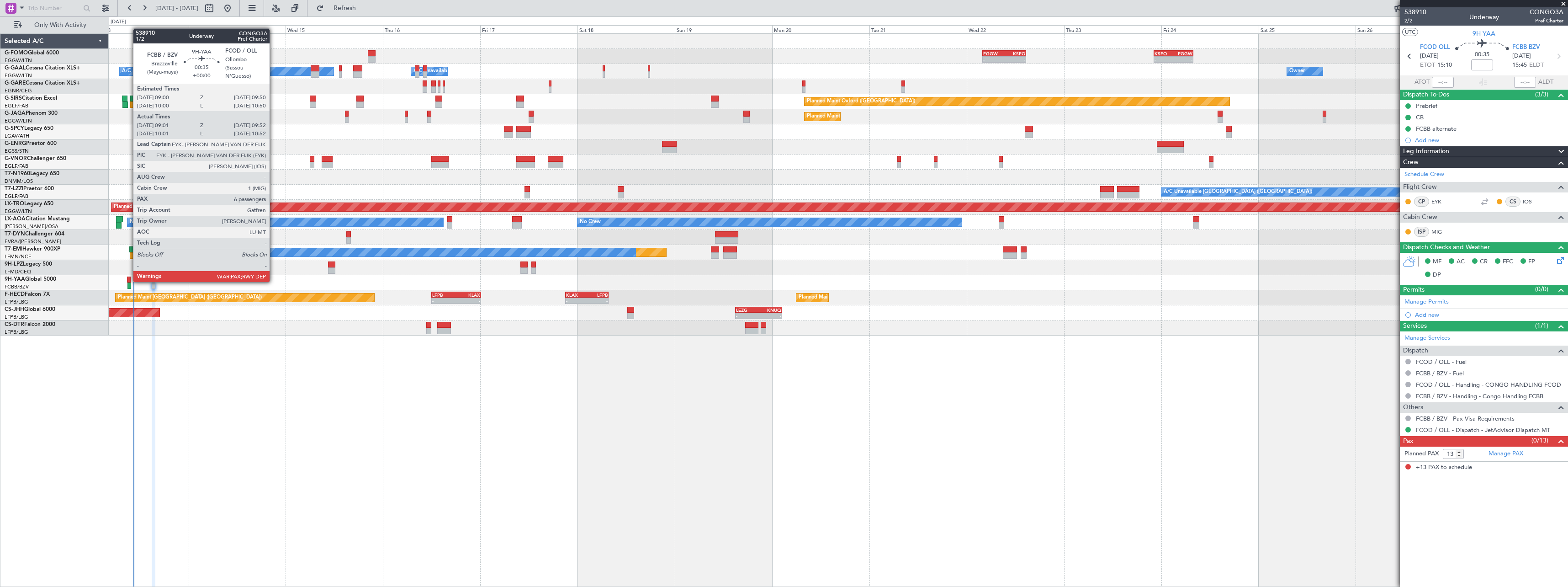
click at [128, 281] on div at bounding box center [129, 279] width 4 height 7
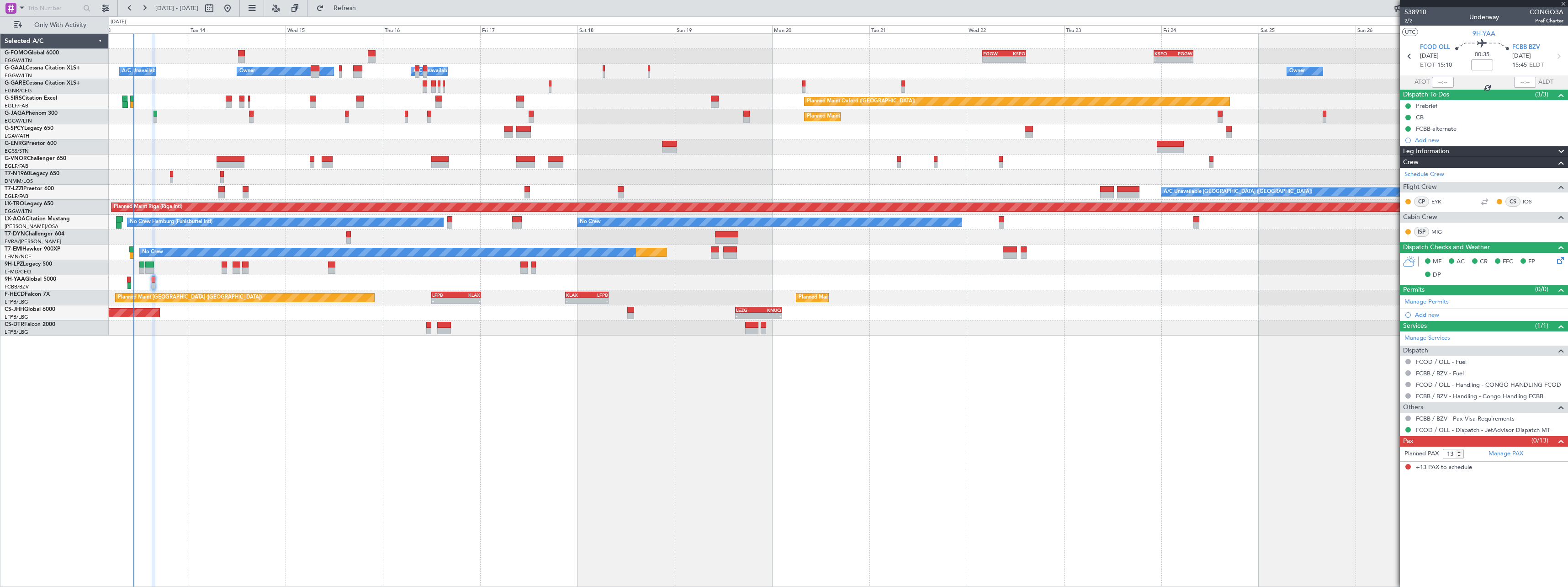
type input "09:11"
type input "09:47"
type input "6"
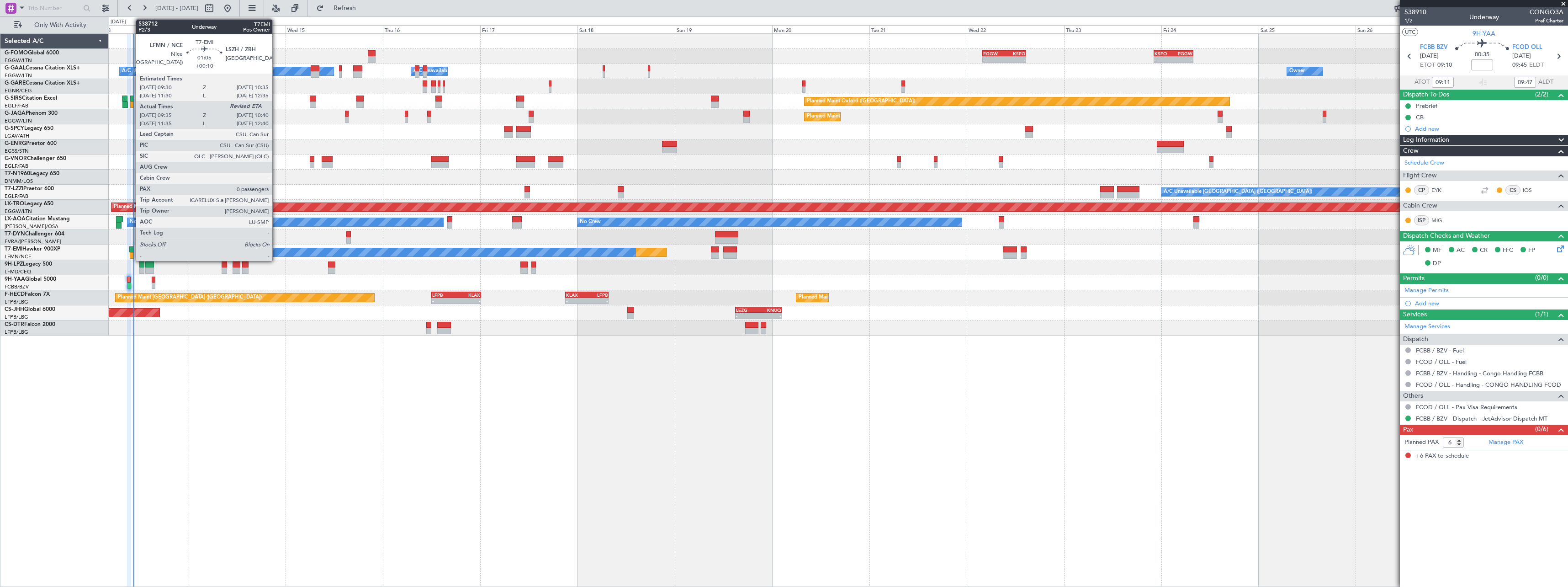
click at [131, 248] on div at bounding box center [131, 250] width 5 height 7
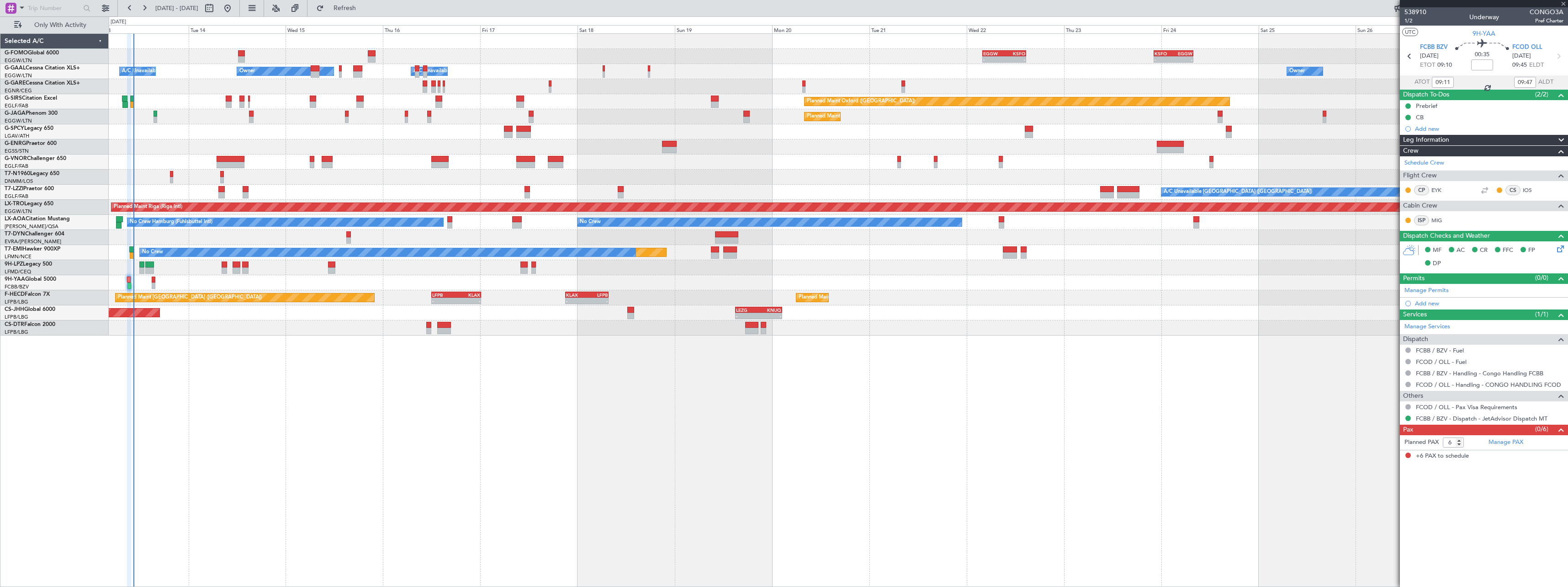
type input "+00:10"
type input "09:35"
type input "0"
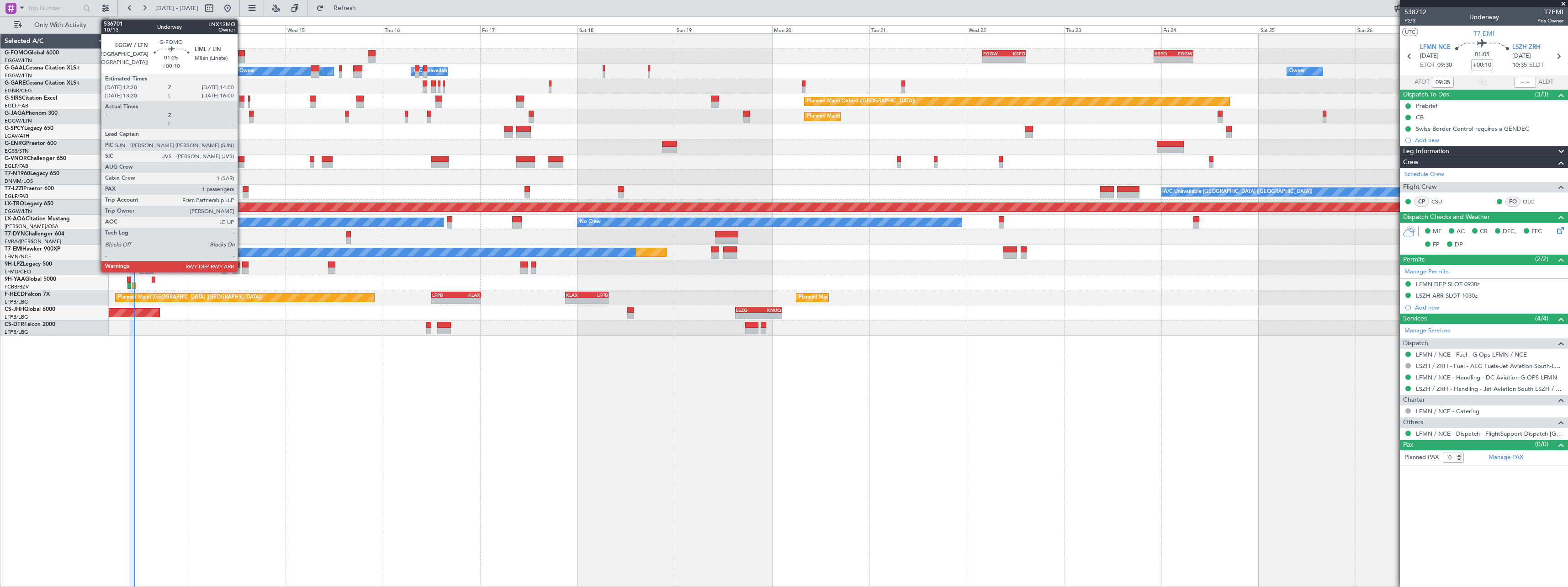
click at [242, 53] on div at bounding box center [241, 54] width 7 height 7
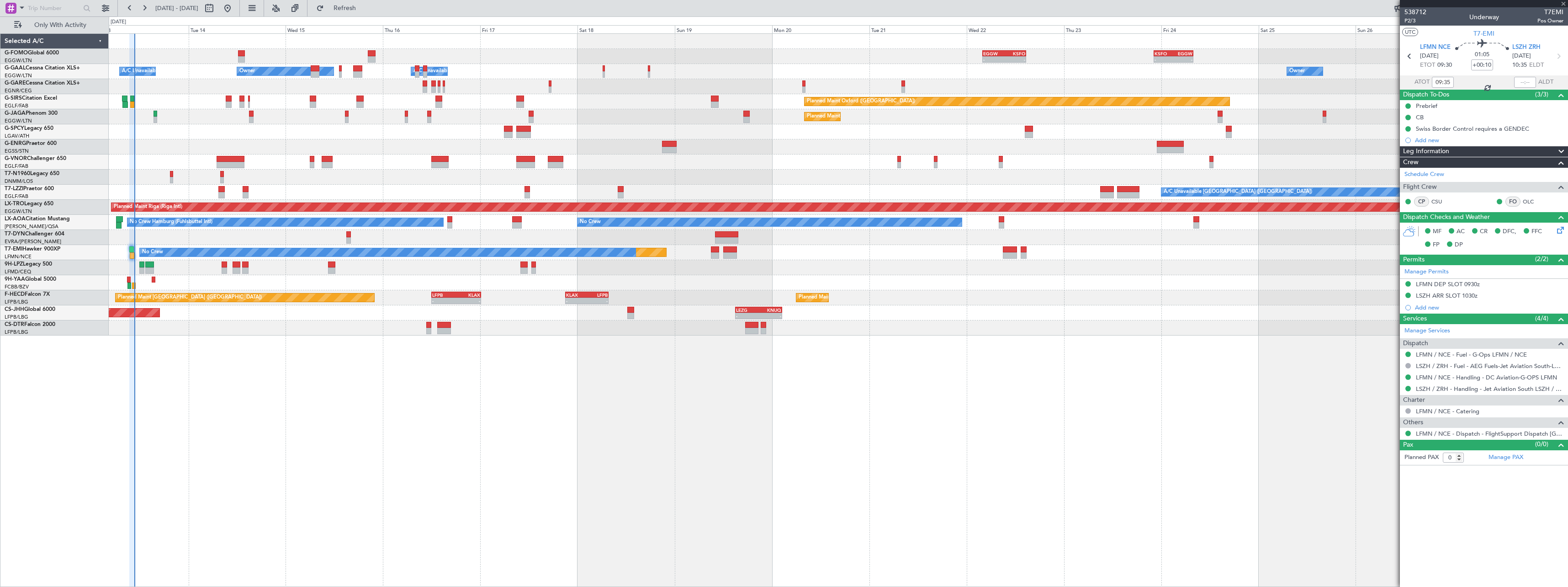
type input "1"
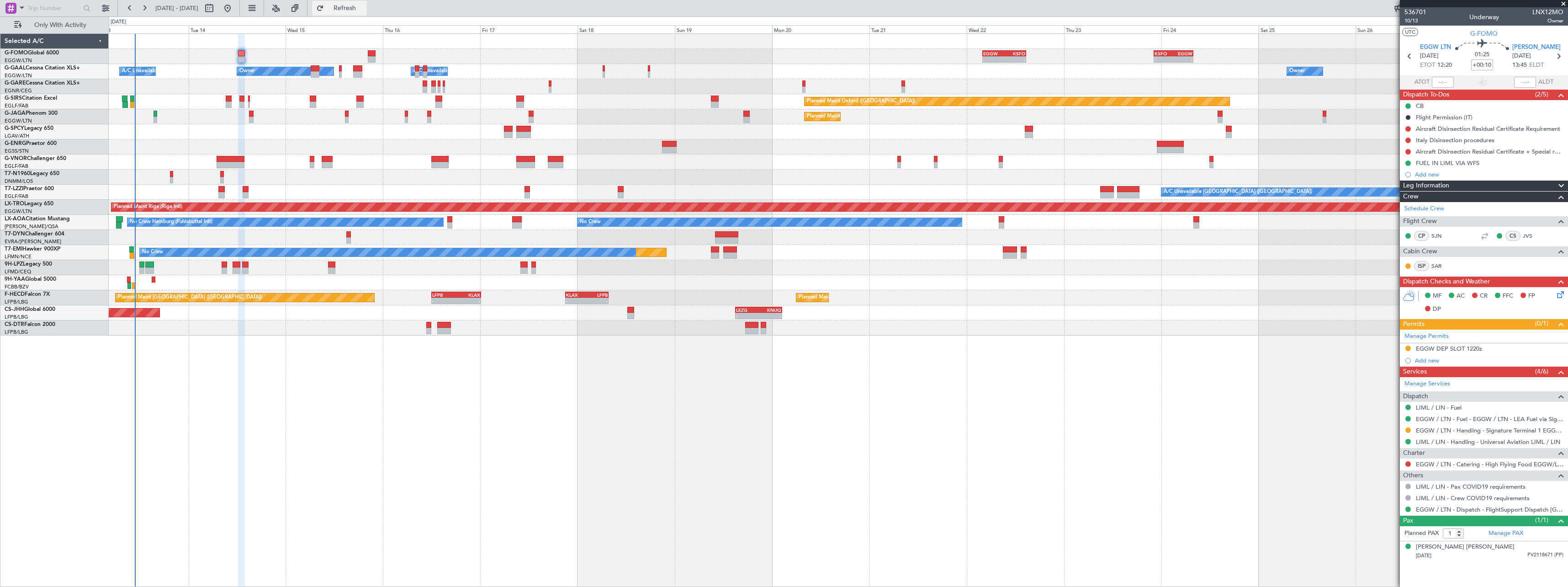
click at [362, 7] on span "Refresh" at bounding box center [345, 8] width 38 height 7
click at [364, 10] on span "Refresh" at bounding box center [345, 8] width 38 height 7
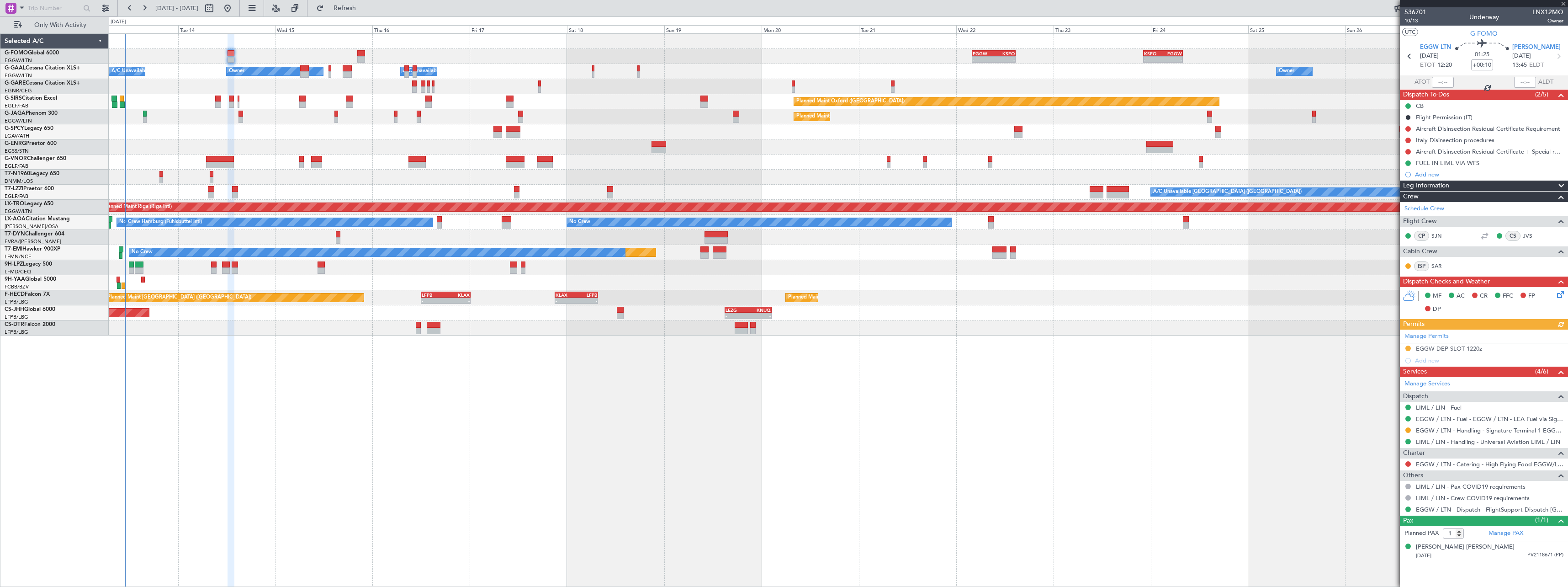
click at [263, 369] on div "- - EGGW 03:55 Z KSFO 14:45 Z - - KSFO 22:15 Z EGGW 08:00 Z Owner A/C Unavailab…" at bounding box center [838, 310] width 1459 height 554
